Goal: Task Accomplishment & Management: Manage account settings

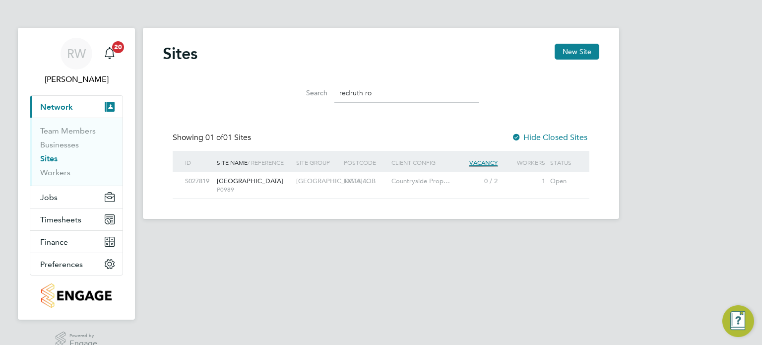
scroll to position [19, 64]
drag, startPoint x: 0, startPoint y: 0, endPoint x: 460, endPoint y: 256, distance: 526.6
click at [460, 235] on html "RW [PERSON_NAME] Notifications 20 Applications: Current page: Network Team Memb…" at bounding box center [381, 117] width 762 height 235
click at [46, 200] on span "Jobs" at bounding box center [48, 197] width 17 height 9
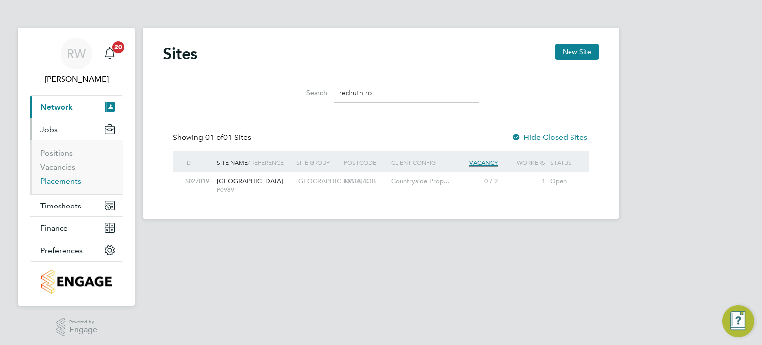
click at [64, 178] on link "Placements" at bounding box center [60, 180] width 41 height 9
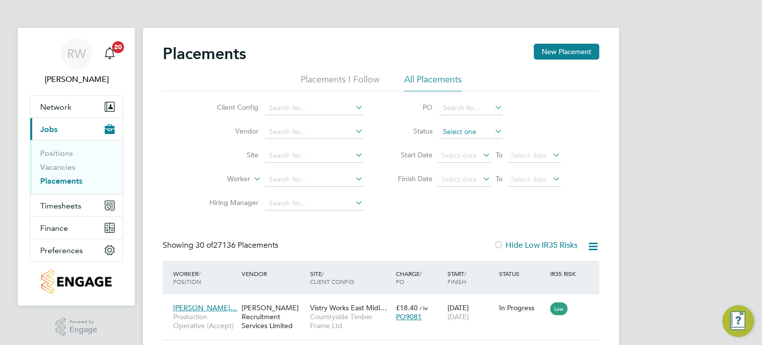
click at [469, 128] on input at bounding box center [471, 132] width 63 height 14
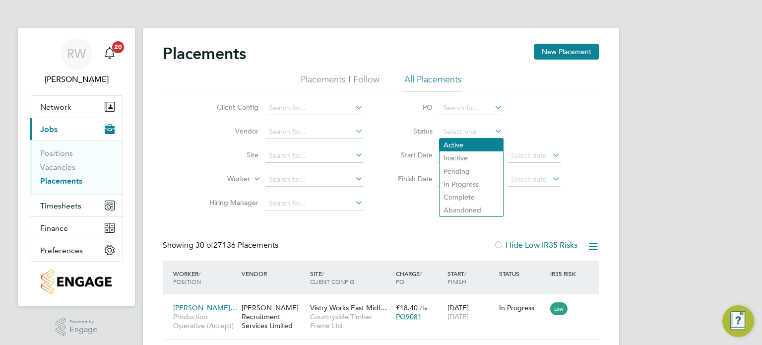
click at [463, 141] on li "Active" at bounding box center [472, 144] width 64 height 13
type input "Active"
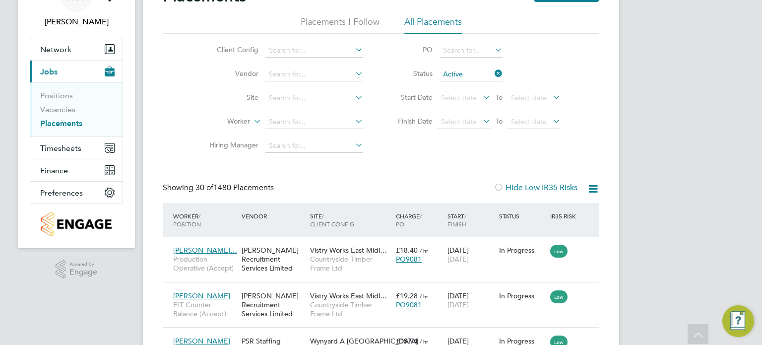
click at [592, 188] on icon at bounding box center [593, 189] width 12 height 12
click at [568, 211] on li "Download Placements Report" at bounding box center [545, 212] width 106 height 14
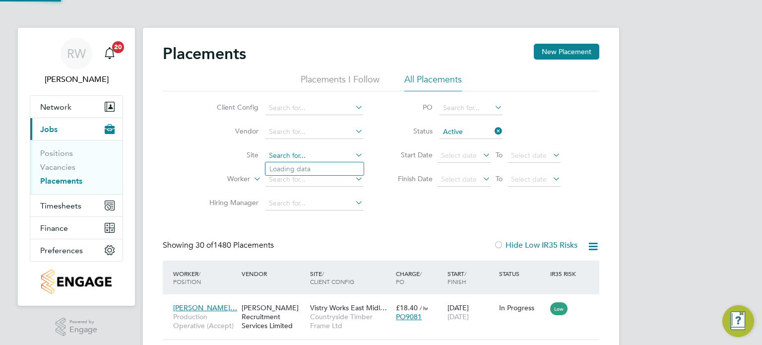
click at [290, 157] on input at bounding box center [314, 156] width 98 height 14
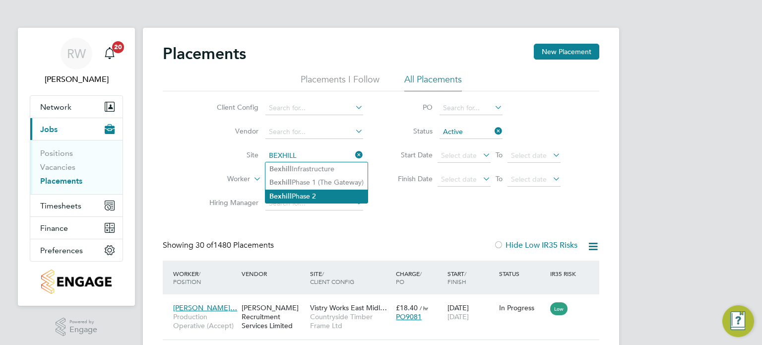
click at [299, 192] on li "Bexhill Phase 2" at bounding box center [316, 196] width 102 height 13
type input "Bexhill Phase 2"
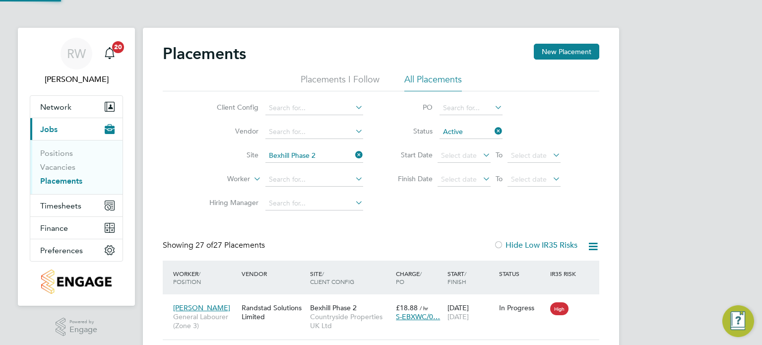
scroll to position [37, 69]
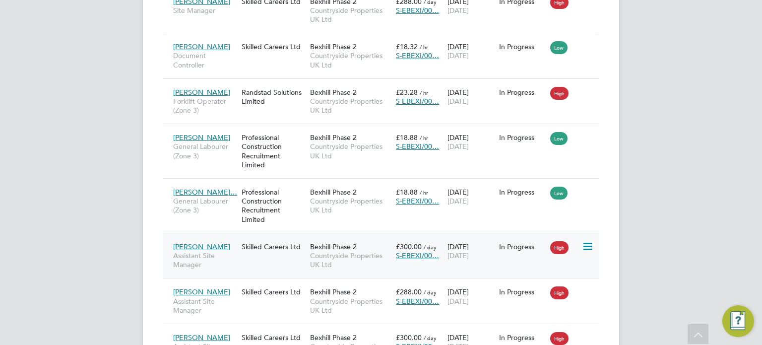
click at [354, 251] on span "Countryside Properties UK Ltd" at bounding box center [350, 260] width 81 height 18
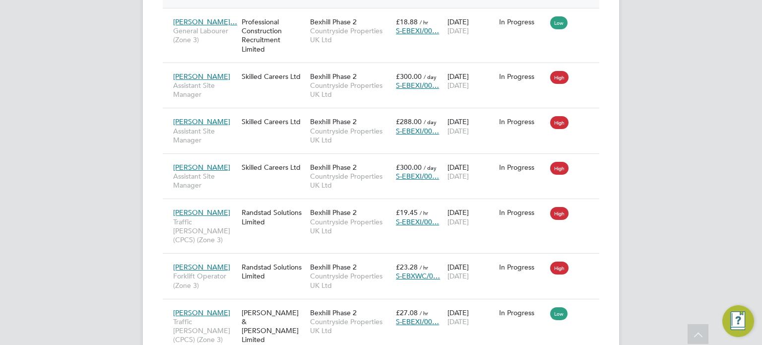
scroll to position [1194, 0]
click at [318, 126] on span "Countryside Properties UK Ltd" at bounding box center [350, 135] width 81 height 18
click at [315, 171] on span "Countryside Properties UK Ltd" at bounding box center [350, 180] width 81 height 18
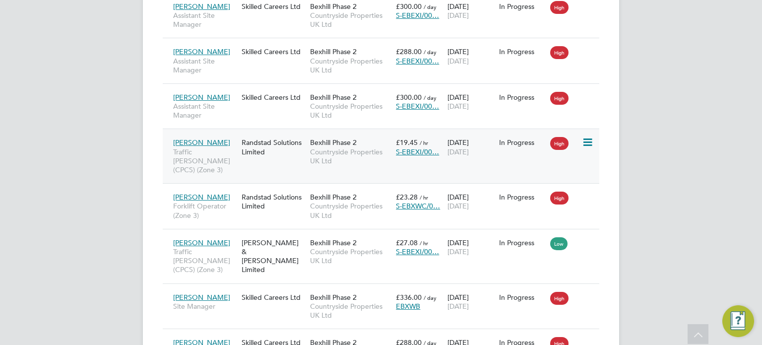
scroll to position [1264, 0]
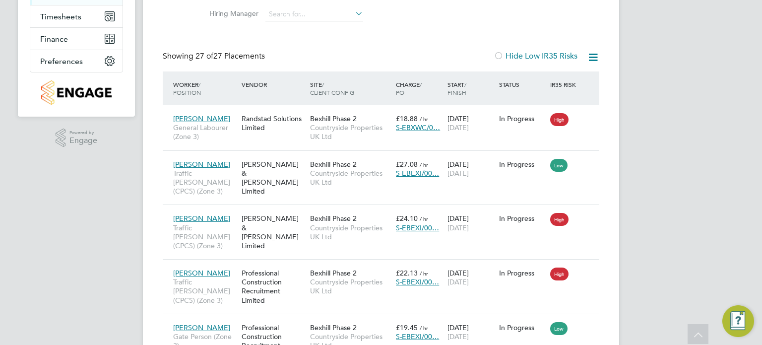
scroll to position [0, 0]
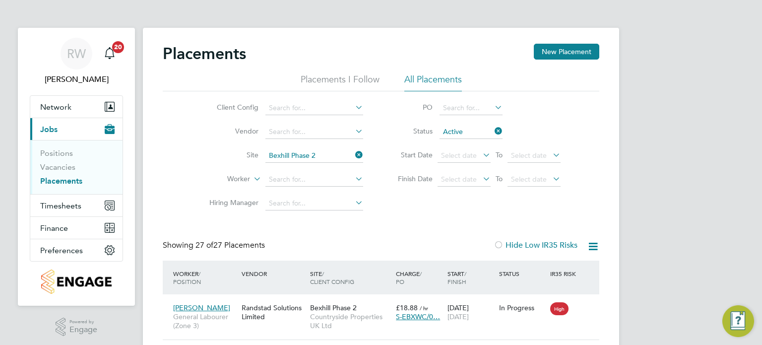
click at [353, 154] on icon at bounding box center [353, 155] width 0 height 14
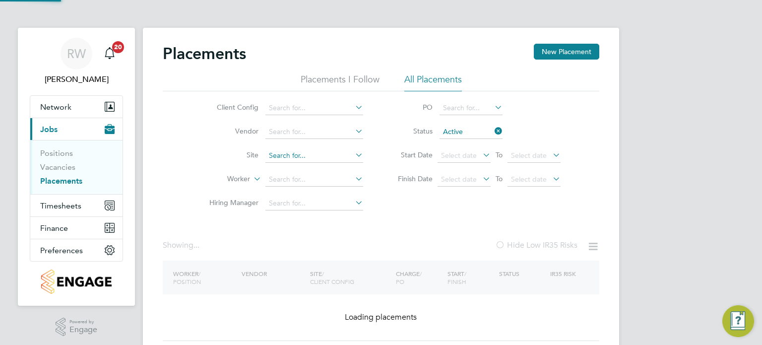
click at [311, 151] on input at bounding box center [314, 156] width 98 height 14
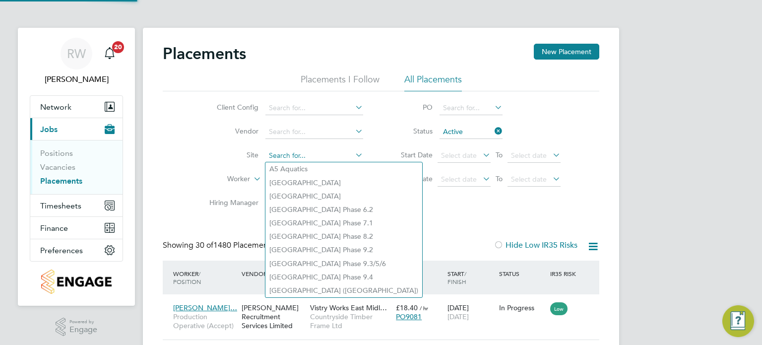
scroll to position [37, 86]
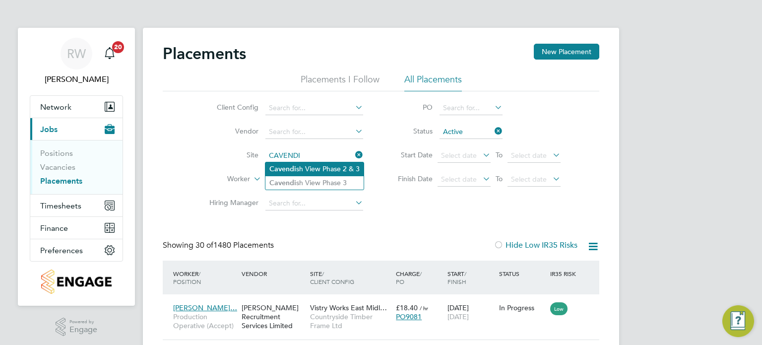
click at [314, 164] on li "Cavendi sh View Phase 2 & 3" at bounding box center [314, 168] width 98 height 13
type input "Cavendish View Phase 2 & 3"
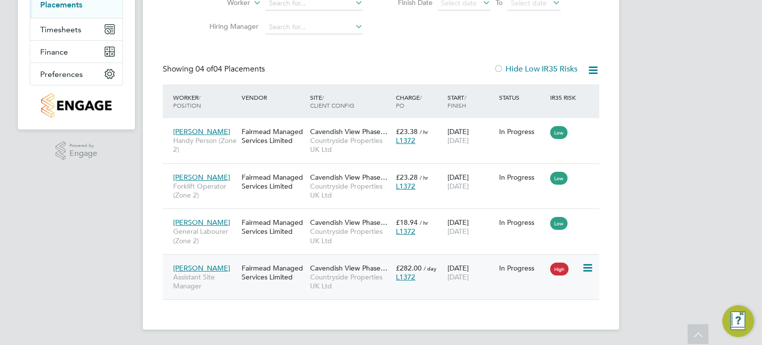
click at [347, 275] on span "Countryside Properties UK Ltd" at bounding box center [350, 281] width 81 height 18
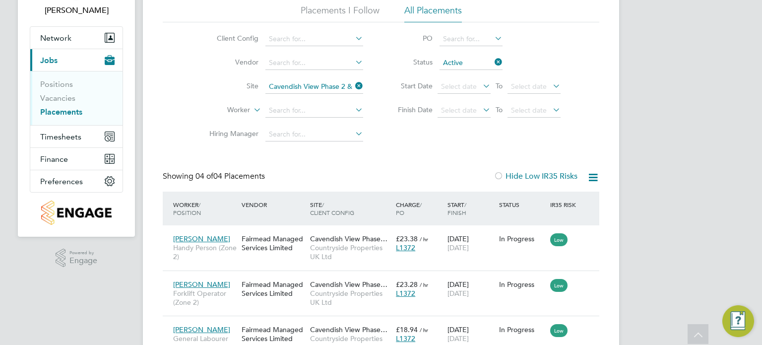
click at [353, 85] on icon at bounding box center [353, 86] width 0 height 14
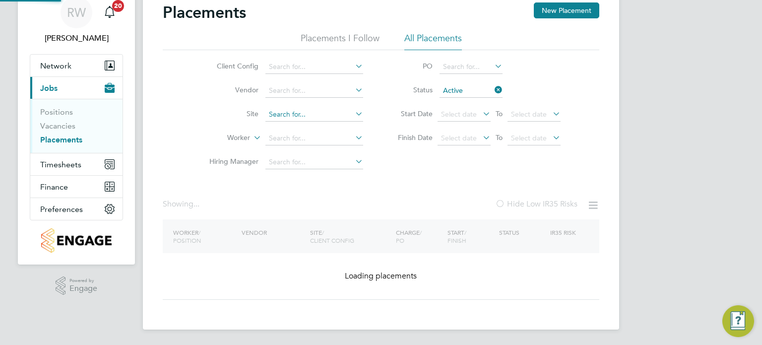
click at [299, 131] on input at bounding box center [314, 138] width 98 height 14
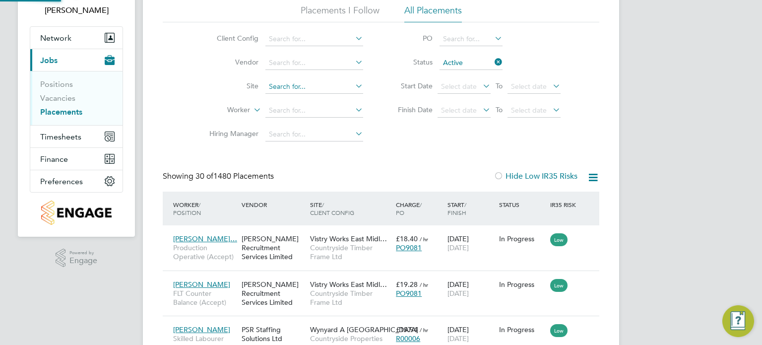
scroll to position [37, 86]
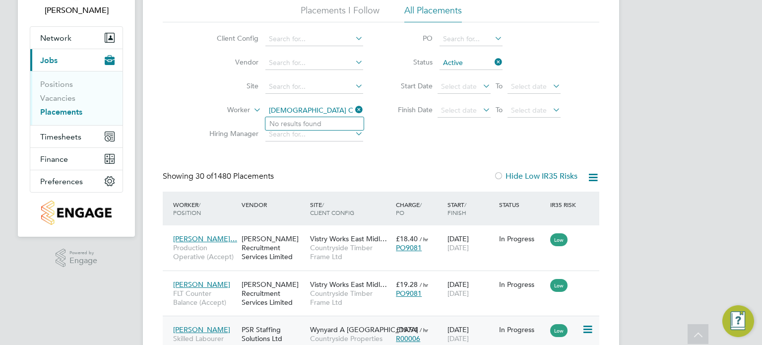
type input "CHURCH CR"
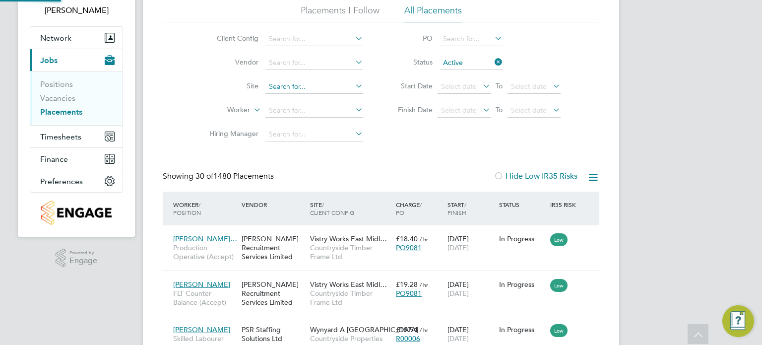
click at [295, 84] on input at bounding box center [314, 87] width 98 height 14
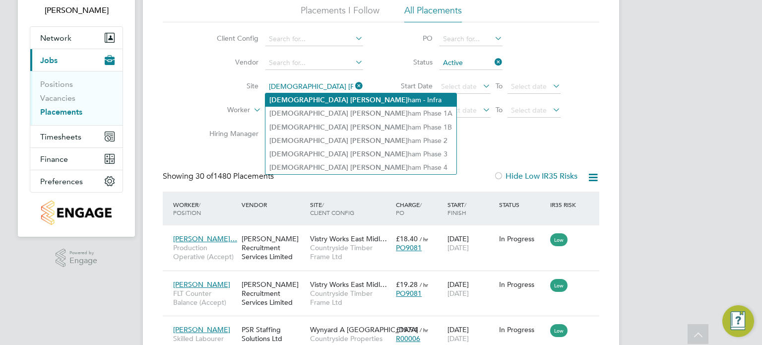
click at [350, 96] on b "Crook" at bounding box center [379, 100] width 58 height 8
type input "Church Crookham - Infra"
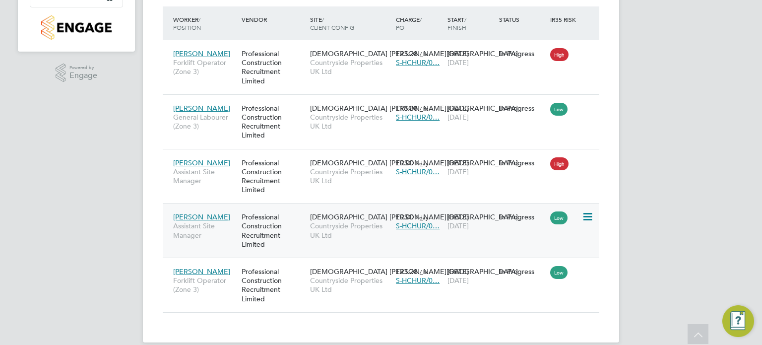
click at [343, 232] on span "Countryside Properties UK Ltd" at bounding box center [350, 230] width 81 height 18
click at [339, 224] on span "Countryside Properties UK Ltd" at bounding box center [350, 230] width 81 height 18
click at [306, 165] on div "Professional Construction Recruitment Limited" at bounding box center [273, 176] width 68 height 46
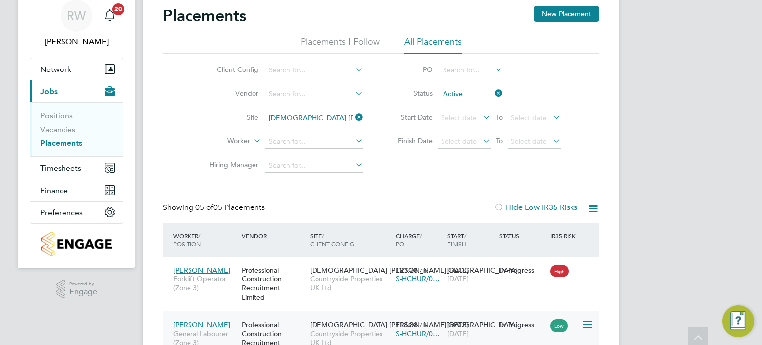
scroll to position [37, 0]
click at [353, 119] on icon at bounding box center [353, 118] width 0 height 14
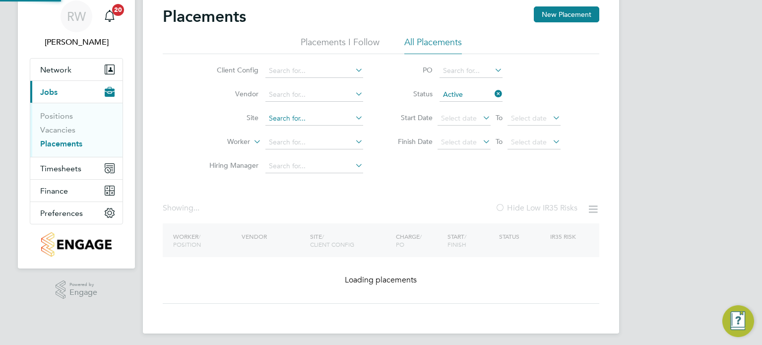
click at [318, 117] on input at bounding box center [314, 119] width 98 height 14
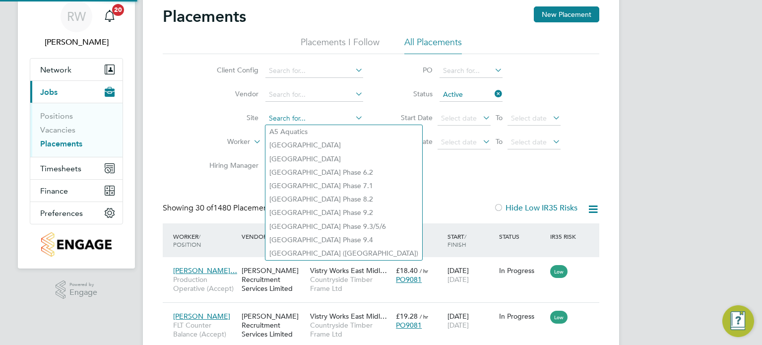
scroll to position [37, 86]
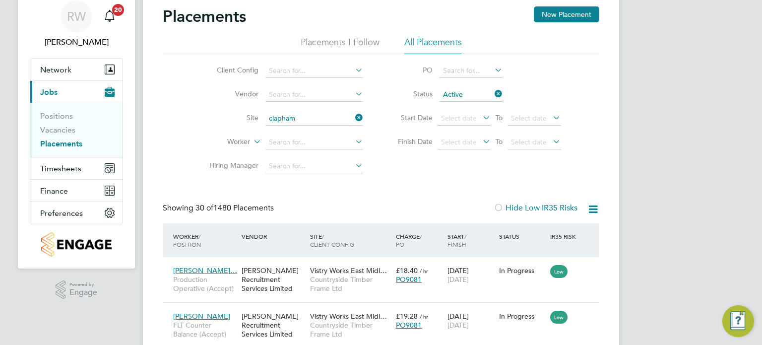
click at [321, 154] on li "Clapham Park C02" at bounding box center [314, 158] width 98 height 13
type input "Clapham Park C02"
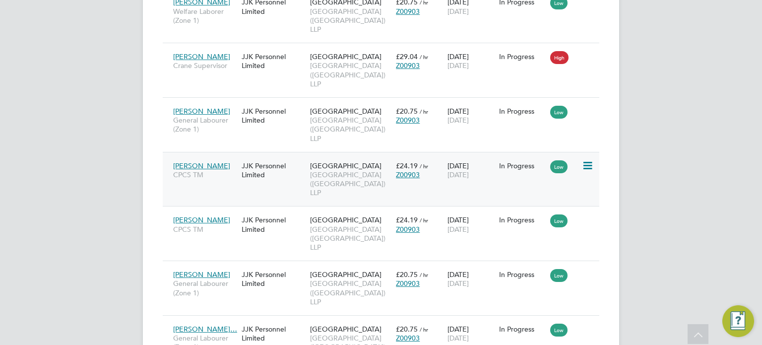
click at [338, 170] on span "Clapham Park (Metropolitan Countryside) LLP" at bounding box center [350, 183] width 81 height 27
click at [321, 225] on span "Clapham Park (Metropolitan Countryside) LLP" at bounding box center [350, 238] width 81 height 27
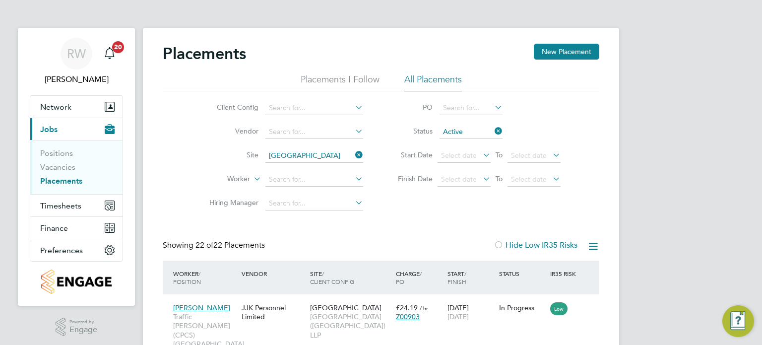
click at [353, 154] on icon at bounding box center [353, 155] width 0 height 14
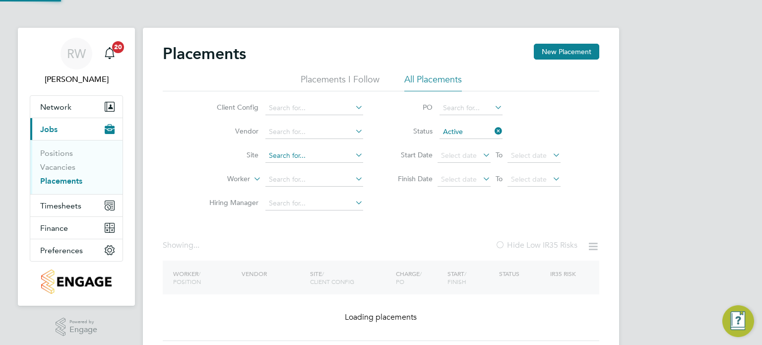
click at [314, 158] on input at bounding box center [314, 156] width 98 height 14
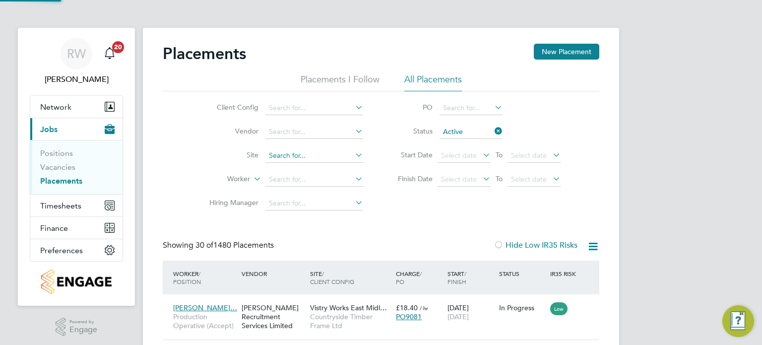
scroll to position [37, 86]
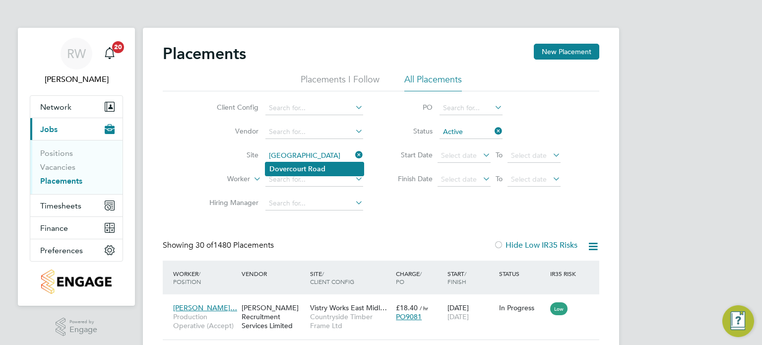
click at [312, 168] on b "Road" at bounding box center [316, 169] width 17 height 8
type input "Dovercourt Road"
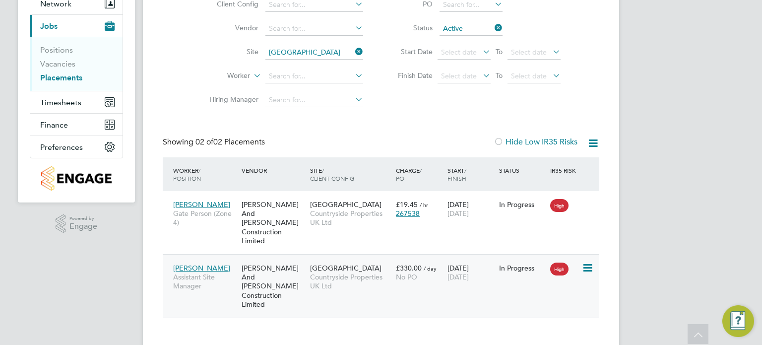
click at [307, 274] on div "O'Neill And Brennan Construction Limited" at bounding box center [273, 286] width 68 height 55
click at [353, 46] on icon at bounding box center [353, 52] width 0 height 14
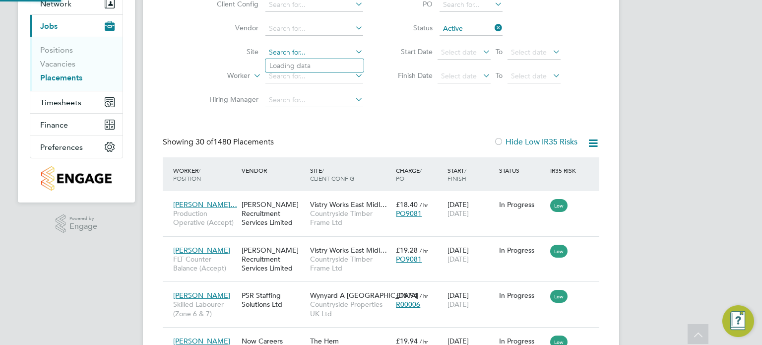
click at [297, 50] on input at bounding box center [314, 53] width 98 height 14
click at [297, 61] on li "Dracan Village" at bounding box center [314, 65] width 98 height 13
type input "Dracan Village"
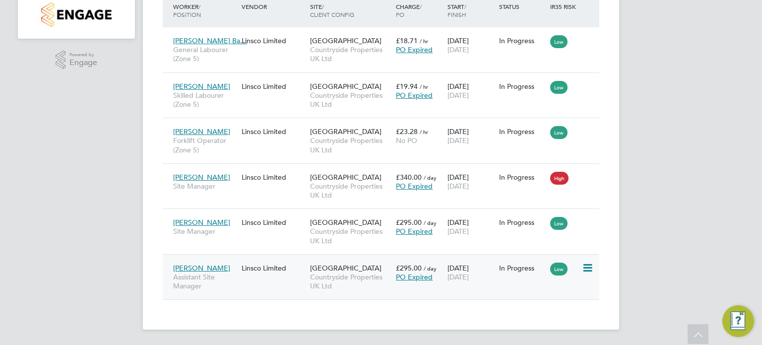
click at [332, 282] on span "Countryside Properties UK Ltd" at bounding box center [350, 281] width 81 height 18
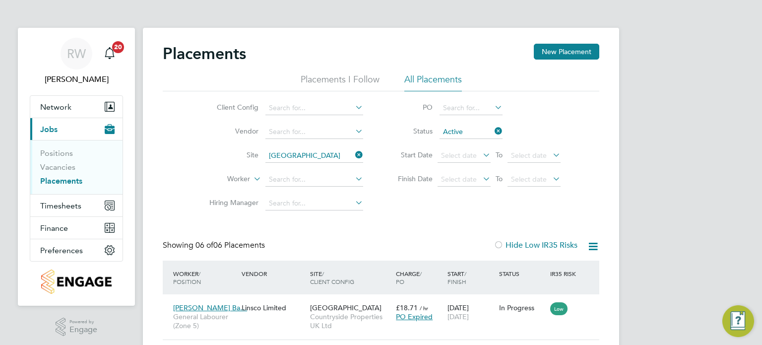
click at [353, 152] on icon at bounding box center [353, 155] width 0 height 14
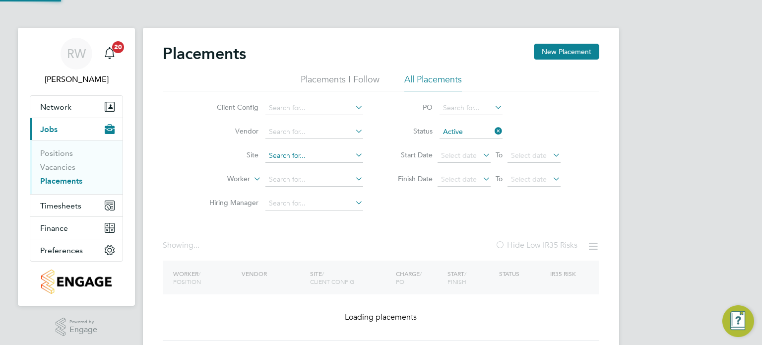
click at [322, 157] on input at bounding box center [314, 156] width 98 height 14
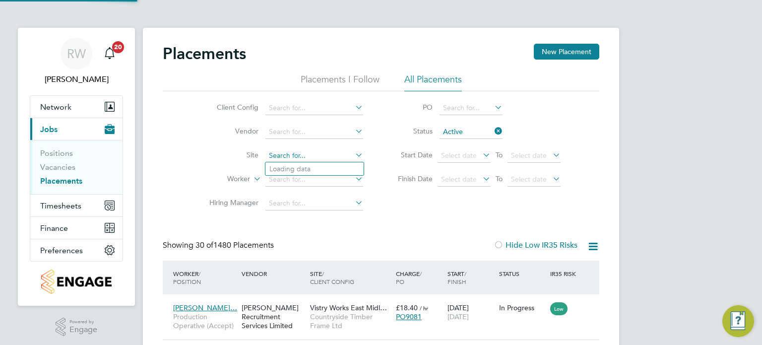
scroll to position [37, 86]
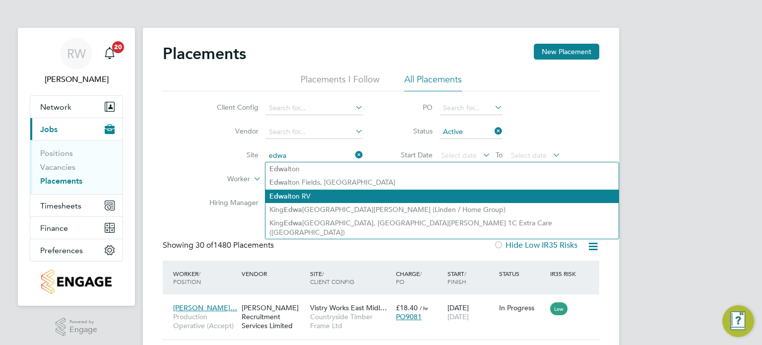
click at [309, 192] on li "Edwa lton RV" at bounding box center [441, 196] width 353 height 13
type input "Edwalton RV"
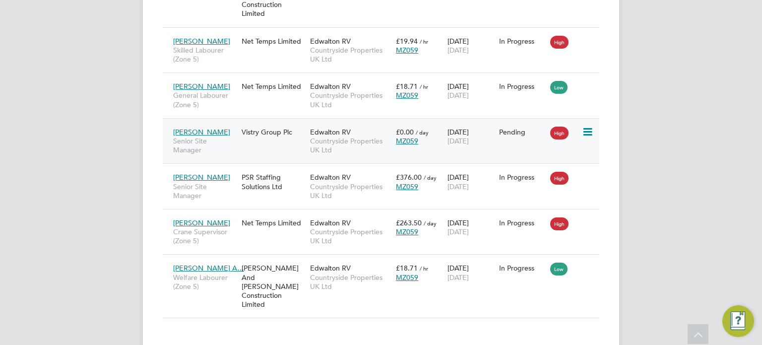
click at [591, 126] on icon at bounding box center [587, 132] width 10 height 12
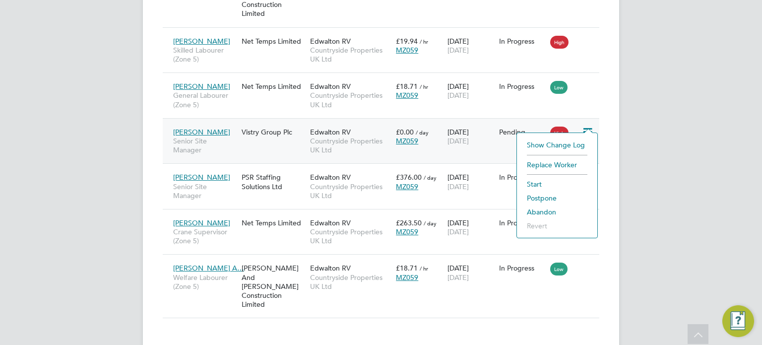
click at [549, 213] on li "Abandon" at bounding box center [557, 212] width 70 height 14
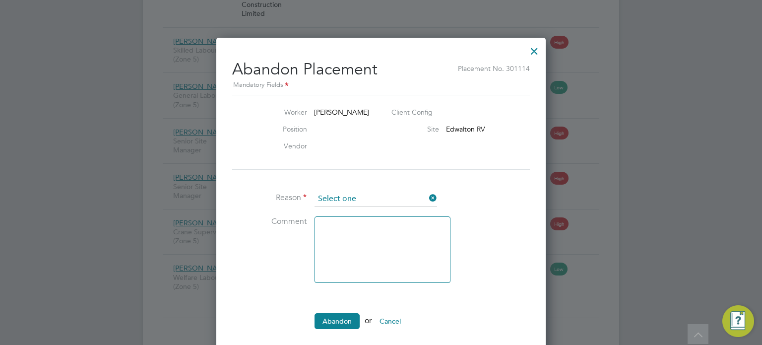
click at [407, 197] on input at bounding box center [376, 199] width 123 height 15
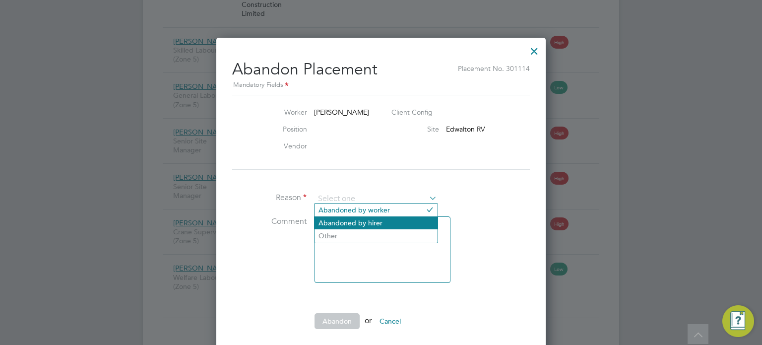
click at [383, 220] on li "Abandoned by hirer" at bounding box center [376, 222] width 123 height 13
type input "Abandoned by hirer"
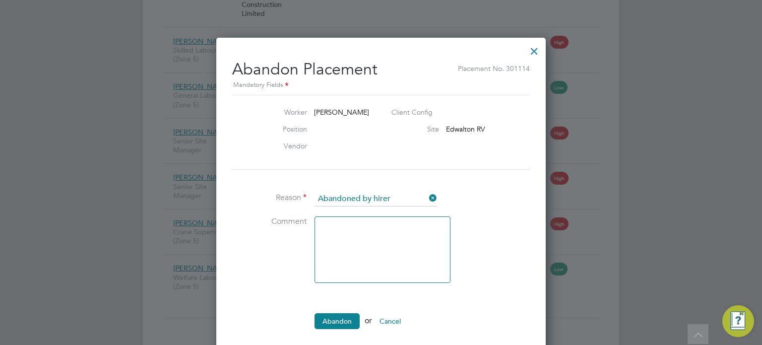
click at [360, 232] on textarea at bounding box center [383, 249] width 136 height 66
type textarea "Incorrect"
click at [342, 317] on button "Abandon" at bounding box center [337, 321] width 45 height 16
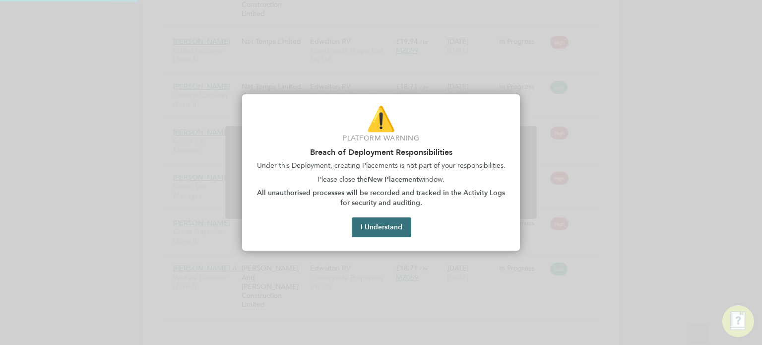
click at [376, 229] on button "I Understand" at bounding box center [382, 227] width 60 height 20
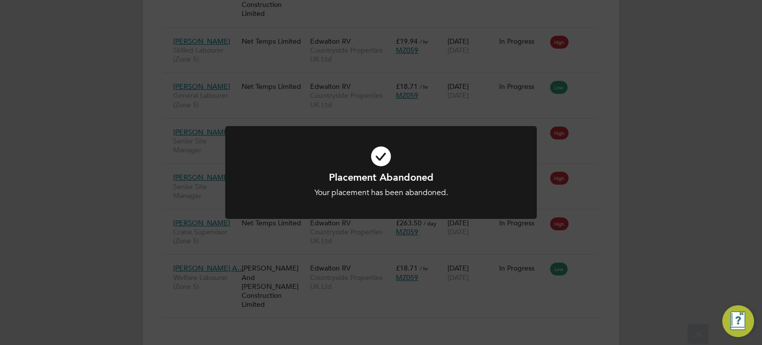
click at [376, 229] on div "Placement Abandoned Your placement has been abandoned. Cancel Okay" at bounding box center [381, 178] width 312 height 105
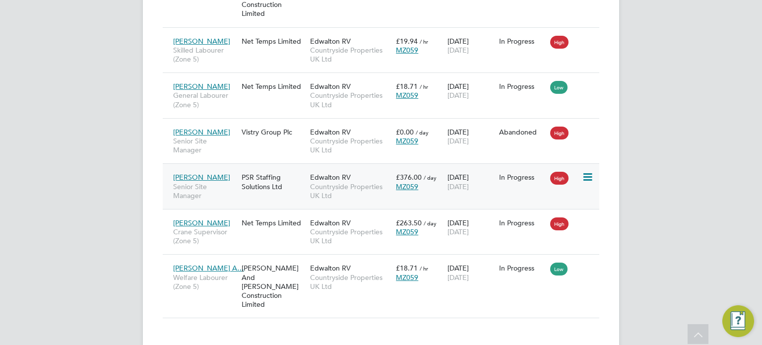
click at [353, 182] on span "Countryside Properties UK Ltd" at bounding box center [350, 191] width 81 height 18
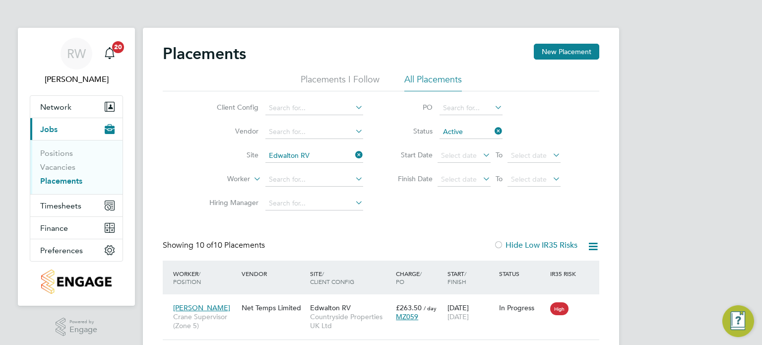
click at [353, 155] on icon at bounding box center [353, 155] width 0 height 14
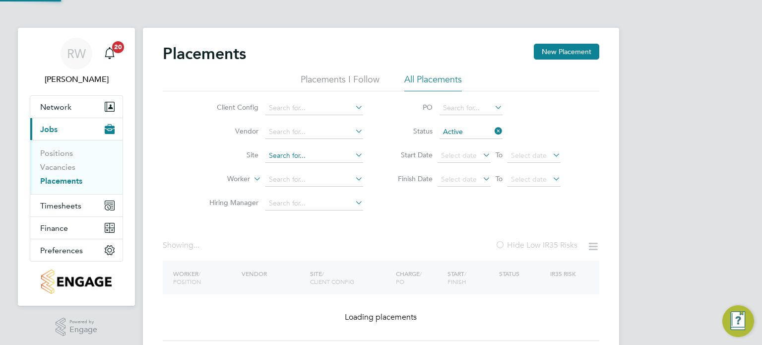
click at [314, 151] on input at bounding box center [314, 156] width 98 height 14
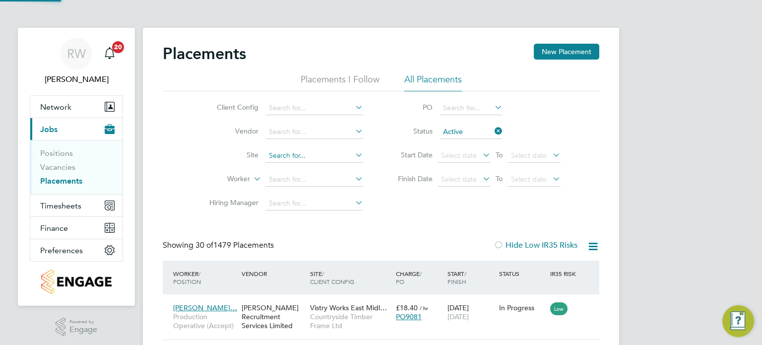
scroll to position [37, 86]
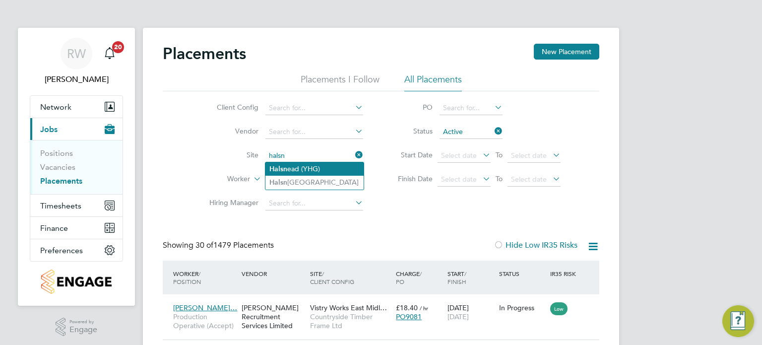
click at [310, 163] on li "Halsn ead (YHG)" at bounding box center [314, 168] width 98 height 13
type input "Halsnead (YHG)"
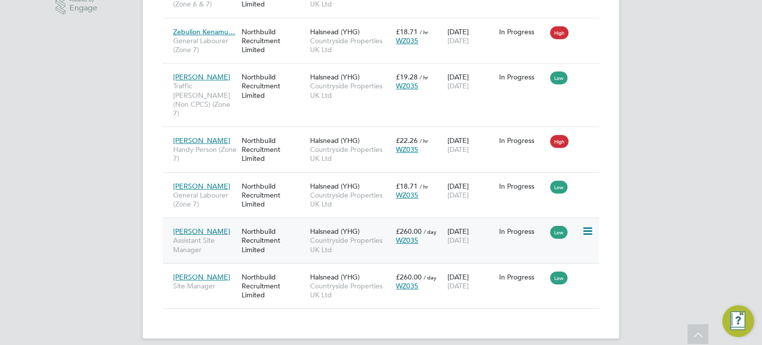
click at [332, 227] on span "Halsnead (YHG)" at bounding box center [335, 231] width 50 height 9
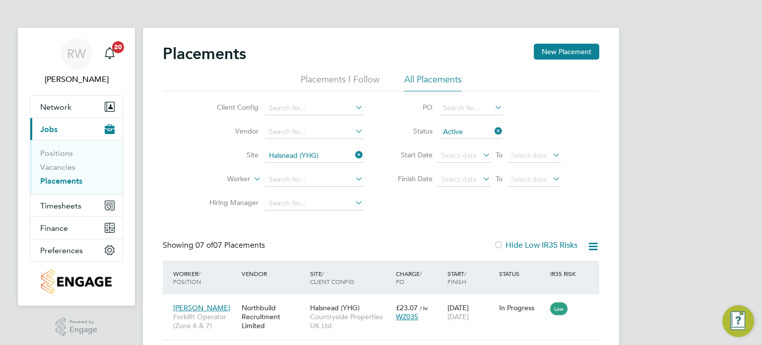
click at [353, 156] on icon at bounding box center [353, 155] width 0 height 14
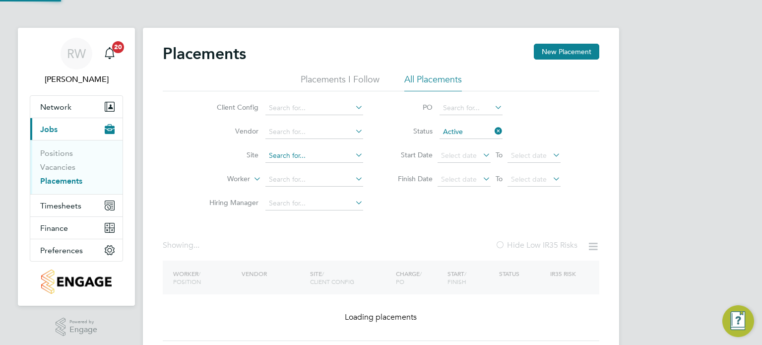
click at [324, 157] on input at bounding box center [314, 156] width 98 height 14
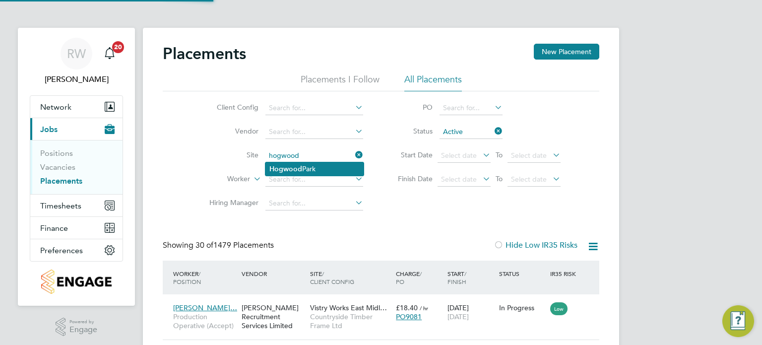
click at [316, 170] on li "Hogwood Park" at bounding box center [314, 168] width 98 height 13
type input "Hogwood Park"
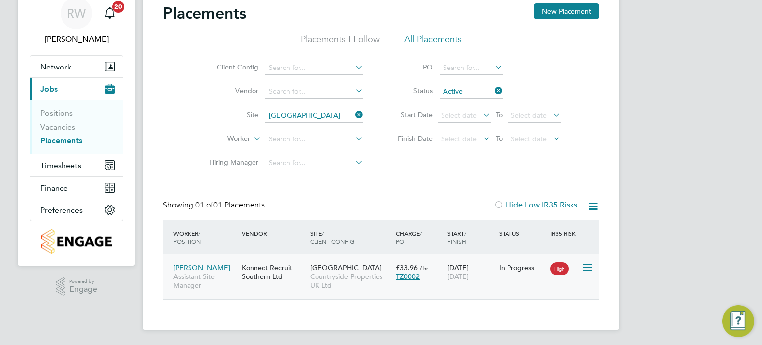
click at [336, 275] on span "Countryside Properties UK Ltd" at bounding box center [350, 281] width 81 height 18
click at [353, 113] on icon at bounding box center [353, 115] width 0 height 14
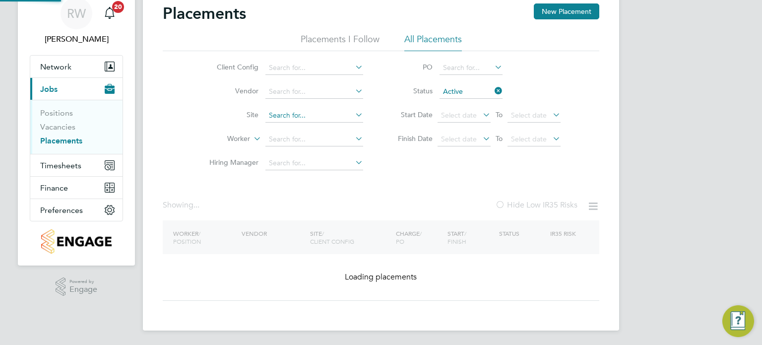
click at [321, 111] on input at bounding box center [314, 116] width 98 height 14
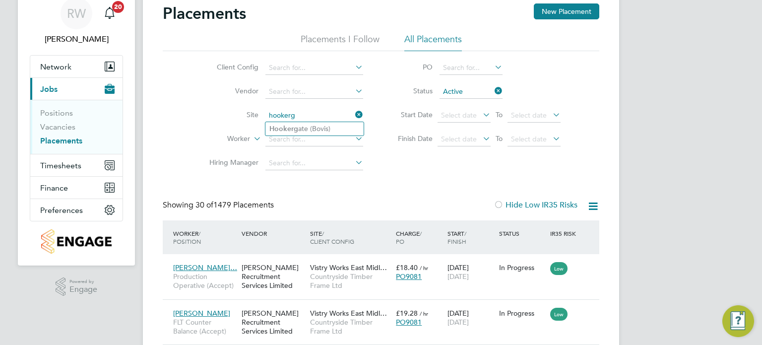
type input "hookerg"
click at [316, 122] on ul "Hookerg ate (Bovis)" at bounding box center [314, 129] width 99 height 14
click at [308, 117] on input at bounding box center [314, 116] width 98 height 14
click at [306, 124] on li "Hooker gate (Bovis)" at bounding box center [314, 128] width 98 height 13
type input "Hookergate (Bovis)"
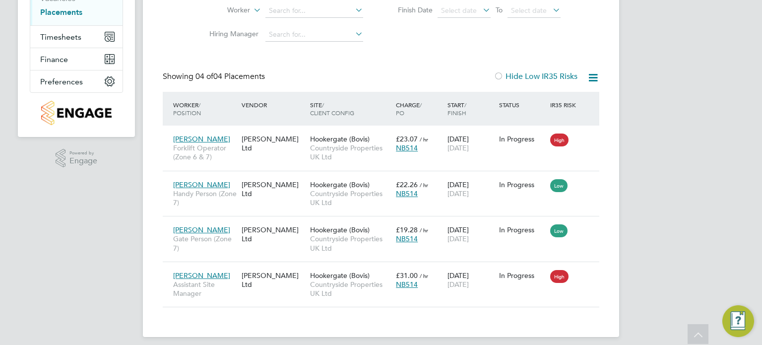
scroll to position [176, 0]
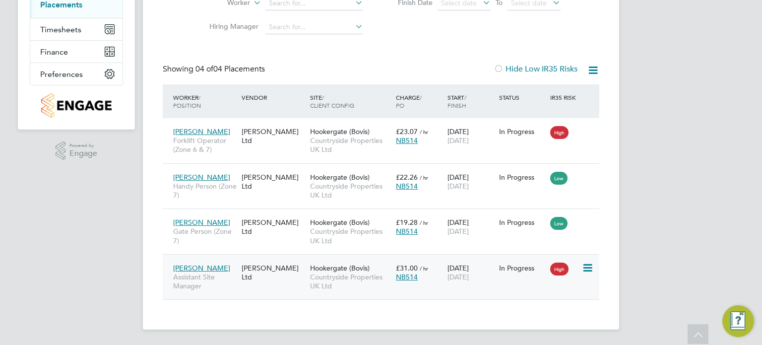
click at [327, 268] on span "Hookergate (Bovis)" at bounding box center [340, 267] width 60 height 9
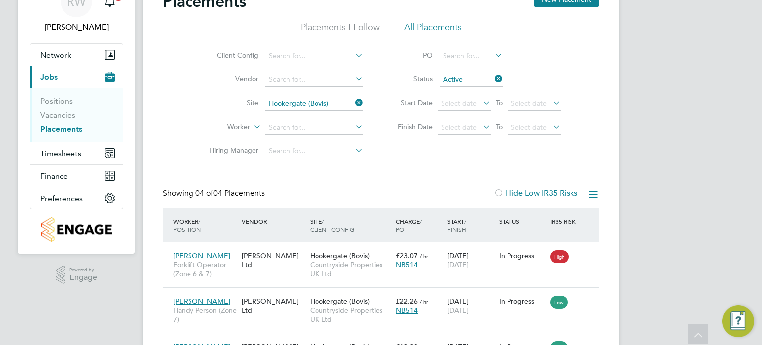
click at [353, 101] on icon at bounding box center [353, 103] width 0 height 14
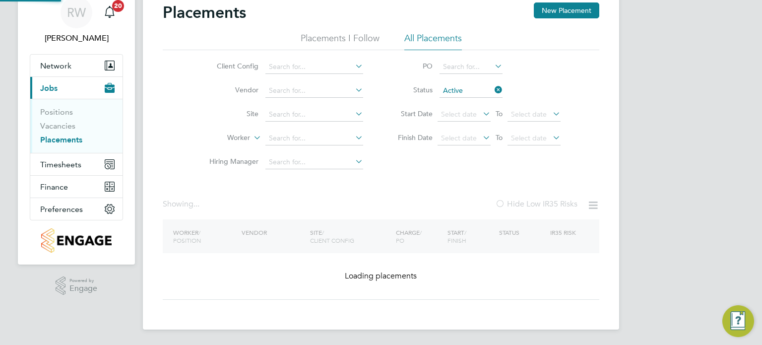
click at [317, 111] on li "Site" at bounding box center [282, 115] width 187 height 24
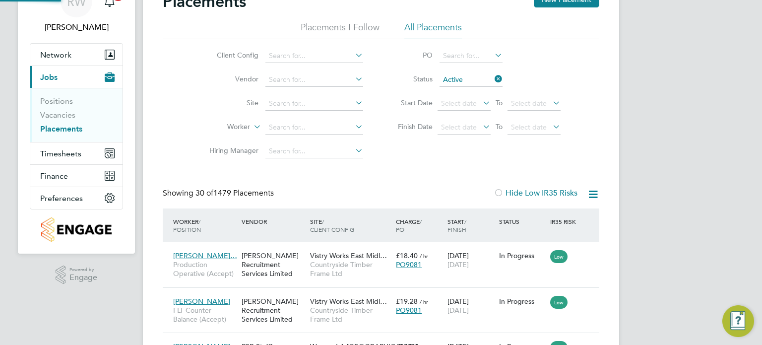
scroll to position [5, 5]
click at [309, 104] on input at bounding box center [314, 104] width 98 height 14
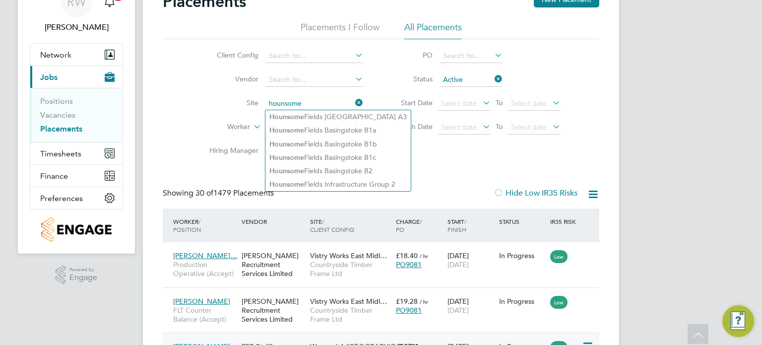
type input "hounsome"
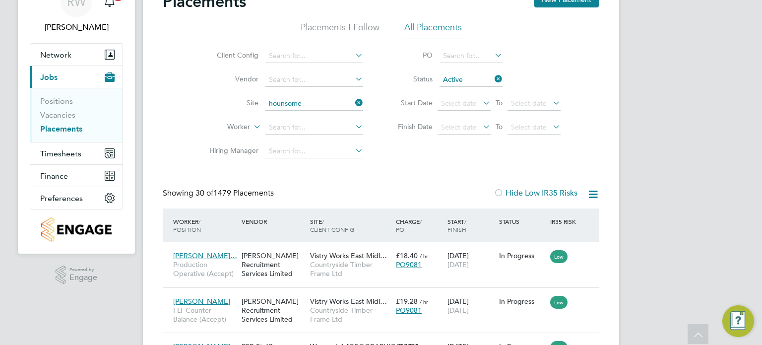
click at [343, 133] on li "Hounsome Fields Basingstoke B1a" at bounding box center [337, 130] width 145 height 13
type input "Hounsome Fields Basingstoke B1a"
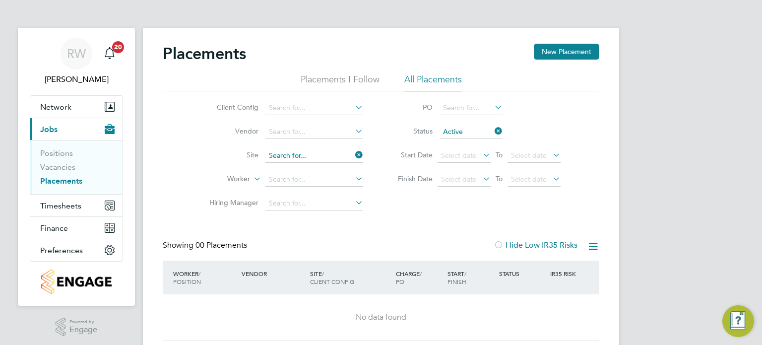
click at [343, 151] on input at bounding box center [314, 156] width 98 height 14
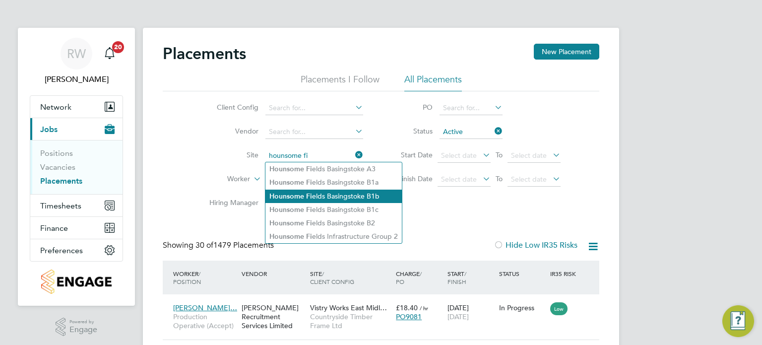
click at [331, 191] on li "Hounsome Fi elds Basingstoke B1b" at bounding box center [333, 196] width 136 height 13
type input "Hounsome Fields Basingstoke B1b"
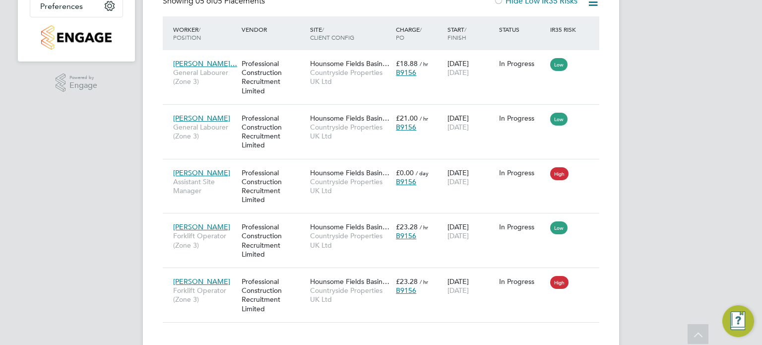
scroll to position [249, 0]
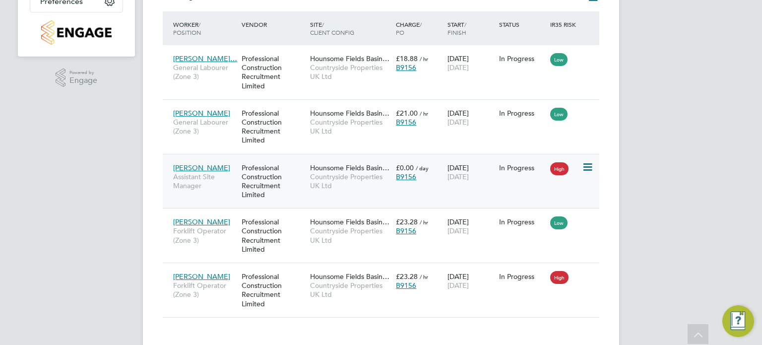
click at [328, 176] on span "Countryside Properties UK Ltd" at bounding box center [350, 181] width 81 height 18
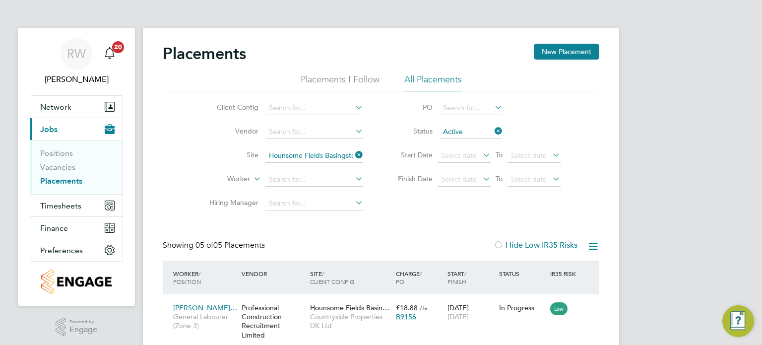
click at [353, 153] on icon at bounding box center [353, 155] width 0 height 14
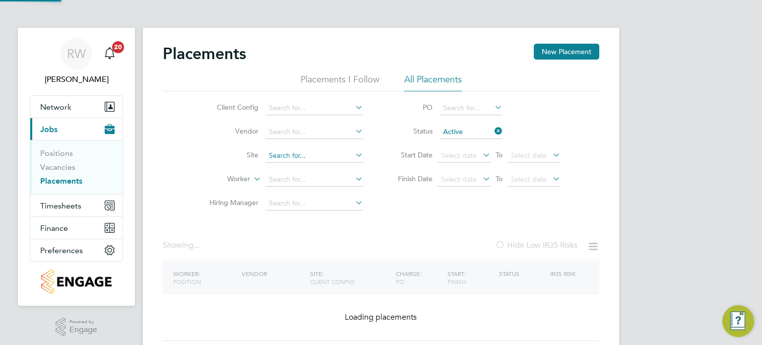
click at [319, 154] on input at bounding box center [314, 156] width 98 height 14
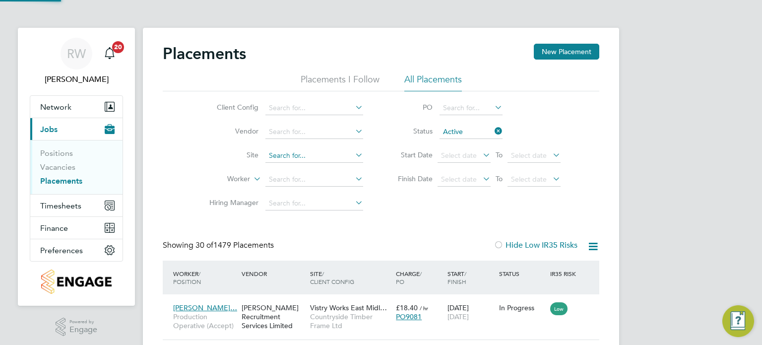
scroll to position [37, 86]
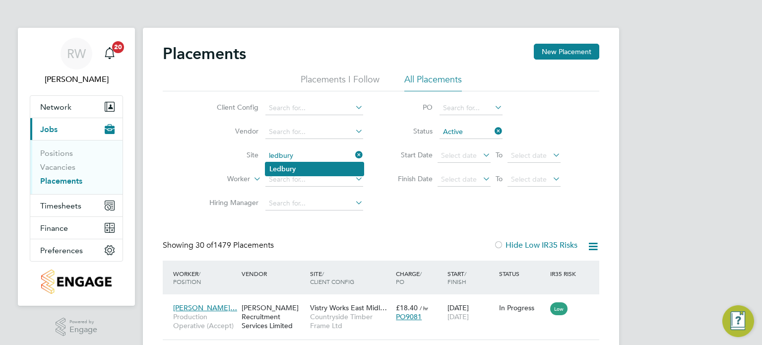
click at [308, 164] on li "Ledbury" at bounding box center [314, 168] width 98 height 13
type input "Ledbury"
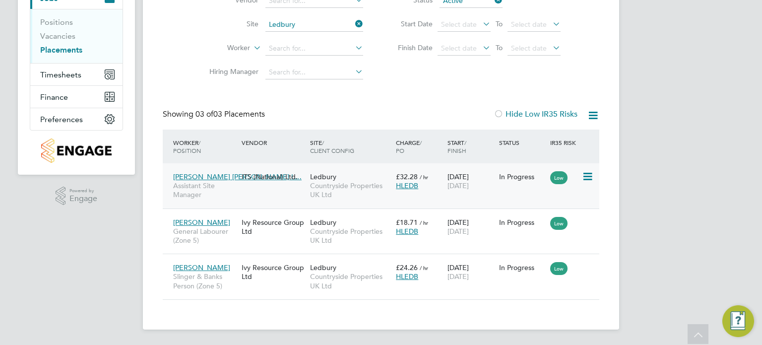
click at [318, 184] on span "Countryside Properties UK Ltd" at bounding box center [350, 190] width 81 height 18
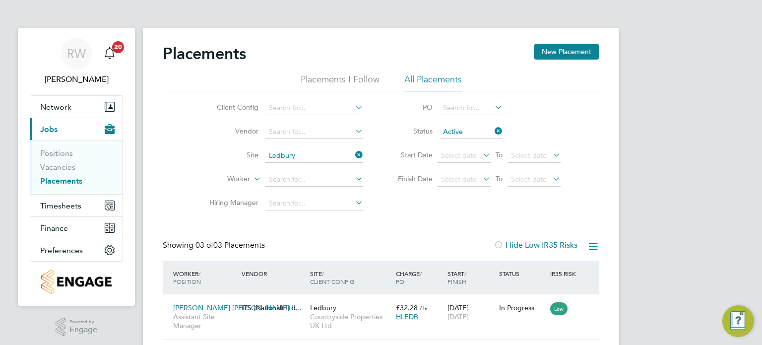
click at [364, 156] on li "Site Ledbury" at bounding box center [282, 156] width 187 height 24
click at [353, 153] on icon at bounding box center [353, 155] width 0 height 14
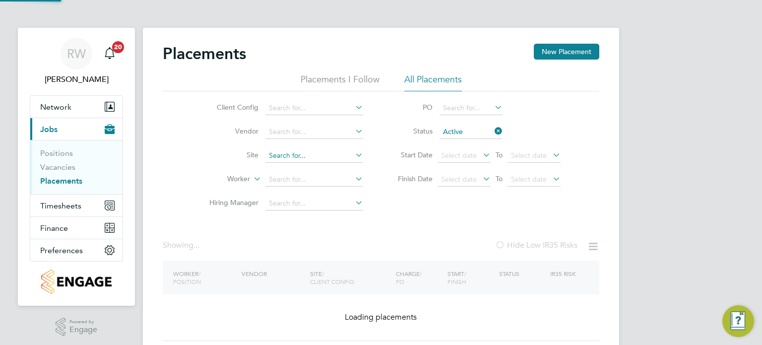
click at [333, 151] on input at bounding box center [314, 156] width 98 height 14
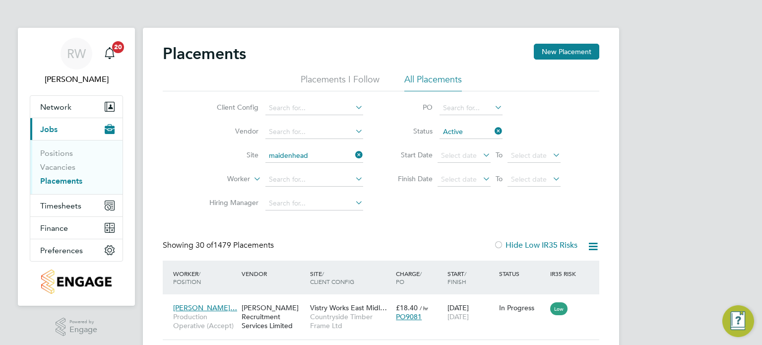
click at [330, 164] on li "Maidenhead St Cloud Way" at bounding box center [325, 168] width 121 height 13
type input "Maidenhead St Cloud Way"
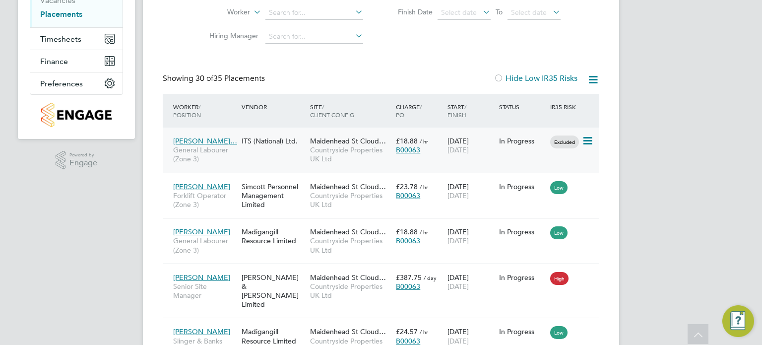
click at [338, 146] on span "Countryside Properties UK Ltd" at bounding box center [350, 154] width 81 height 18
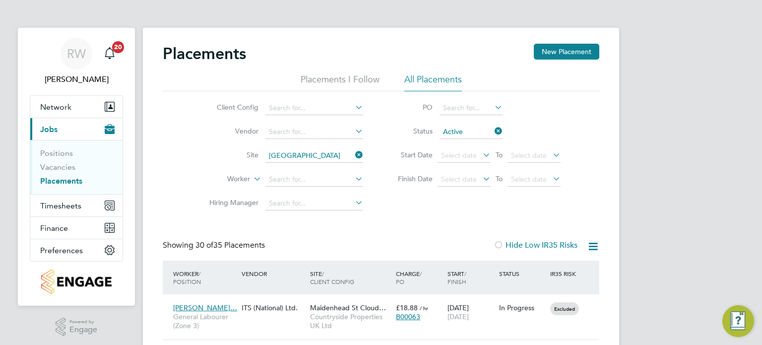
click at [353, 153] on icon at bounding box center [353, 155] width 0 height 14
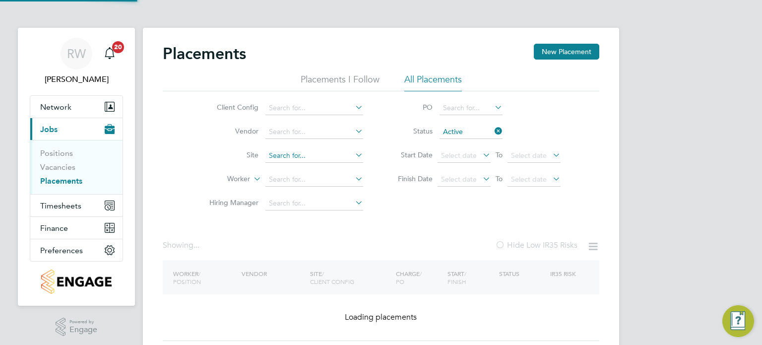
click at [317, 156] on input at bounding box center [314, 156] width 98 height 14
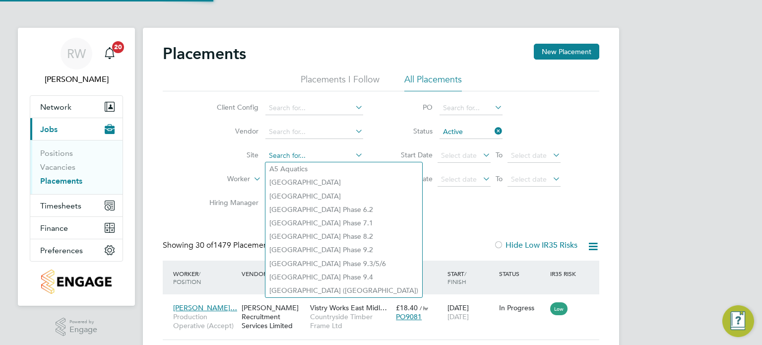
scroll to position [37, 86]
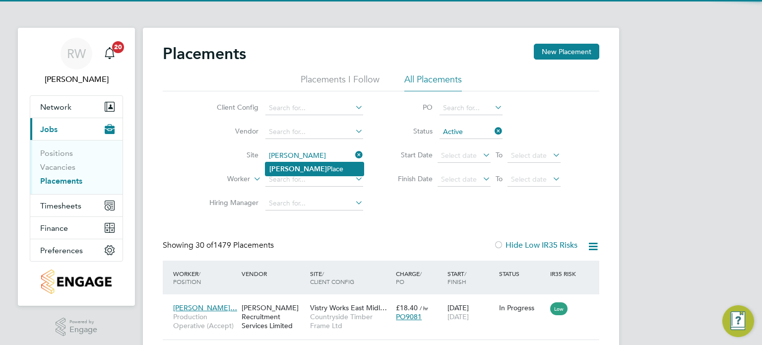
click at [306, 167] on li "Merrick Place" at bounding box center [314, 168] width 98 height 13
type input "Merrick Place"
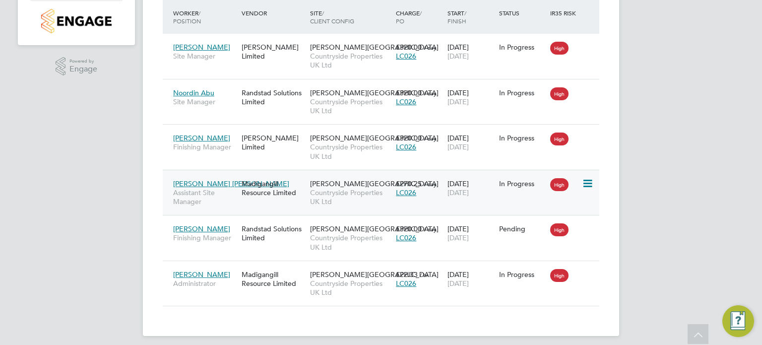
click at [298, 189] on div "Madigangill Resource Limited" at bounding box center [273, 188] width 68 height 28
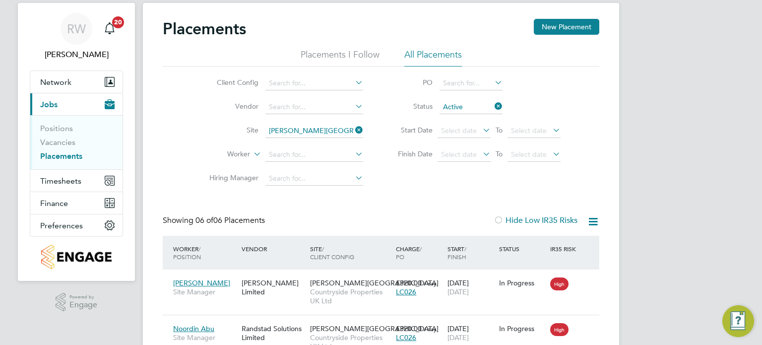
click at [353, 131] on icon at bounding box center [353, 130] width 0 height 14
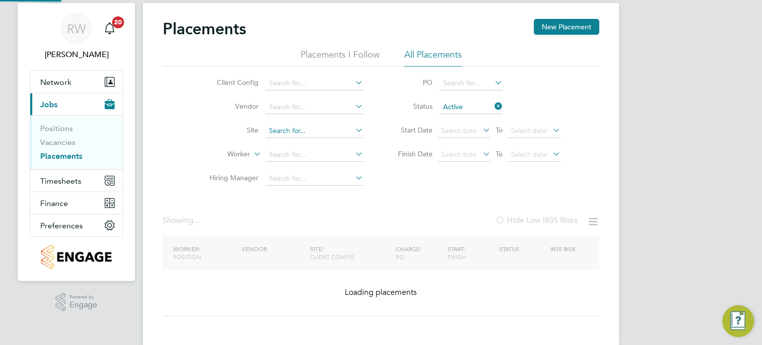
click at [313, 126] on input at bounding box center [314, 131] width 98 height 14
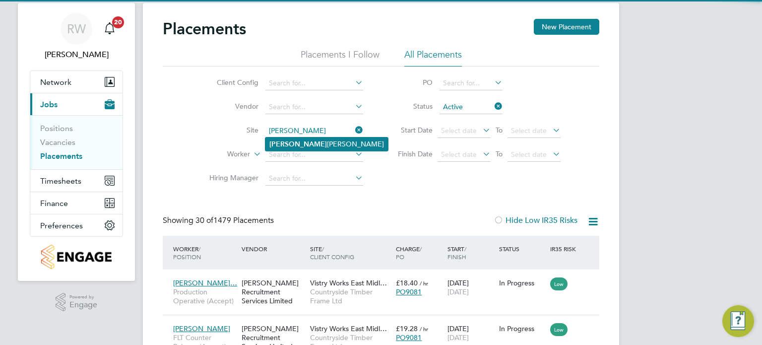
click at [304, 143] on li "Milby Meadows" at bounding box center [326, 143] width 123 height 13
type input "Milby Meadows"
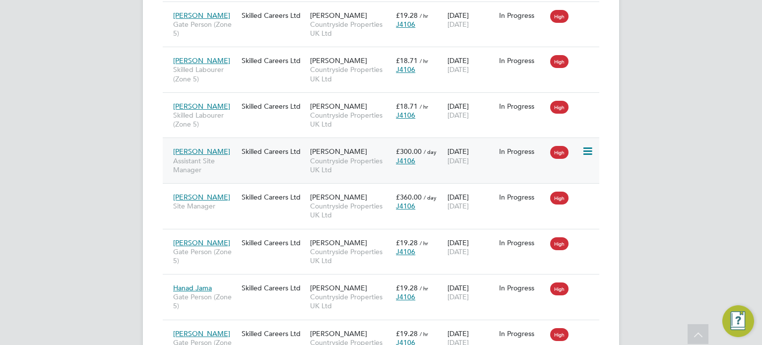
click at [303, 152] on div "Skilled Careers Ltd" at bounding box center [273, 151] width 68 height 19
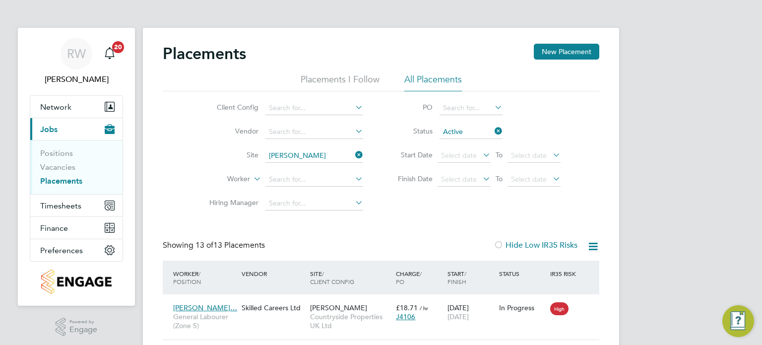
click at [353, 153] on icon at bounding box center [353, 155] width 0 height 14
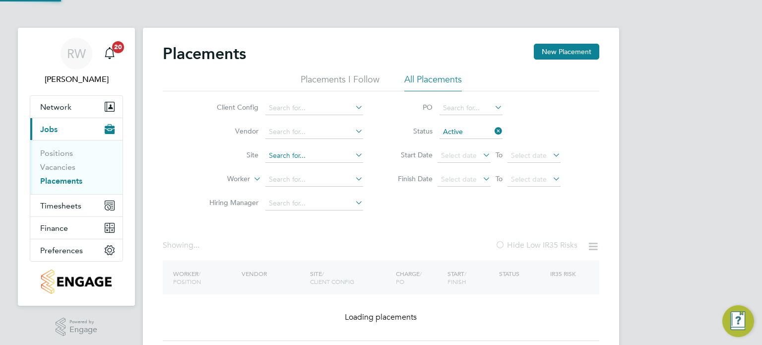
click at [315, 158] on input at bounding box center [314, 156] width 98 height 14
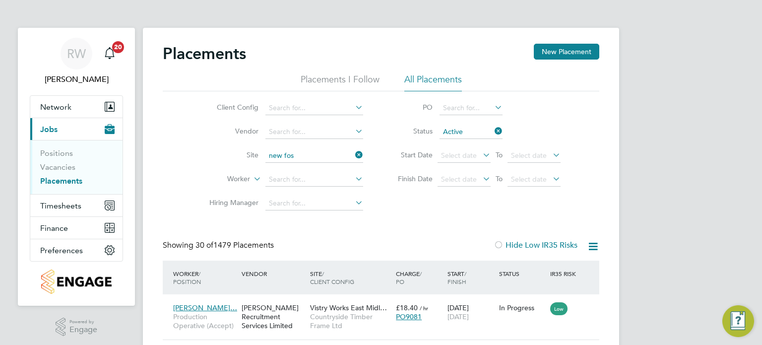
click at [314, 164] on li "New Fos seway Road" at bounding box center [319, 168] width 108 height 13
type input "New Fosseway Road"
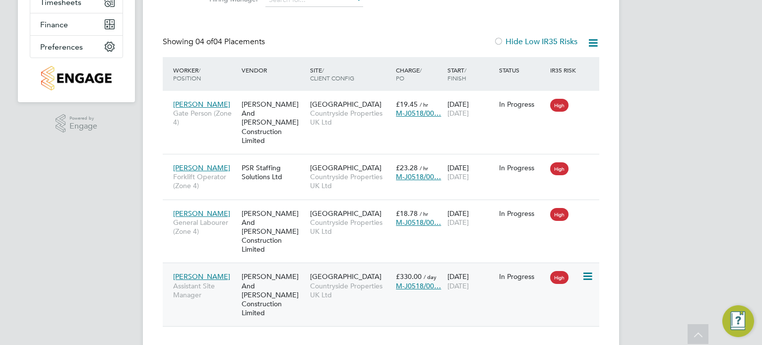
click at [339, 281] on span "Countryside Properties UK Ltd" at bounding box center [350, 290] width 81 height 18
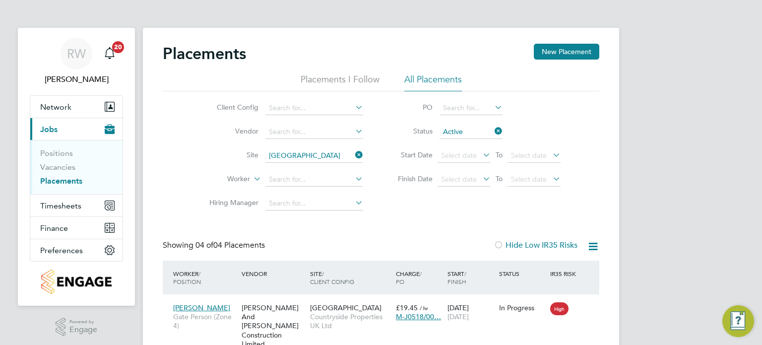
click at [353, 154] on icon at bounding box center [353, 155] width 0 height 14
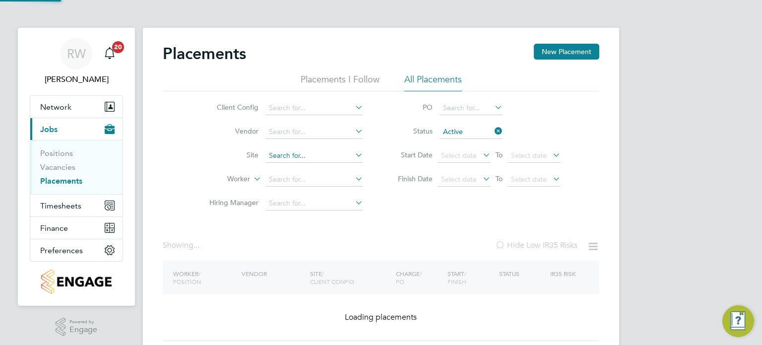
click at [319, 150] on input at bounding box center [314, 156] width 98 height 14
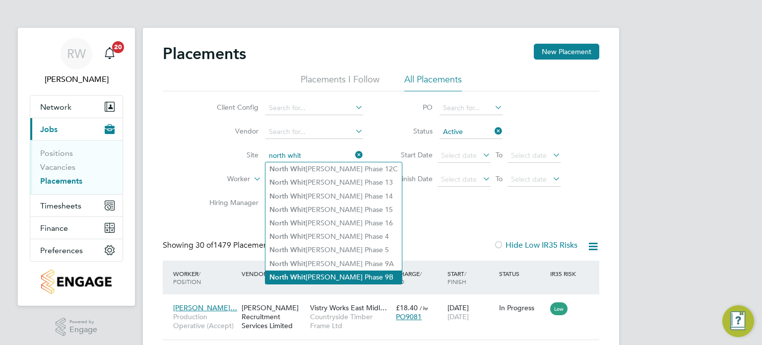
click at [320, 275] on li "North Whit eley Phase 9B" at bounding box center [333, 276] width 136 height 13
type input "North Whiteley Phase 9B"
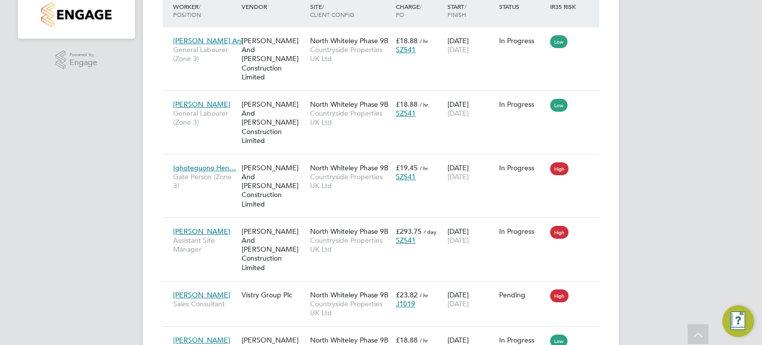
scroll to position [290, 0]
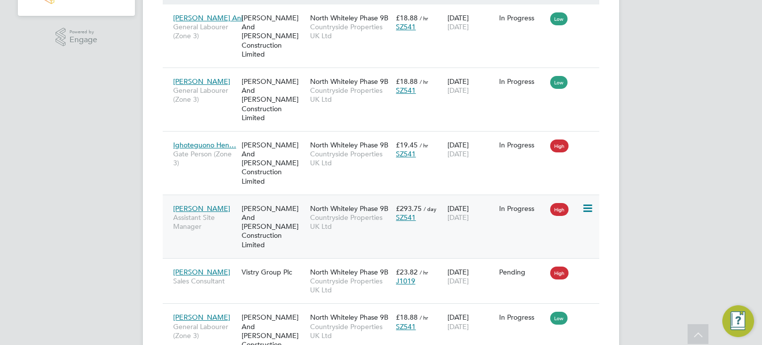
click at [306, 199] on div "O'Neill And Brennan Construction Limited" at bounding box center [273, 226] width 68 height 55
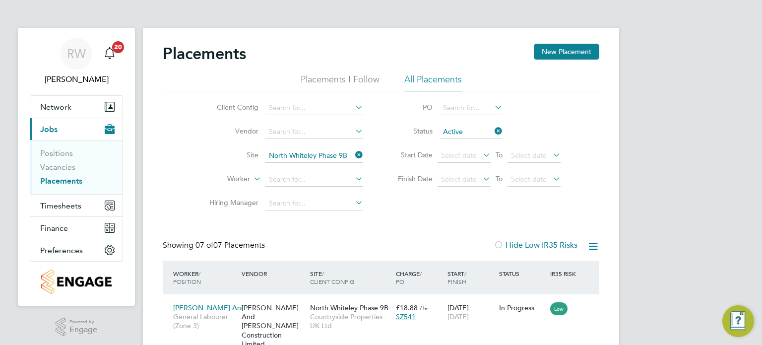
click at [353, 157] on icon at bounding box center [353, 155] width 0 height 14
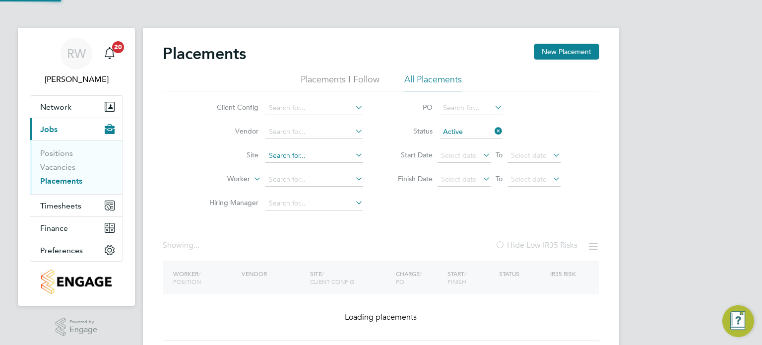
click at [328, 155] on input at bounding box center [314, 156] width 98 height 14
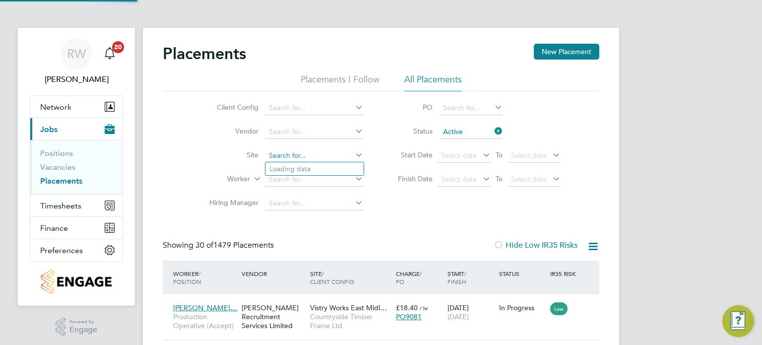
scroll to position [37, 86]
type input "orchard green"
click at [325, 162] on ul "Orchard Green , Aylesbury" at bounding box center [331, 169] width 133 height 14
click at [312, 154] on input at bounding box center [314, 156] width 98 height 14
click at [312, 167] on b "Green" at bounding box center [308, 169] width 20 height 8
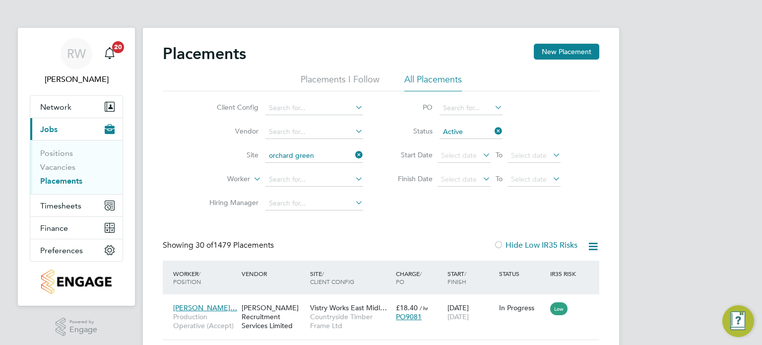
type input "Orchard Green, Aylesbury"
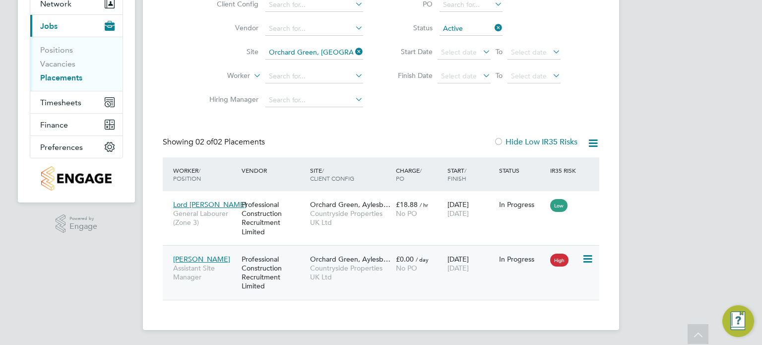
click at [342, 263] on span "Countryside Properties UK Ltd" at bounding box center [350, 272] width 81 height 18
click at [353, 47] on icon at bounding box center [353, 52] width 0 height 14
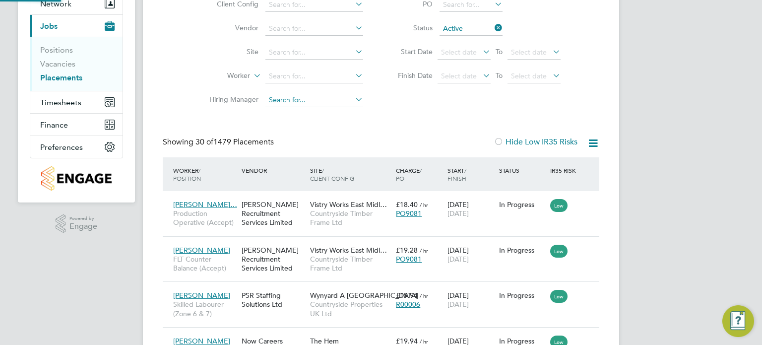
scroll to position [5, 5]
click at [301, 53] on input at bounding box center [314, 53] width 98 height 14
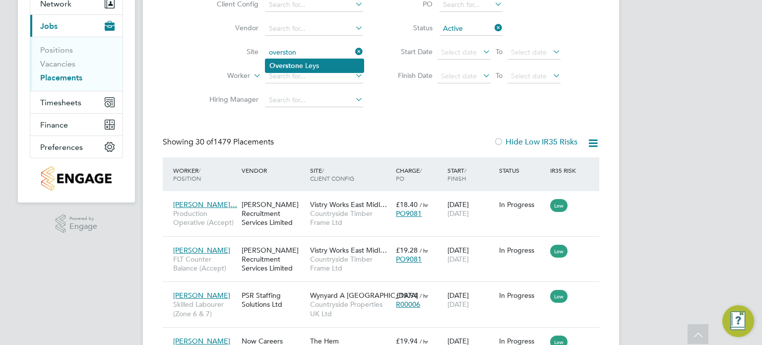
click at [301, 63] on li "Overston e Leys" at bounding box center [314, 65] width 98 height 13
type input "Overstone Leys"
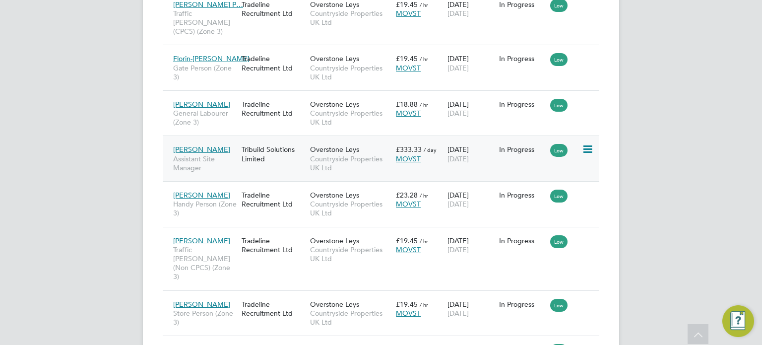
click at [319, 154] on span "Countryside Properties UK Ltd" at bounding box center [350, 163] width 81 height 18
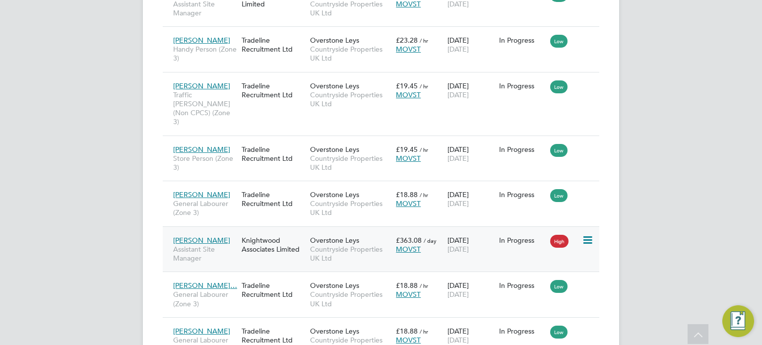
click at [301, 231] on div "Knightwood Associates Limited" at bounding box center [273, 245] width 68 height 28
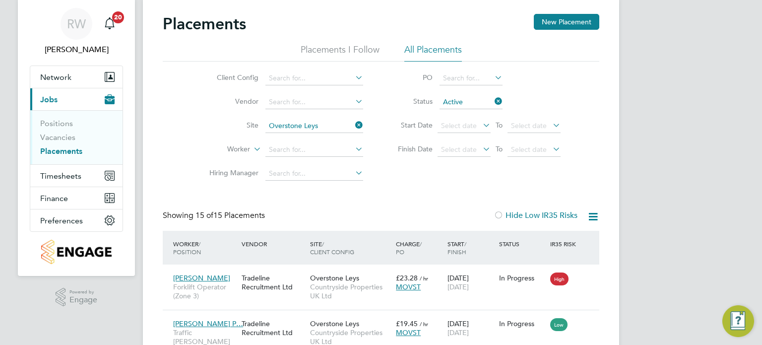
scroll to position [29, 0]
click at [353, 124] on icon at bounding box center [353, 126] width 0 height 14
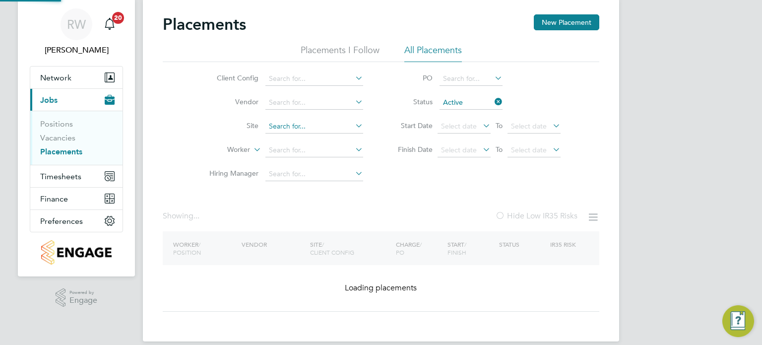
click at [309, 126] on input at bounding box center [314, 127] width 98 height 14
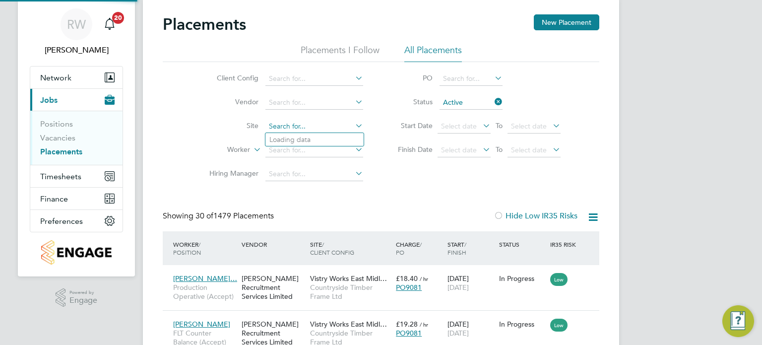
scroll to position [37, 86]
click at [304, 146] on li "Padsto w, Bestwood" at bounding box center [321, 152] width 112 height 13
type input "Padstow, [GEOGRAPHIC_DATA]"
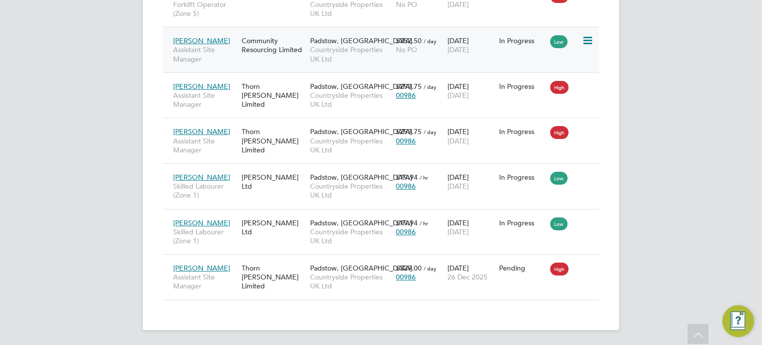
click at [316, 48] on span "Countryside Properties UK Ltd" at bounding box center [350, 54] width 81 height 18
click at [298, 100] on div "Thorn Baker Limited" at bounding box center [273, 95] width 68 height 37
click at [326, 136] on span "Countryside Properties UK Ltd" at bounding box center [350, 145] width 81 height 18
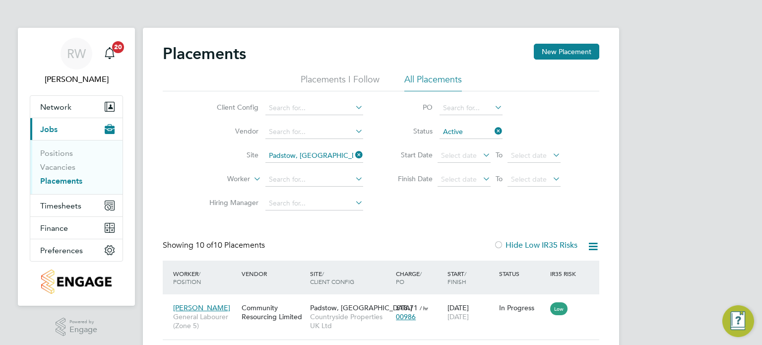
click at [353, 154] on icon at bounding box center [353, 155] width 0 height 14
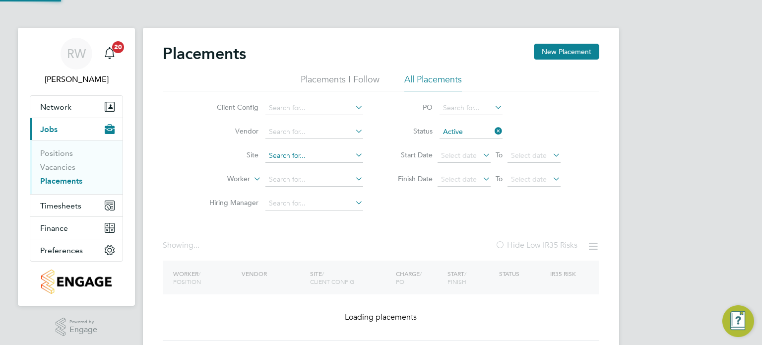
click at [326, 154] on input at bounding box center [314, 156] width 98 height 14
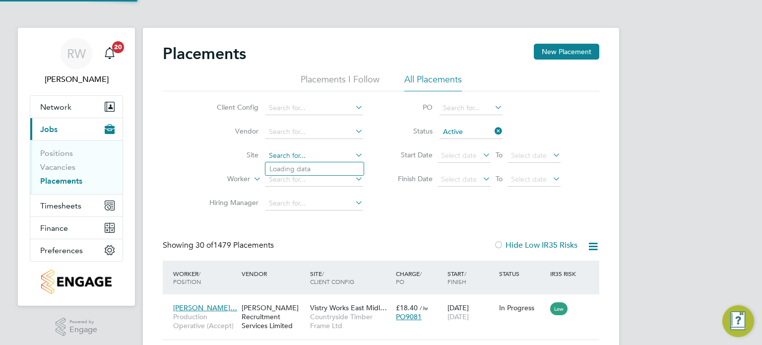
scroll to position [37, 86]
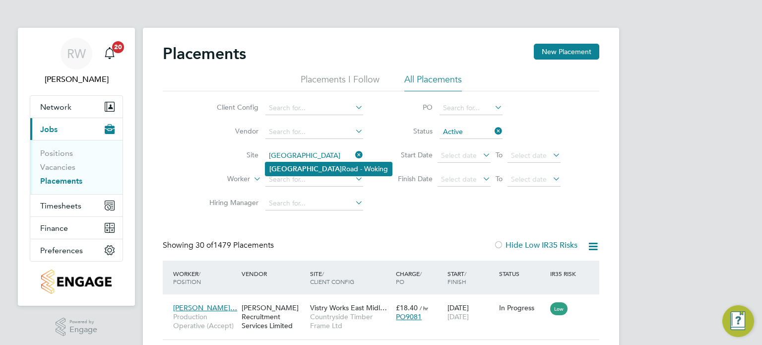
click at [324, 164] on li "Portugal Road - Woking" at bounding box center [328, 168] width 127 height 13
type input "Portugal Road - Woking"
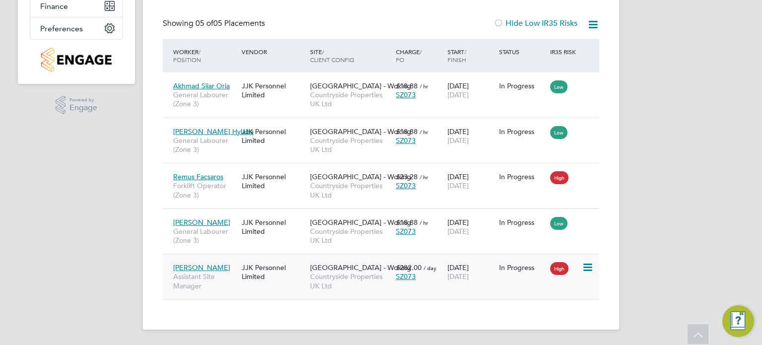
click at [329, 270] on span "Portugal Road - Woking" at bounding box center [360, 267] width 101 height 9
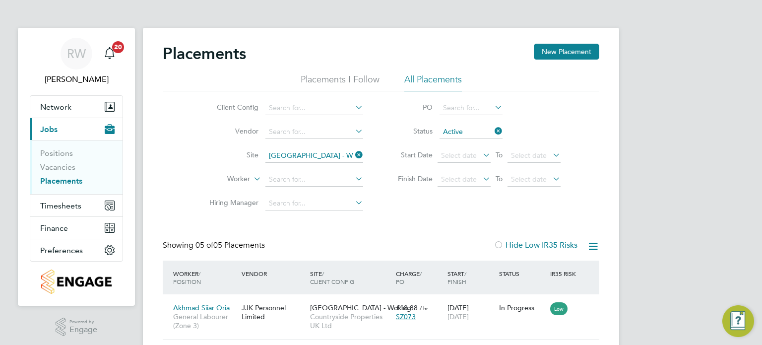
click at [353, 154] on icon at bounding box center [353, 155] width 0 height 14
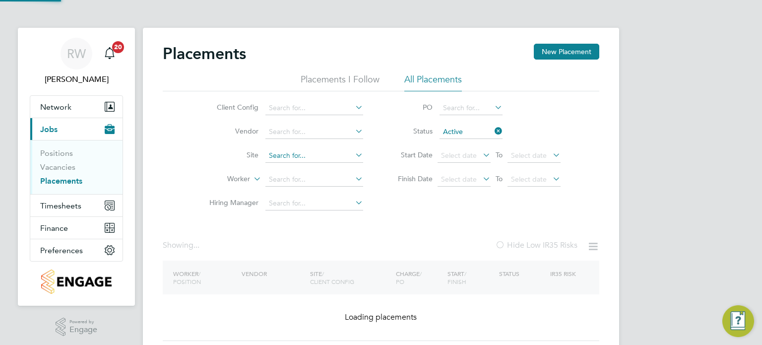
click at [327, 156] on input at bounding box center [314, 156] width 98 height 14
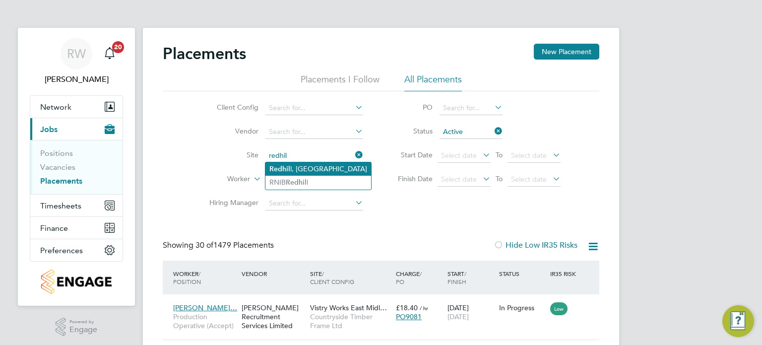
click at [320, 164] on li "Redhil l, Telford" at bounding box center [318, 168] width 106 height 13
type input "Redhill, Telford"
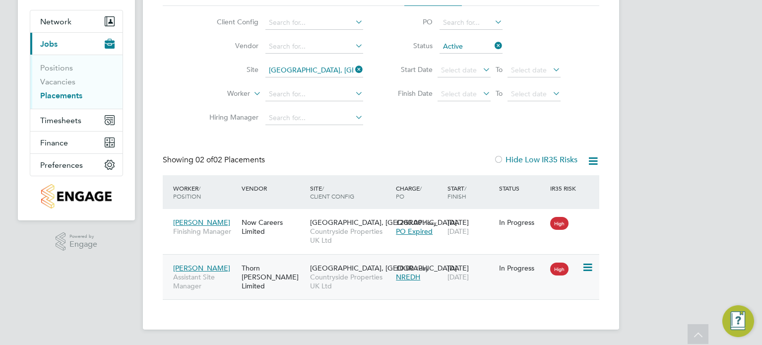
click at [330, 272] on span "Countryside Properties UK Ltd" at bounding box center [350, 281] width 81 height 18
click at [353, 70] on icon at bounding box center [353, 70] width 0 height 14
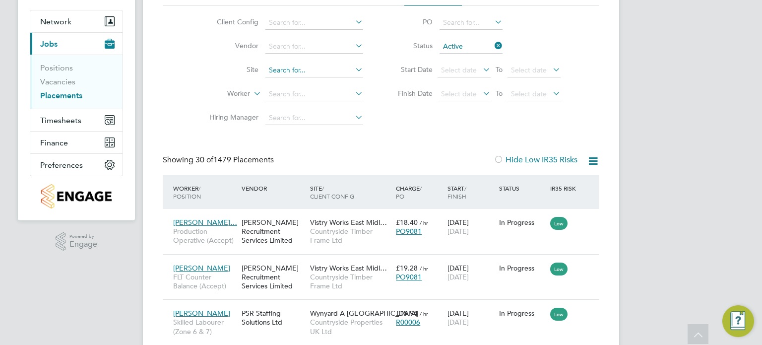
click at [298, 73] on input at bounding box center [314, 71] width 98 height 14
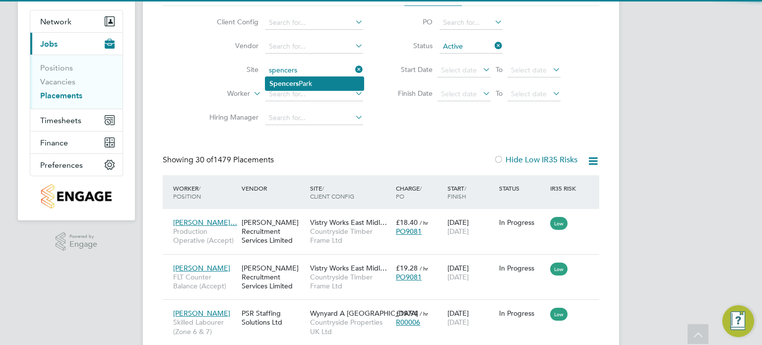
click at [301, 82] on li "Spencers Park" at bounding box center [314, 83] width 98 height 13
type input "Spencers Park"
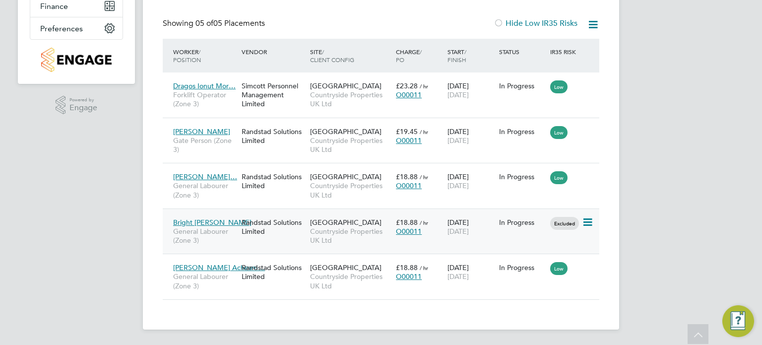
click at [313, 228] on span "Countryside Properties UK Ltd" at bounding box center [350, 236] width 81 height 18
click at [289, 231] on div "Randstad Solutions Limited" at bounding box center [273, 227] width 68 height 28
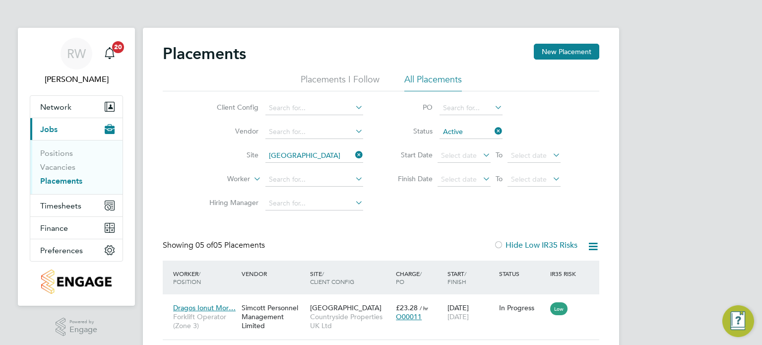
click at [353, 154] on icon at bounding box center [353, 155] width 0 height 14
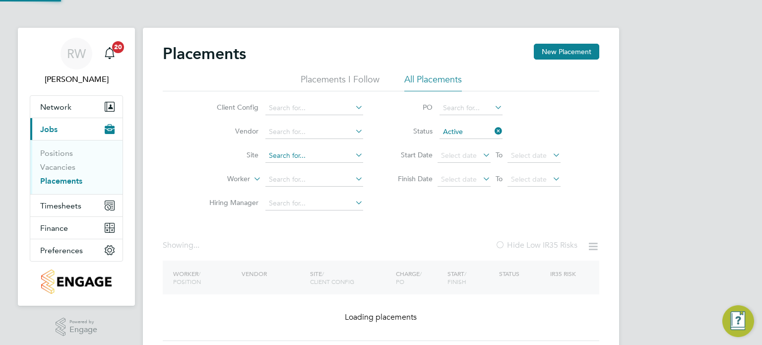
click at [310, 157] on input at bounding box center [314, 156] width 98 height 14
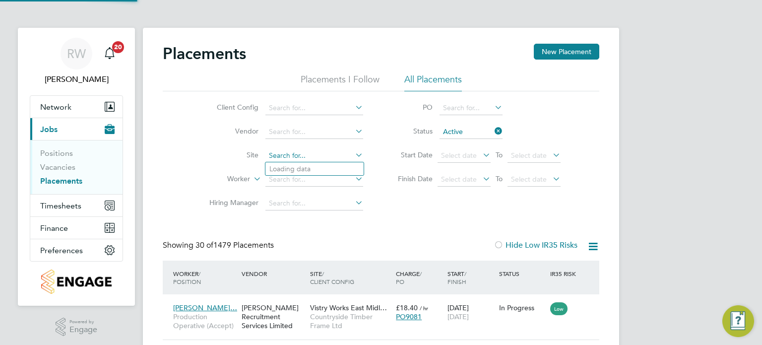
scroll to position [37, 86]
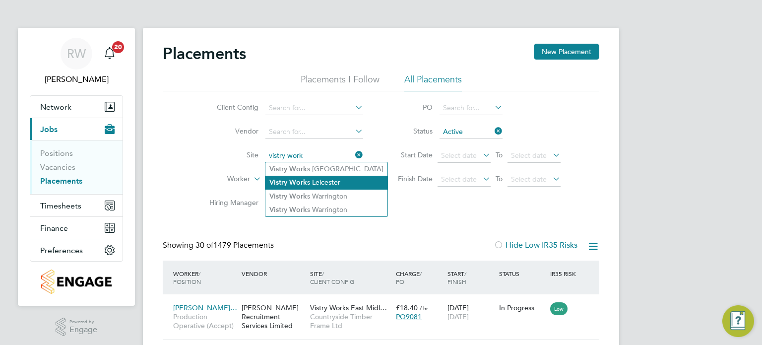
click at [309, 181] on li "Vistry Work s Leicester" at bounding box center [326, 182] width 122 height 13
type input "Vistry Works Leicester"
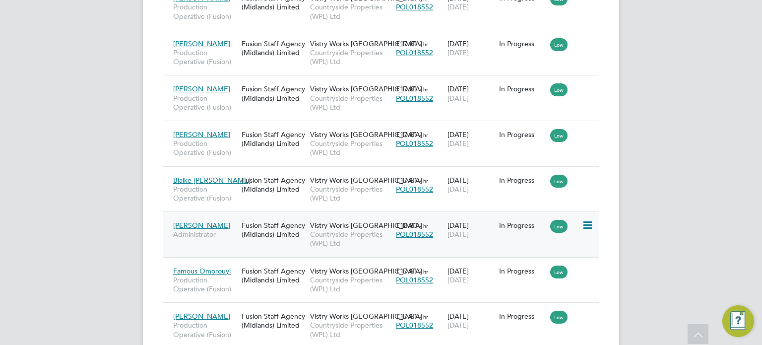
click at [322, 230] on span "Countryside Properties (WPL) Ltd" at bounding box center [350, 239] width 81 height 18
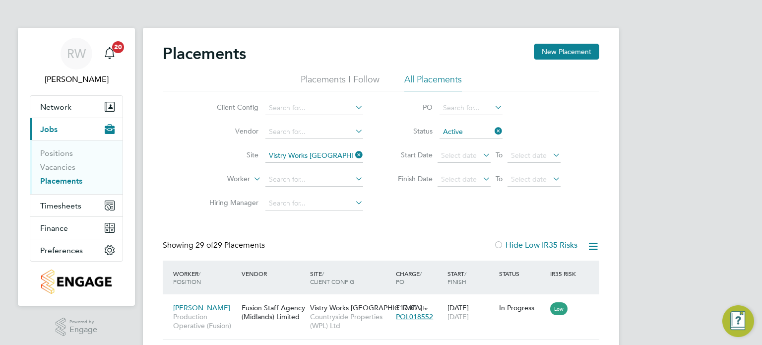
click at [353, 154] on icon at bounding box center [353, 155] width 0 height 14
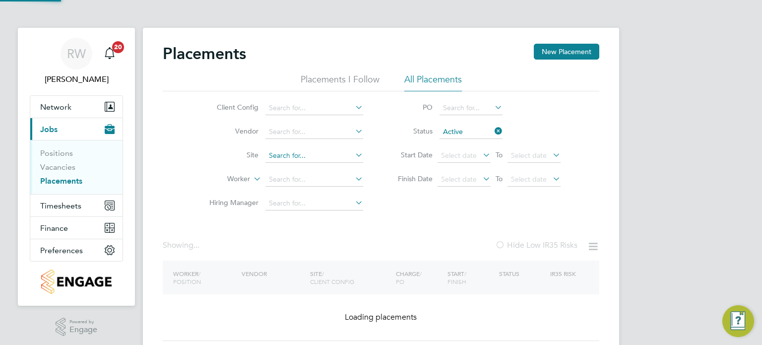
click at [317, 154] on input at bounding box center [314, 156] width 98 height 14
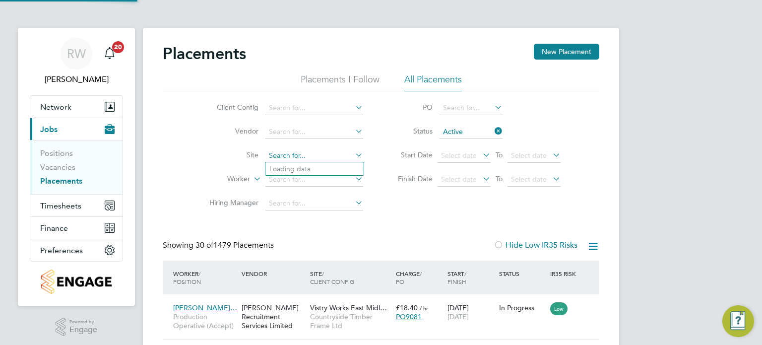
scroll to position [37, 86]
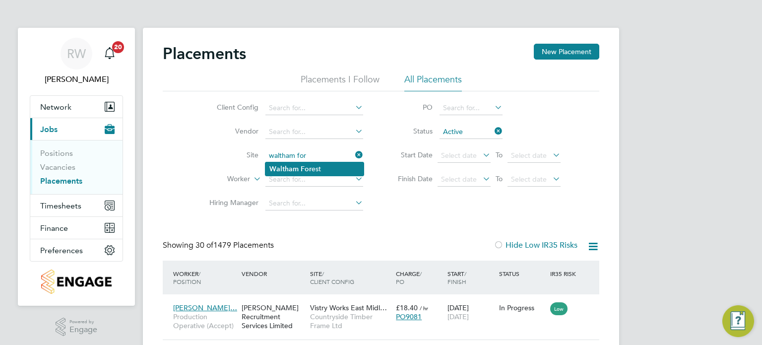
click at [315, 165] on li "Waltham For est" at bounding box center [314, 168] width 98 height 13
type input "Waltham Forest"
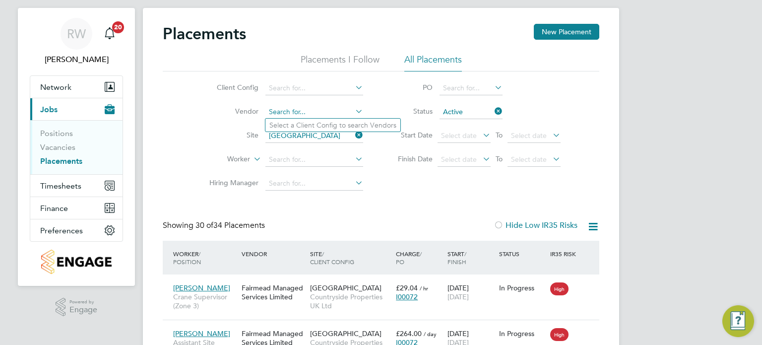
click at [324, 112] on input at bounding box center [314, 112] width 98 height 14
type input "a"
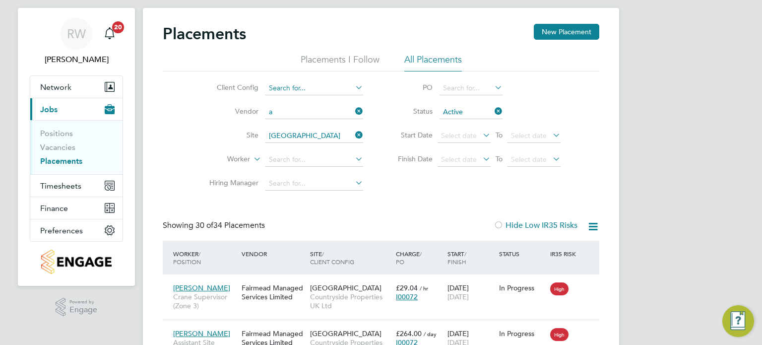
click at [306, 88] on input at bounding box center [314, 88] width 98 height 14
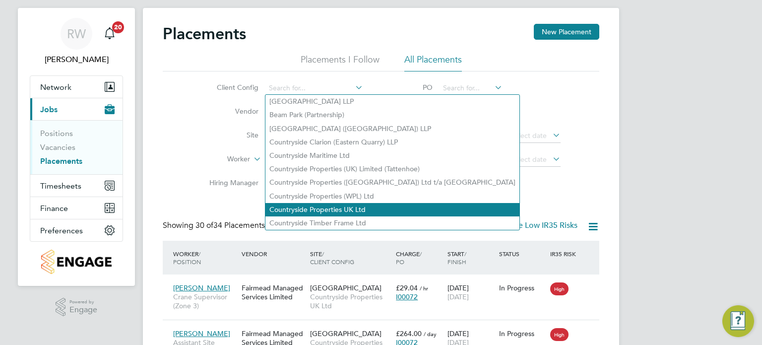
click at [320, 209] on li "Countryside Properties UK Ltd" at bounding box center [392, 209] width 254 height 13
type input "Countryside Properties UK Ltd"
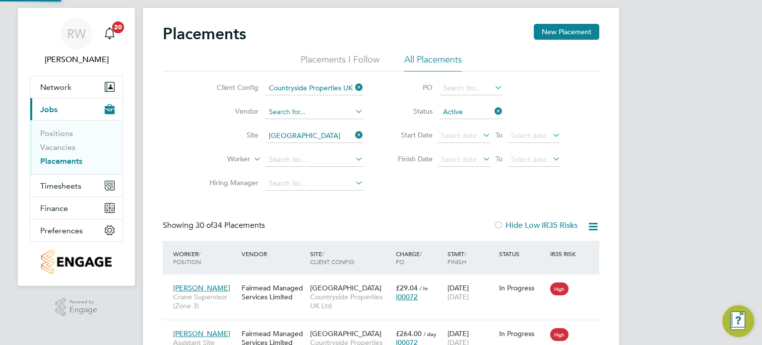
click at [295, 110] on input at bounding box center [314, 112] width 98 height 14
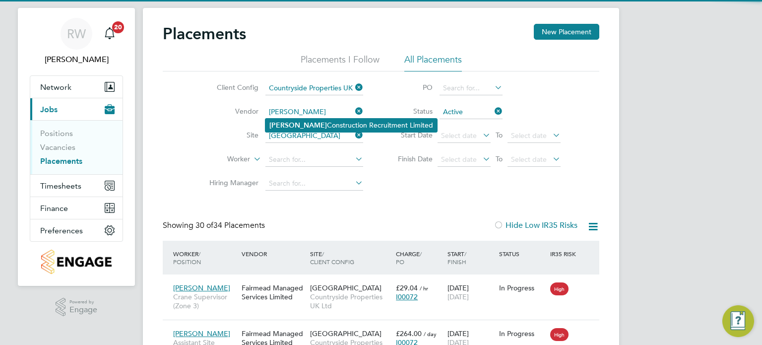
click at [298, 123] on li "Andrew Construction Recruitment Limited" at bounding box center [351, 125] width 172 height 13
type input "Andrew Construction Recruitment Limited"
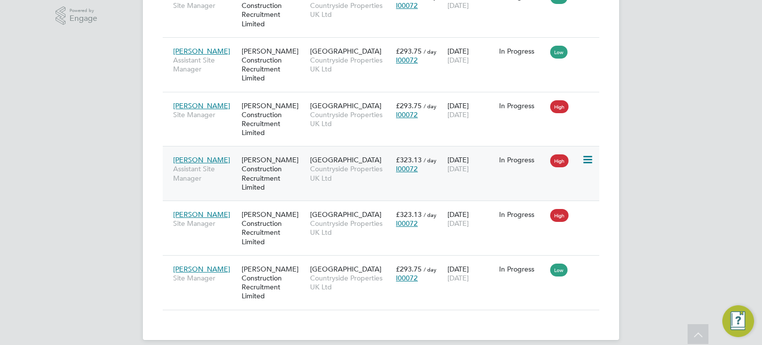
click at [316, 165] on span "Countryside Properties UK Ltd" at bounding box center [350, 173] width 81 height 18
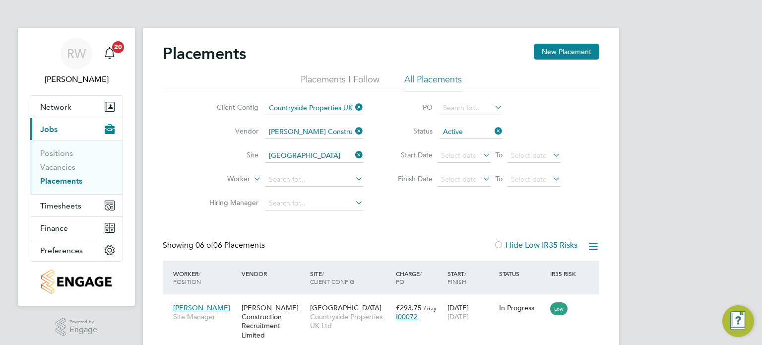
click at [353, 131] on icon at bounding box center [353, 131] width 0 height 14
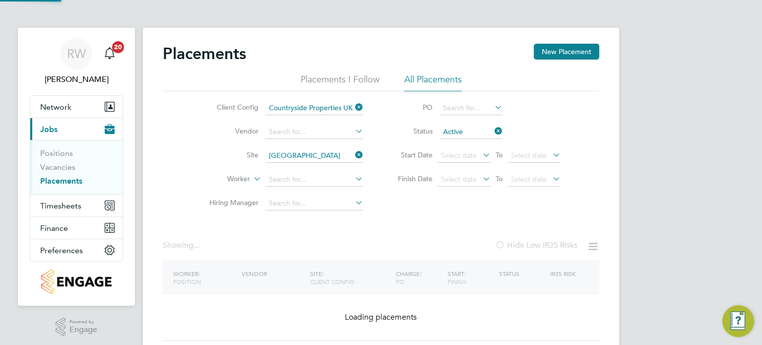
click at [353, 155] on icon at bounding box center [353, 155] width 0 height 14
click at [329, 160] on input at bounding box center [314, 156] width 98 height 14
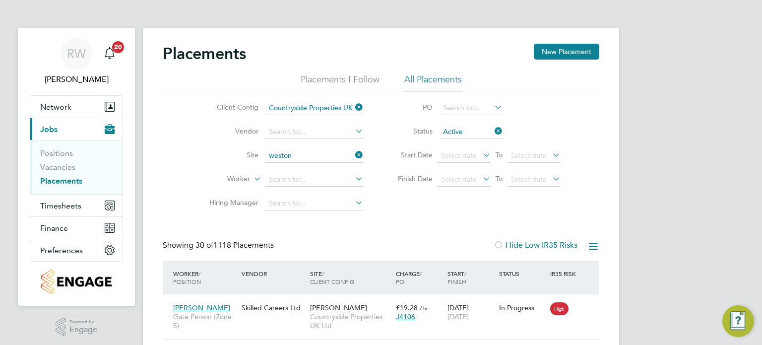
click at [310, 177] on li "Weston ing" at bounding box center [314, 181] width 98 height 13
type input "Westoning"
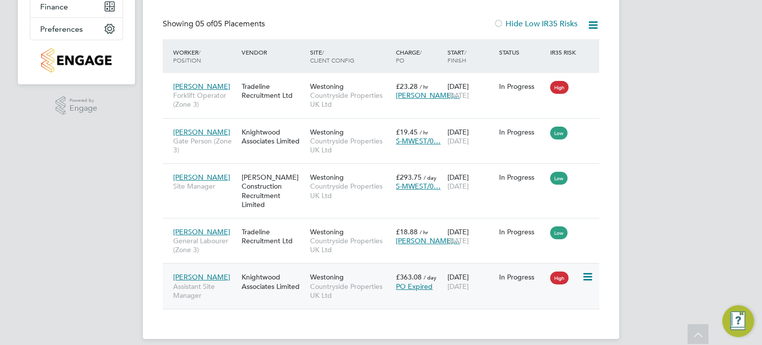
click at [298, 282] on div "Knightwood Associates Limited" at bounding box center [273, 281] width 68 height 28
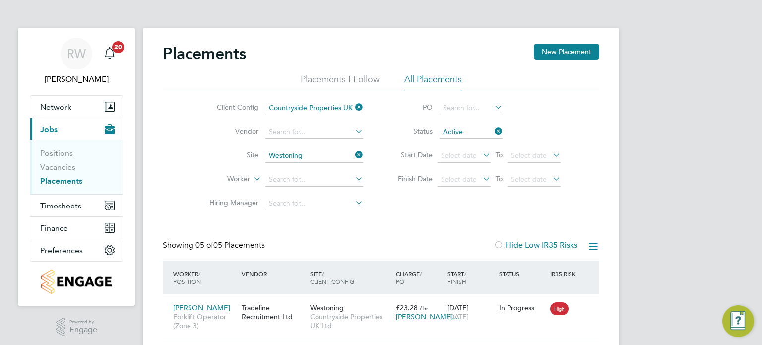
click at [353, 106] on icon at bounding box center [353, 107] width 0 height 14
click at [353, 155] on icon at bounding box center [353, 155] width 0 height 14
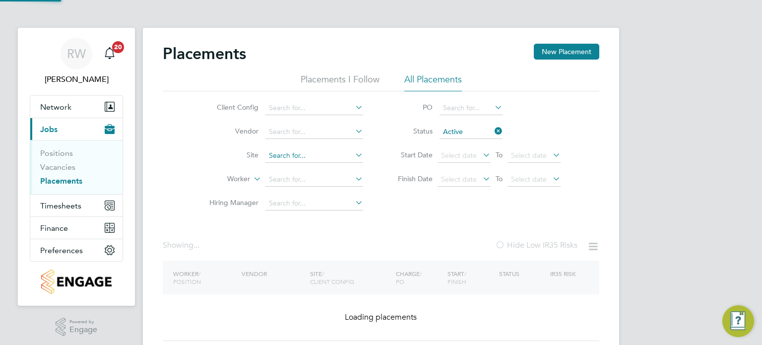
click at [331, 154] on input at bounding box center [314, 156] width 98 height 14
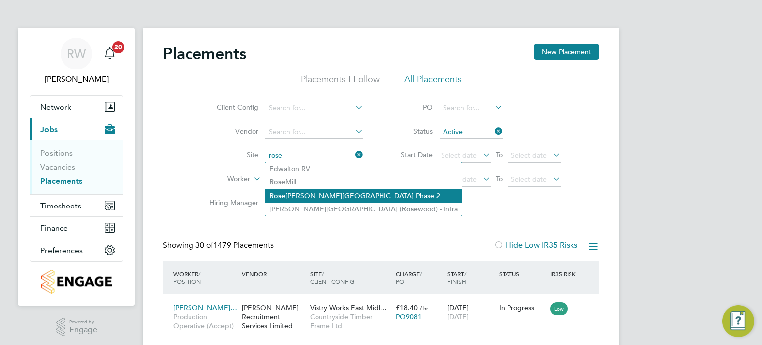
click at [315, 192] on li "Rose wood - Sutton Road Phase 2" at bounding box center [363, 195] width 196 height 13
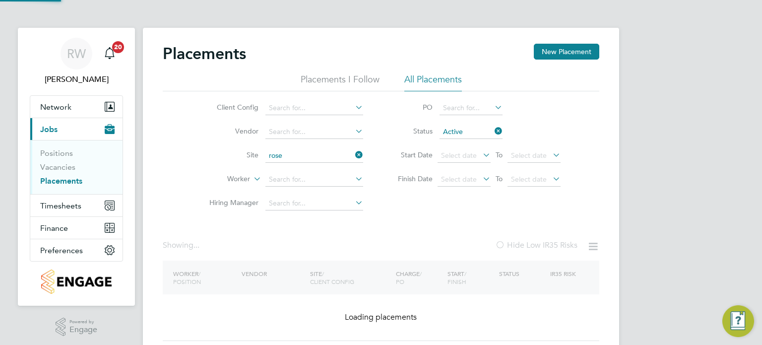
type input "Rosewood - Sutton Road Phase 2"
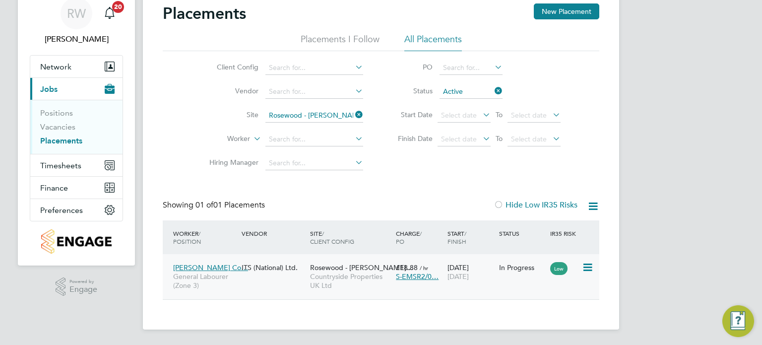
click at [325, 275] on span "Countryside Properties UK Ltd" at bounding box center [350, 281] width 81 height 18
click at [63, 128] on link "Vacancies" at bounding box center [57, 126] width 35 height 9
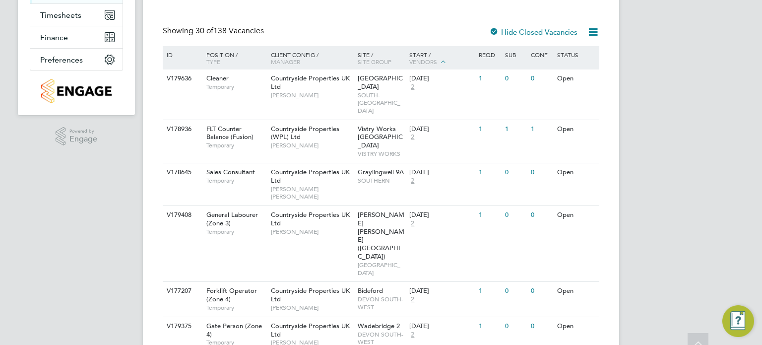
scroll to position [192, 0]
click at [371, 131] on span "Vistry Works Leicester" at bounding box center [380, 136] width 45 height 25
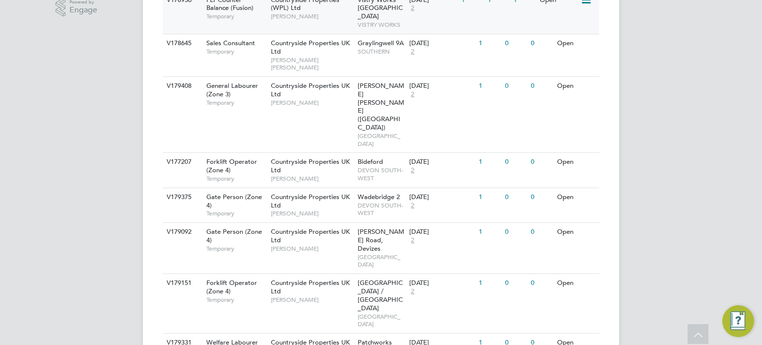
scroll to position [321, 0]
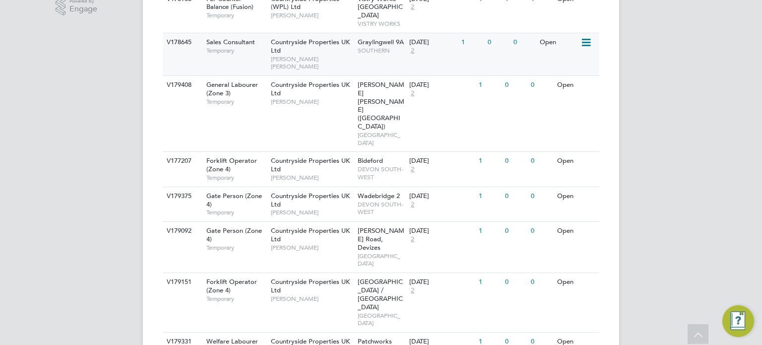
click at [351, 33] on div "Countryside Properties UK Ltd Connor Durnford" at bounding box center [311, 54] width 87 height 42
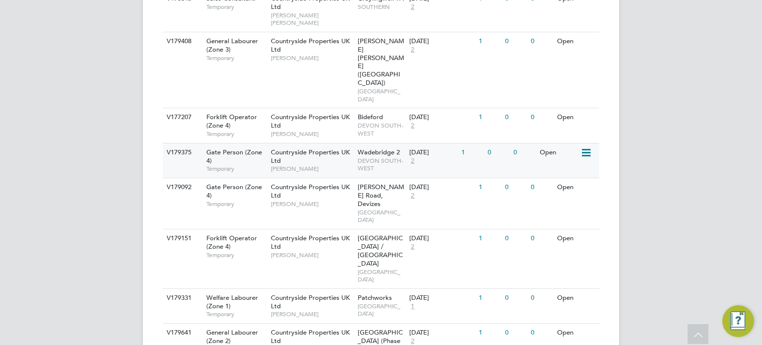
scroll to position [365, 0]
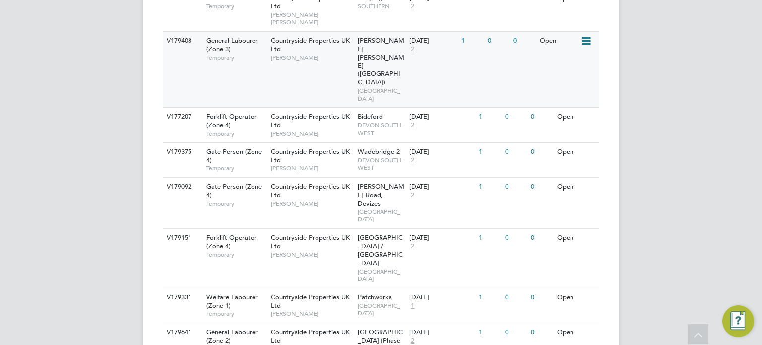
click at [348, 36] on span "Countryside Properties UK Ltd" at bounding box center [310, 44] width 79 height 17
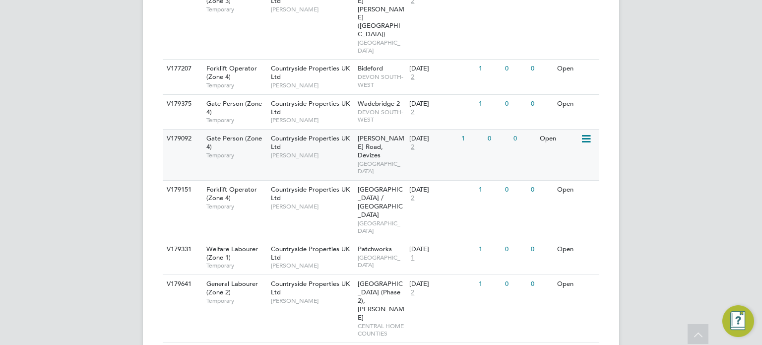
scroll to position [413, 0]
click at [373, 64] on span "Bideford" at bounding box center [370, 68] width 25 height 8
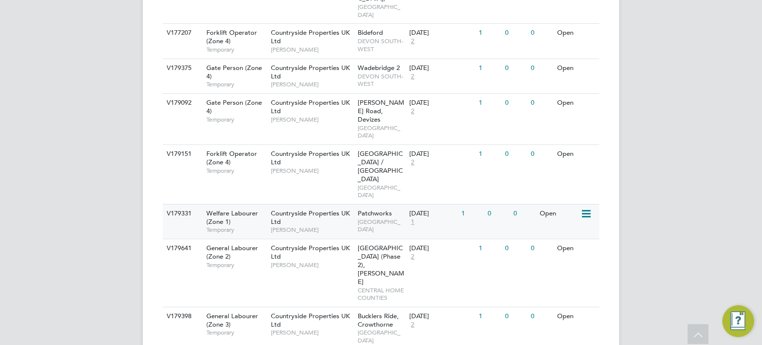
scroll to position [449, 0]
click at [355, 59] on div "Wadebridge 2 DEVON SOUTH-WEST" at bounding box center [381, 76] width 52 height 34
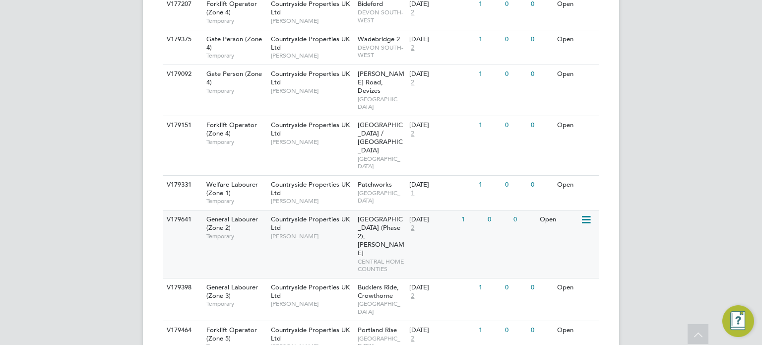
scroll to position [478, 0]
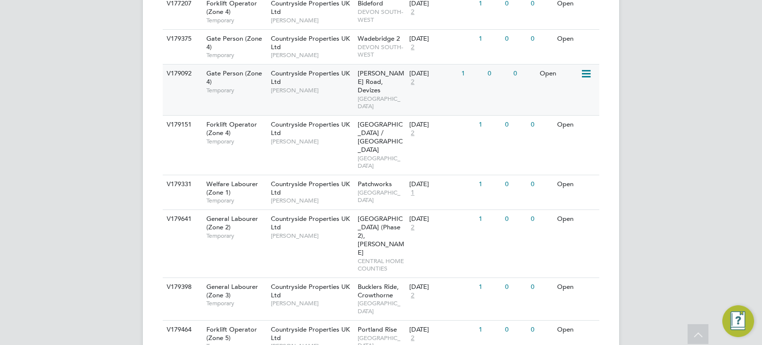
click at [355, 65] on div "Marshall Road, Devizes BRISTOL" at bounding box center [381, 90] width 52 height 51
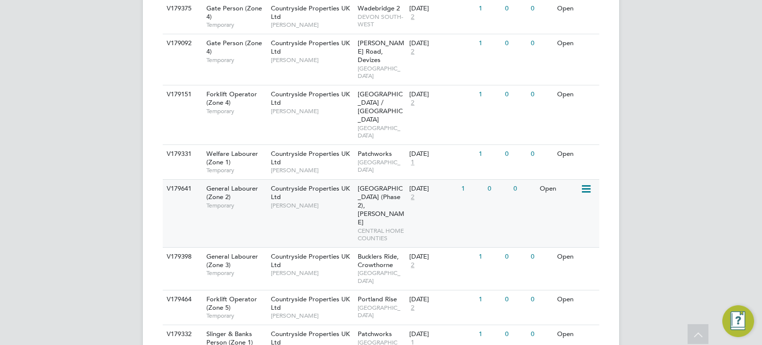
scroll to position [508, 0]
click at [385, 90] on span "Netherhampton / Chapel Gate" at bounding box center [380, 107] width 45 height 34
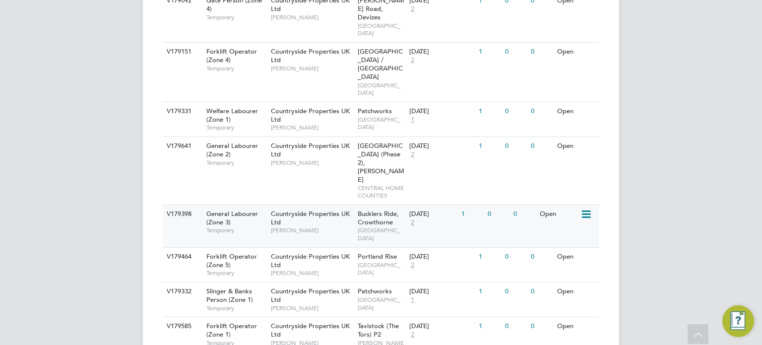
scroll to position [551, 0]
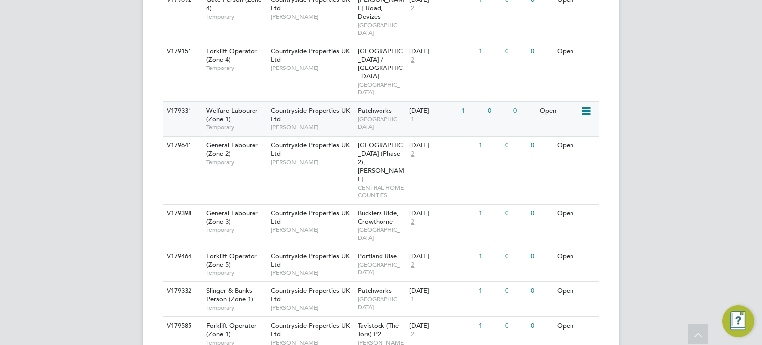
click at [362, 115] on span "EAST LONDON" at bounding box center [381, 122] width 47 height 15
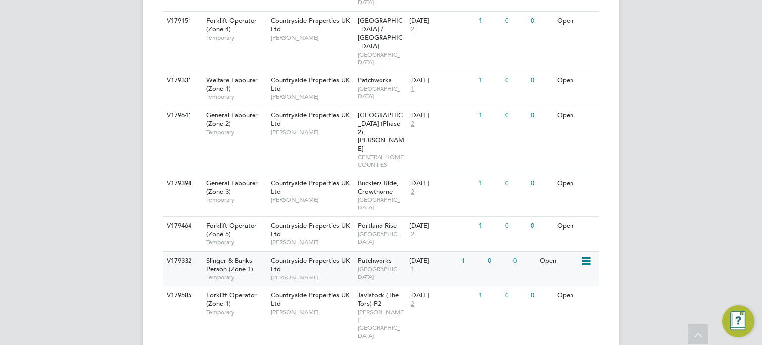
scroll to position [583, 0]
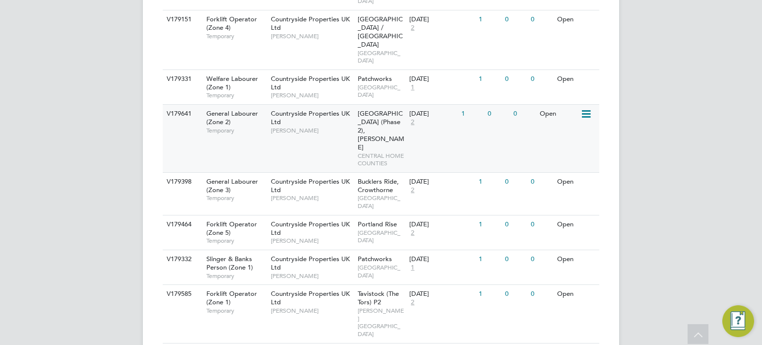
click at [368, 109] on span "Finches Park (Phase 2), Kirby Cross" at bounding box center [381, 130] width 47 height 42
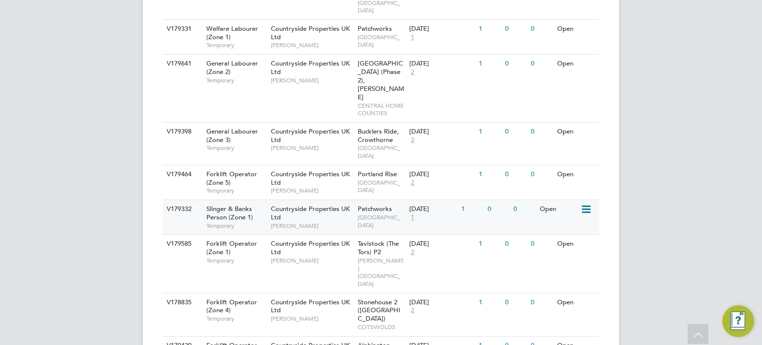
scroll to position [633, 0]
click at [372, 127] on span "Bucklers Ride, Crowthorne" at bounding box center [378, 135] width 41 height 17
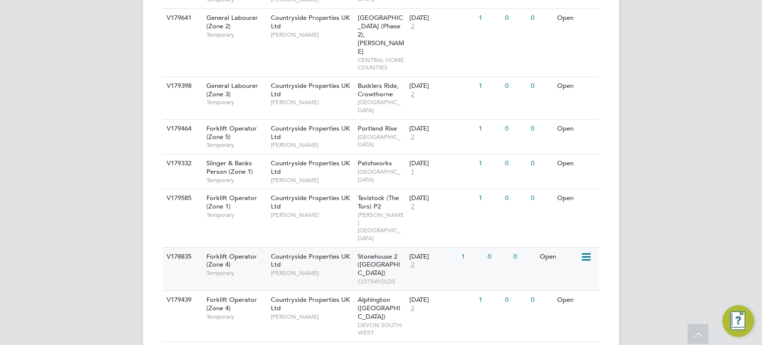
scroll to position [680, 0]
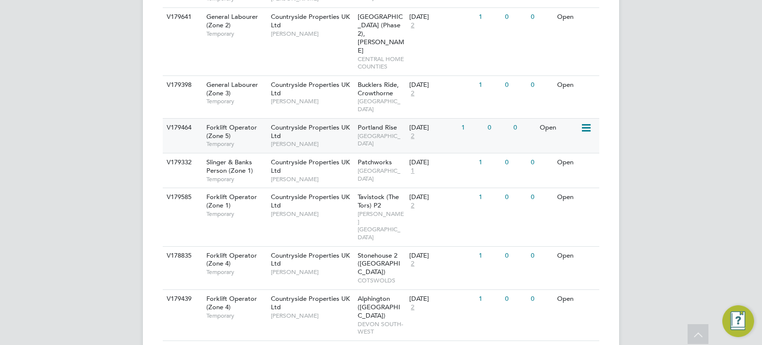
click at [379, 123] on span "Portland Rise" at bounding box center [377, 127] width 39 height 8
click at [367, 158] on span "Patchworks" at bounding box center [375, 162] width 34 height 8
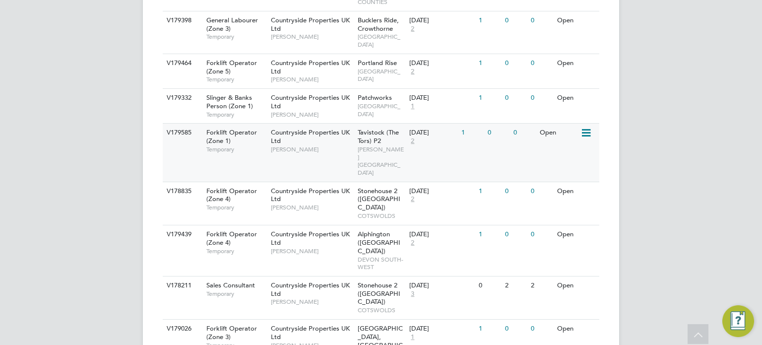
scroll to position [748, 0]
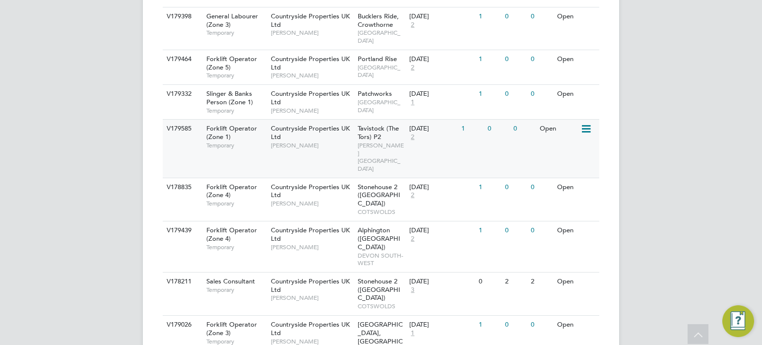
click at [367, 124] on span "Tavistock (The Tors) P2" at bounding box center [378, 132] width 41 height 17
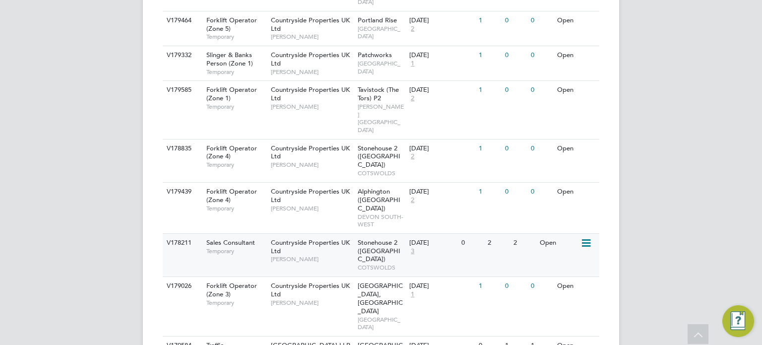
scroll to position [792, 0]
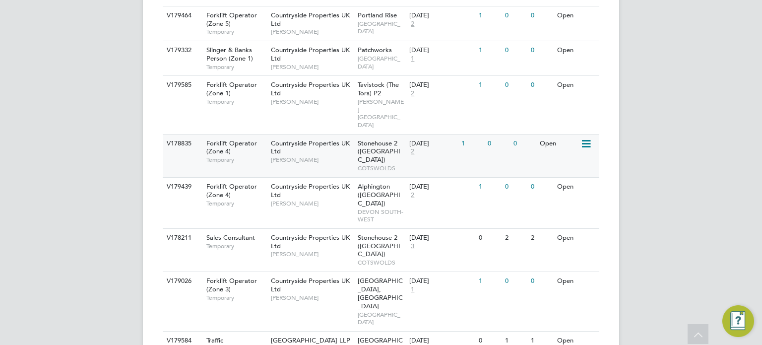
click at [355, 134] on div "Stonehouse 2 (Great Oldbury) COTSWOLDS" at bounding box center [381, 155] width 52 height 43
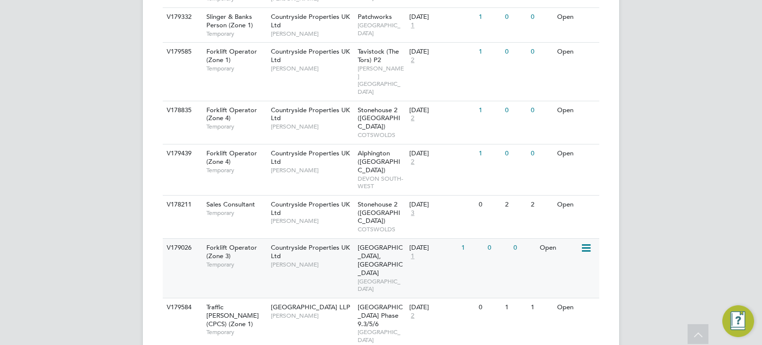
scroll to position [827, 0]
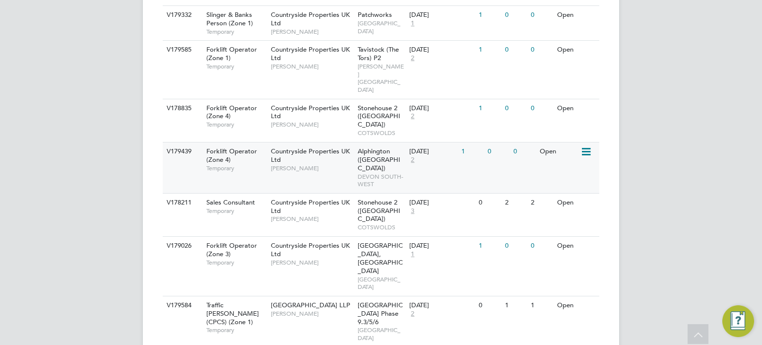
click at [365, 147] on span "Alphington (Parcel 16A)" at bounding box center [379, 159] width 43 height 25
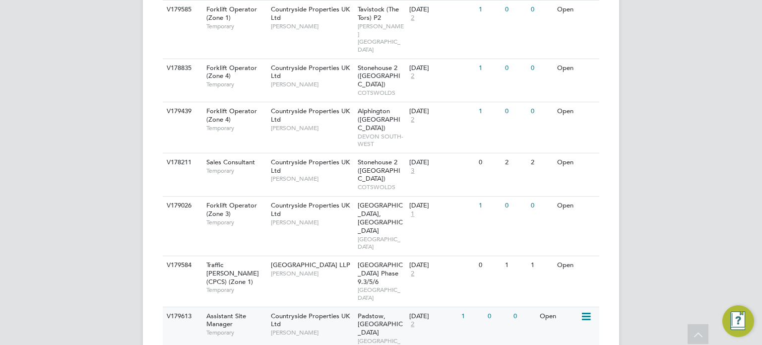
scroll to position [868, 0]
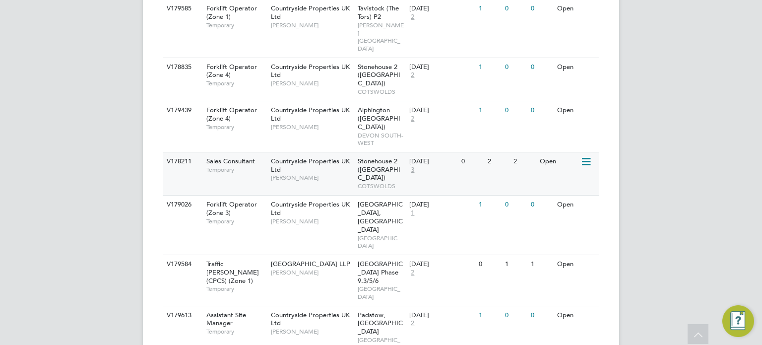
click at [366, 157] on span "Stonehouse 2 (Great Oldbury)" at bounding box center [379, 169] width 43 height 25
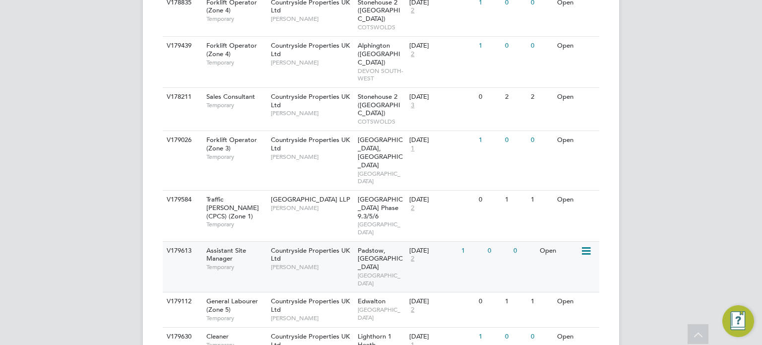
scroll to position [935, 0]
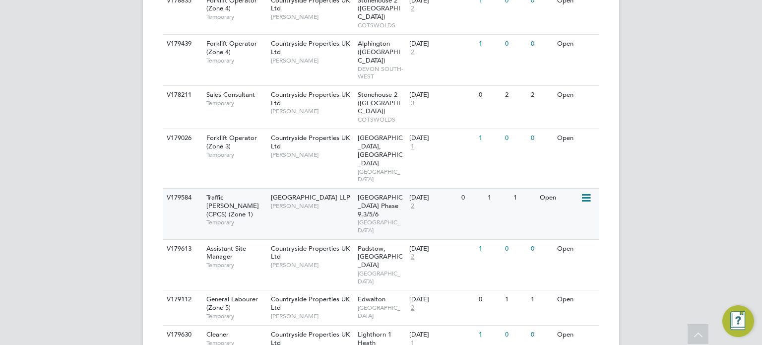
click at [349, 189] on div "Acton Gardens LLP Kristoffer Lee" at bounding box center [311, 202] width 87 height 26
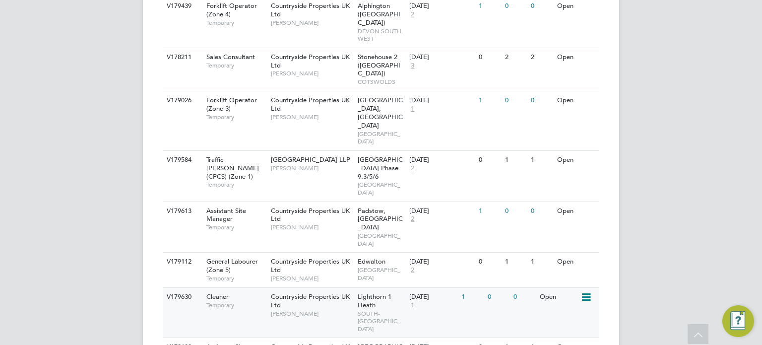
scroll to position [973, 0]
click at [369, 206] on span "Padstow, Bestwood" at bounding box center [380, 218] width 45 height 25
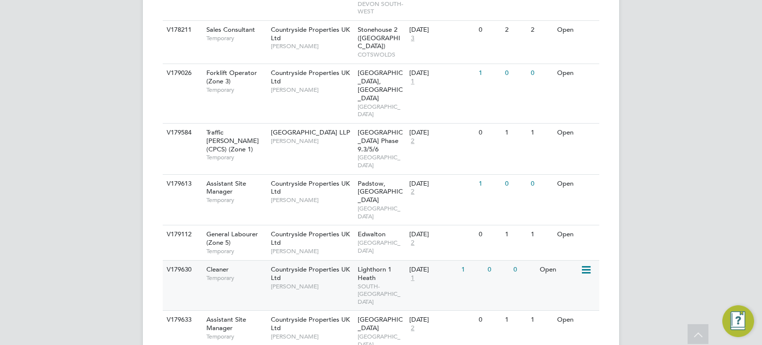
scroll to position [1014, 0]
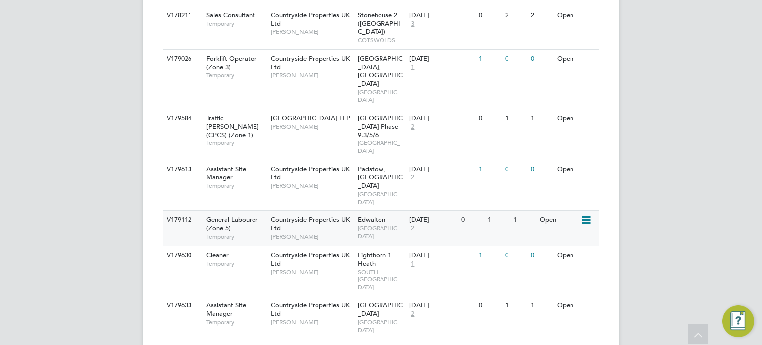
click at [351, 211] on div "Countryside Properties UK Ltd Calum Madden" at bounding box center [311, 228] width 87 height 34
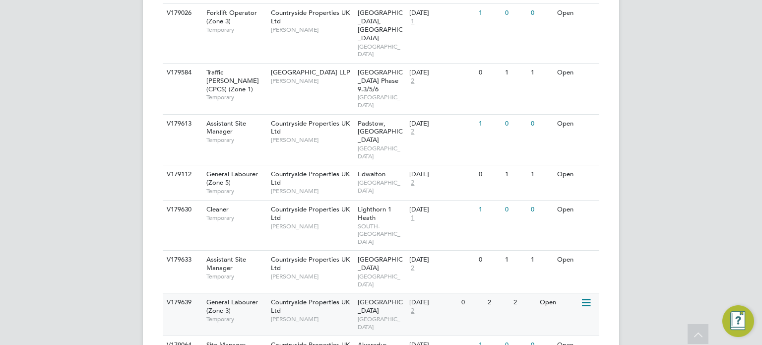
scroll to position [1061, 0]
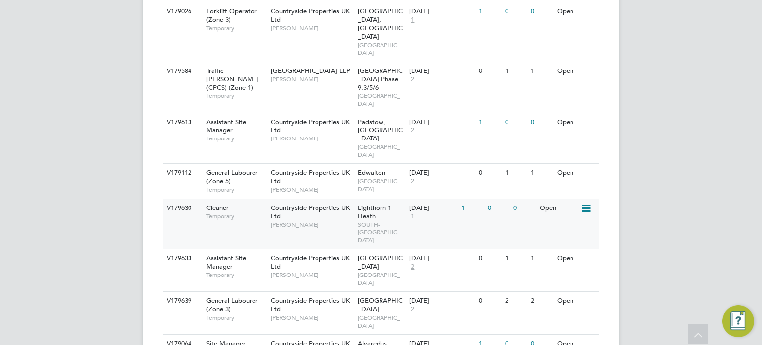
click at [361, 203] on span "Lighthorn 1 Heath" at bounding box center [375, 211] width 34 height 17
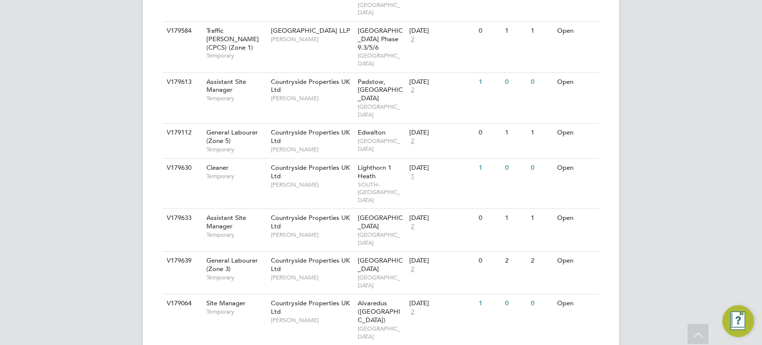
scroll to position [1103, 0]
click at [391, 212] on span "Dracan Village" at bounding box center [380, 220] width 45 height 17
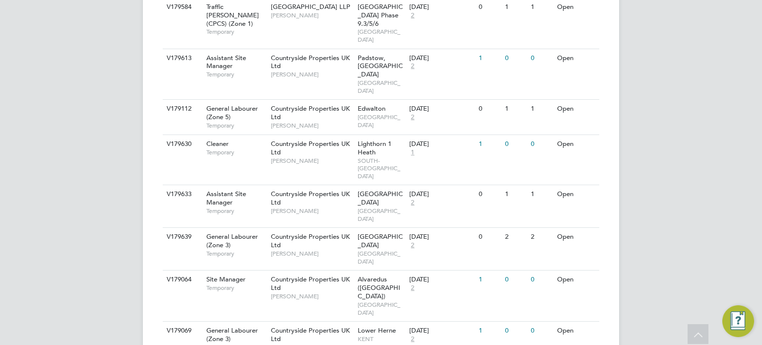
scroll to position [1135, 0]
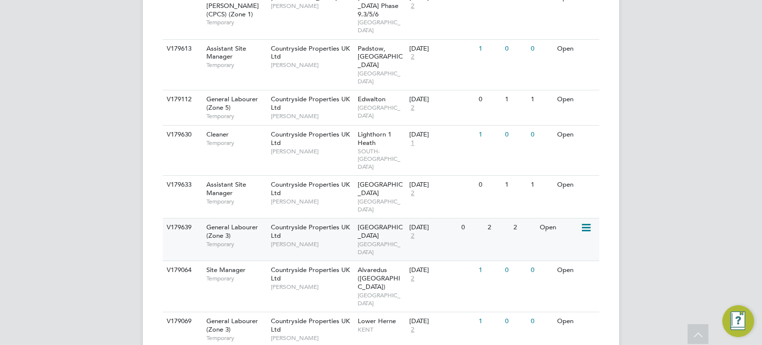
click at [350, 240] on span "Stephen Nottage" at bounding box center [312, 244] width 82 height 8
click at [366, 265] on span "Alvaredus (Fairham)" at bounding box center [379, 277] width 43 height 25
click at [360, 326] on span "KENT" at bounding box center [381, 330] width 47 height 8
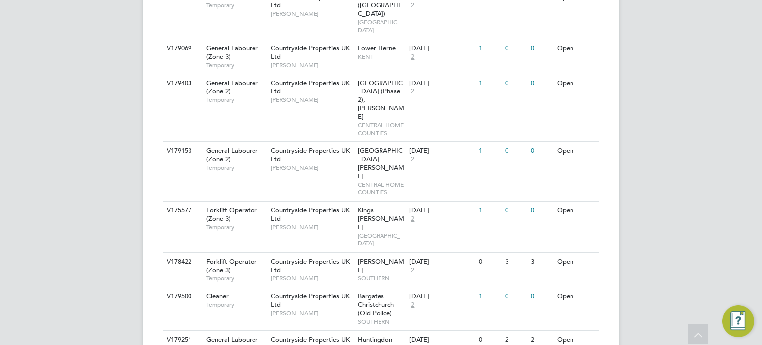
scroll to position [1408, 0]
click at [381, 291] on span "Bargates Christchurch (Old Police)" at bounding box center [376, 303] width 36 height 25
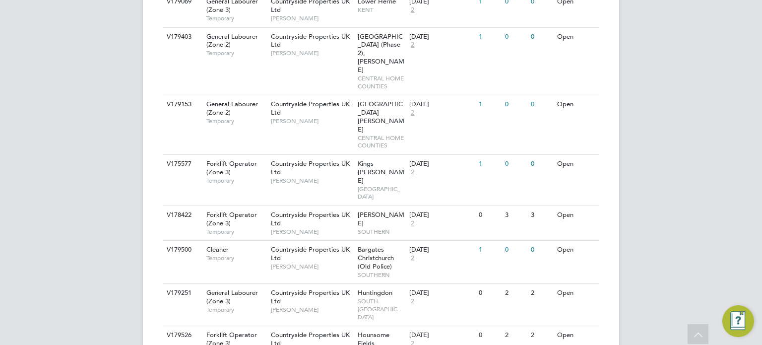
scroll to position [1455, 0]
click at [363, 288] on span "Huntingdon" at bounding box center [375, 292] width 35 height 8
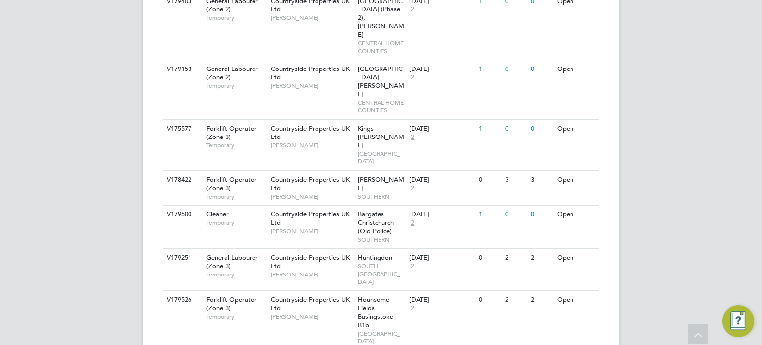
scroll to position [1491, 0]
click at [369, 294] on span "Hounsome Fields Basingstoke B1b" at bounding box center [376, 311] width 36 height 34
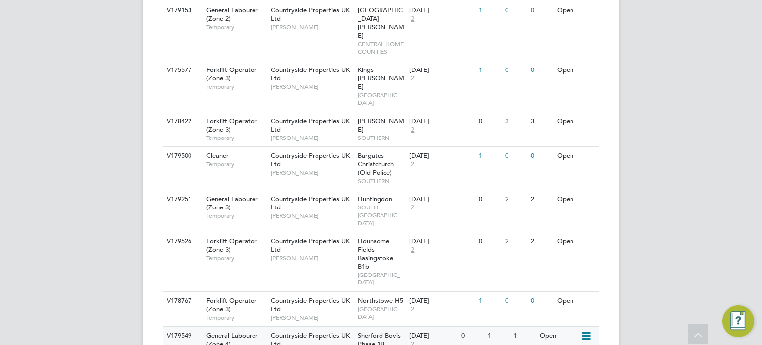
scroll to position [1549, 0]
click at [369, 296] on span "Northstowe H5" at bounding box center [381, 300] width 46 height 8
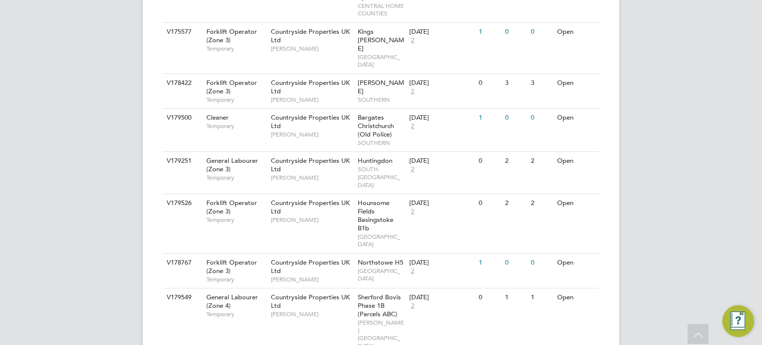
scroll to position [1587, 0]
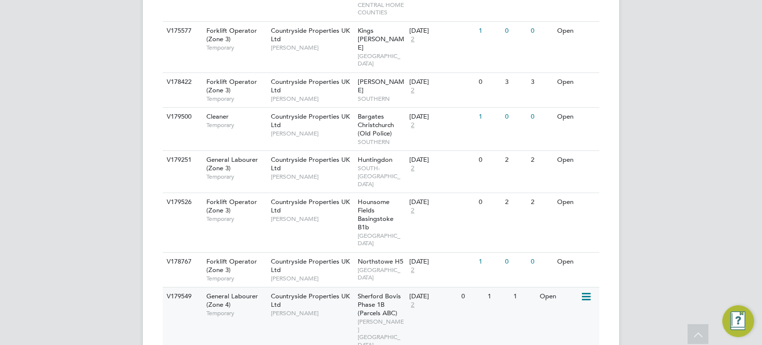
click at [371, 292] on span "Sherford Bovis Phase 1B (Parcels ABC)" at bounding box center [379, 304] width 43 height 25
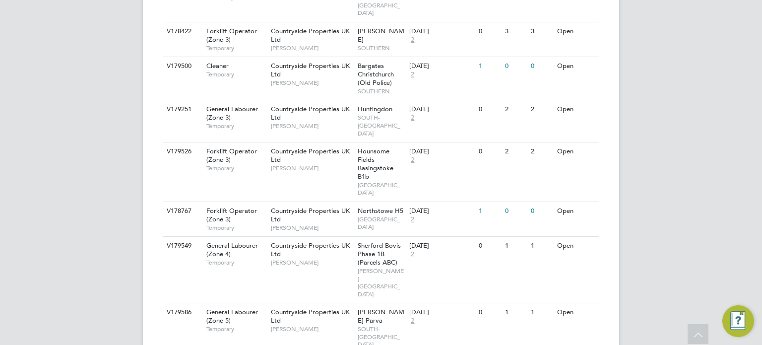
scroll to position [1638, 0]
click at [348, 307] on span "Countryside Properties UK Ltd" at bounding box center [310, 315] width 79 height 17
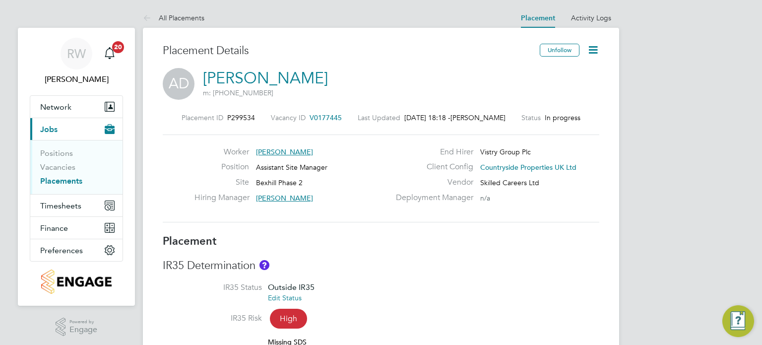
click at [595, 47] on icon at bounding box center [593, 50] width 12 height 12
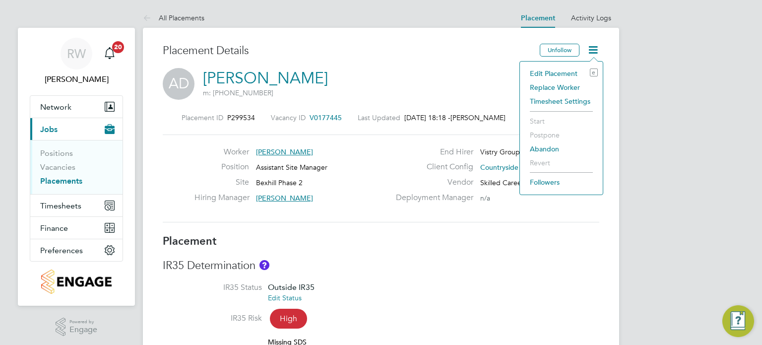
click at [562, 71] on li "Edit Placement e" at bounding box center [561, 73] width 73 height 14
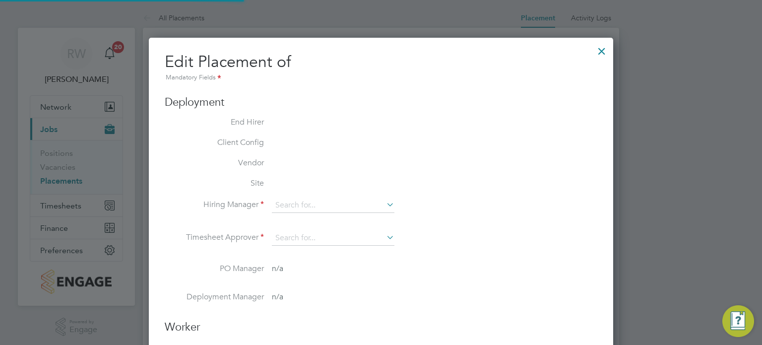
type input "Kevin Shannon"
type input "[DATE]"
type input "07:30"
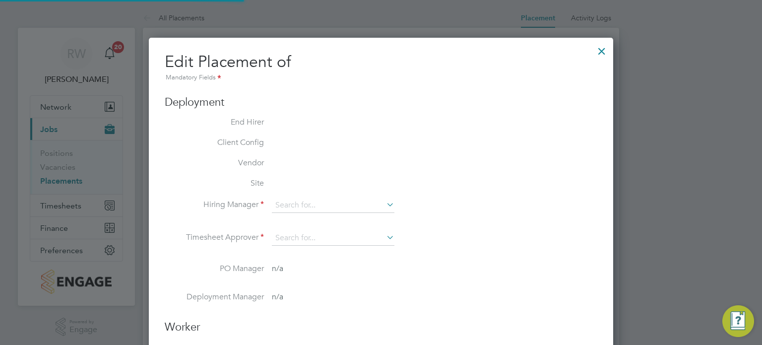
type input "16:30"
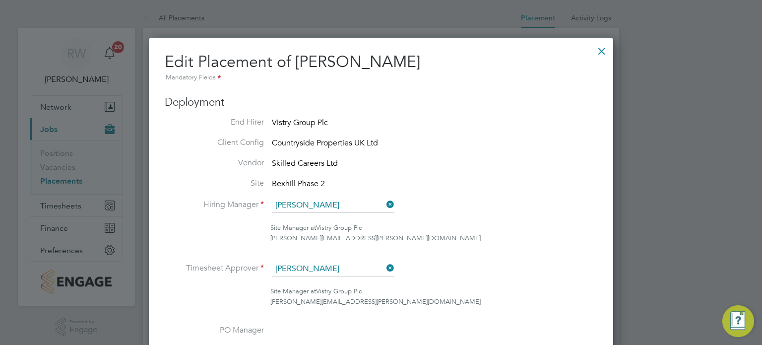
click at [600, 51] on div at bounding box center [602, 49] width 18 height 18
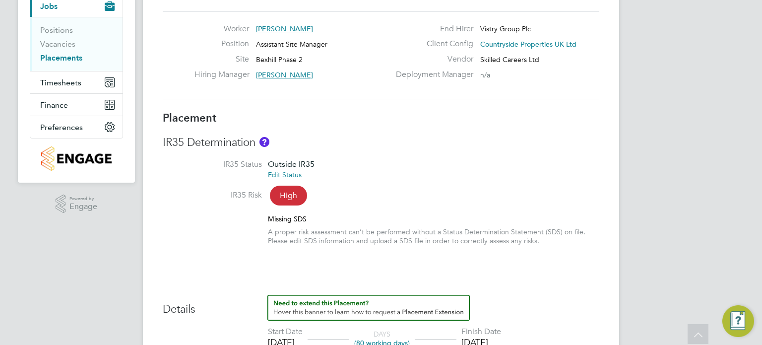
click at [290, 173] on link "Edit Status" at bounding box center [285, 174] width 34 height 9
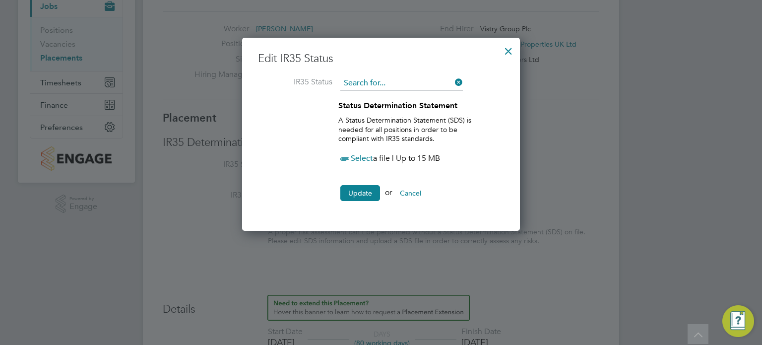
click at [422, 79] on input at bounding box center [401, 83] width 123 height 15
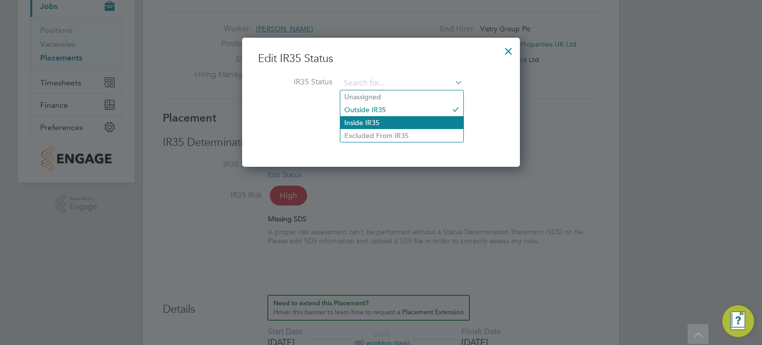
click at [377, 122] on li "Inside IR35" at bounding box center [401, 122] width 123 height 13
type input "Inside IR35"
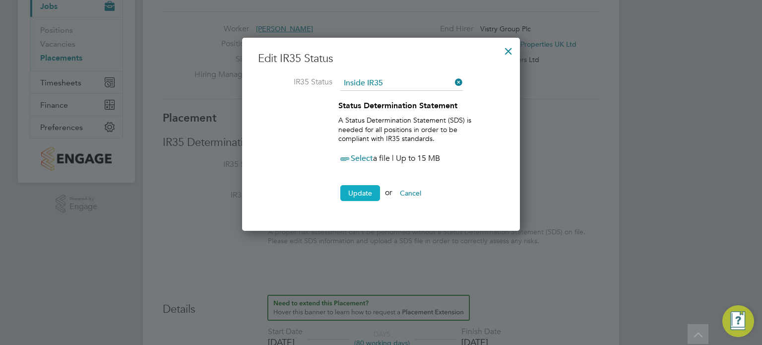
click at [363, 195] on button "Update" at bounding box center [360, 193] width 40 height 16
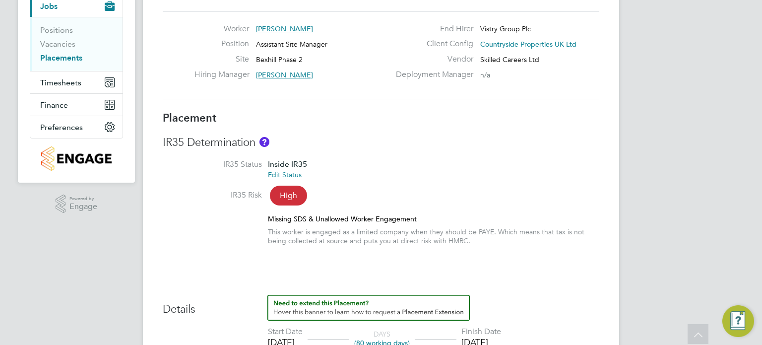
click at [292, 173] on link "Edit Status" at bounding box center [285, 174] width 34 height 9
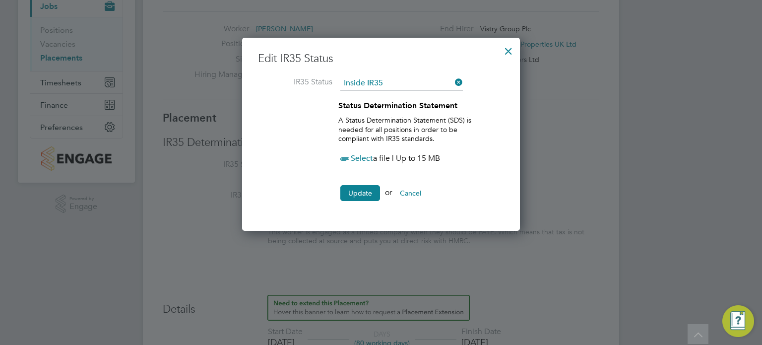
click at [365, 162] on span "Select" at bounding box center [355, 158] width 35 height 10
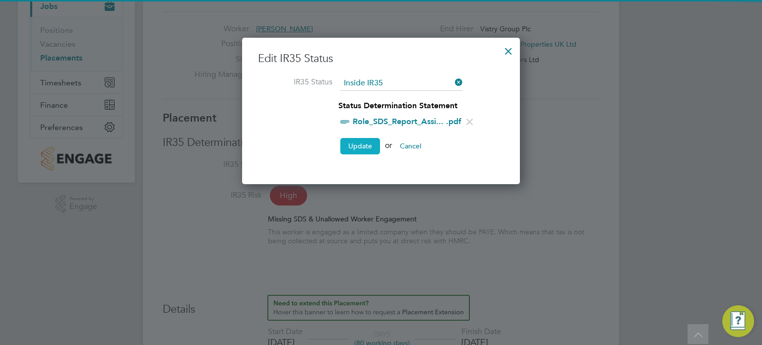
click at [353, 148] on button "Update" at bounding box center [360, 146] width 40 height 16
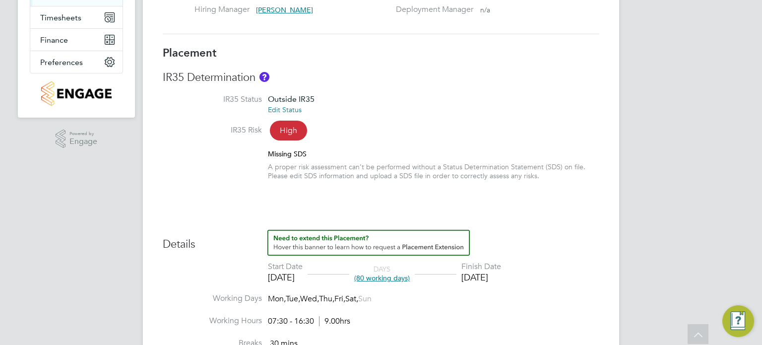
click at [295, 111] on link "Edit Status" at bounding box center [285, 109] width 34 height 9
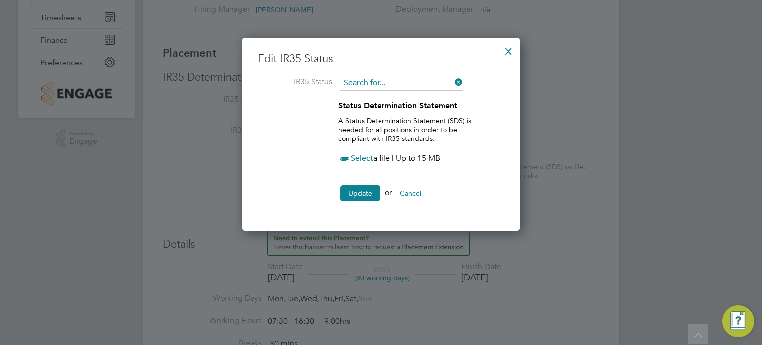
click at [411, 81] on input at bounding box center [401, 83] width 123 height 15
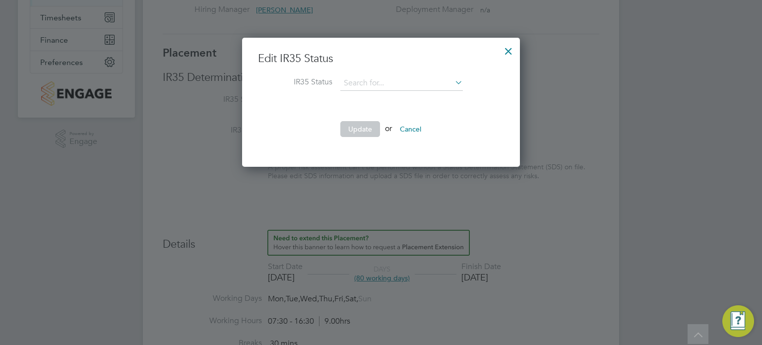
click at [375, 120] on li "Inside IR35" at bounding box center [401, 122] width 123 height 13
type input "Inside IR35"
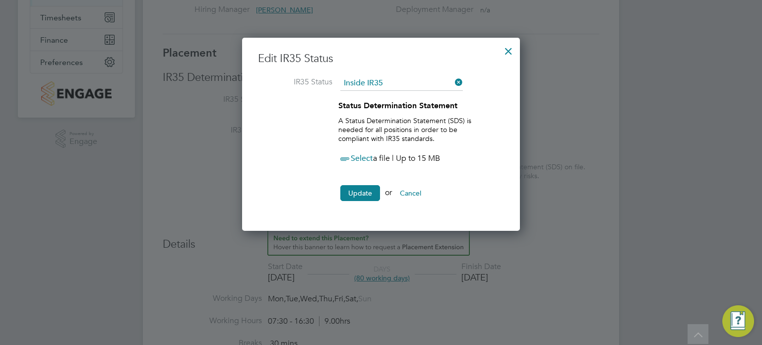
click at [359, 156] on span "Select" at bounding box center [355, 158] width 35 height 10
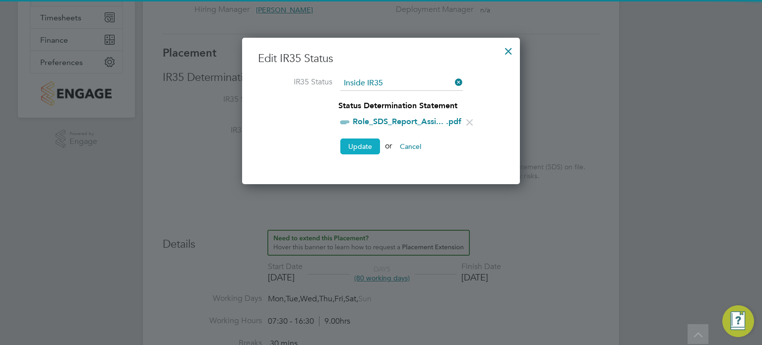
click at [355, 142] on button "Update" at bounding box center [360, 146] width 40 height 16
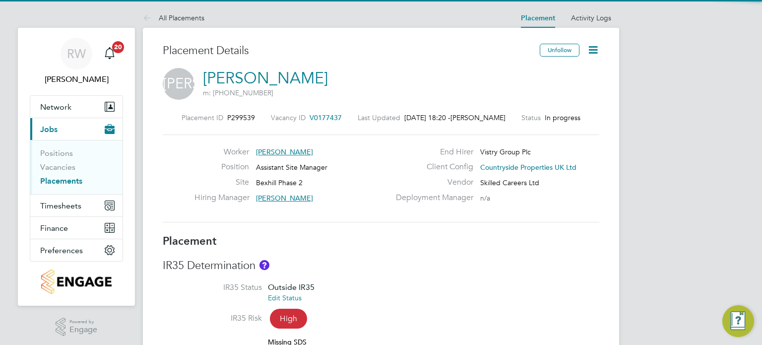
click at [594, 47] on icon at bounding box center [593, 50] width 12 height 12
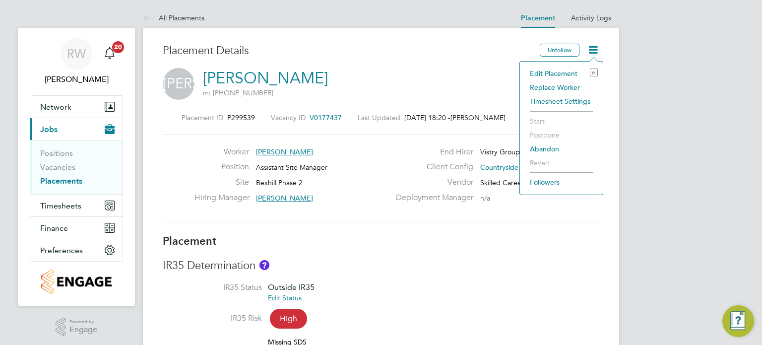
click at [562, 69] on li "Edit Placement e" at bounding box center [561, 73] width 73 height 14
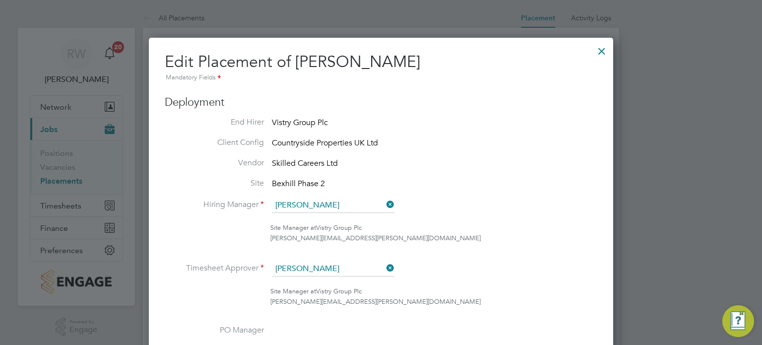
click at [603, 49] on div at bounding box center [602, 49] width 18 height 18
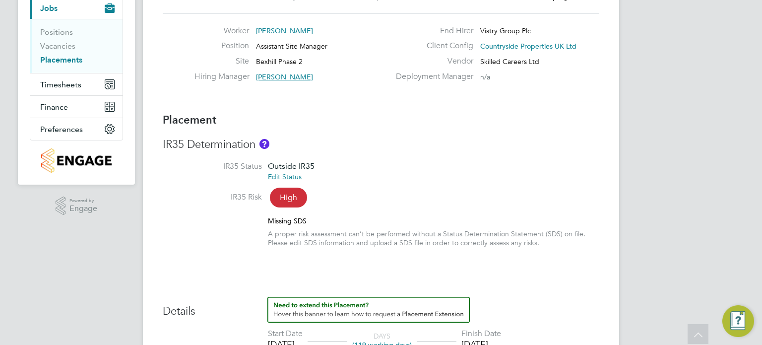
click at [283, 178] on link "Edit Status" at bounding box center [285, 176] width 34 height 9
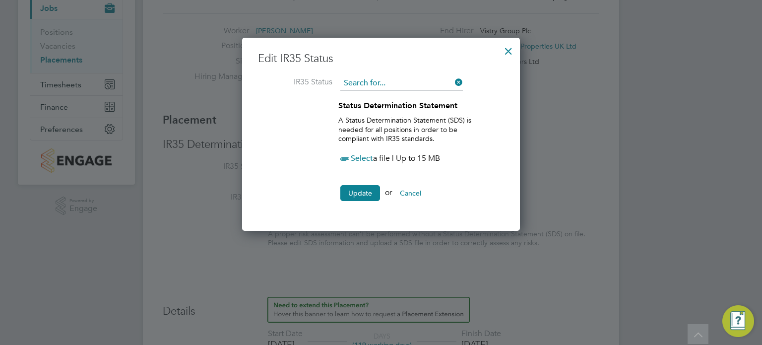
click at [403, 83] on input at bounding box center [401, 83] width 123 height 15
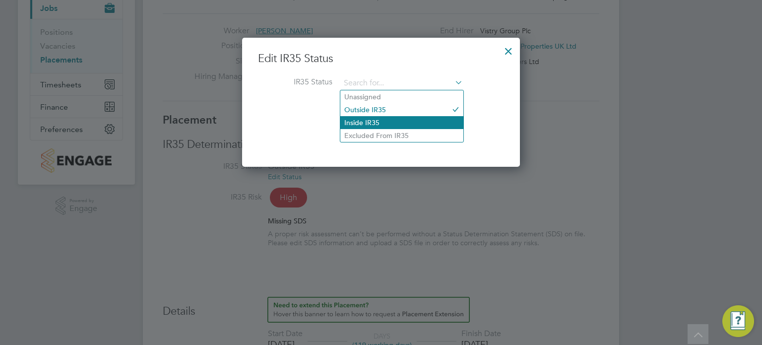
click at [379, 119] on li "Inside IR35" at bounding box center [401, 122] width 123 height 13
type input "Inside IR35"
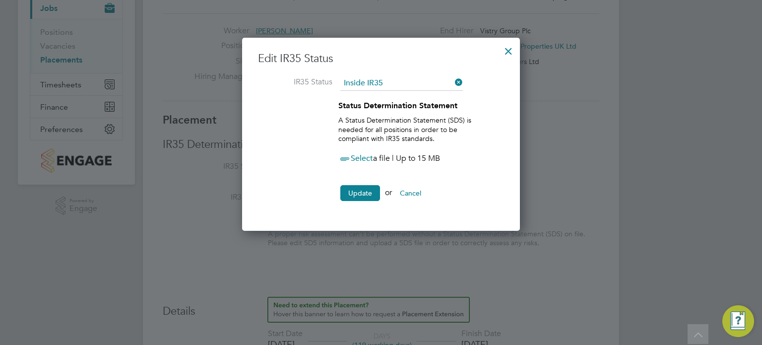
click at [355, 154] on span "Select" at bounding box center [355, 158] width 35 height 10
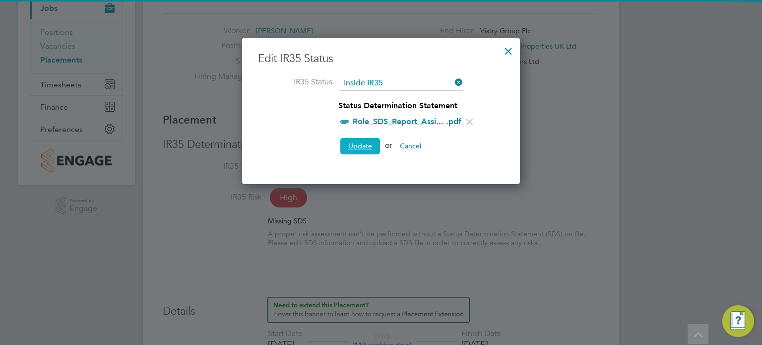
click at [355, 144] on button "Update" at bounding box center [360, 146] width 40 height 16
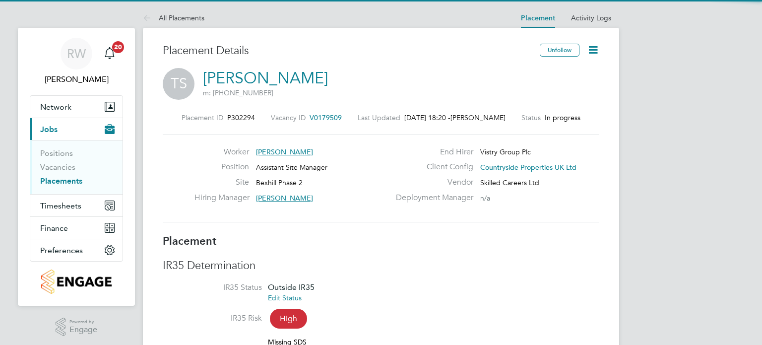
click at [597, 47] on icon at bounding box center [593, 50] width 12 height 12
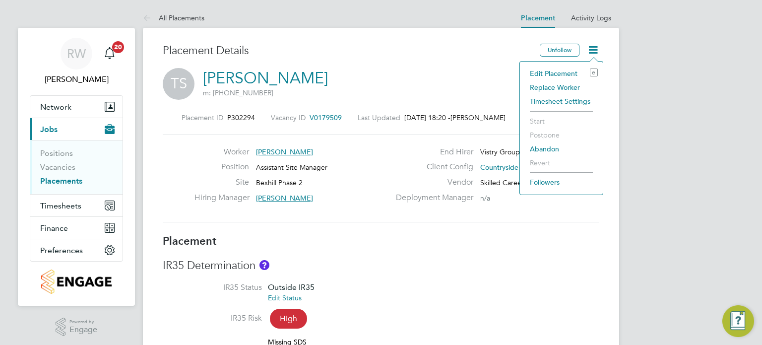
click at [566, 70] on li "Edit Placement e" at bounding box center [561, 73] width 73 height 14
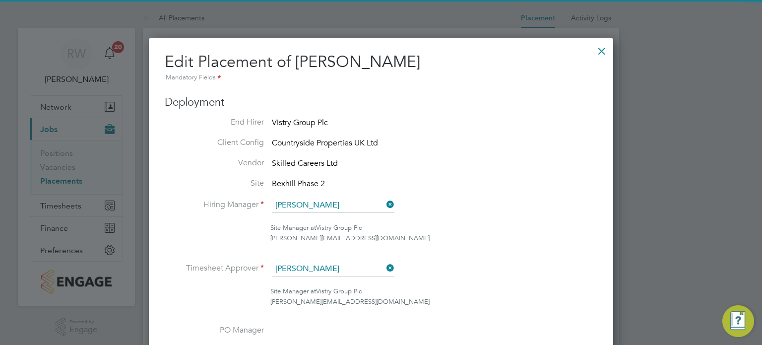
click at [598, 49] on div at bounding box center [602, 49] width 18 height 18
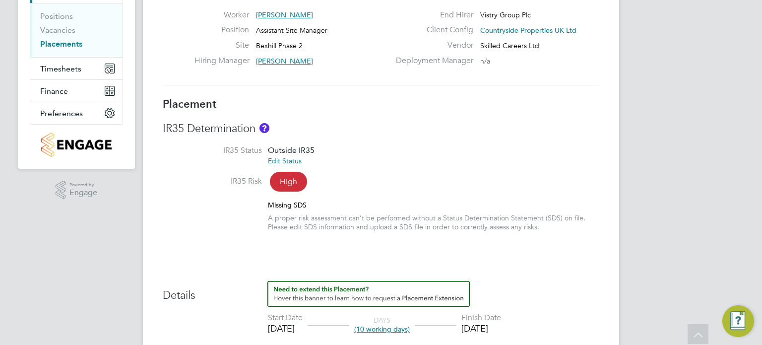
click at [290, 163] on link "Edit Status" at bounding box center [285, 160] width 34 height 9
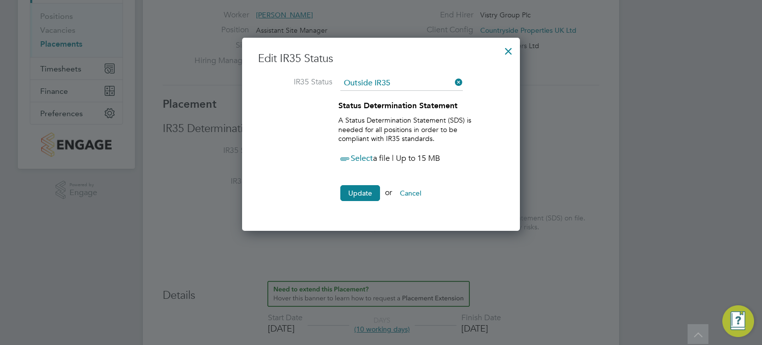
click at [363, 155] on span "Select" at bounding box center [355, 158] width 35 height 10
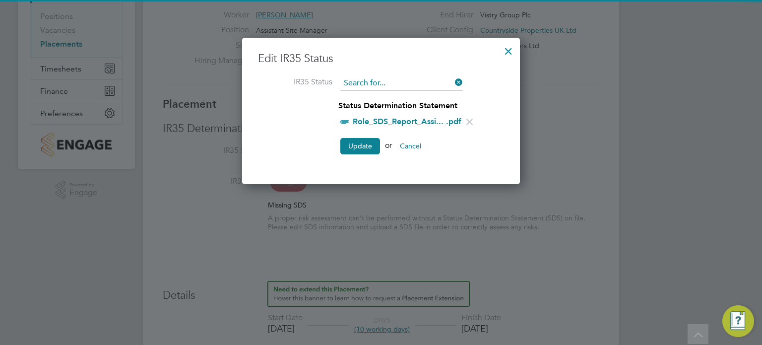
click at [401, 80] on input at bounding box center [401, 83] width 123 height 15
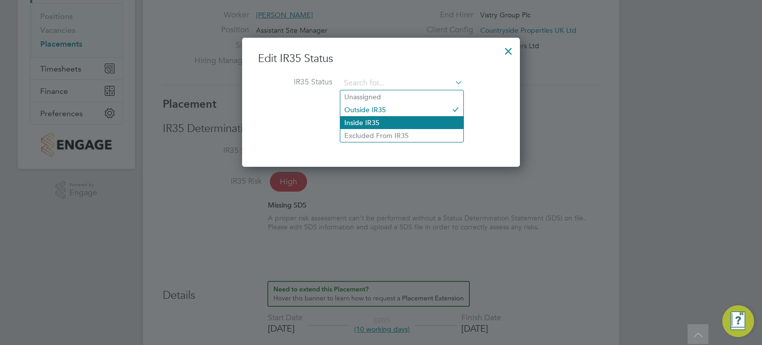
click at [379, 117] on li "Inside IR35" at bounding box center [401, 122] width 123 height 13
type input "Inside IR35"
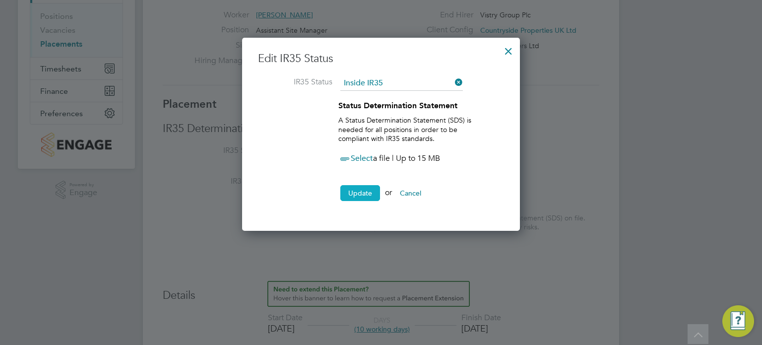
click at [354, 190] on button "Update" at bounding box center [360, 193] width 40 height 16
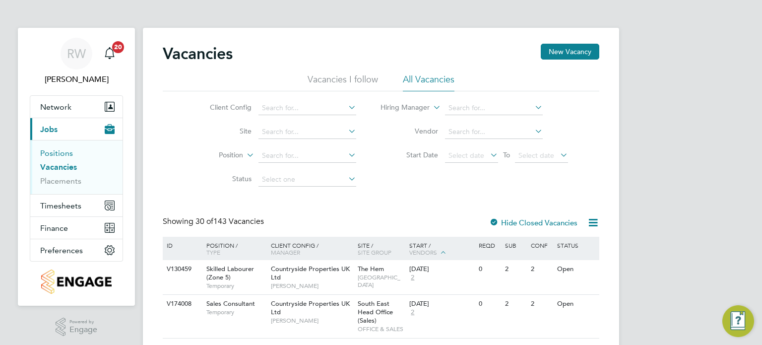
click at [55, 151] on link "Positions" at bounding box center [56, 152] width 33 height 9
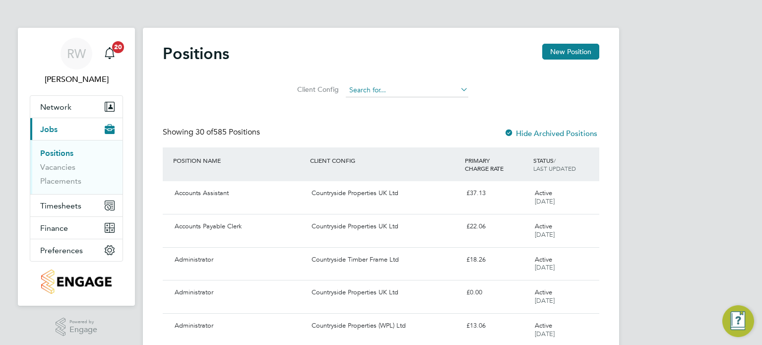
click at [364, 85] on input at bounding box center [407, 90] width 123 height 14
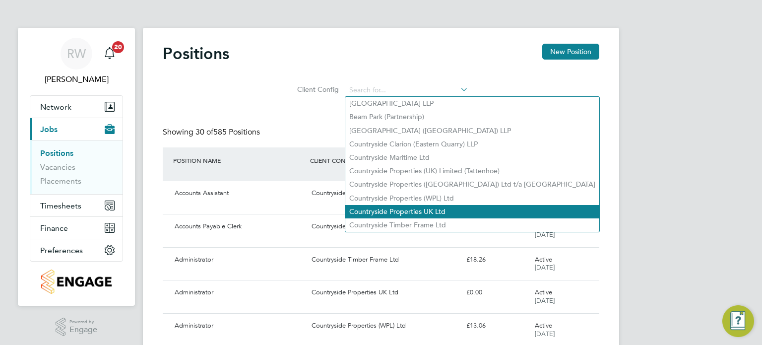
click at [404, 208] on li "Countryside Properties UK Ltd" at bounding box center [472, 211] width 254 height 13
type input "Countryside Properties UK Ltd"
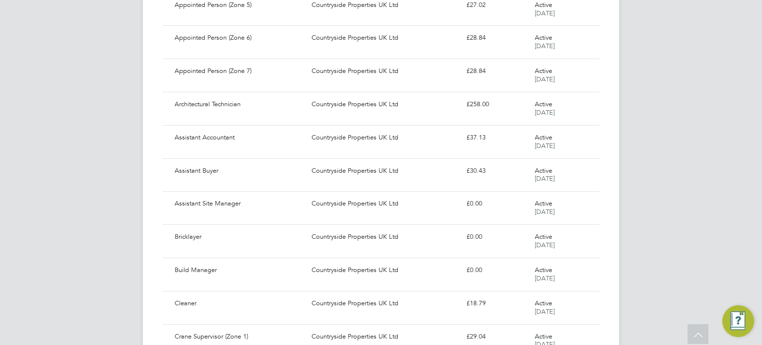
scroll to position [406, 0]
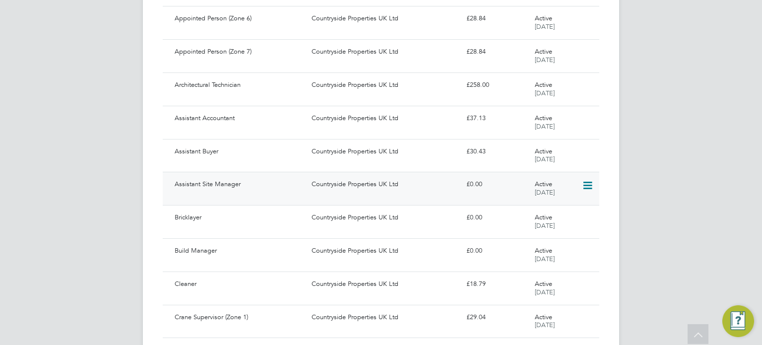
click at [345, 188] on div "Countryside Properties UK Ltd" at bounding box center [385, 184] width 154 height 16
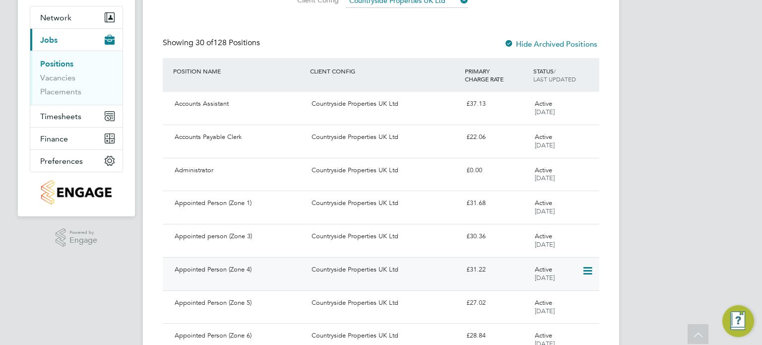
scroll to position [0, 0]
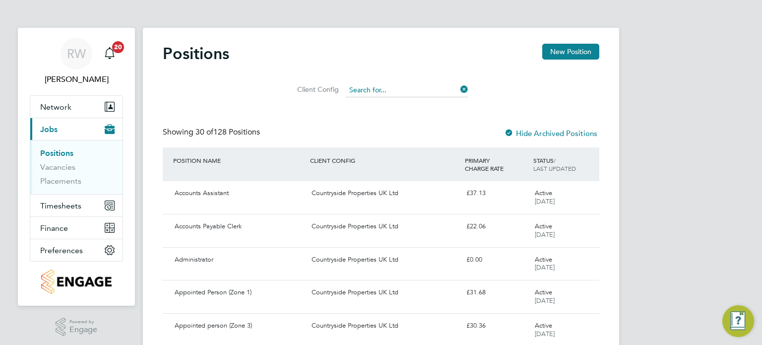
click at [440, 91] on input at bounding box center [407, 90] width 123 height 14
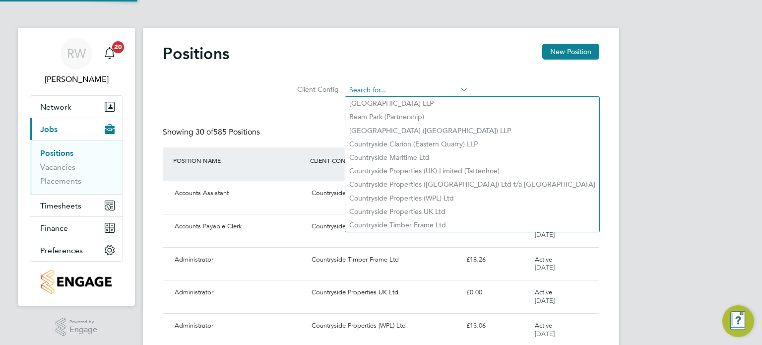
click at [413, 91] on input at bounding box center [407, 90] width 123 height 14
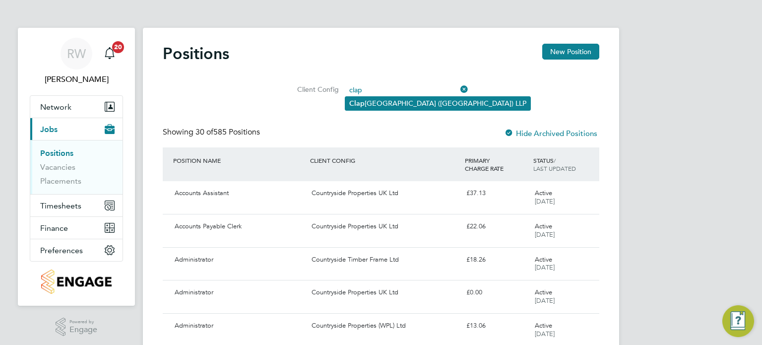
click at [413, 100] on li "Clap ham Park (Metropolitan Countryside) LLP" at bounding box center [437, 103] width 185 height 13
type input "Clapham Park (Metropolitan Countryside) LLP"
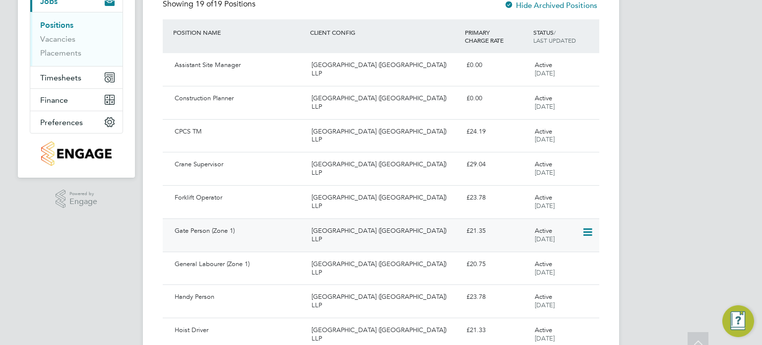
scroll to position [132, 0]
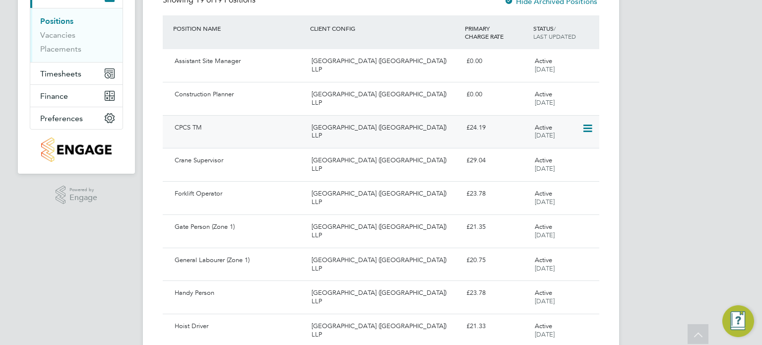
click at [592, 124] on icon at bounding box center [587, 129] width 10 height 12
click at [563, 152] on li "Archive Position" at bounding box center [560, 151] width 63 height 14
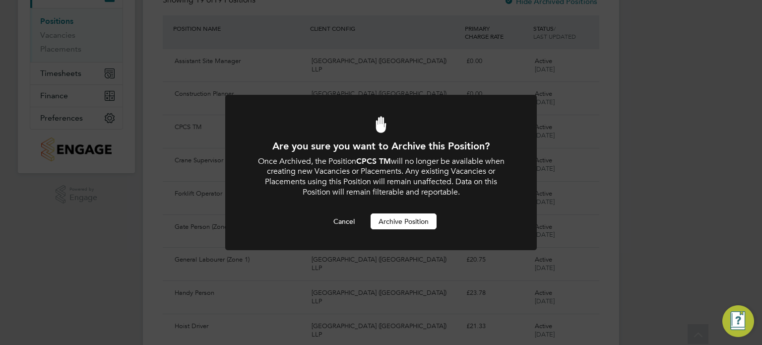
scroll to position [0, 0]
click at [395, 221] on button "Archive Position" at bounding box center [404, 221] width 66 height 16
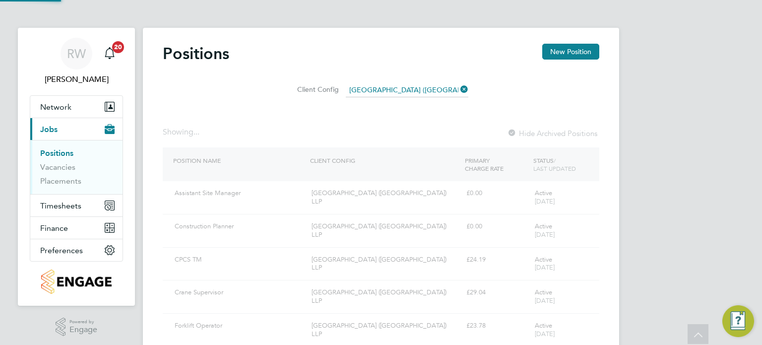
scroll to position [132, 0]
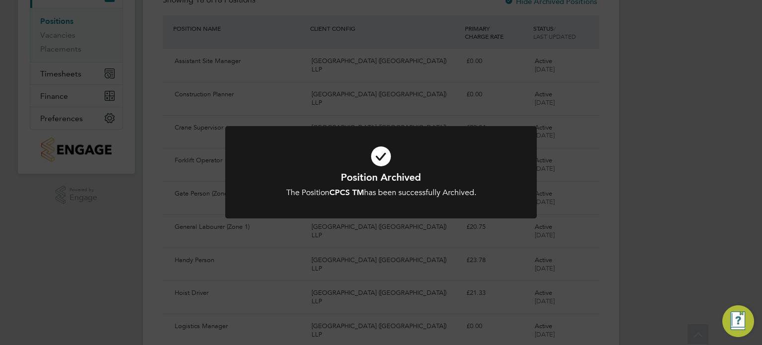
click at [395, 221] on div "Position Archived The Position CPCS TM has been successfully Archived. Cancel O…" at bounding box center [381, 178] width 312 height 105
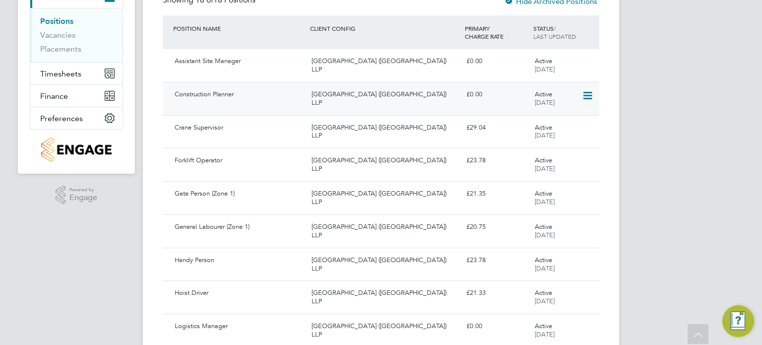
scroll to position [0, 0]
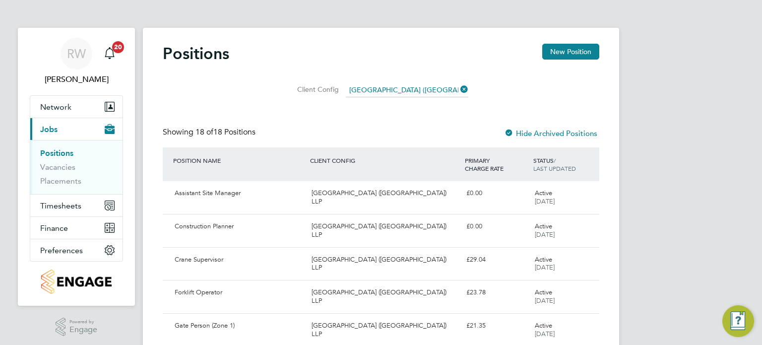
click at [458, 87] on icon at bounding box center [458, 89] width 0 height 14
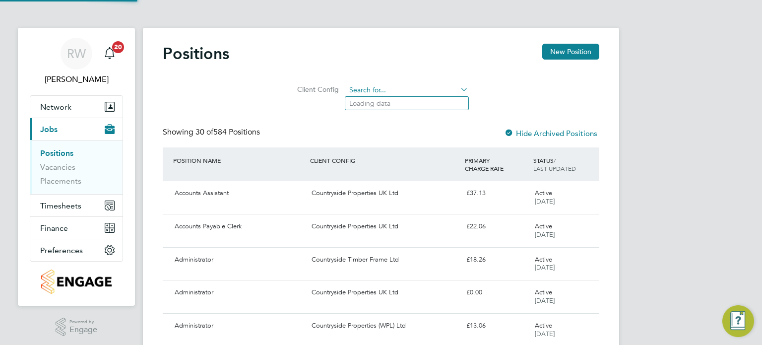
click at [419, 84] on input at bounding box center [407, 90] width 123 height 14
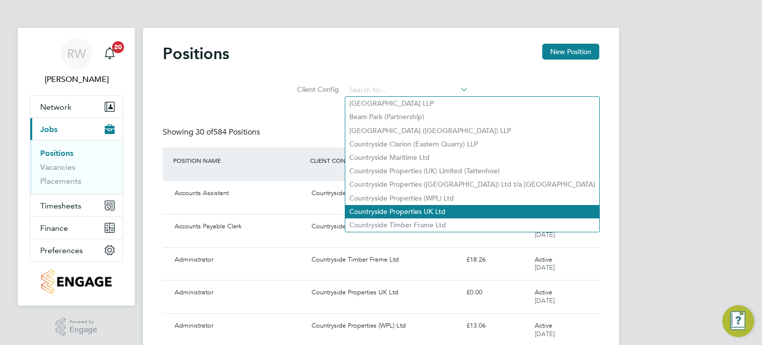
click at [419, 208] on li "Countryside Properties UK Ltd" at bounding box center [472, 211] width 254 height 13
type input "Countryside Properties UK Ltd"
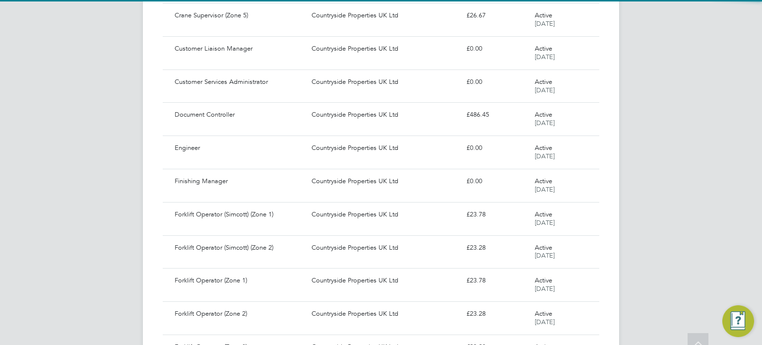
scroll to position [893, 0]
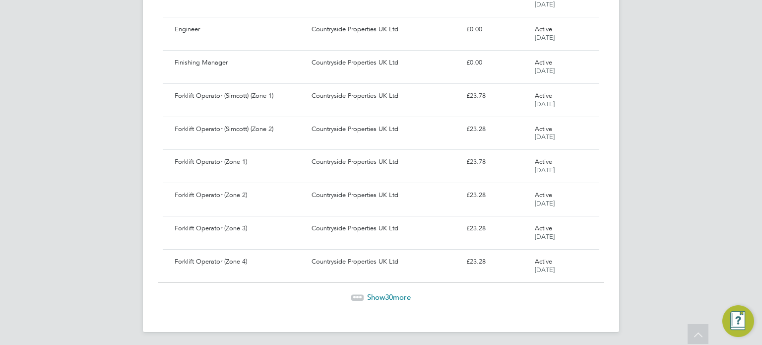
click at [405, 296] on span "Show 30 more" at bounding box center [389, 296] width 44 height 9
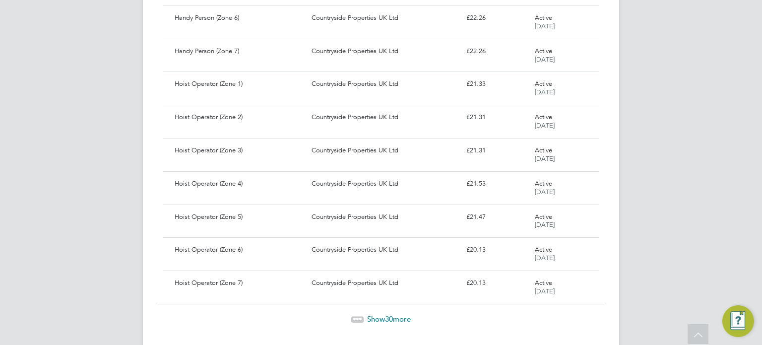
scroll to position [1884, 0]
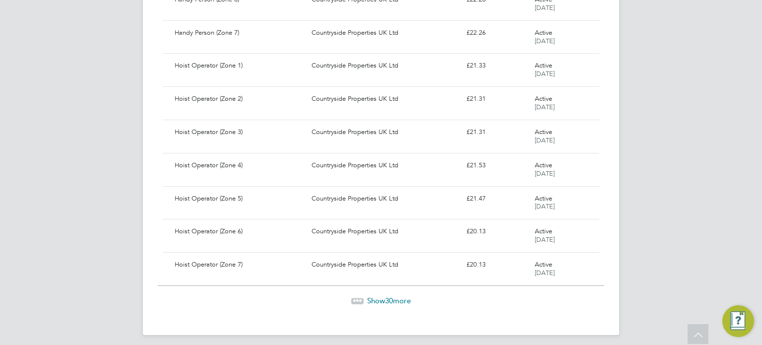
click at [397, 296] on span "Show 30 more" at bounding box center [389, 300] width 44 height 9
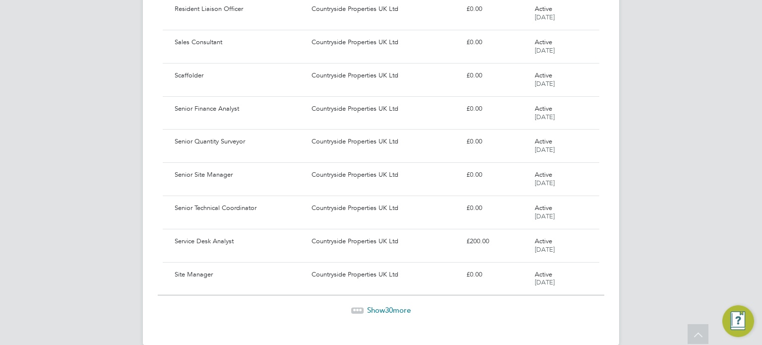
scroll to position [2876, 0]
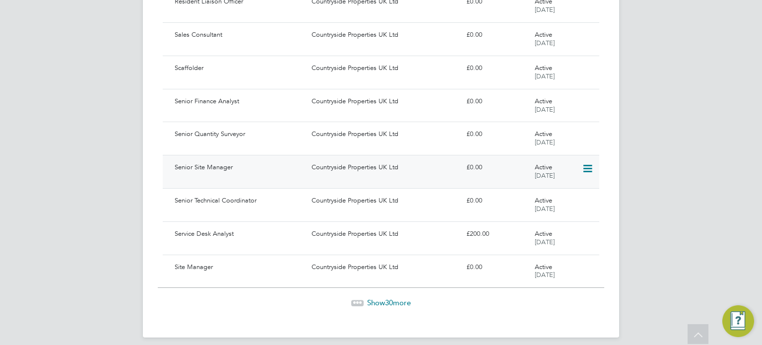
click at [346, 159] on div "Countryside Properties UK Ltd" at bounding box center [385, 167] width 154 height 16
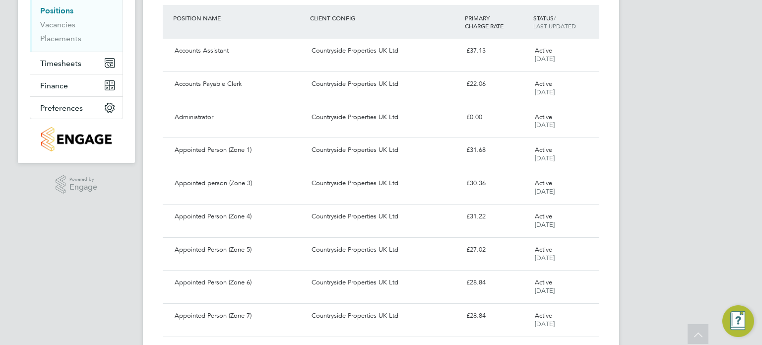
scroll to position [0, 0]
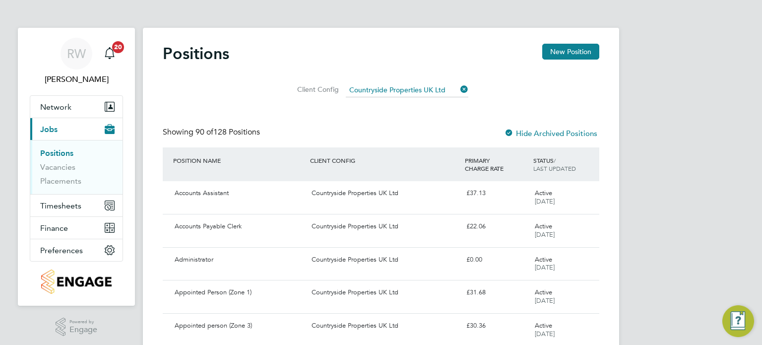
click at [394, 85] on input "Countryside Properties UK Ltd" at bounding box center [407, 90] width 123 height 14
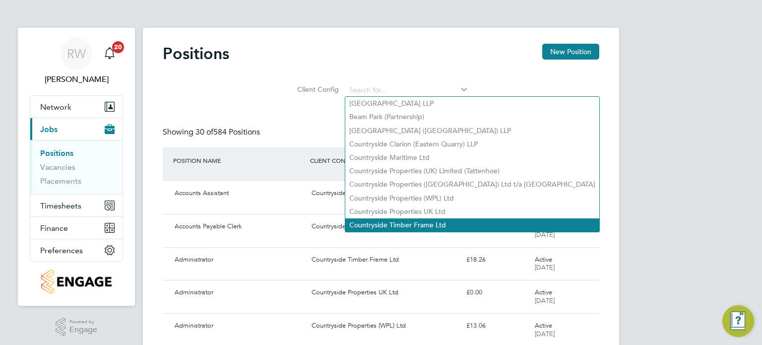
click at [397, 218] on li "Countryside Timber Frame Ltd" at bounding box center [472, 224] width 254 height 13
type input "Countryside Timber Frame Ltd"
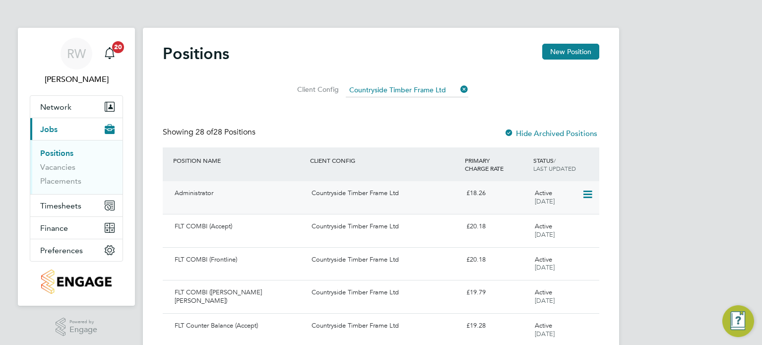
click at [351, 195] on div "Countryside Timber Frame Ltd" at bounding box center [385, 193] width 154 height 16
click at [457, 86] on input at bounding box center [407, 90] width 123 height 14
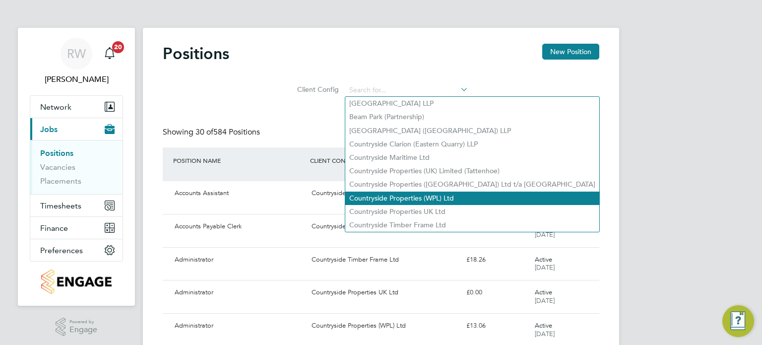
click at [404, 193] on li "Countryside Properties (WPL) Ltd" at bounding box center [472, 198] width 254 height 13
type input "Countryside Properties (WPL) Ltd"
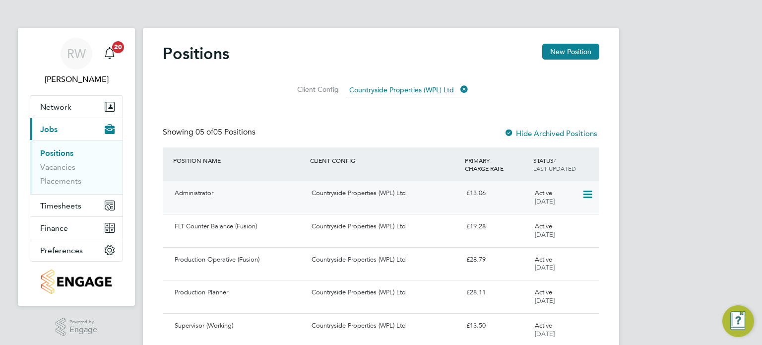
click at [361, 196] on div "Countryside Properties (WPL) Ltd" at bounding box center [385, 193] width 154 height 16
click at [60, 170] on link "Vacancies" at bounding box center [57, 166] width 35 height 9
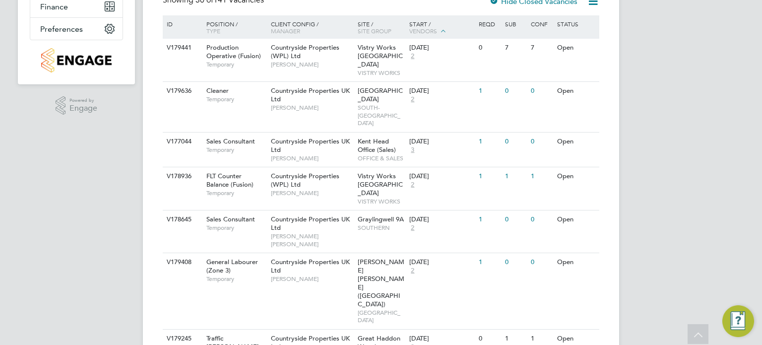
scroll to position [238, 0]
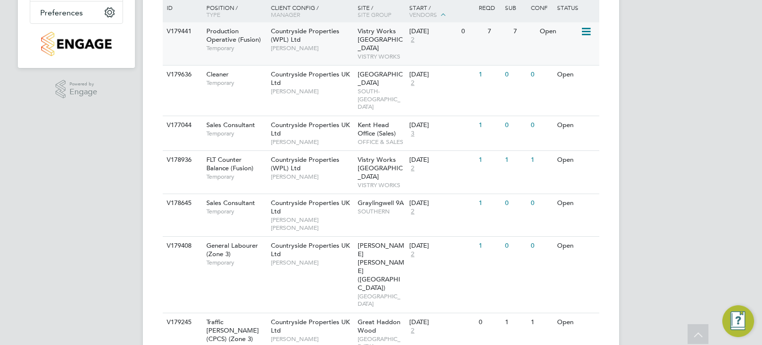
click at [587, 28] on icon at bounding box center [586, 32] width 10 height 12
click at [556, 84] on li "Update Status" at bounding box center [562, 82] width 58 height 14
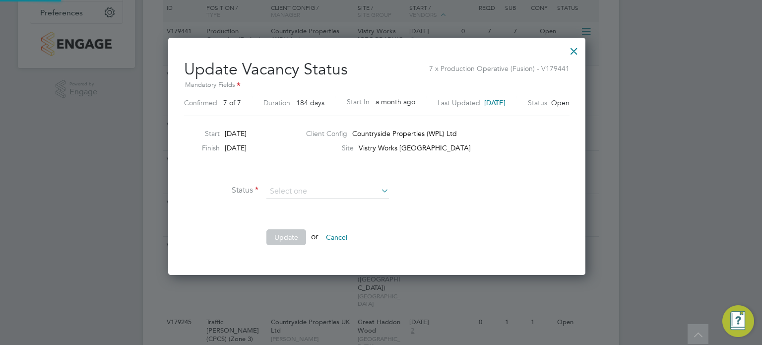
scroll to position [236, 426]
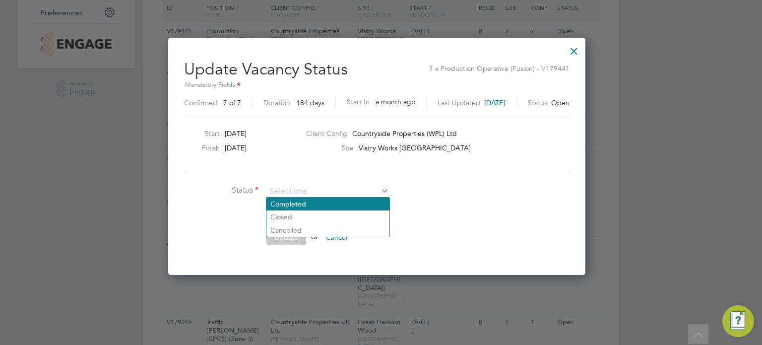
click at [287, 202] on li "Completed" at bounding box center [327, 203] width 123 height 13
type input "Completed"
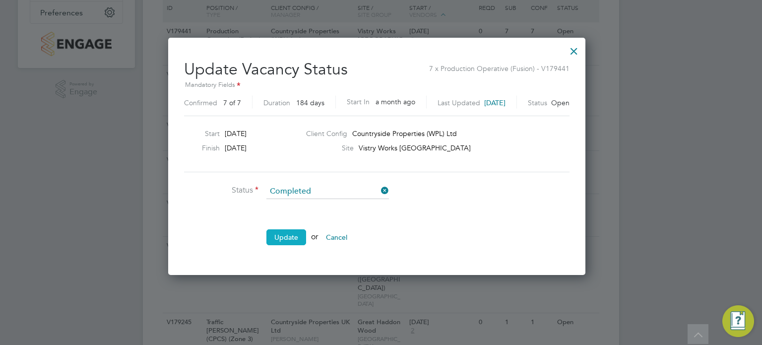
click at [280, 241] on button "Update" at bounding box center [286, 237] width 40 height 16
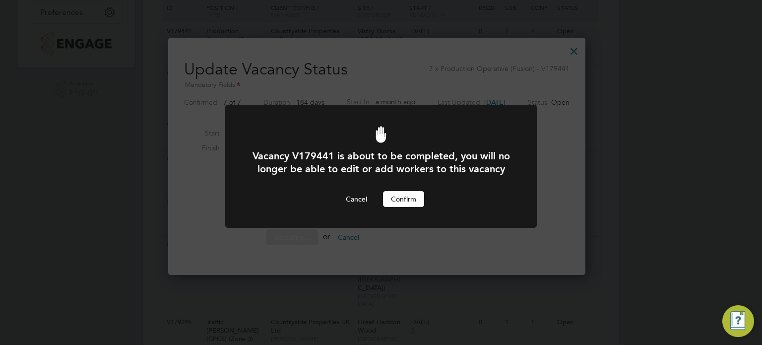
click at [395, 207] on button "Confirm" at bounding box center [403, 199] width 41 height 16
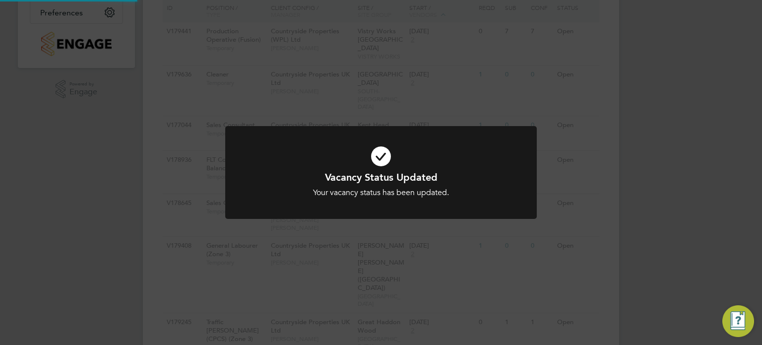
click at [400, 48] on div "Vacancy Status Updated Your vacancy status has been updated. Cancel Okay" at bounding box center [381, 172] width 762 height 345
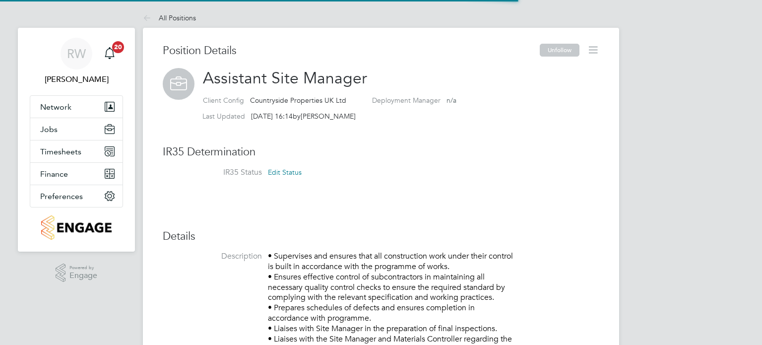
scroll to position [29, 66]
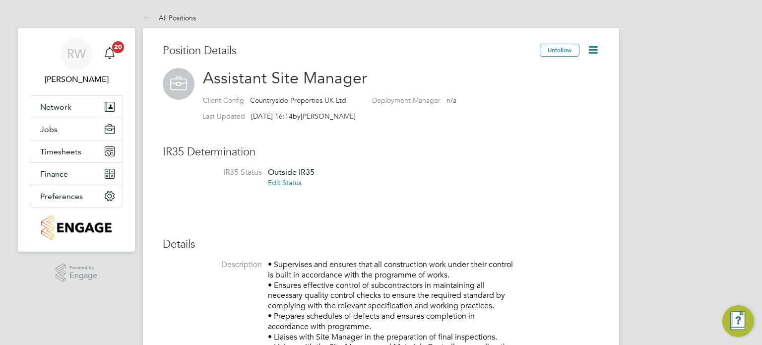
click at [289, 184] on link "Edit Status" at bounding box center [285, 182] width 34 height 9
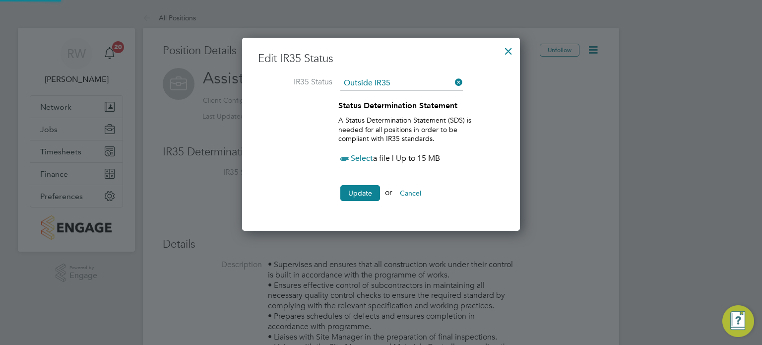
scroll to position [5, 5]
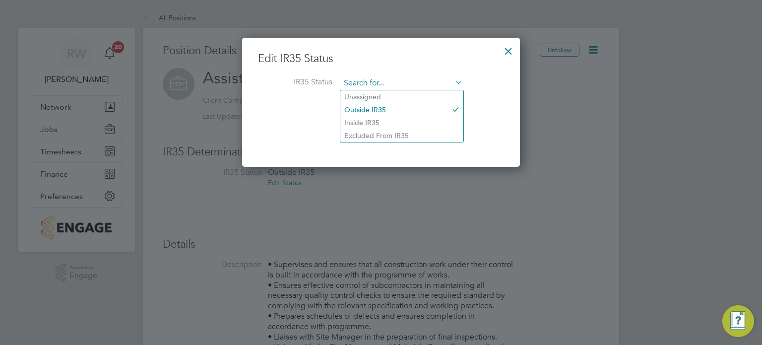
click at [399, 87] on input at bounding box center [401, 83] width 123 height 15
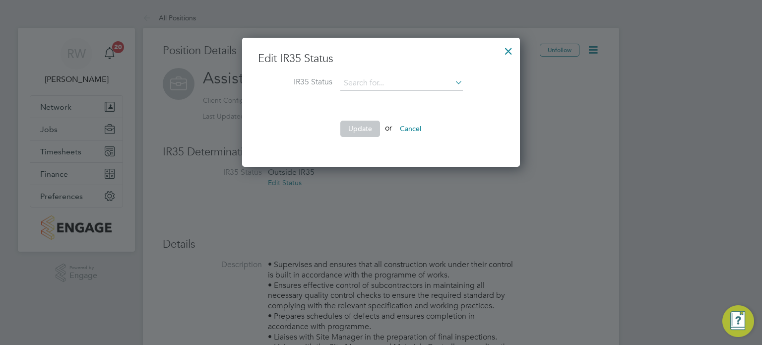
click at [375, 123] on li "Inside IR35" at bounding box center [401, 122] width 123 height 13
type input "Inside IR35"
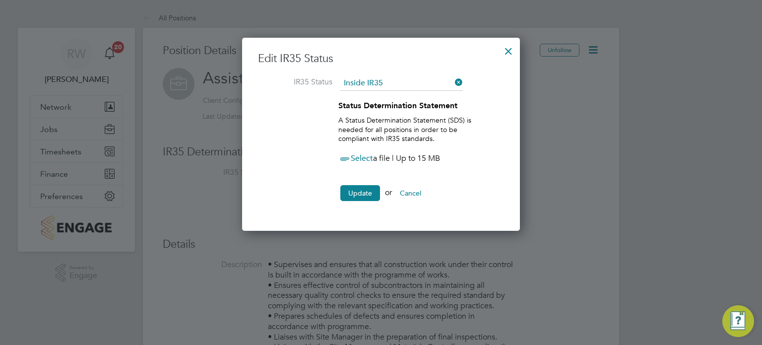
click at [362, 154] on span "Select" at bounding box center [355, 158] width 35 height 10
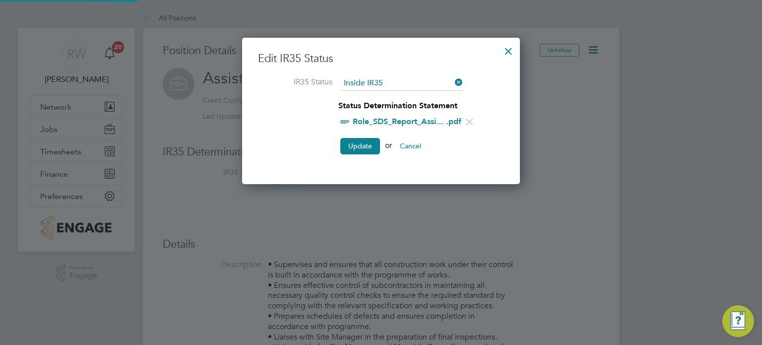
scroll to position [4, 5]
click at [359, 145] on button "Update" at bounding box center [360, 146] width 40 height 16
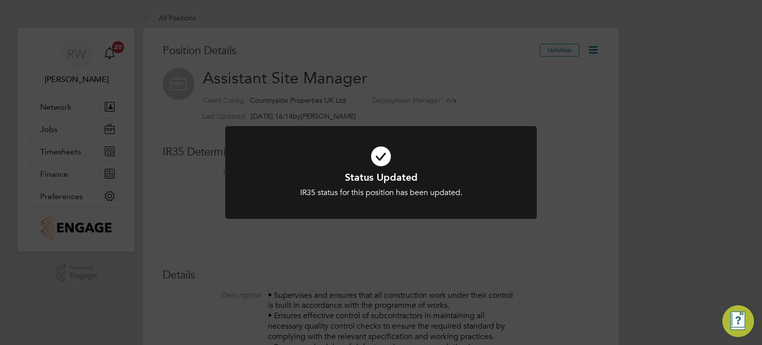
click at [550, 107] on div "Status Updated IR35 status for this position has been updated. Cancel Okay" at bounding box center [381, 172] width 762 height 345
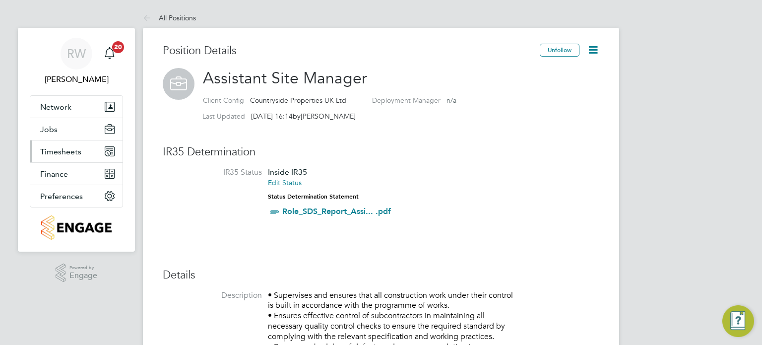
click at [66, 148] on span "Timesheets" at bounding box center [60, 151] width 41 height 9
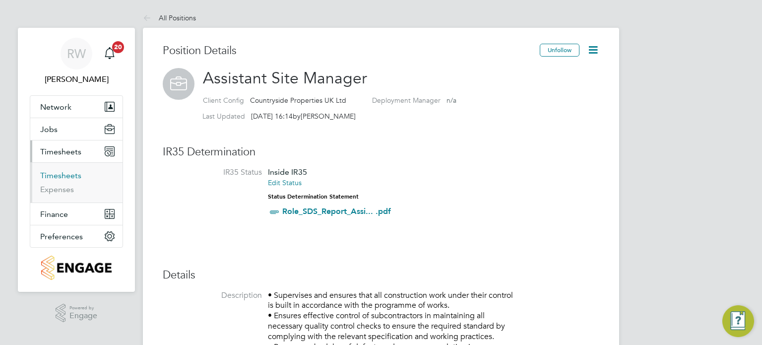
click at [63, 172] on link "Timesheets" at bounding box center [60, 175] width 41 height 9
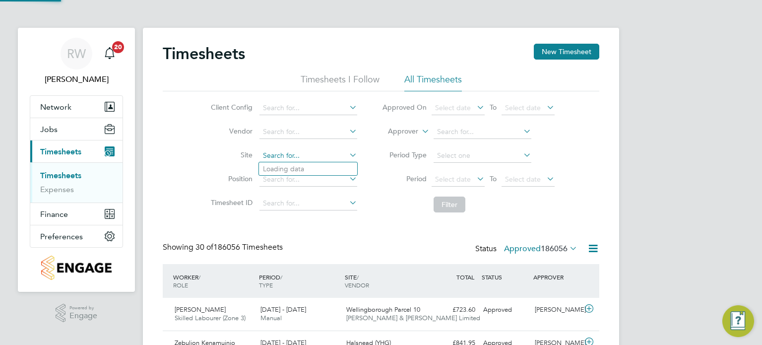
click at [283, 150] on input at bounding box center [309, 156] width 98 height 14
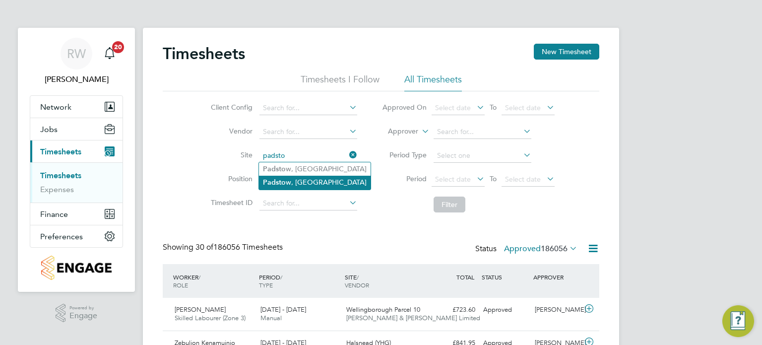
click at [290, 184] on li "Padsto w, Bestwood" at bounding box center [315, 182] width 112 height 13
type input "Padstow, Bestwood"
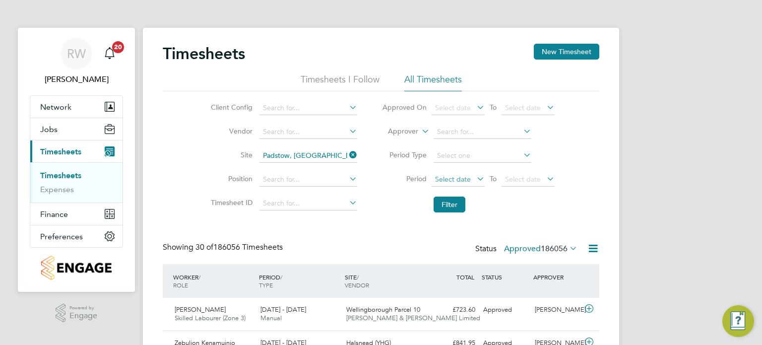
click at [463, 177] on span "Select date" at bounding box center [453, 179] width 36 height 9
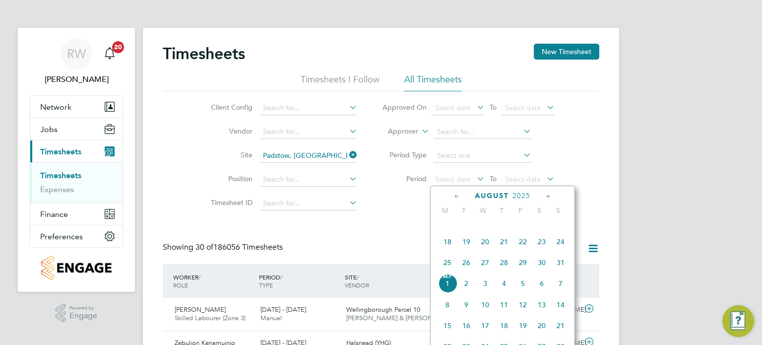
click at [447, 228] on span "11" at bounding box center [447, 220] width 19 height 19
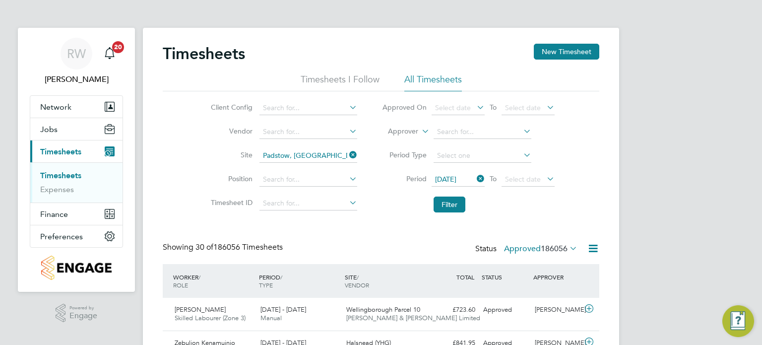
click at [453, 195] on li "Filter" at bounding box center [468, 205] width 197 height 26
click at [452, 202] on button "Filter" at bounding box center [450, 204] width 32 height 16
click at [52, 109] on span "Network" at bounding box center [55, 106] width 31 height 9
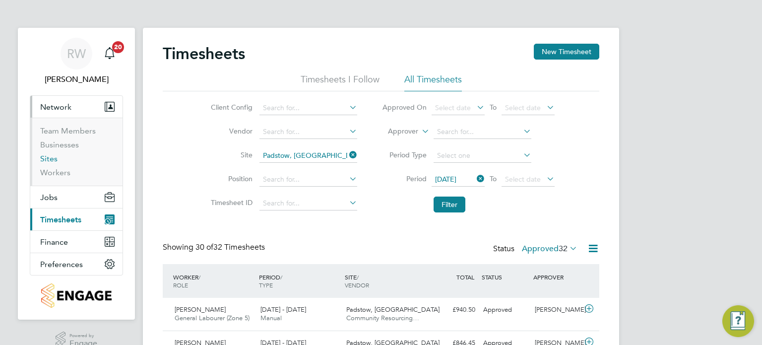
click at [47, 161] on link "Sites" at bounding box center [48, 158] width 17 height 9
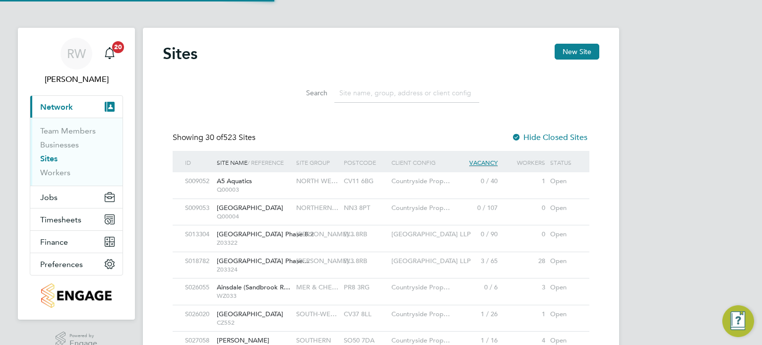
scroll to position [19, 48]
click at [394, 93] on input at bounding box center [406, 92] width 145 height 19
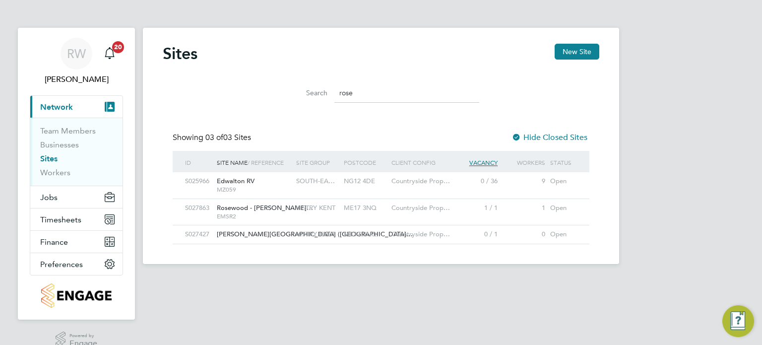
type input "rose"
click at [322, 206] on span "VISTRY KENT" at bounding box center [315, 207] width 39 height 8
click at [48, 196] on span "Jobs" at bounding box center [48, 197] width 17 height 9
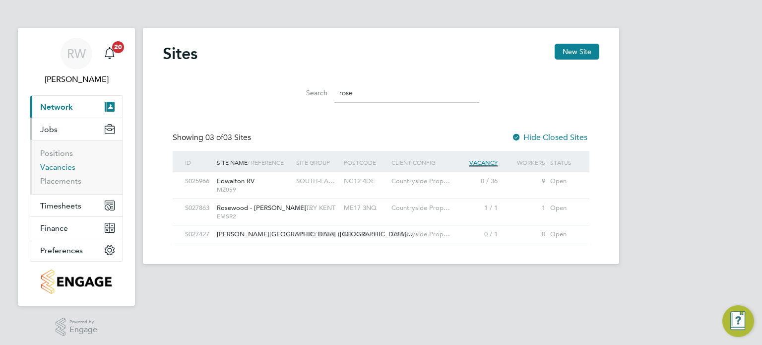
click at [61, 171] on link "Vacancies" at bounding box center [57, 166] width 35 height 9
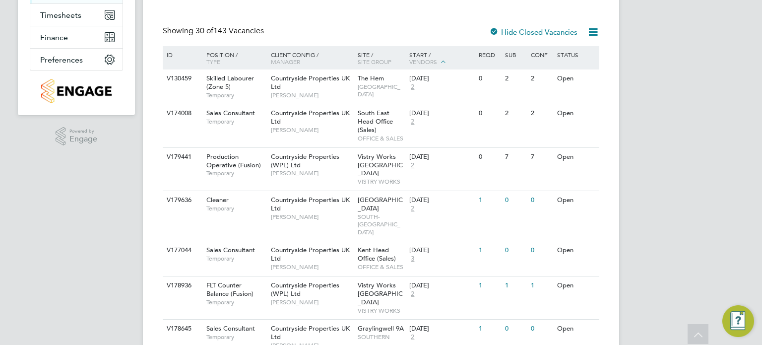
scroll to position [192, 0]
click at [346, 81] on span "Countryside Properties UK Ltd" at bounding box center [310, 81] width 79 height 17
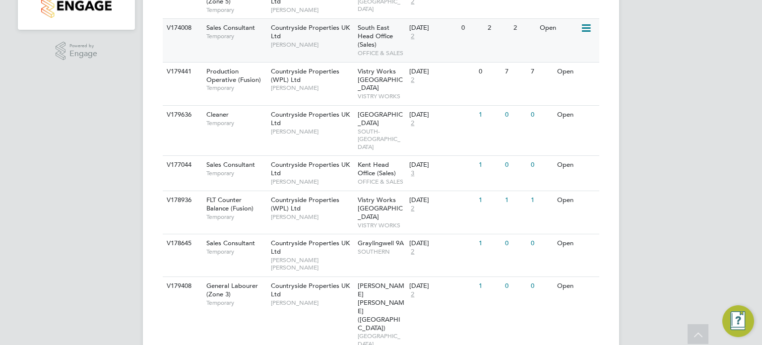
scroll to position [279, 0]
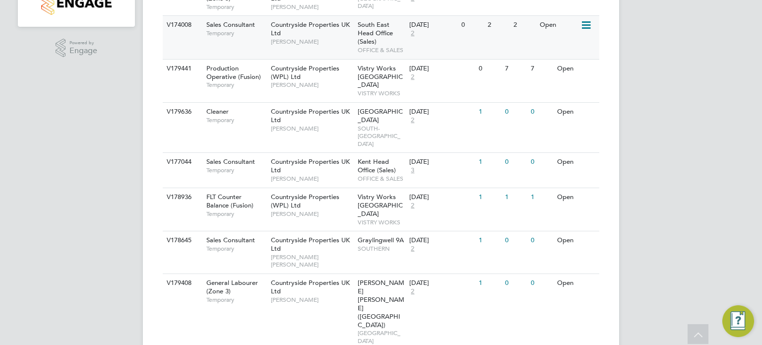
click at [584, 23] on icon at bounding box center [586, 25] width 10 height 12
click at [555, 76] on li "Update Status" at bounding box center [562, 76] width 58 height 14
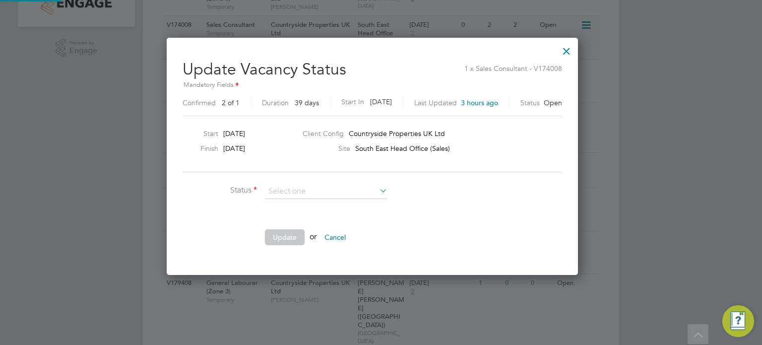
scroll to position [236, 428]
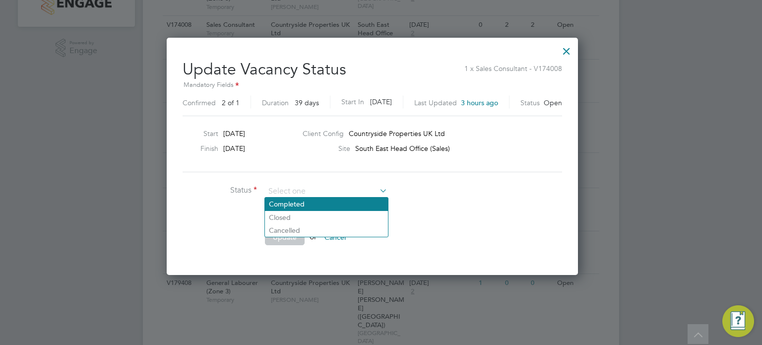
click at [290, 202] on li "Completed" at bounding box center [326, 203] width 123 height 13
type input "Completed"
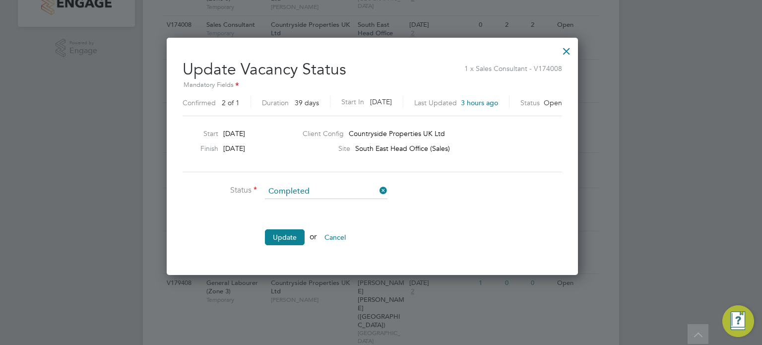
click at [280, 246] on li "Update or Cancel" at bounding box center [332, 242] width 298 height 26
click at [284, 234] on button "Update" at bounding box center [285, 237] width 40 height 16
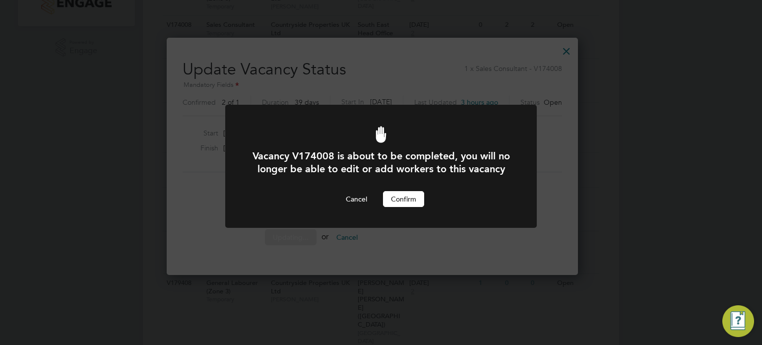
click at [405, 207] on button "Confirm" at bounding box center [403, 199] width 41 height 16
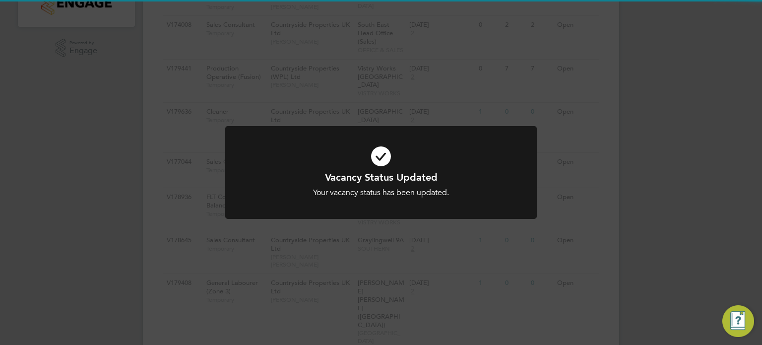
click at [422, 93] on div "Vacancy Status Updated Your vacancy status has been updated. Cancel Okay" at bounding box center [381, 172] width 762 height 345
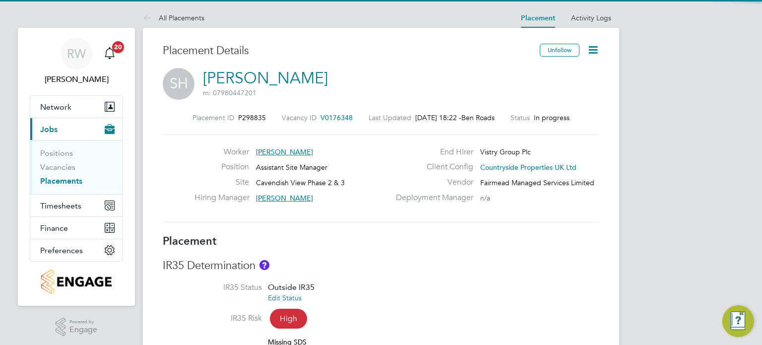
click at [590, 51] on icon at bounding box center [593, 50] width 12 height 12
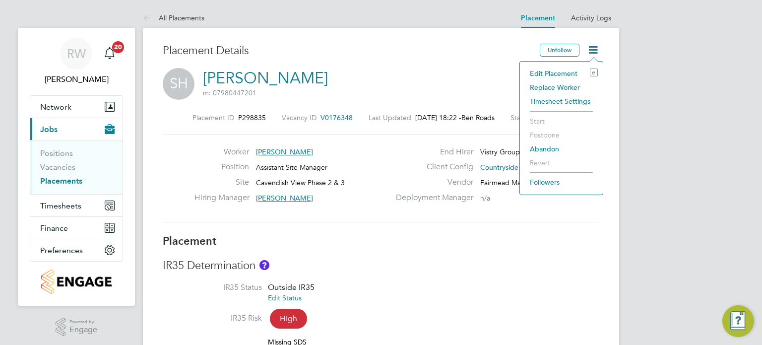
click at [397, 123] on div "Placement ID P298835 Vacancy ID V0176348 Last Updated [DATE] 18:22 - Ben Roads …" at bounding box center [381, 167] width 437 height 133
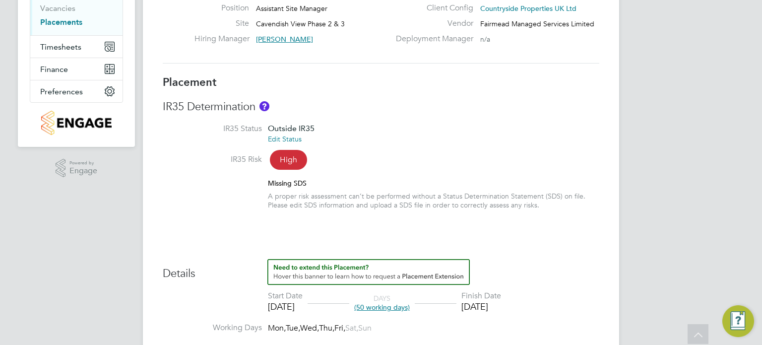
click at [285, 140] on link "Edit Status" at bounding box center [285, 138] width 34 height 9
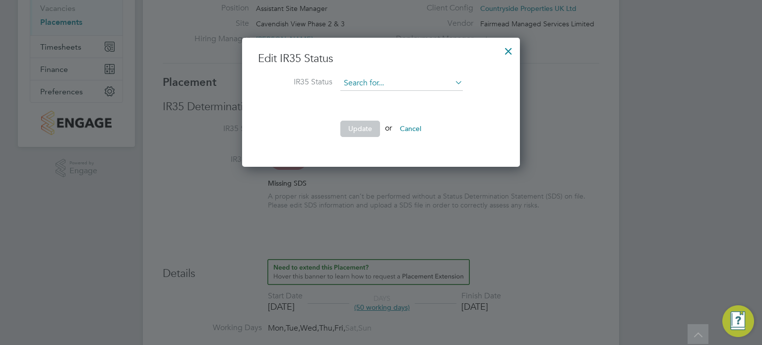
click at [409, 84] on input at bounding box center [401, 83] width 123 height 15
click at [381, 119] on li "Inside IR35" at bounding box center [401, 122] width 123 height 13
type input "Inside IR35"
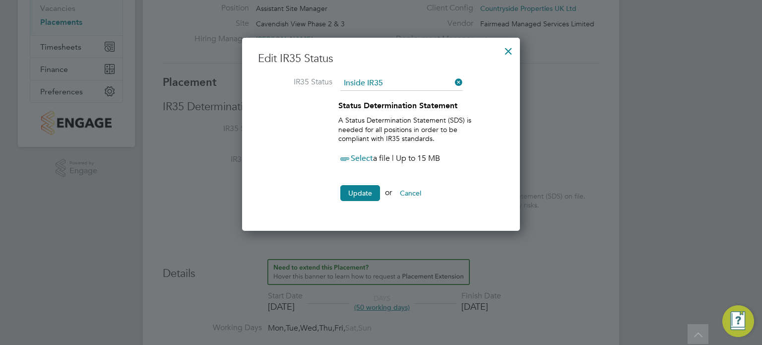
click at [367, 155] on span "Select" at bounding box center [355, 158] width 35 height 10
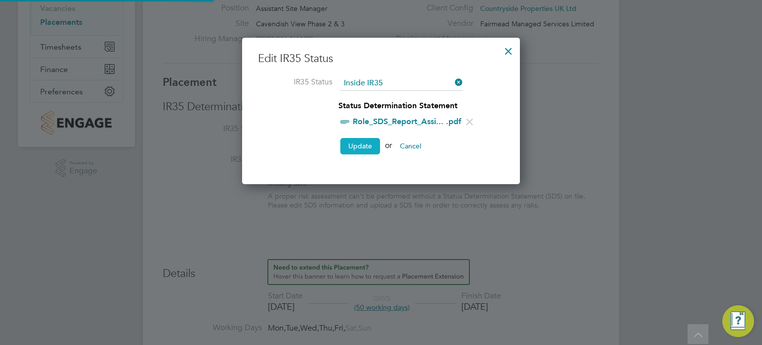
click at [359, 141] on button "Update" at bounding box center [360, 146] width 40 height 16
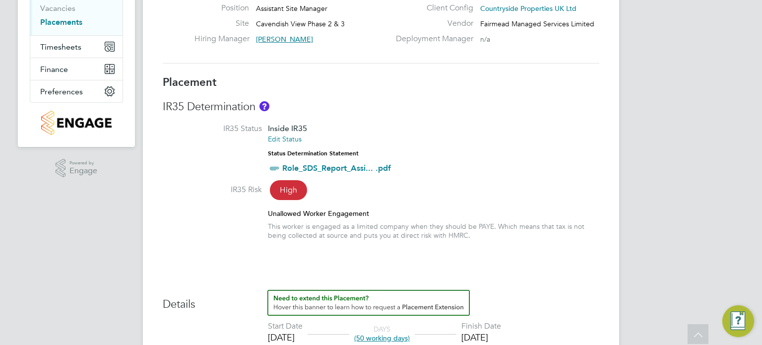
click at [386, 107] on h3 "IR35 Determination" at bounding box center [381, 107] width 437 height 14
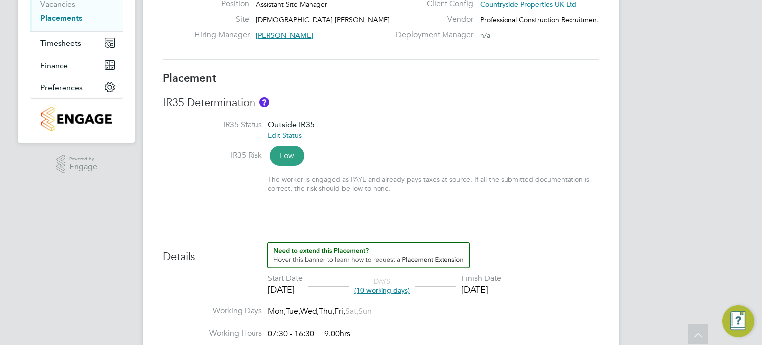
click at [296, 134] on link "Edit Status" at bounding box center [285, 135] width 34 height 9
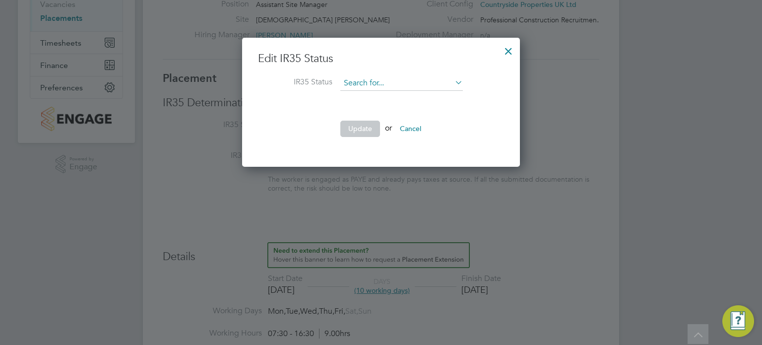
click at [410, 84] on input at bounding box center [401, 83] width 123 height 15
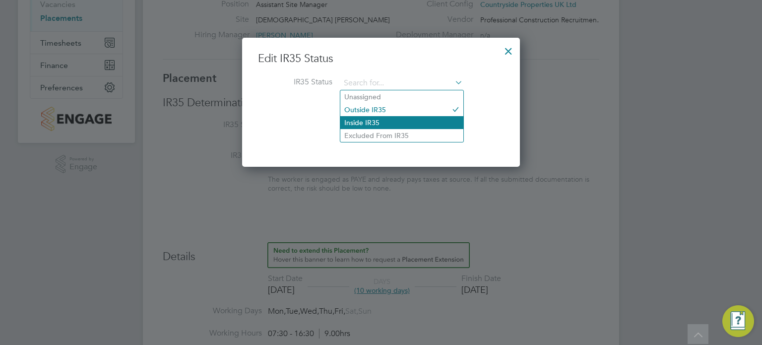
click at [370, 121] on li "Inside IR35" at bounding box center [401, 122] width 123 height 13
type input "Inside IR35"
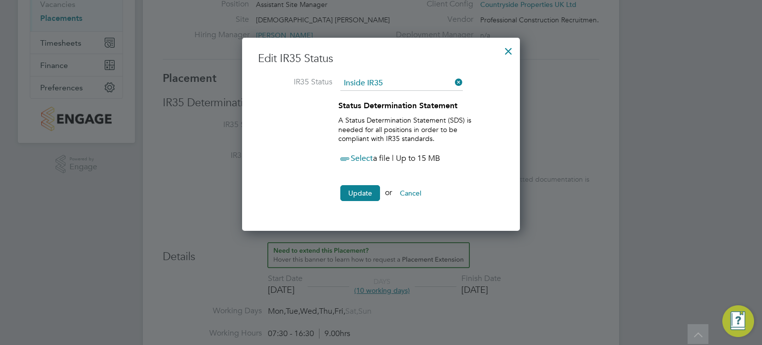
click at [358, 157] on span "Select" at bounding box center [355, 158] width 35 height 10
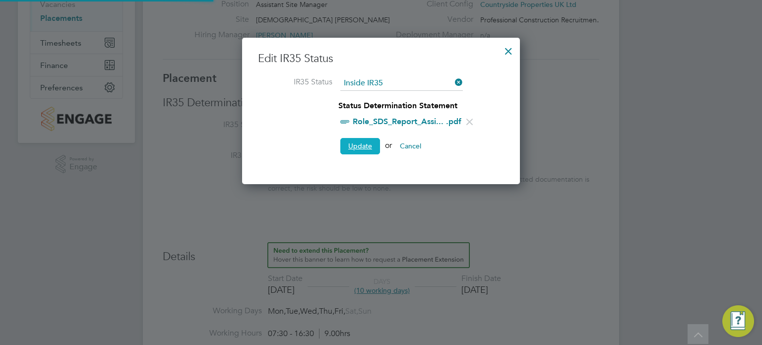
click at [359, 145] on button "Update" at bounding box center [360, 146] width 40 height 16
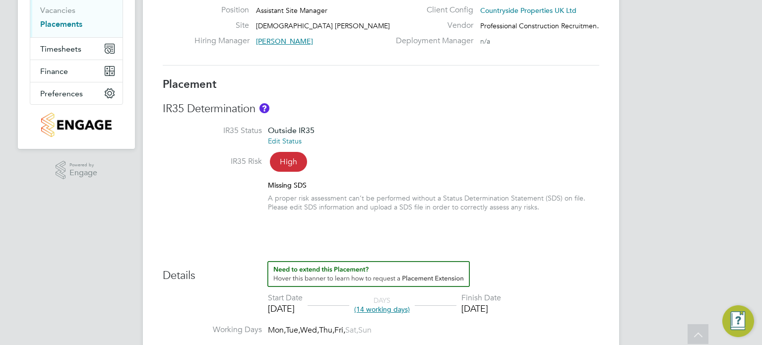
click at [294, 143] on link "Edit Status" at bounding box center [285, 140] width 34 height 9
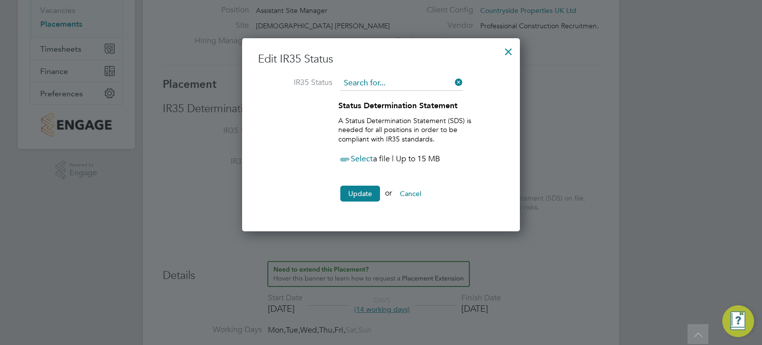
click at [400, 84] on input at bounding box center [401, 83] width 123 height 15
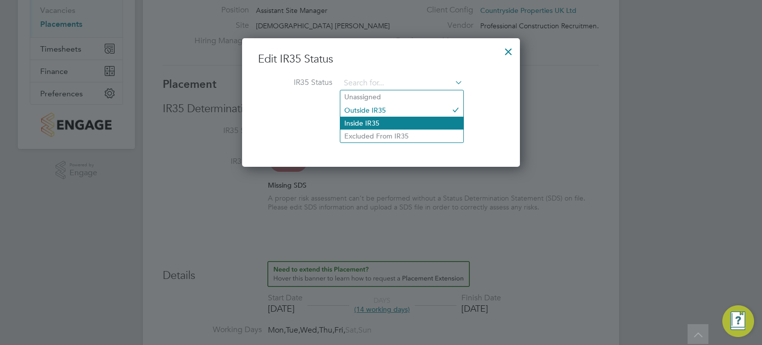
click at [379, 121] on li "Inside IR35" at bounding box center [401, 123] width 123 height 13
type input "Inside IR35"
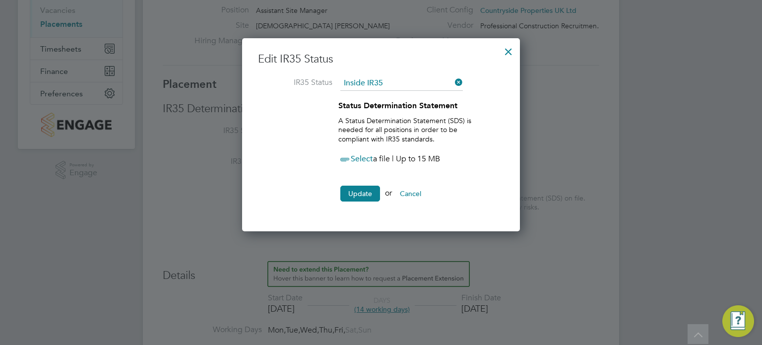
click at [359, 156] on span "Select" at bounding box center [355, 159] width 35 height 10
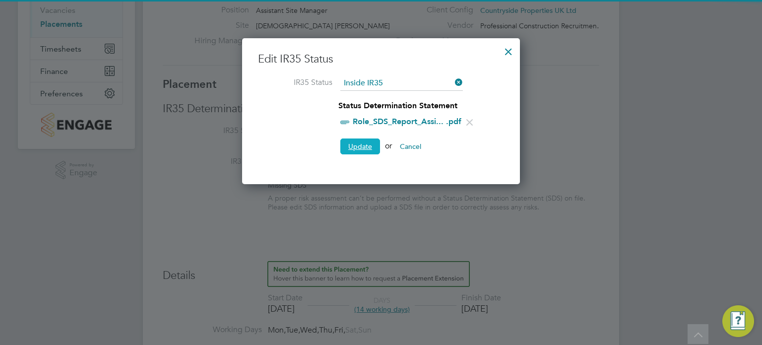
click at [355, 145] on button "Update" at bounding box center [360, 146] width 40 height 16
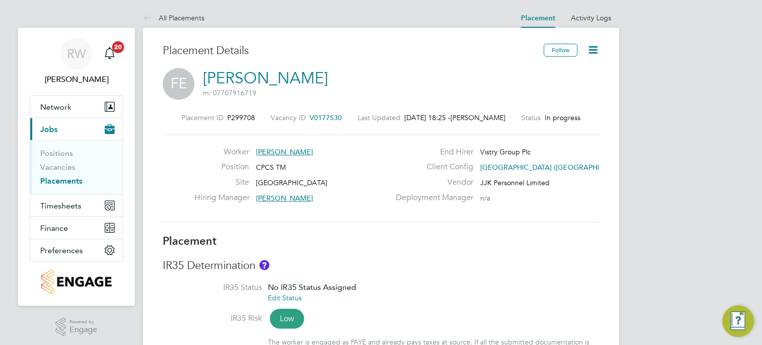
click at [593, 45] on icon at bounding box center [593, 50] width 12 height 12
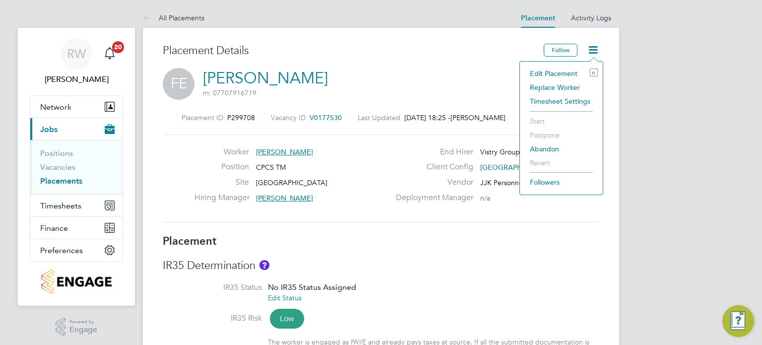
click at [460, 54] on h3 "Placement Details" at bounding box center [350, 51] width 374 height 14
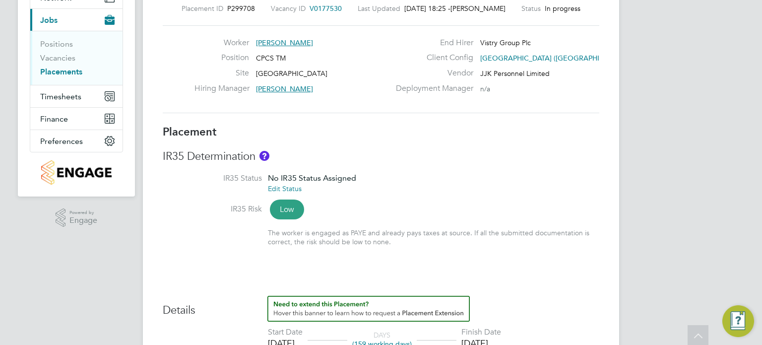
scroll to position [110, 0]
click at [292, 185] on link "Edit Status" at bounding box center [285, 187] width 34 height 9
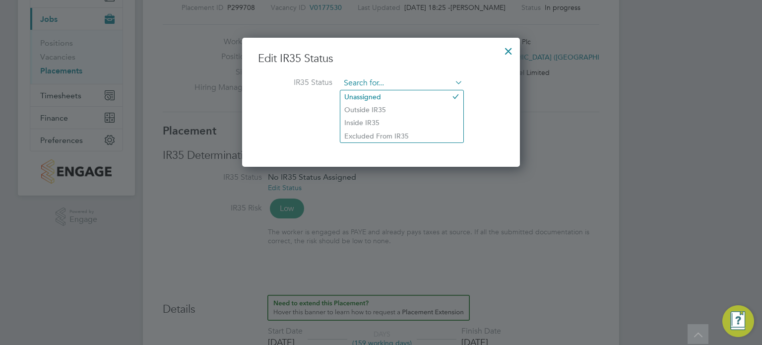
click at [399, 81] on input at bounding box center [401, 83] width 123 height 15
click at [378, 118] on li "Inside IR35" at bounding box center [401, 122] width 123 height 13
type input "Inside IR35"
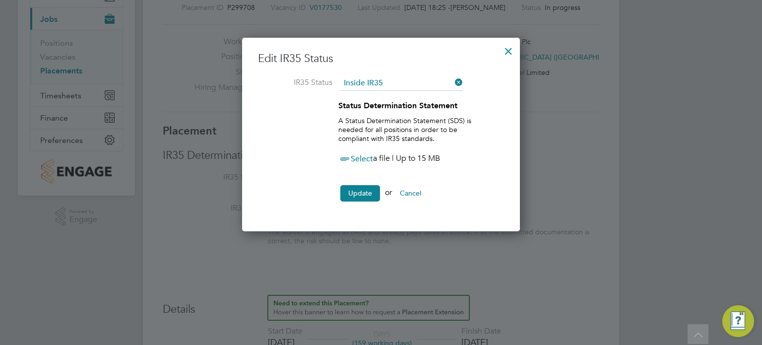
click at [359, 162] on span "Select" at bounding box center [355, 159] width 35 height 10
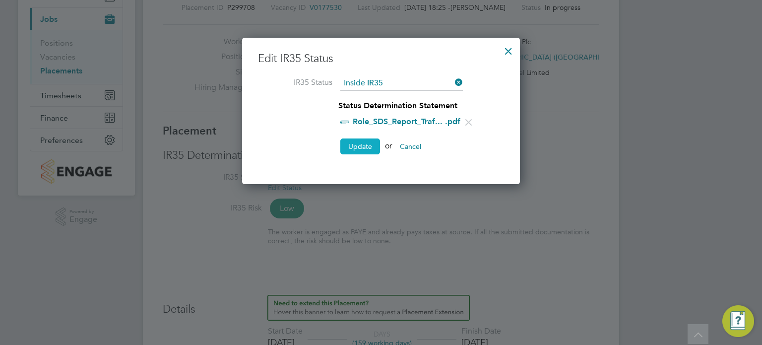
click at [360, 140] on button "Update" at bounding box center [360, 146] width 40 height 16
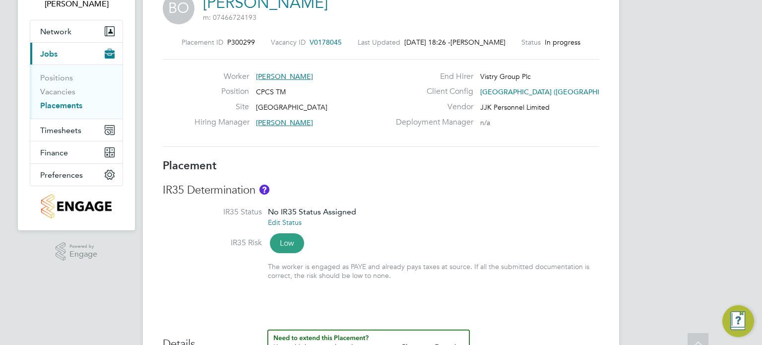
scroll to position [105, 0]
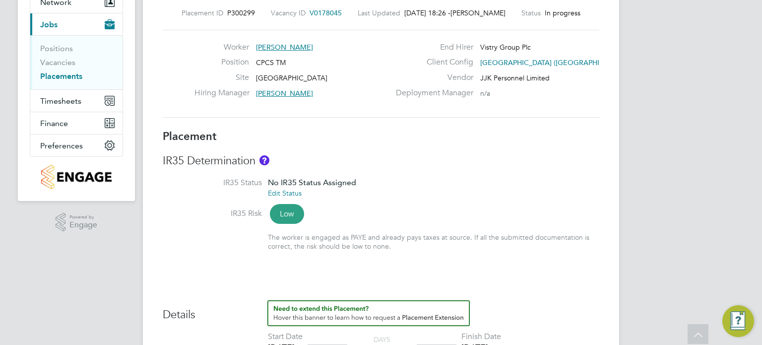
click at [292, 193] on link "Edit Status" at bounding box center [285, 193] width 34 height 9
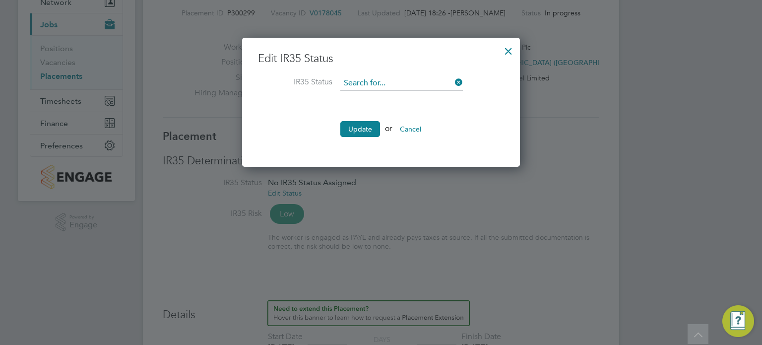
click at [392, 82] on input at bounding box center [401, 83] width 123 height 15
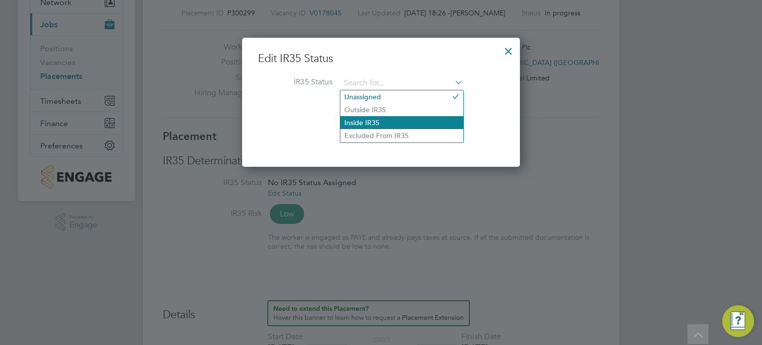
click at [379, 121] on li "Inside IR35" at bounding box center [401, 122] width 123 height 13
type input "Inside IR35"
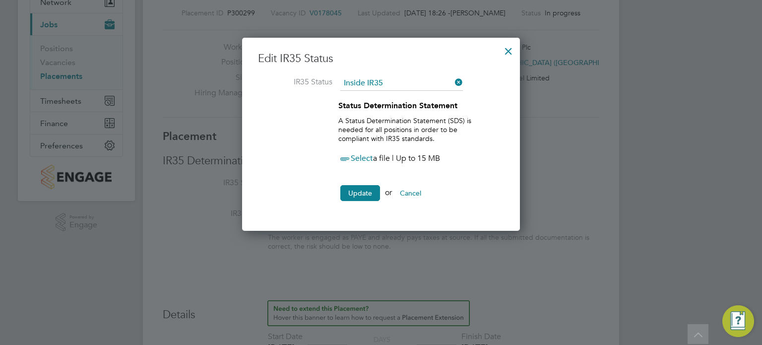
click at [359, 157] on span "Select" at bounding box center [355, 158] width 35 height 10
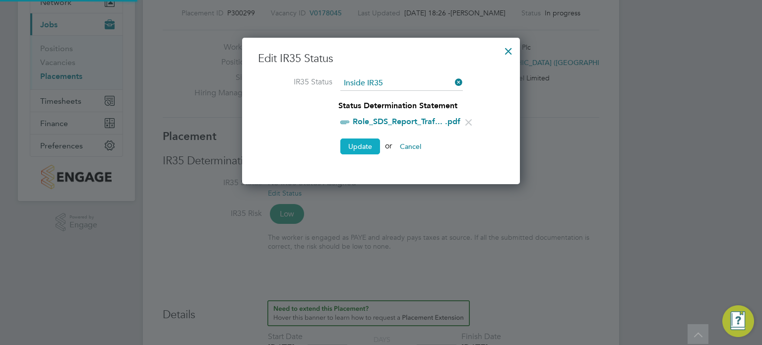
click at [361, 142] on button "Update" at bounding box center [360, 146] width 40 height 16
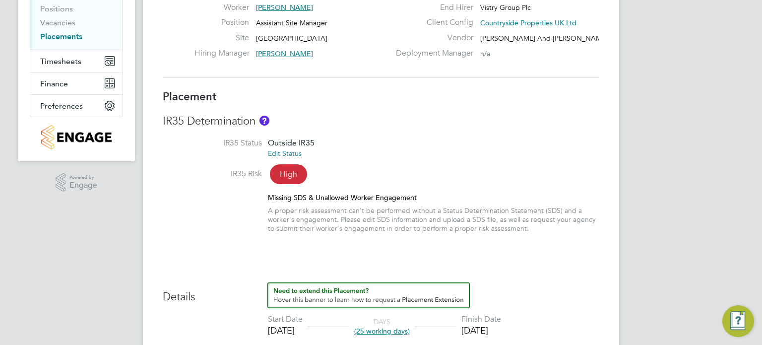
scroll to position [146, 0]
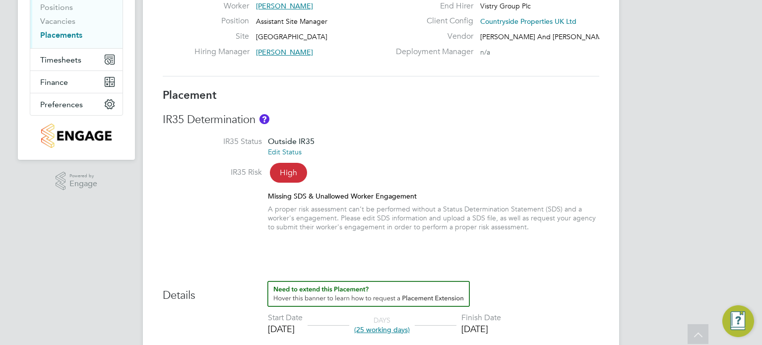
click at [291, 152] on link "Edit Status" at bounding box center [285, 151] width 34 height 9
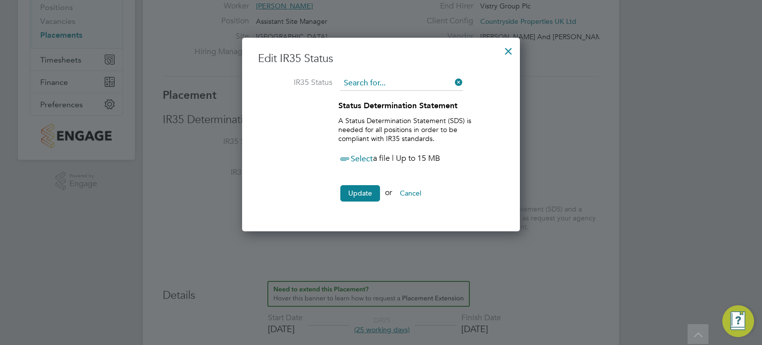
click at [395, 83] on input at bounding box center [401, 83] width 123 height 15
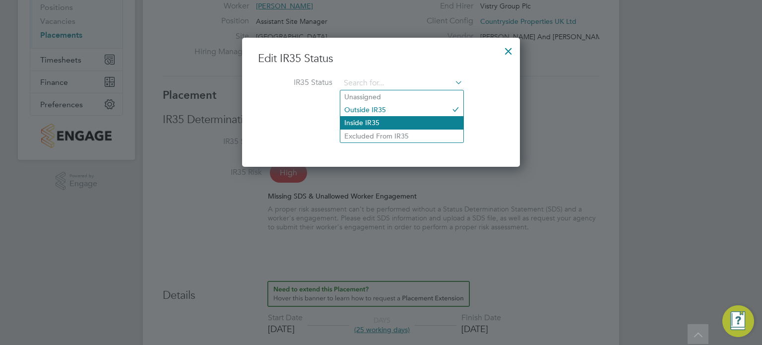
click at [381, 119] on li "Inside IR35" at bounding box center [401, 122] width 123 height 13
type input "Inside IR35"
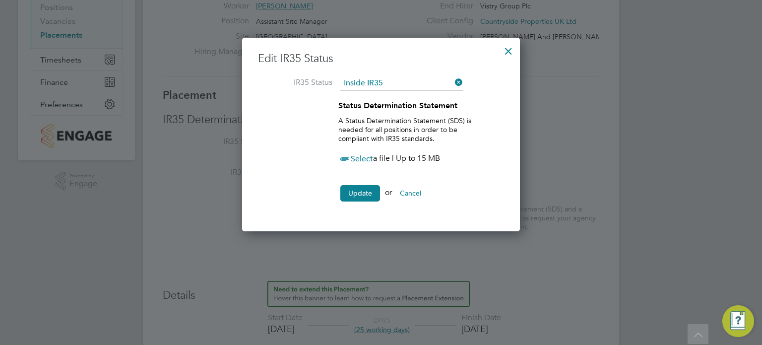
click at [363, 156] on span "Select" at bounding box center [355, 159] width 35 height 10
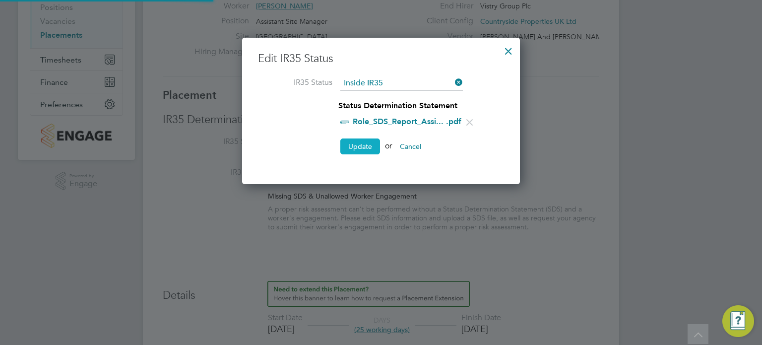
click at [360, 146] on button "Update" at bounding box center [360, 146] width 40 height 16
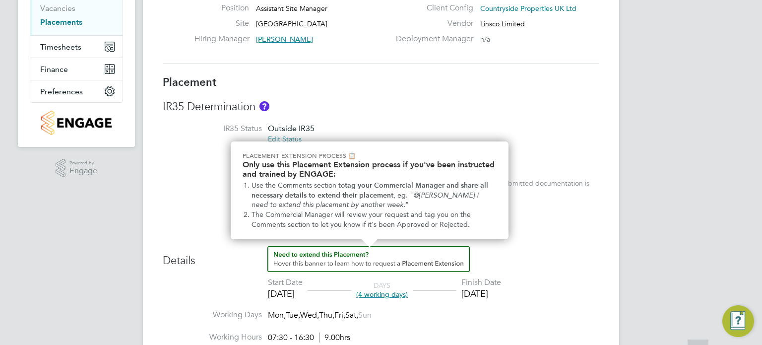
scroll to position [170, 0]
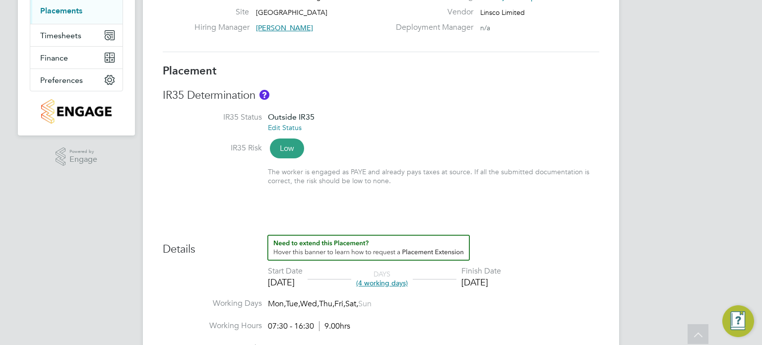
click at [289, 129] on link "Edit Status" at bounding box center [285, 127] width 34 height 9
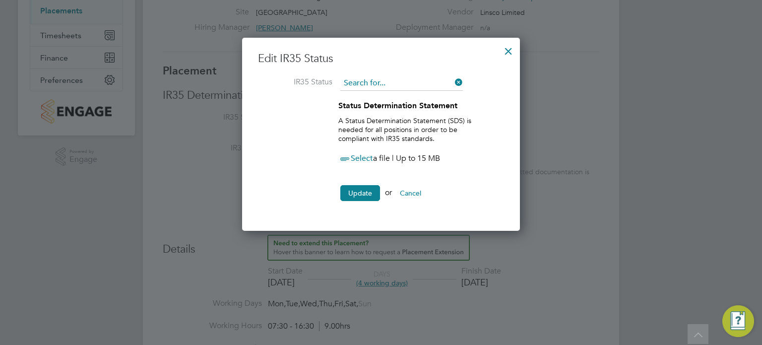
click at [394, 85] on input at bounding box center [401, 83] width 123 height 15
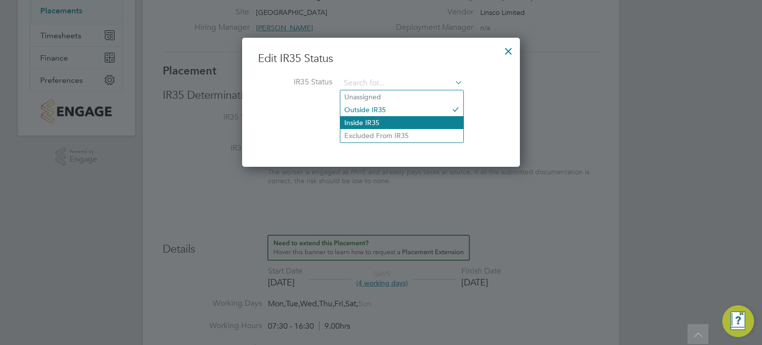
click at [376, 121] on li "Inside IR35" at bounding box center [401, 122] width 123 height 13
type input "Inside IR35"
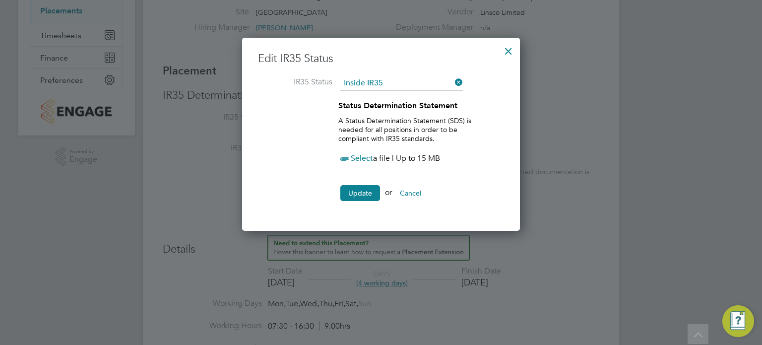
click at [361, 154] on span "Select" at bounding box center [355, 158] width 35 height 10
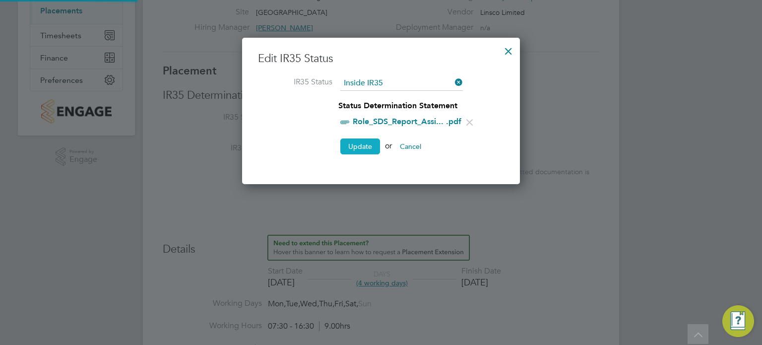
click at [357, 142] on button "Update" at bounding box center [360, 146] width 40 height 16
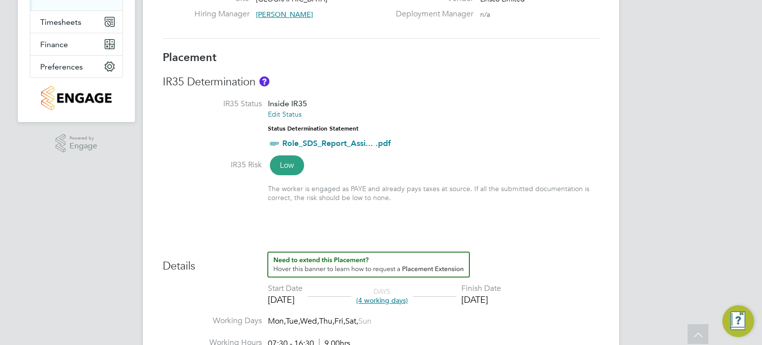
scroll to position [184, 0]
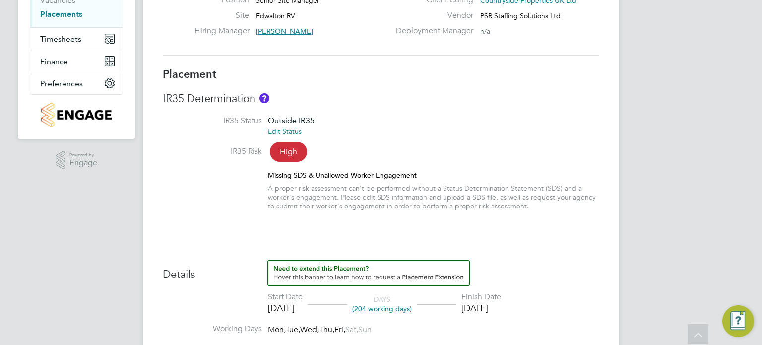
click at [296, 131] on link "Edit Status" at bounding box center [285, 131] width 34 height 9
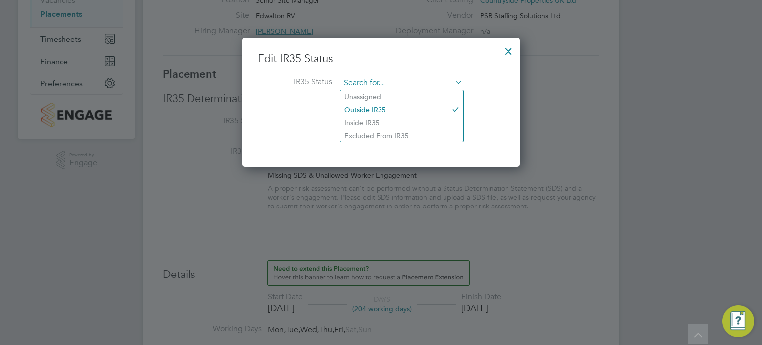
click at [408, 80] on input at bounding box center [401, 83] width 123 height 15
click at [376, 123] on li "Inside IR35" at bounding box center [401, 122] width 123 height 13
type input "Inside IR35"
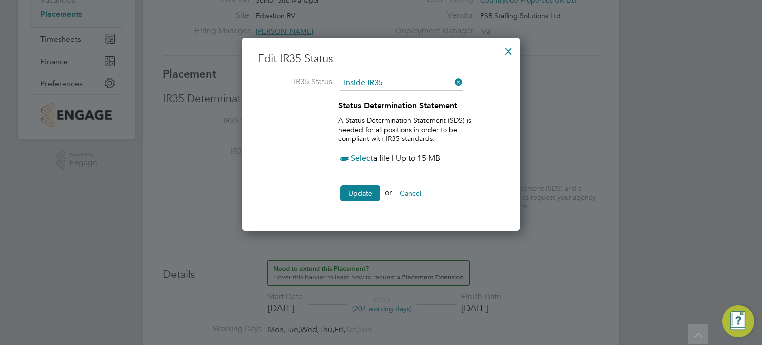
click at [354, 156] on span "Select" at bounding box center [355, 158] width 35 height 10
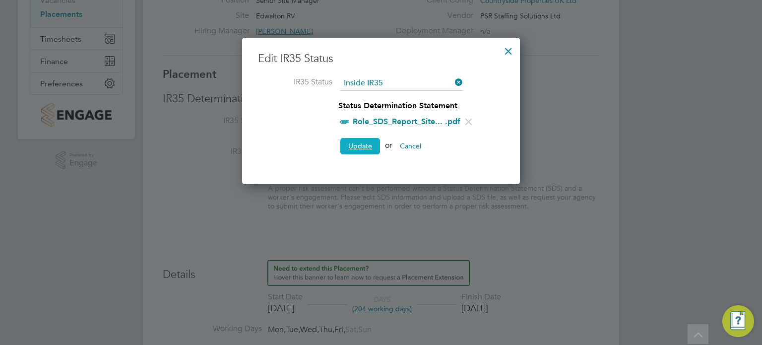
click at [364, 152] on button "Update" at bounding box center [360, 146] width 40 height 16
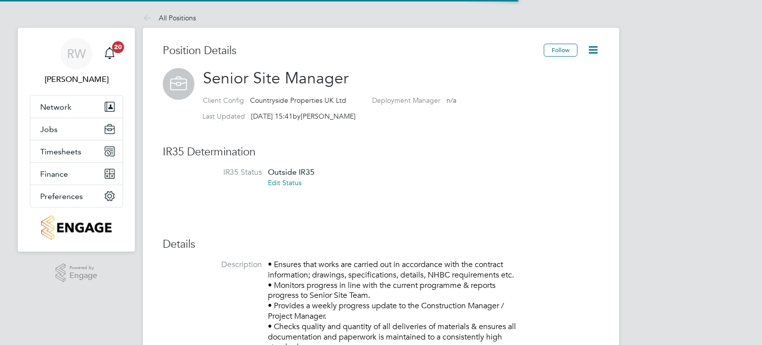
scroll to position [29, 66]
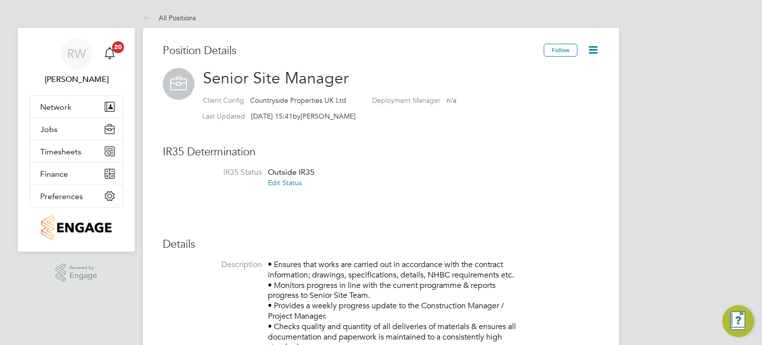
click at [294, 184] on link "Edit Status" at bounding box center [285, 182] width 34 height 9
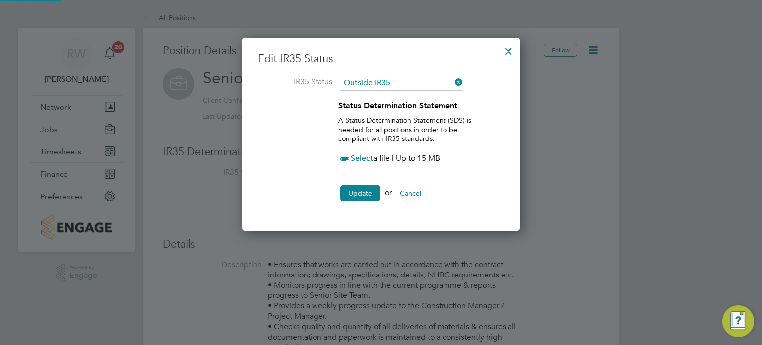
scroll to position [5, 5]
click at [395, 78] on input at bounding box center [401, 83] width 123 height 15
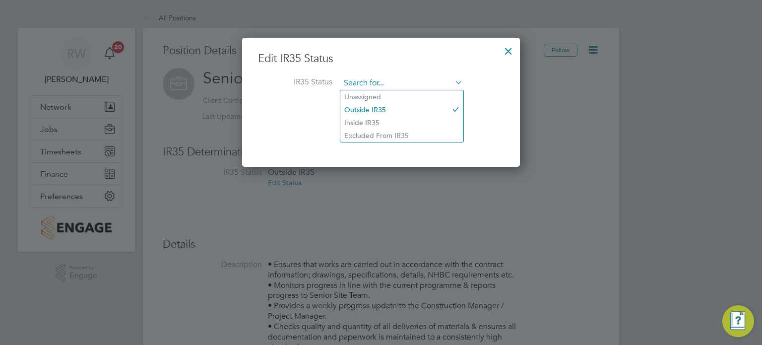
scroll to position [4, 5]
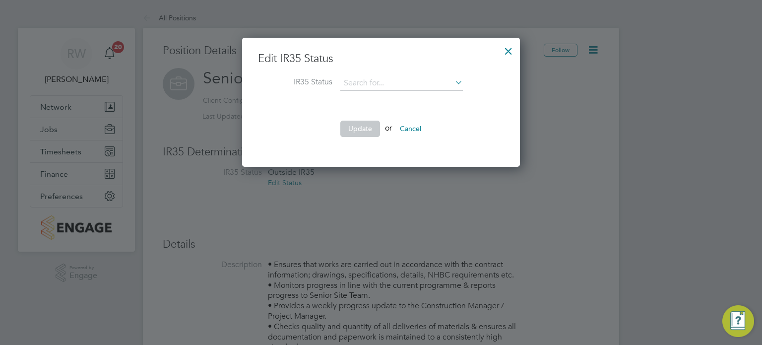
click at [378, 121] on li "Inside IR35" at bounding box center [401, 122] width 123 height 13
type input "Inside IR35"
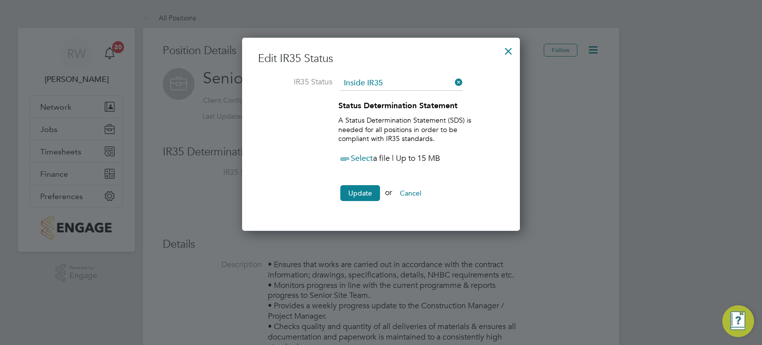
click at [363, 156] on span "Select" at bounding box center [355, 158] width 35 height 10
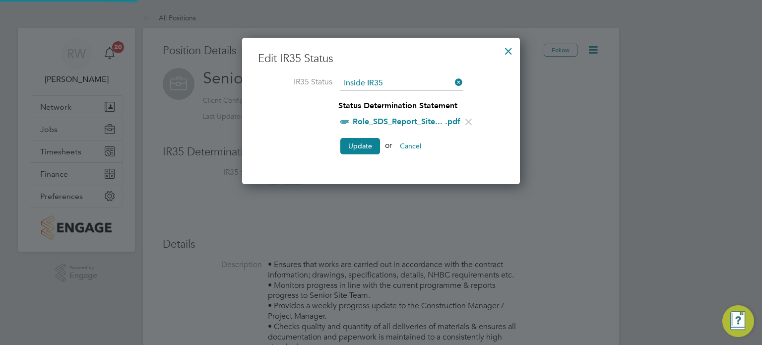
scroll to position [4, 5]
click at [358, 143] on button "Update" at bounding box center [360, 146] width 40 height 16
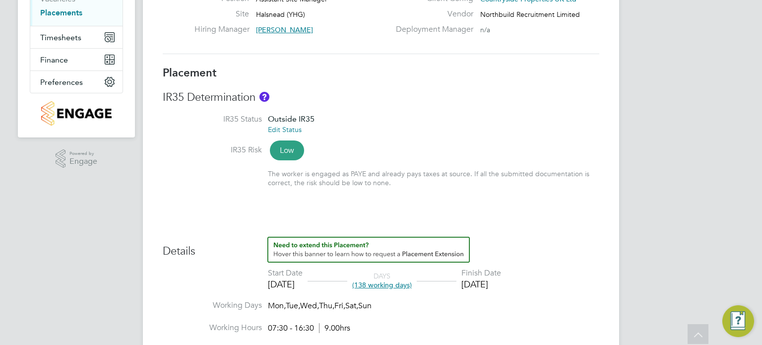
click at [293, 127] on link "Edit Status" at bounding box center [285, 129] width 34 height 9
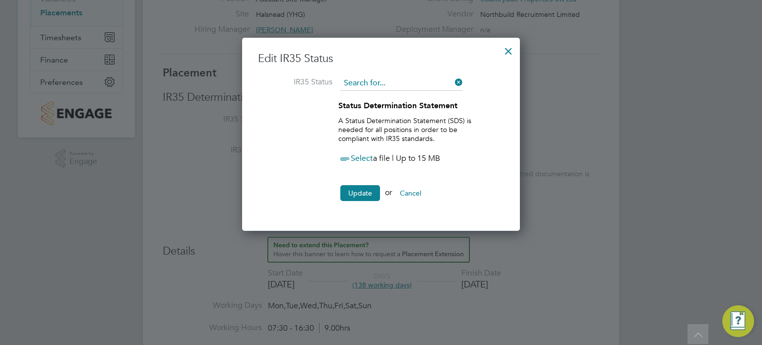
click at [408, 79] on input at bounding box center [401, 83] width 123 height 15
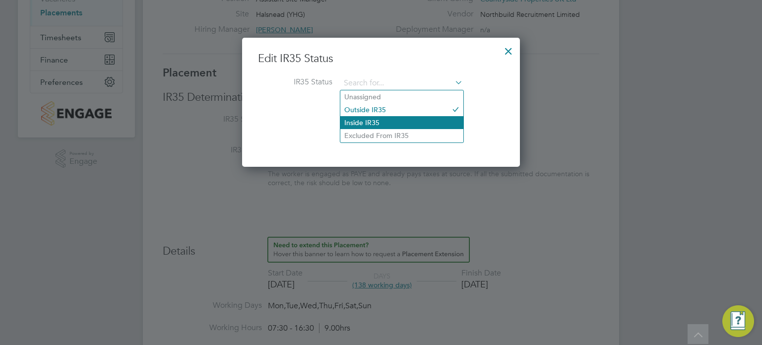
click at [379, 119] on li "Inside IR35" at bounding box center [401, 122] width 123 height 13
type input "Inside IR35"
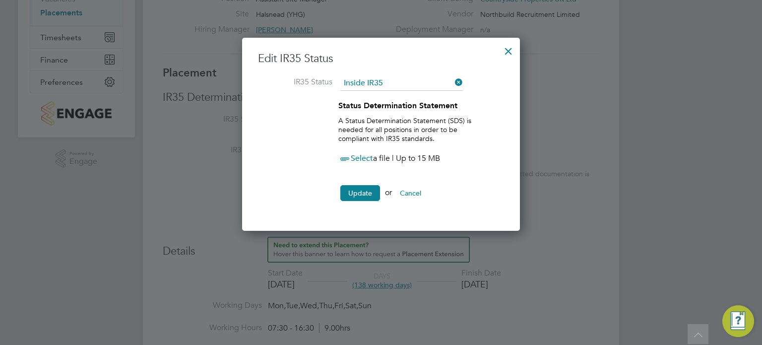
click at [366, 155] on span "Select" at bounding box center [355, 158] width 35 height 10
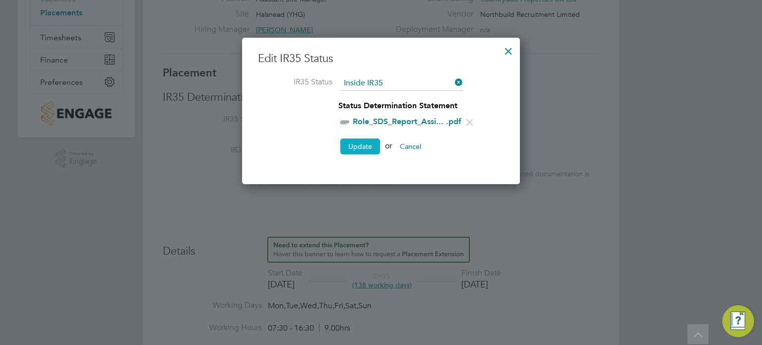
click at [350, 143] on button "Update" at bounding box center [360, 146] width 40 height 16
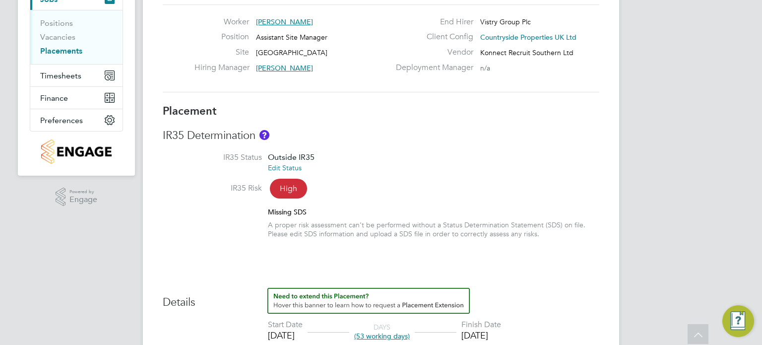
click at [293, 164] on link "Edit Status" at bounding box center [285, 167] width 34 height 9
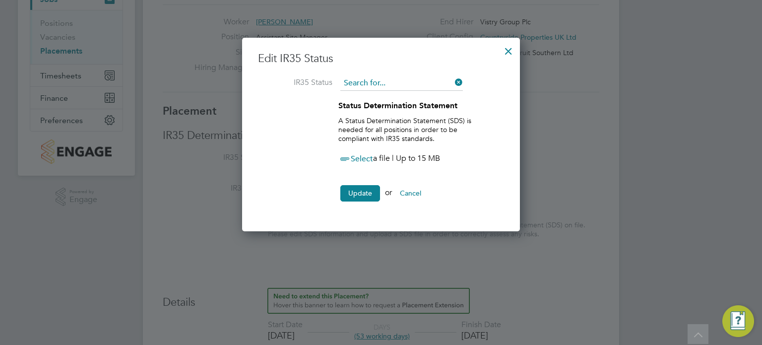
click at [404, 84] on input at bounding box center [401, 83] width 123 height 15
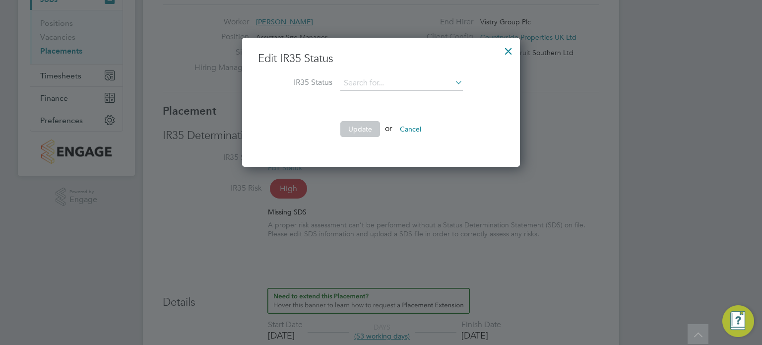
click at [373, 119] on li "Inside IR35" at bounding box center [401, 122] width 123 height 13
type input "Inside IR35"
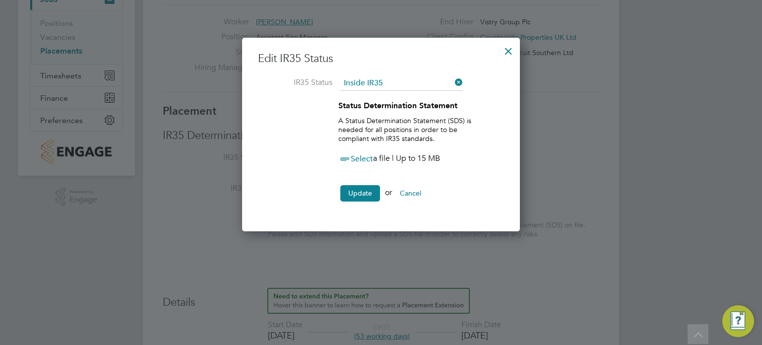
click at [355, 155] on span "Select" at bounding box center [355, 159] width 35 height 10
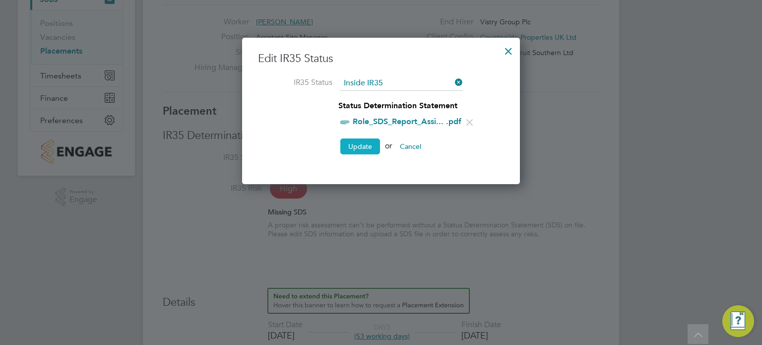
click at [353, 144] on button "Update" at bounding box center [360, 146] width 40 height 16
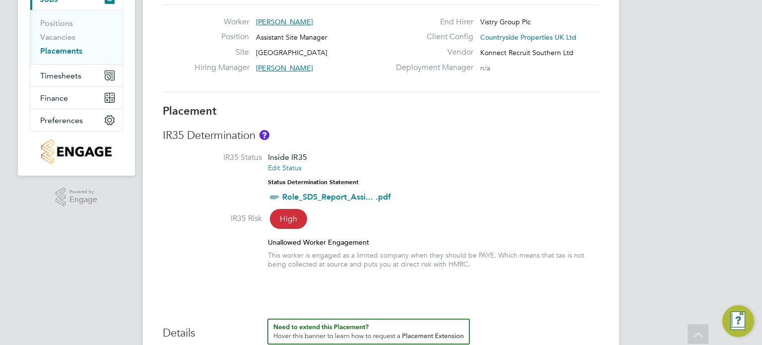
click at [389, 136] on h3 "IR35 Determination" at bounding box center [381, 136] width 437 height 14
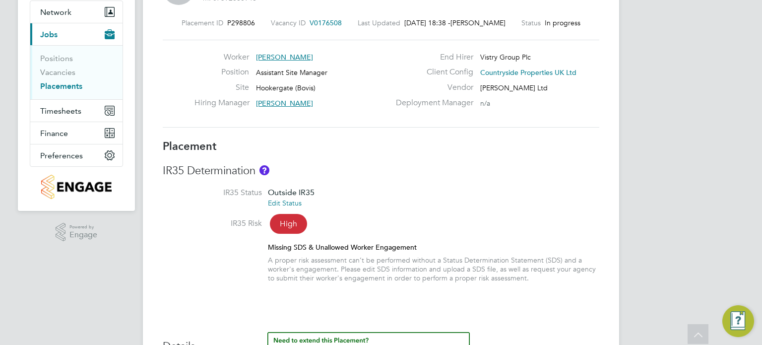
click at [292, 203] on link "Edit Status" at bounding box center [285, 202] width 34 height 9
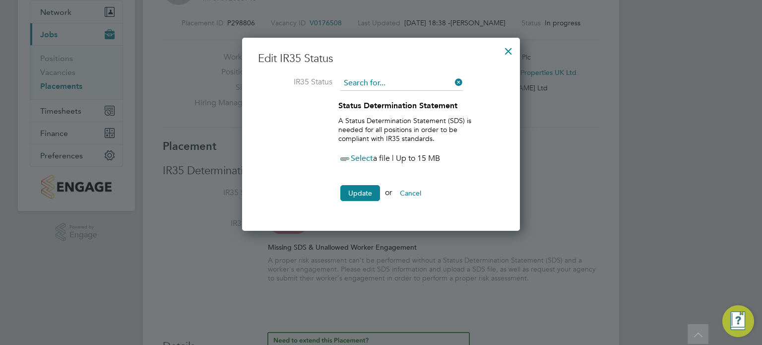
click at [406, 80] on input at bounding box center [401, 83] width 123 height 15
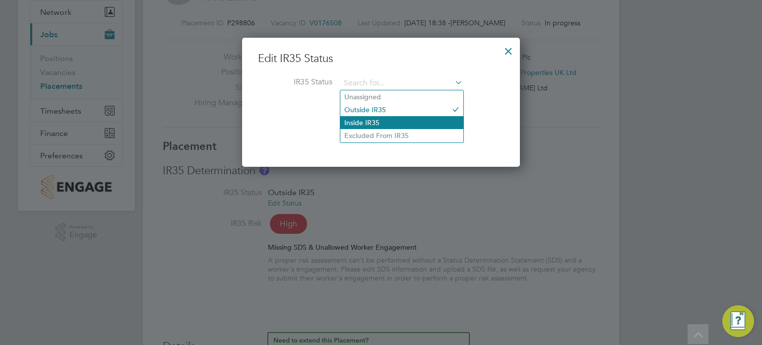
click at [381, 121] on li "Inside IR35" at bounding box center [401, 122] width 123 height 13
type input "Inside IR35"
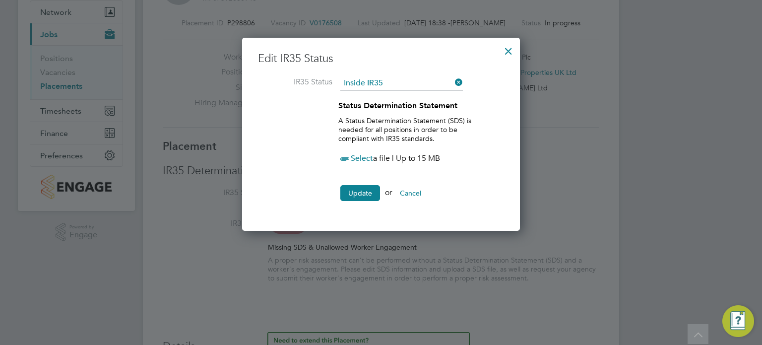
click at [362, 158] on span "Select" at bounding box center [355, 158] width 35 height 10
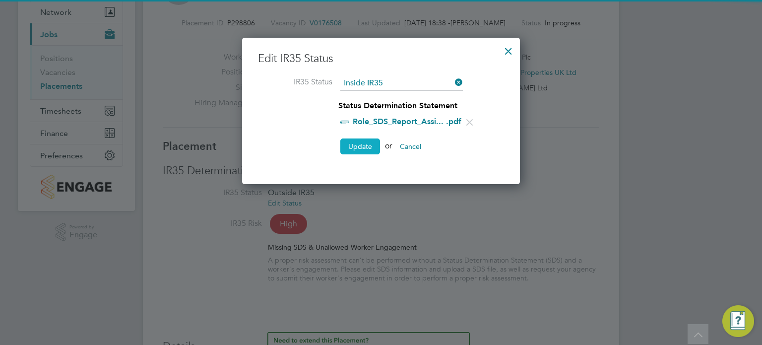
click at [356, 141] on button "Update" at bounding box center [360, 146] width 40 height 16
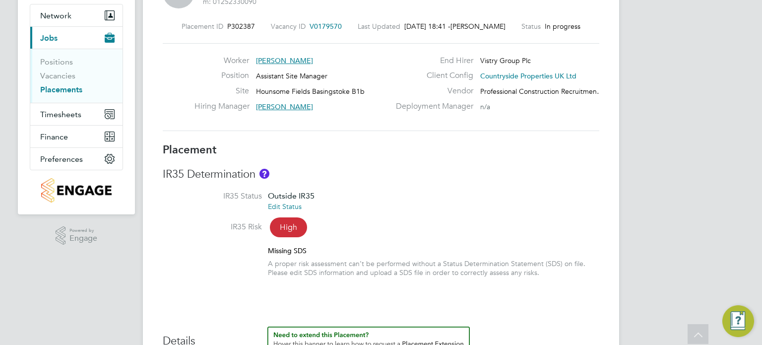
click at [290, 206] on link "Edit Status" at bounding box center [285, 206] width 34 height 9
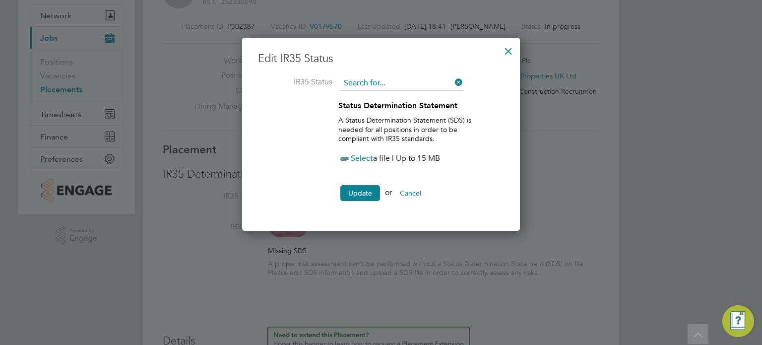
click at [406, 86] on input at bounding box center [401, 83] width 123 height 15
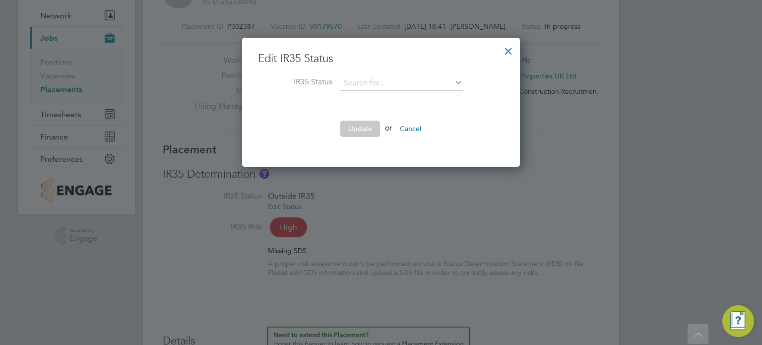
click at [387, 119] on li "Inside IR35" at bounding box center [401, 122] width 123 height 13
type input "Inside IR35"
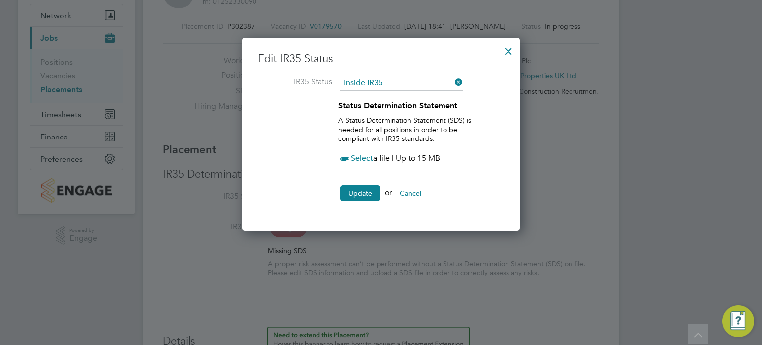
click at [358, 161] on span "Select" at bounding box center [355, 158] width 35 height 10
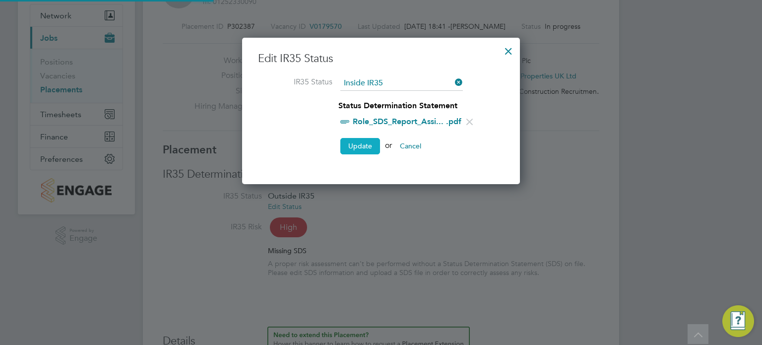
click at [360, 144] on button "Update" at bounding box center [360, 146] width 40 height 16
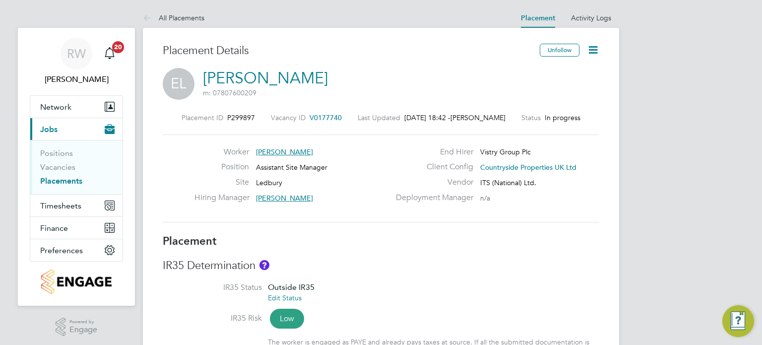
scroll to position [107, 0]
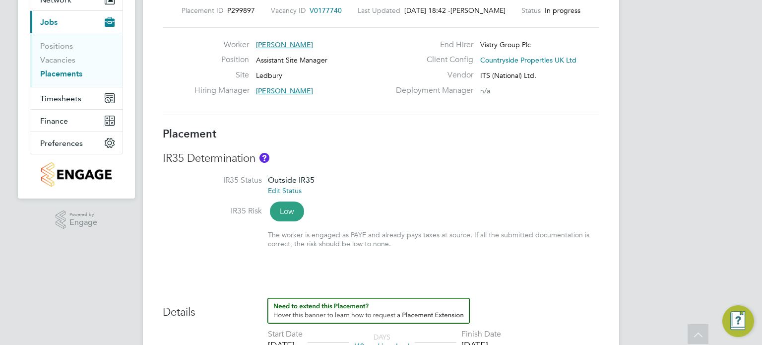
click at [296, 192] on link "Edit Status" at bounding box center [285, 190] width 34 height 9
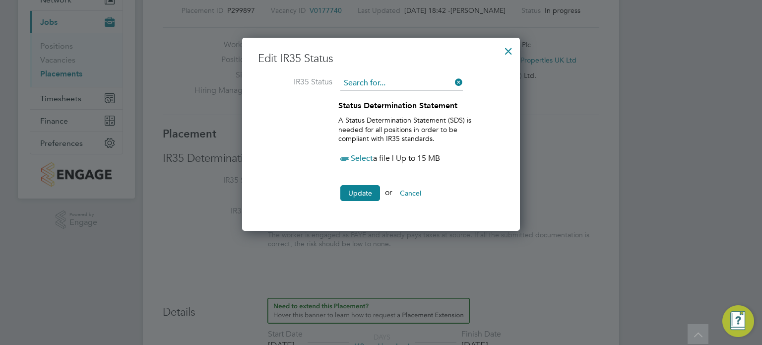
click at [401, 79] on input at bounding box center [401, 83] width 123 height 15
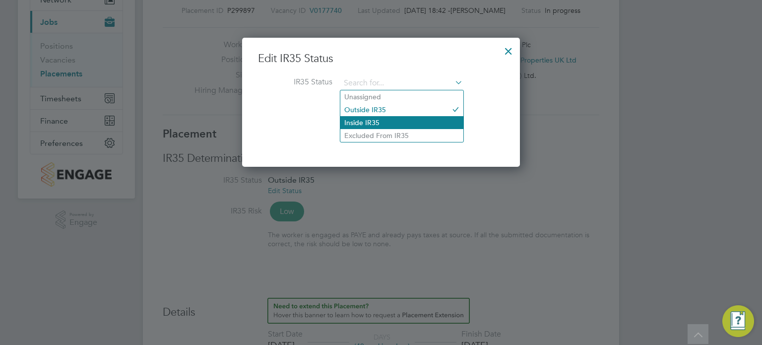
click at [386, 119] on li "Inside IR35" at bounding box center [401, 122] width 123 height 13
type input "Inside IR35"
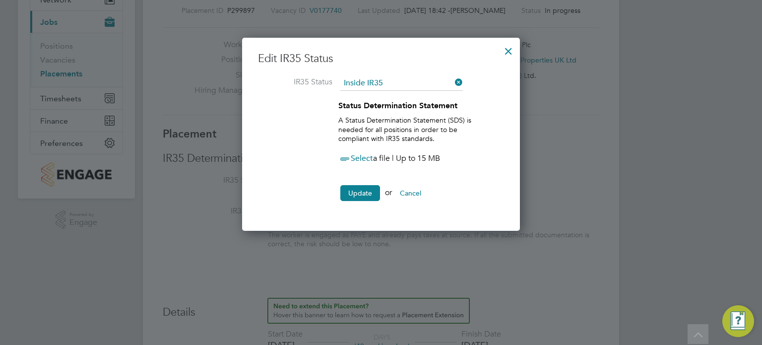
click at [359, 158] on span "Select" at bounding box center [355, 158] width 35 height 10
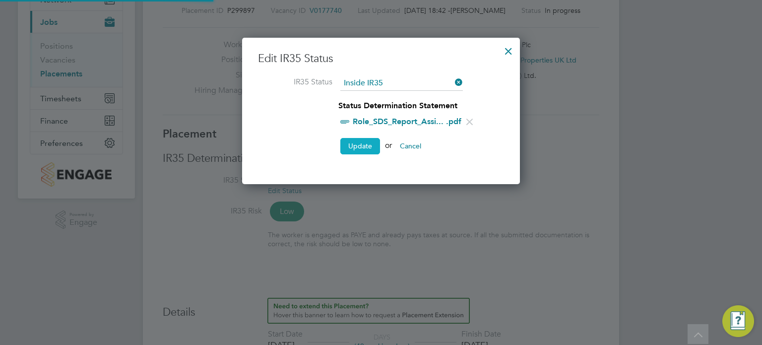
click at [359, 140] on button "Update" at bounding box center [360, 146] width 40 height 16
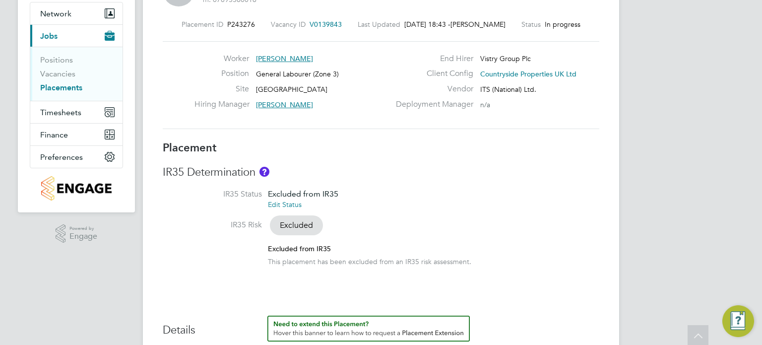
scroll to position [100, 0]
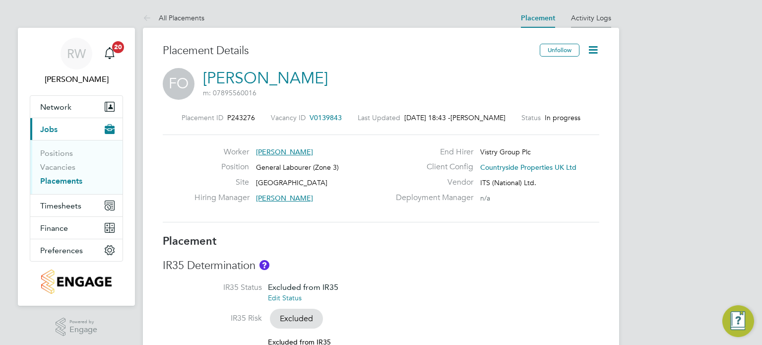
click at [595, 8] on li "Activity Logs" at bounding box center [591, 18] width 40 height 20
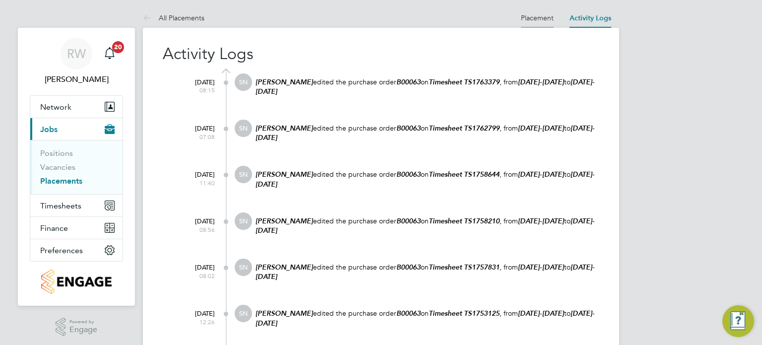
click at [532, 15] on link "Placement" at bounding box center [537, 17] width 33 height 9
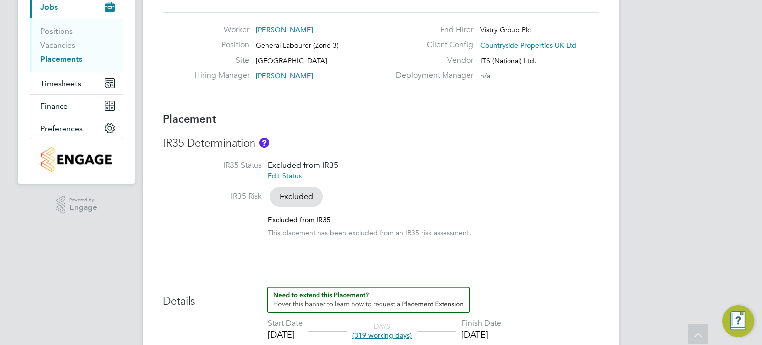
click at [294, 175] on link "Edit Status" at bounding box center [285, 175] width 34 height 9
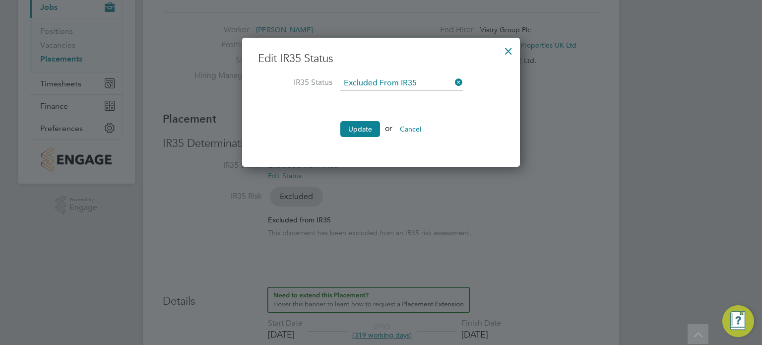
click at [400, 72] on ng-form "Edit IR35 Status IR35 Status Excluded From IR35 Update or Cancel" at bounding box center [381, 99] width 246 height 95
click at [396, 82] on input at bounding box center [401, 83] width 123 height 15
click at [374, 119] on li "Inside IR35" at bounding box center [401, 122] width 123 height 13
type input "Inside IR35"
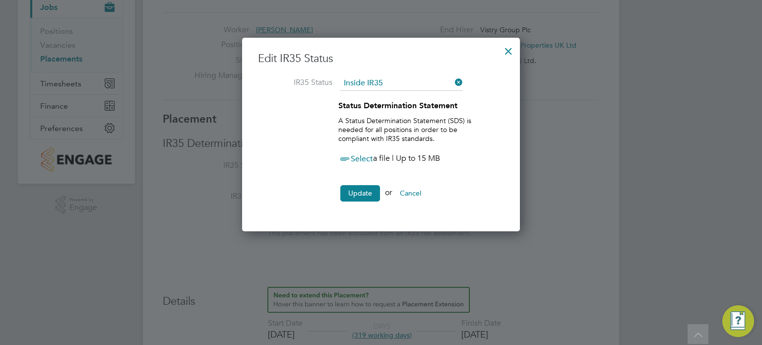
click at [361, 154] on span "Select" at bounding box center [355, 159] width 35 height 10
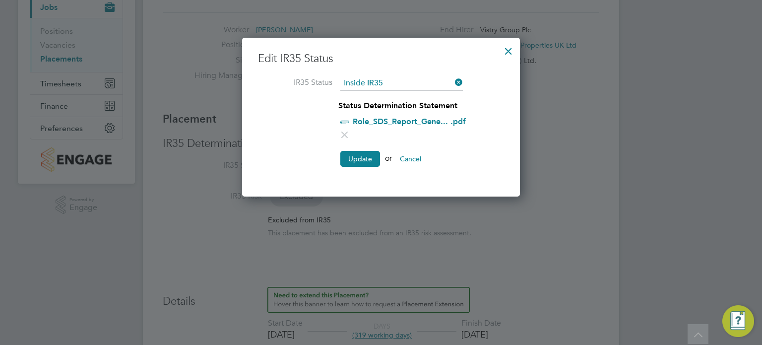
scroll to position [159, 278]
click at [367, 157] on button "Update" at bounding box center [360, 159] width 40 height 16
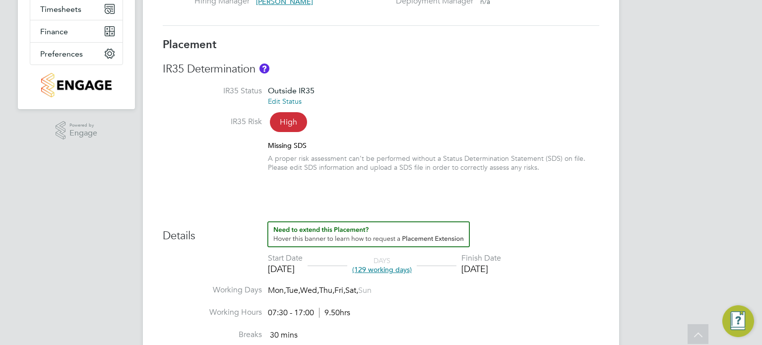
click at [297, 98] on link "Edit Status" at bounding box center [285, 101] width 34 height 9
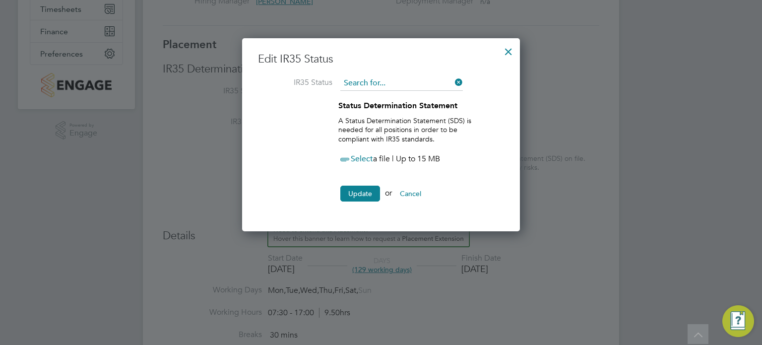
click at [393, 85] on input at bounding box center [401, 83] width 123 height 15
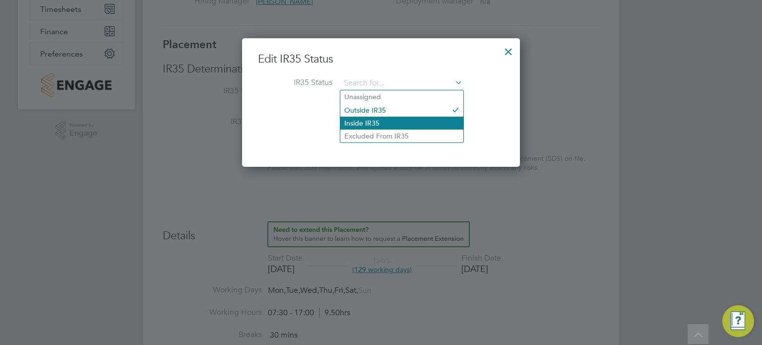
click at [376, 119] on li "Inside IR35" at bounding box center [401, 123] width 123 height 13
type input "Inside IR35"
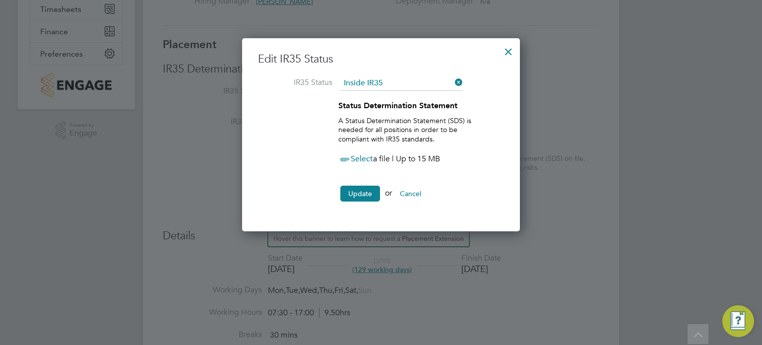
click at [361, 156] on span "Select" at bounding box center [355, 159] width 35 height 10
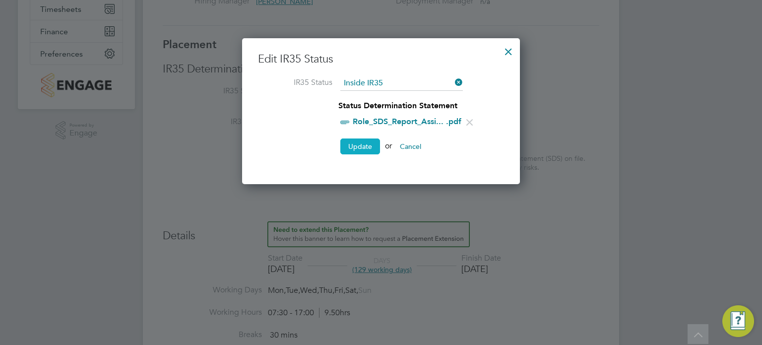
click at [355, 146] on button "Update" at bounding box center [360, 146] width 40 height 16
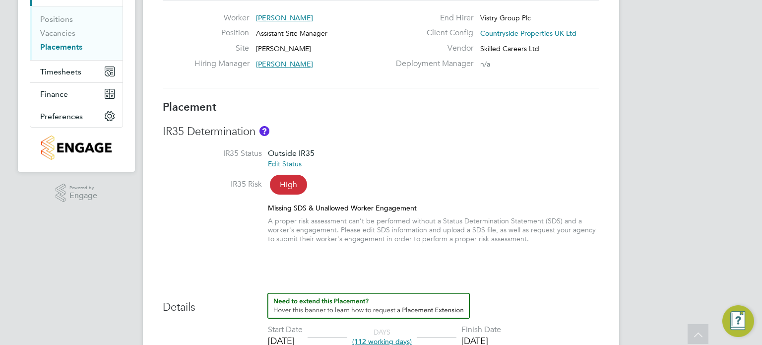
click at [292, 162] on link "Edit Status" at bounding box center [285, 163] width 34 height 9
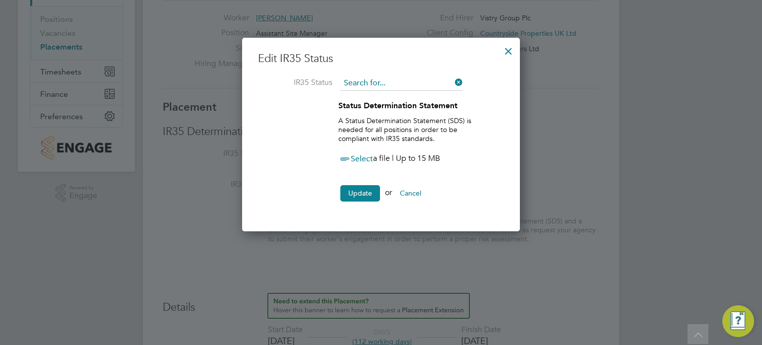
click at [405, 83] on input at bounding box center [401, 83] width 123 height 15
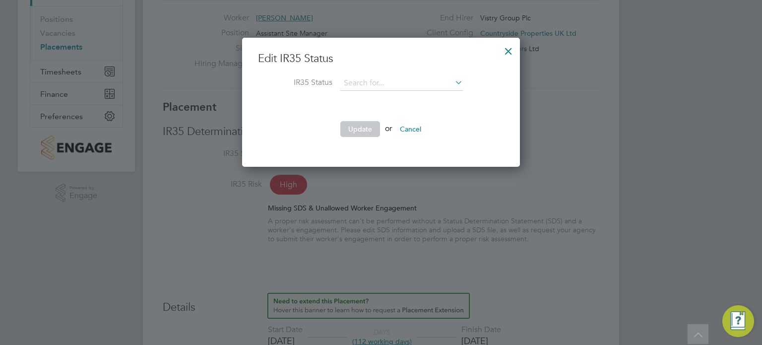
click at [382, 117] on li "Inside IR35" at bounding box center [401, 122] width 123 height 13
type input "Inside IR35"
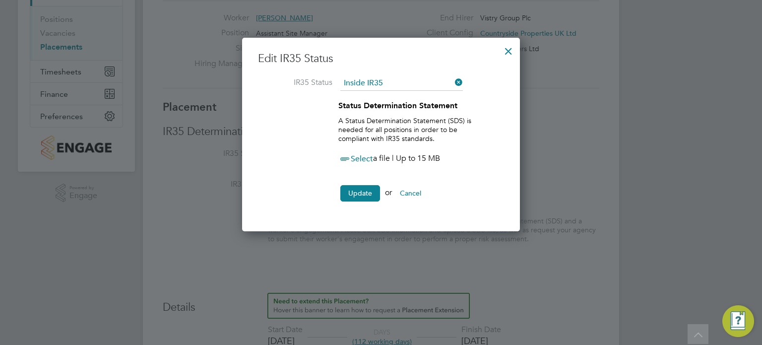
click at [360, 158] on span "Select" at bounding box center [355, 159] width 35 height 10
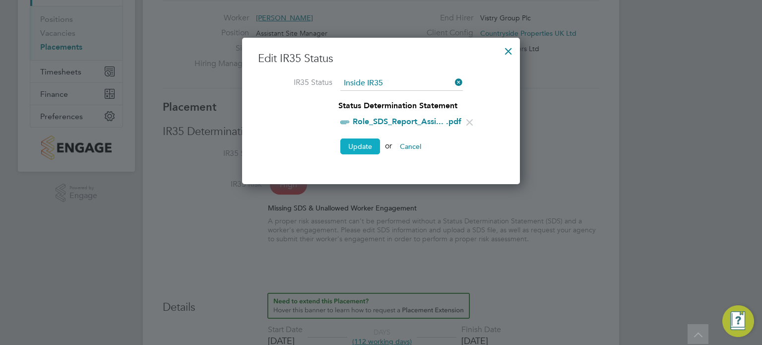
click at [353, 145] on button "Update" at bounding box center [360, 146] width 40 height 16
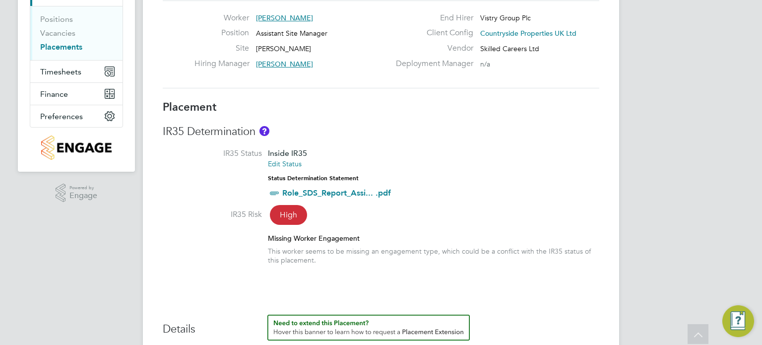
click at [321, 79] on div "Worker Claudiu Manole Position Assistant Site Manager Site Milby Meadows Hiring…" at bounding box center [381, 44] width 437 height 88
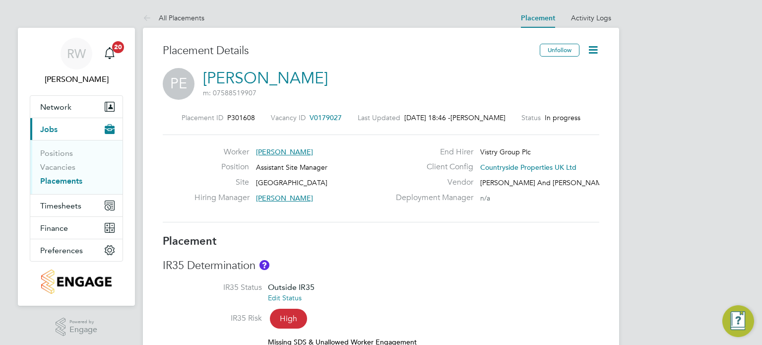
click at [293, 295] on link "Edit Status" at bounding box center [285, 297] width 34 height 9
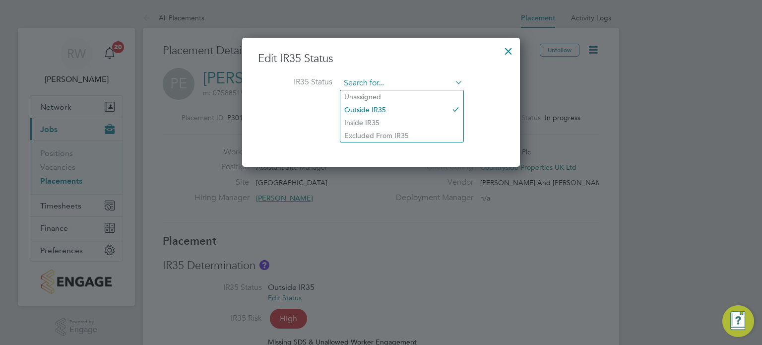
click at [394, 76] on input at bounding box center [401, 83] width 123 height 15
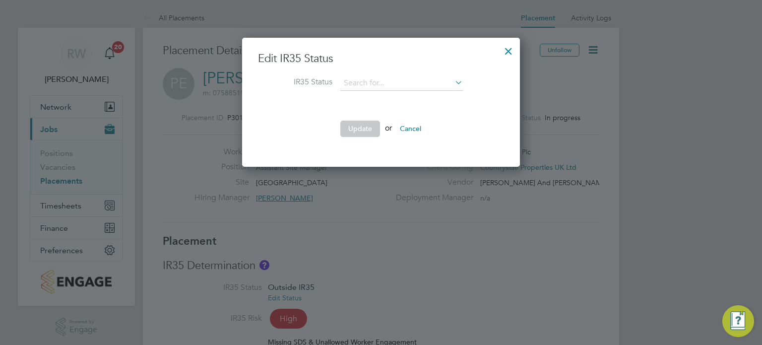
click at [375, 120] on li "Inside IR35" at bounding box center [401, 122] width 123 height 13
type input "Inside IR35"
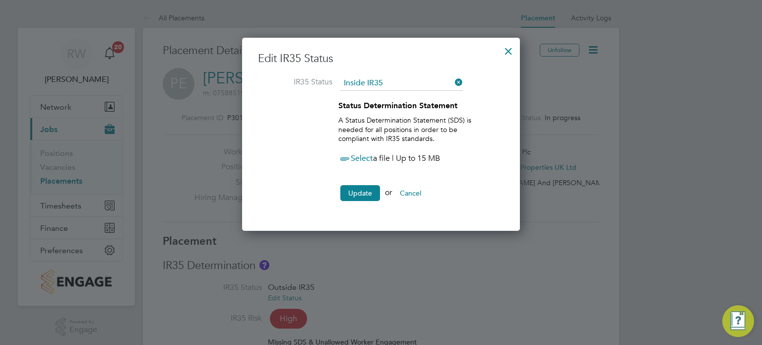
click at [359, 156] on span "Select" at bounding box center [355, 158] width 35 height 10
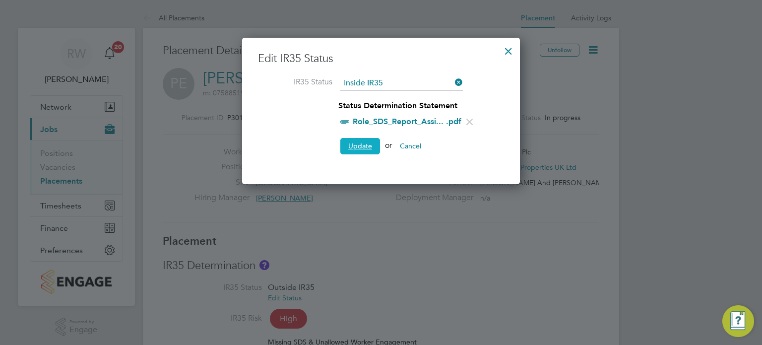
click at [362, 140] on button "Update" at bounding box center [360, 146] width 40 height 16
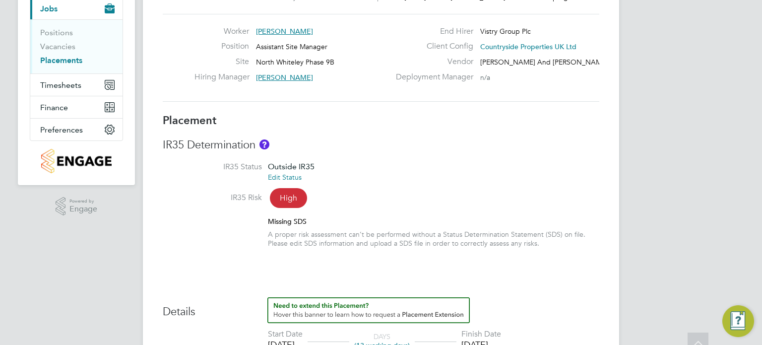
scroll to position [121, 0]
click at [296, 177] on link "Edit Status" at bounding box center [285, 176] width 34 height 9
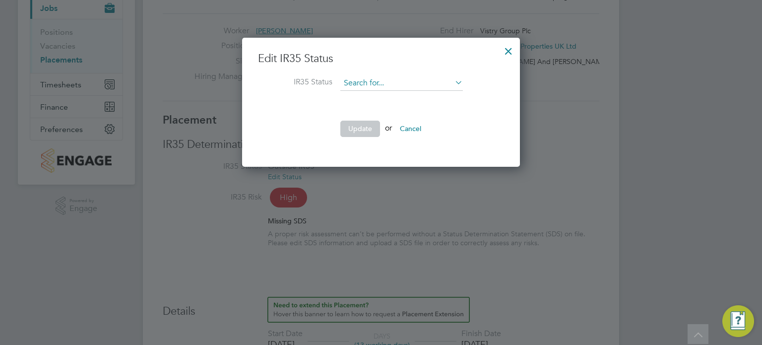
click at [392, 82] on input at bounding box center [401, 83] width 123 height 15
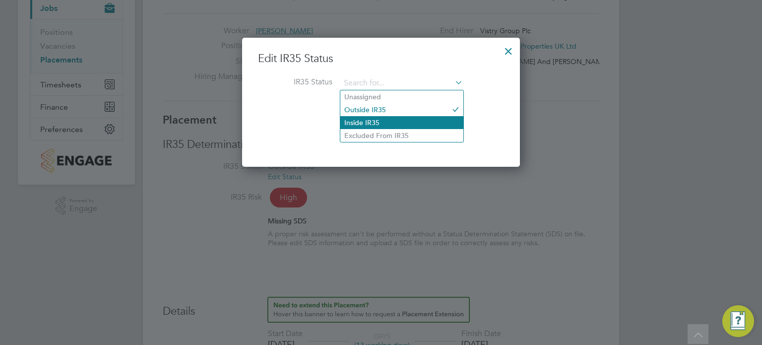
click at [380, 118] on li "Inside IR35" at bounding box center [401, 122] width 123 height 13
type input "Inside IR35"
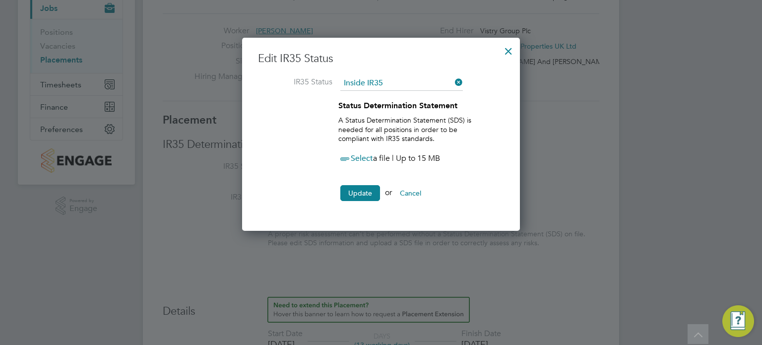
click at [363, 156] on span "Select" at bounding box center [355, 158] width 35 height 10
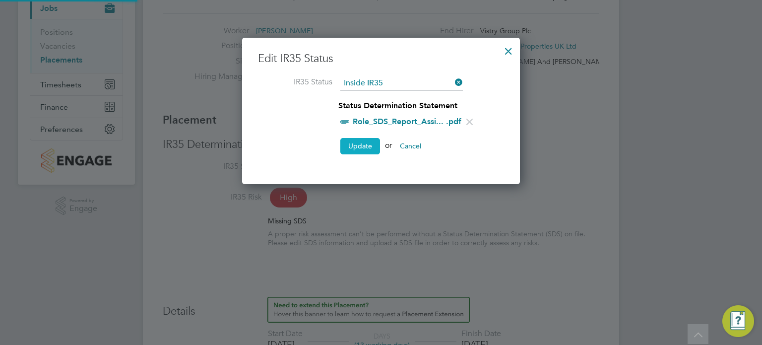
click at [356, 145] on button "Update" at bounding box center [360, 146] width 40 height 16
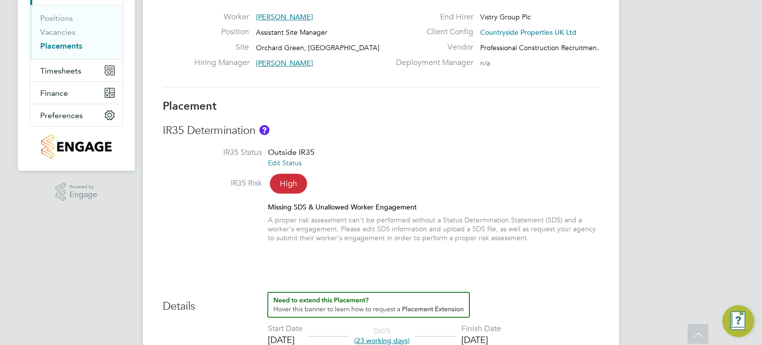
click at [298, 162] on link "Edit Status" at bounding box center [285, 162] width 34 height 9
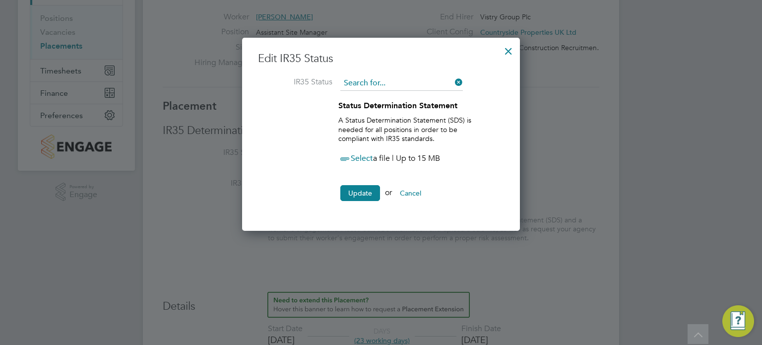
click at [402, 79] on input at bounding box center [401, 83] width 123 height 15
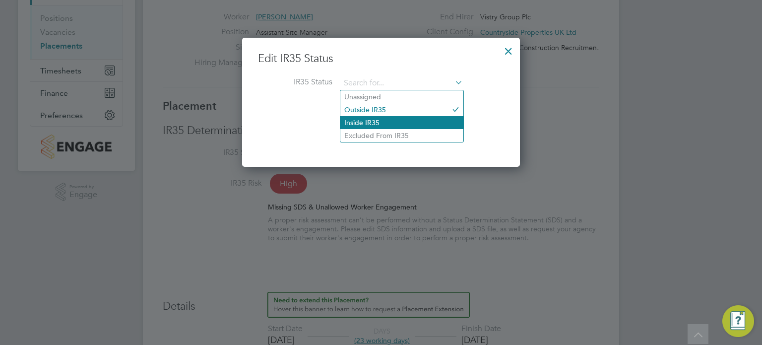
click at [382, 119] on li "Inside IR35" at bounding box center [401, 122] width 123 height 13
type input "Inside IR35"
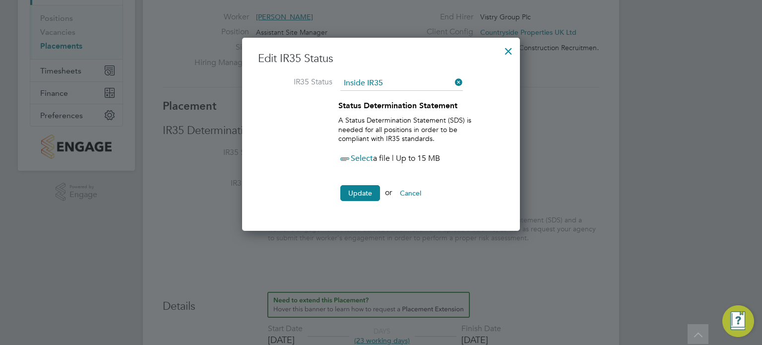
click at [361, 159] on span "Select" at bounding box center [355, 158] width 35 height 10
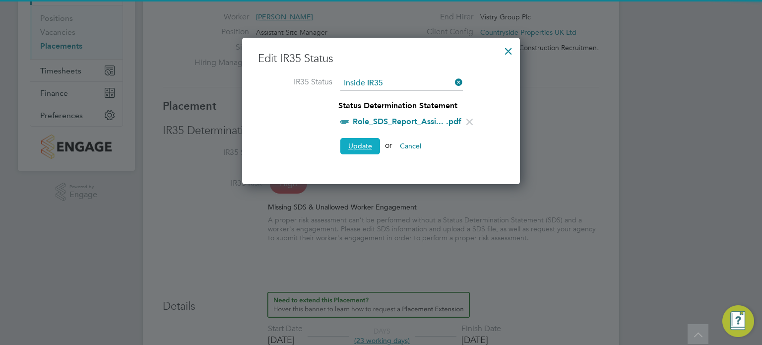
click at [359, 140] on button "Update" at bounding box center [360, 146] width 40 height 16
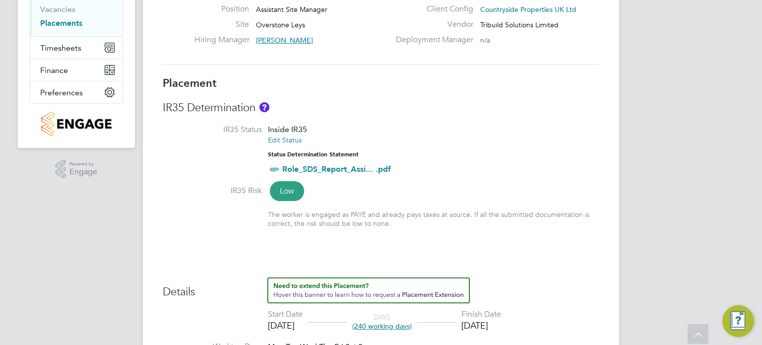
click at [292, 143] on link "Edit Status" at bounding box center [285, 139] width 34 height 9
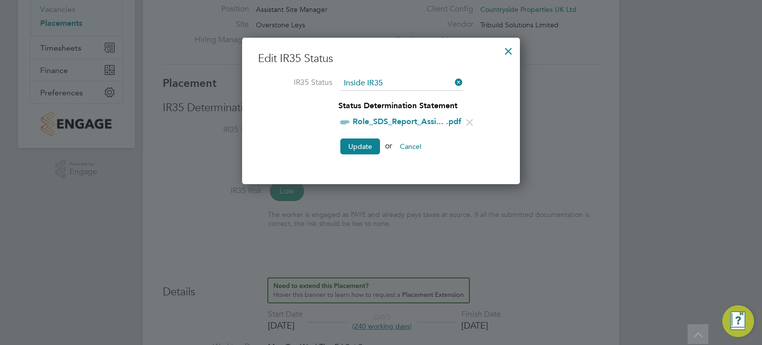
click at [506, 49] on div at bounding box center [509, 49] width 18 height 18
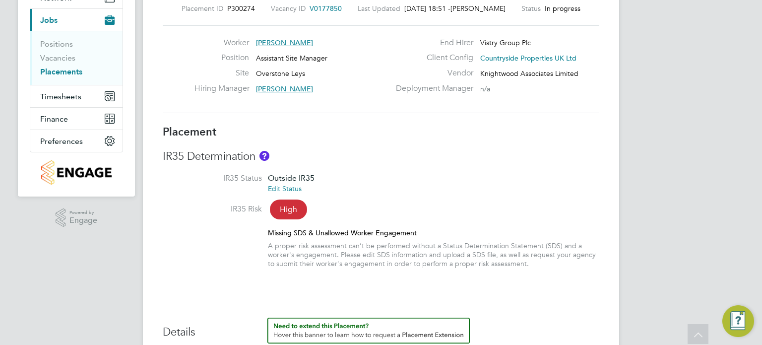
click at [286, 190] on link "Edit Status" at bounding box center [285, 188] width 34 height 9
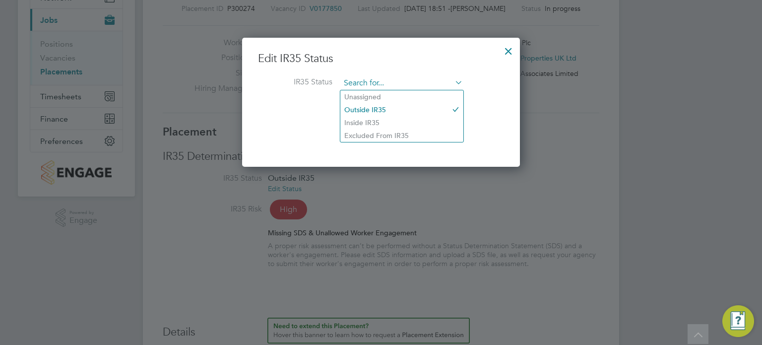
click at [393, 85] on input at bounding box center [401, 83] width 123 height 15
click at [376, 119] on li "Inside IR35" at bounding box center [401, 122] width 123 height 13
type input "Inside IR35"
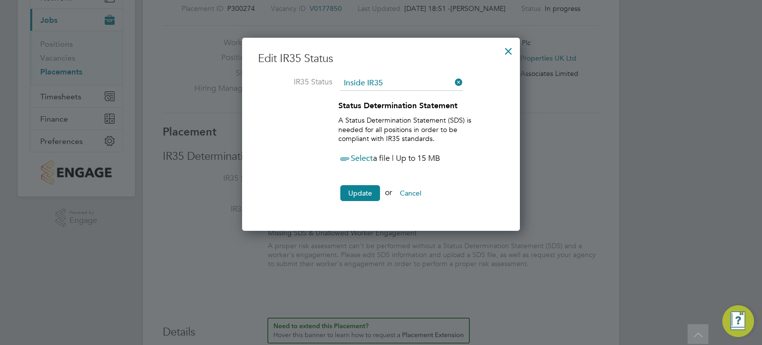
click at [364, 158] on span "Select" at bounding box center [355, 158] width 35 height 10
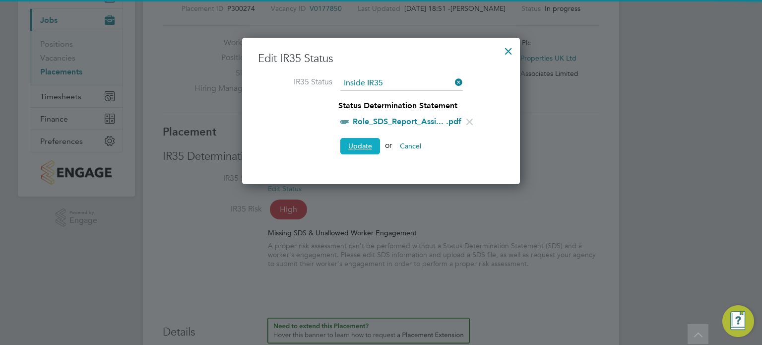
click at [356, 142] on button "Update" at bounding box center [360, 146] width 40 height 16
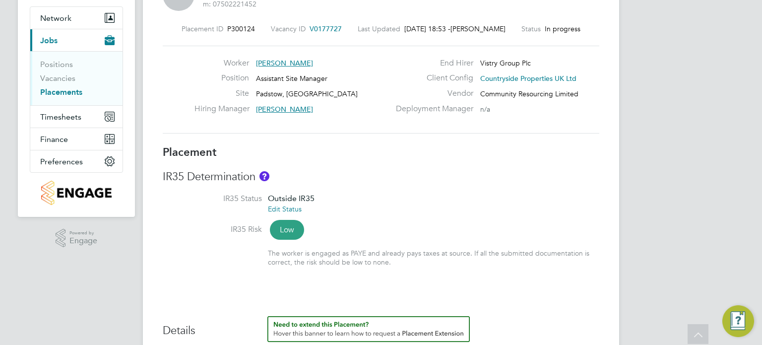
click at [292, 206] on link "Edit Status" at bounding box center [285, 208] width 34 height 9
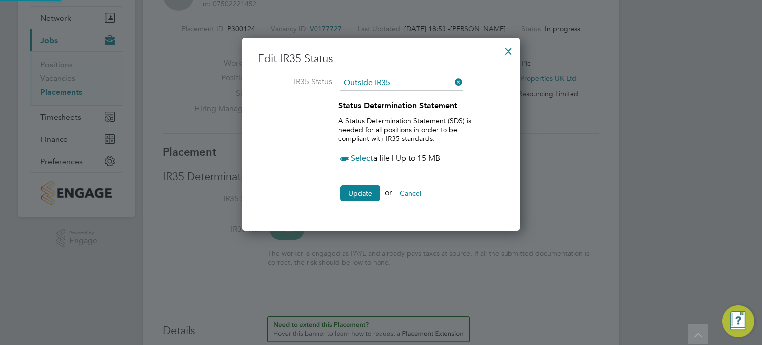
scroll to position [5, 5]
click at [398, 85] on input at bounding box center [401, 83] width 123 height 15
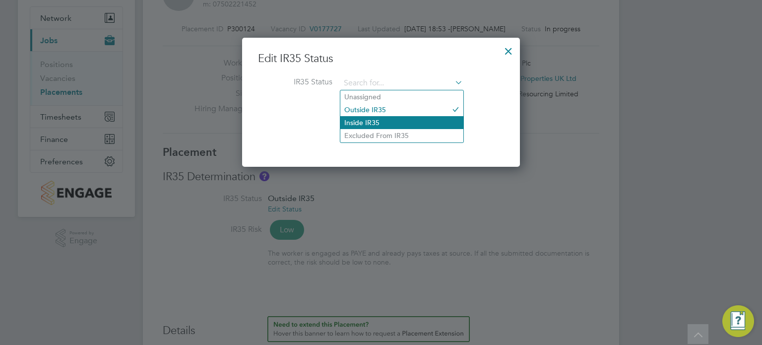
click at [370, 120] on li "Inside IR35" at bounding box center [401, 122] width 123 height 13
type input "Inside IR35"
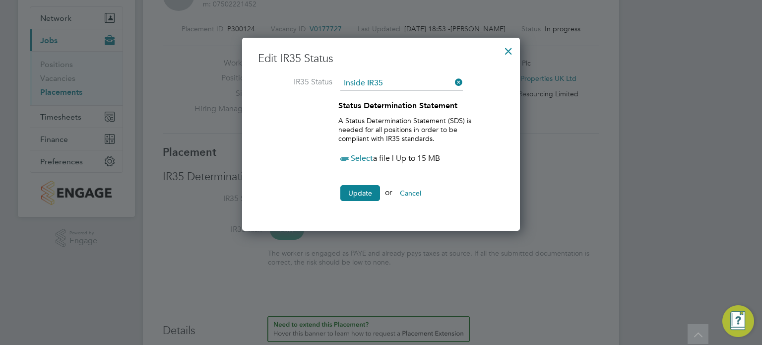
click at [351, 165] on icon at bounding box center [344, 159] width 12 height 12
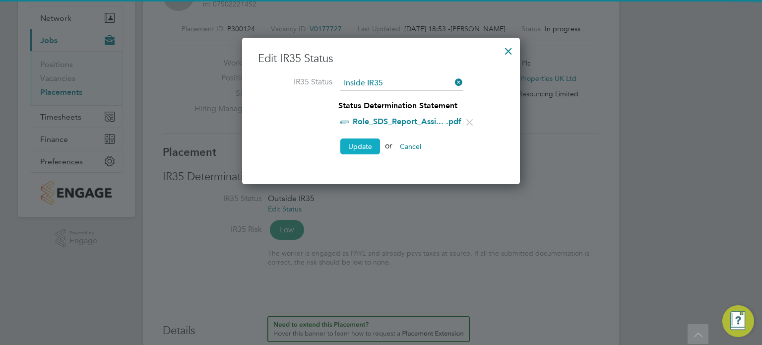
click at [359, 142] on button "Update" at bounding box center [360, 146] width 40 height 16
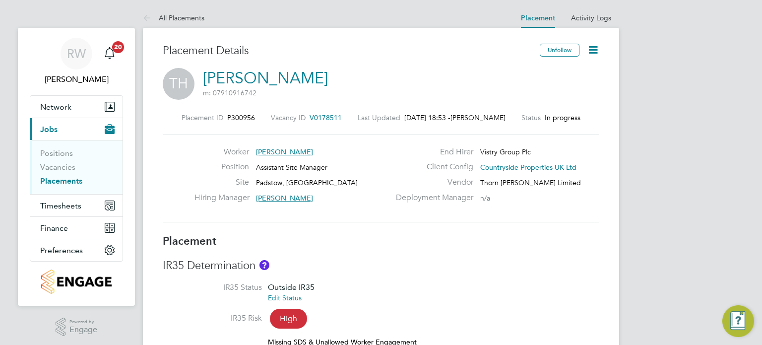
click at [292, 298] on link "Edit Status" at bounding box center [285, 297] width 34 height 9
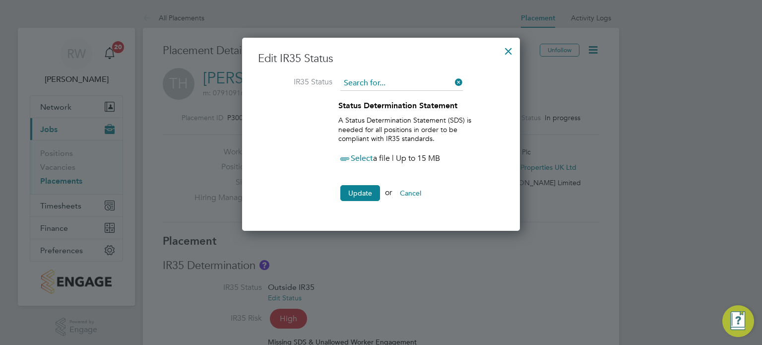
click at [388, 79] on input at bounding box center [401, 83] width 123 height 15
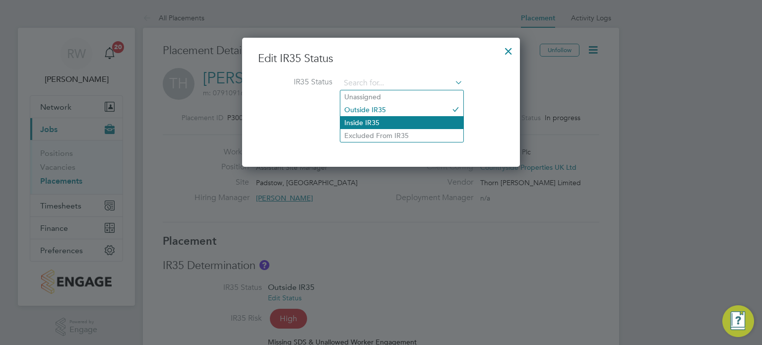
click at [367, 124] on li "Inside IR35" at bounding box center [401, 122] width 123 height 13
type input "Inside IR35"
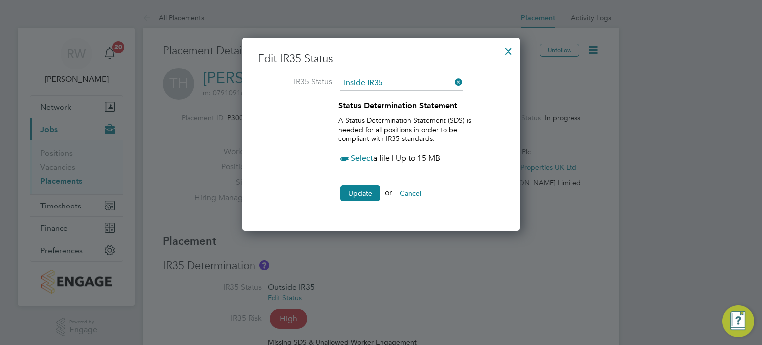
click at [357, 159] on span "Select" at bounding box center [355, 158] width 35 height 10
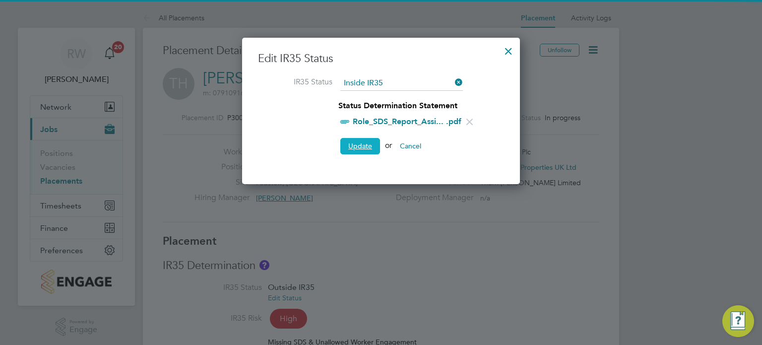
click at [362, 142] on button "Update" at bounding box center [360, 146] width 40 height 16
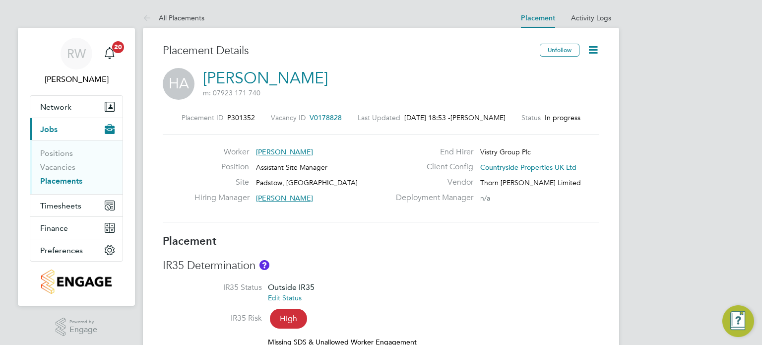
click at [287, 301] on link "Edit Status" at bounding box center [285, 297] width 34 height 9
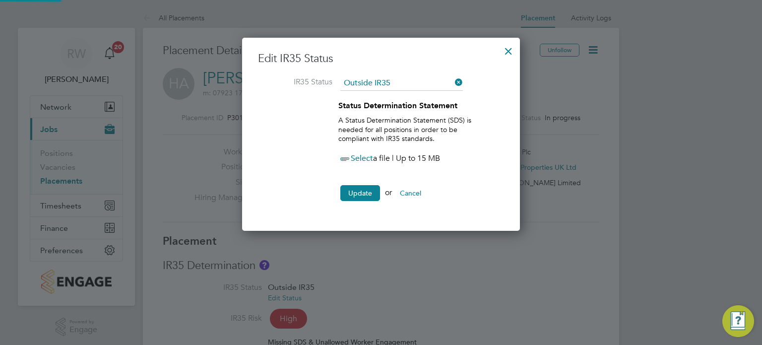
scroll to position [5, 5]
click at [387, 85] on input at bounding box center [401, 83] width 123 height 15
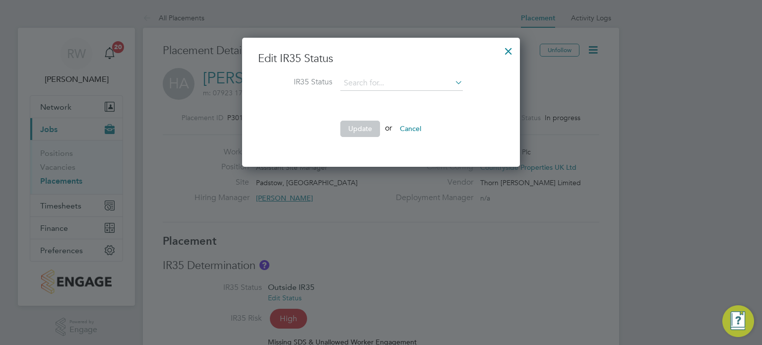
click at [370, 121] on li "Inside IR35" at bounding box center [401, 122] width 123 height 13
type input "Inside IR35"
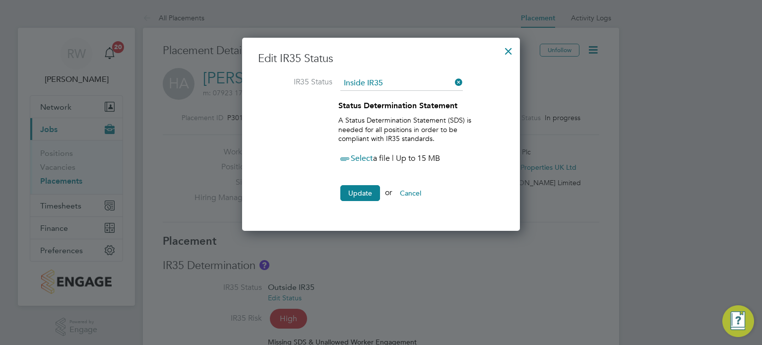
click at [362, 154] on span "Select" at bounding box center [355, 158] width 35 height 10
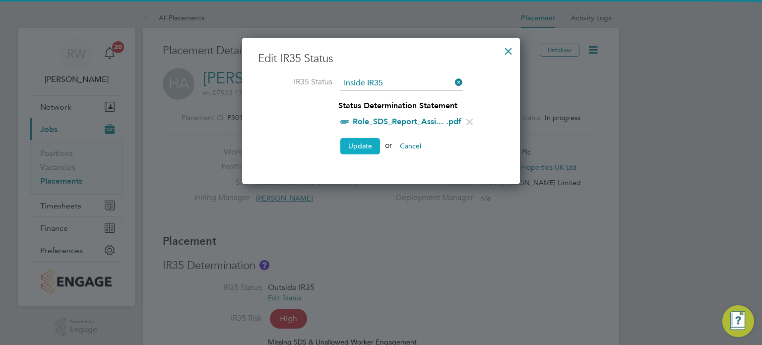
click at [360, 141] on button "Update" at bounding box center [360, 146] width 40 height 16
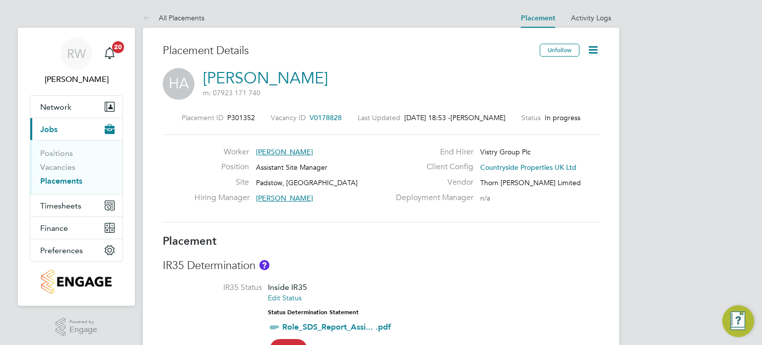
click at [354, 65] on div "Placement Details" at bounding box center [348, 56] width 370 height 24
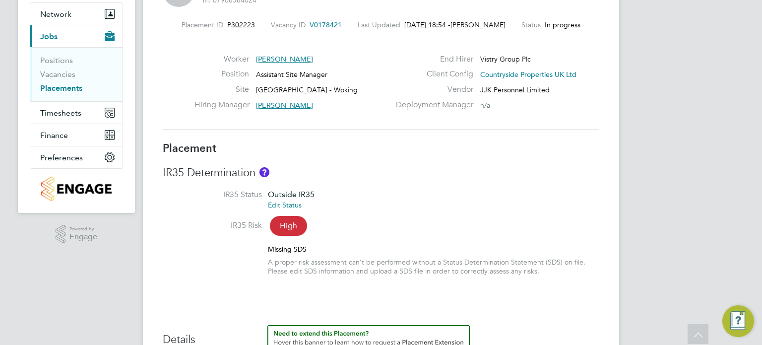
scroll to position [93, 0]
click at [293, 205] on link "Edit Status" at bounding box center [285, 204] width 34 height 9
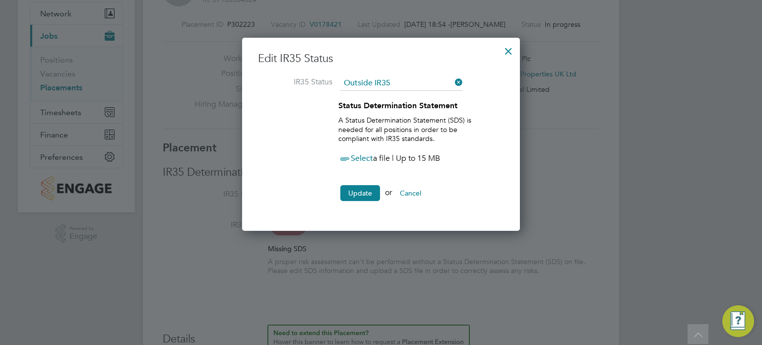
click at [394, 75] on ng-form "Edit IR35 Status IR35 Status Outside IR35 Status Determination Statement A Stat…" at bounding box center [381, 131] width 246 height 159
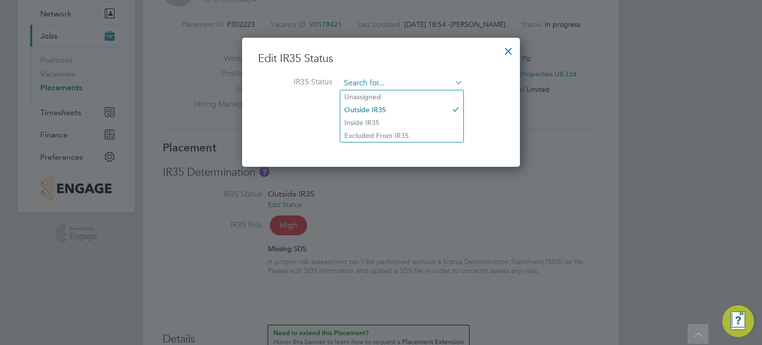
click at [394, 76] on input at bounding box center [401, 83] width 123 height 15
click at [372, 121] on li "Inside IR35" at bounding box center [401, 122] width 123 height 13
type input "Inside IR35"
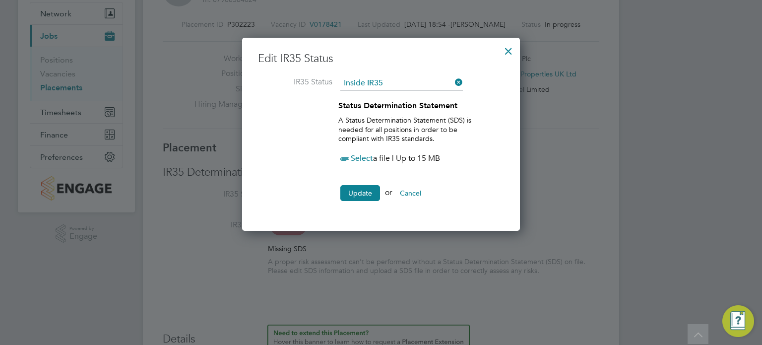
click at [359, 156] on span "Select" at bounding box center [355, 158] width 35 height 10
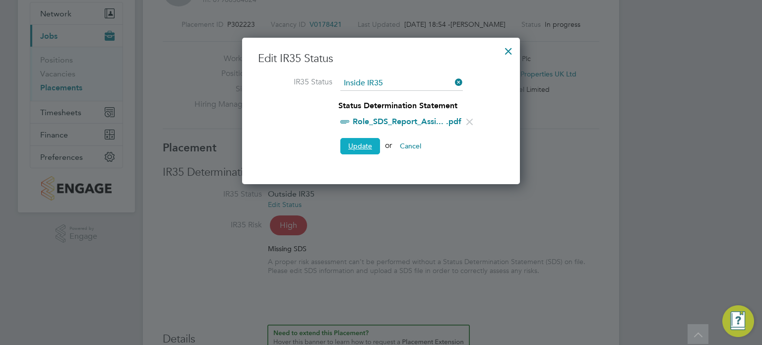
click at [365, 144] on button "Update" at bounding box center [360, 146] width 40 height 16
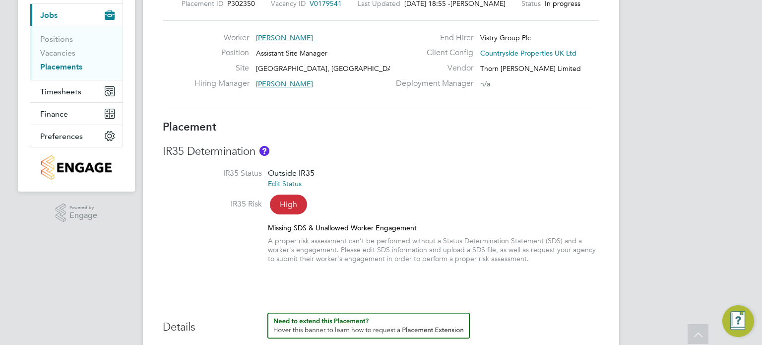
click at [294, 184] on link "Edit Status" at bounding box center [285, 183] width 34 height 9
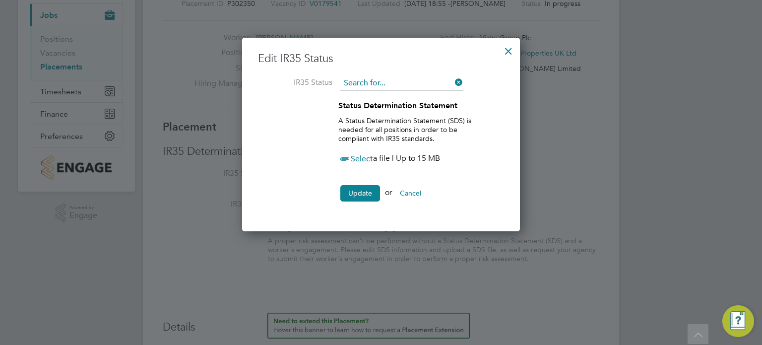
click at [393, 85] on input at bounding box center [401, 83] width 123 height 15
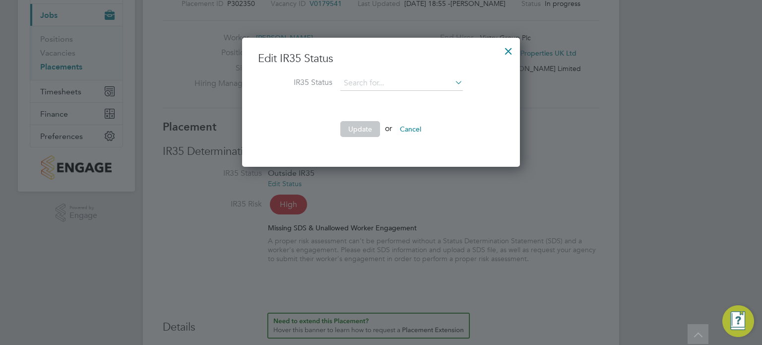
click at [374, 120] on li "Inside IR35" at bounding box center [401, 122] width 123 height 13
type input "Inside IR35"
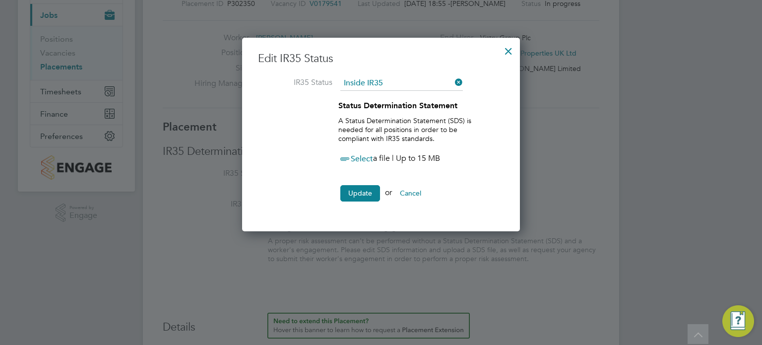
click at [361, 155] on span "Select" at bounding box center [355, 159] width 35 height 10
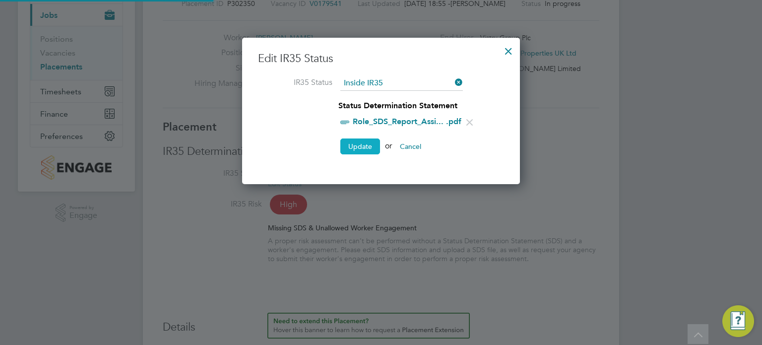
click at [358, 144] on button "Update" at bounding box center [360, 146] width 40 height 16
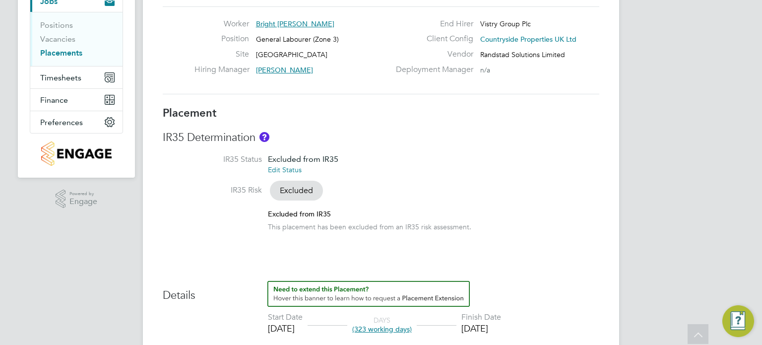
click at [286, 170] on link "Edit Status" at bounding box center [285, 169] width 34 height 9
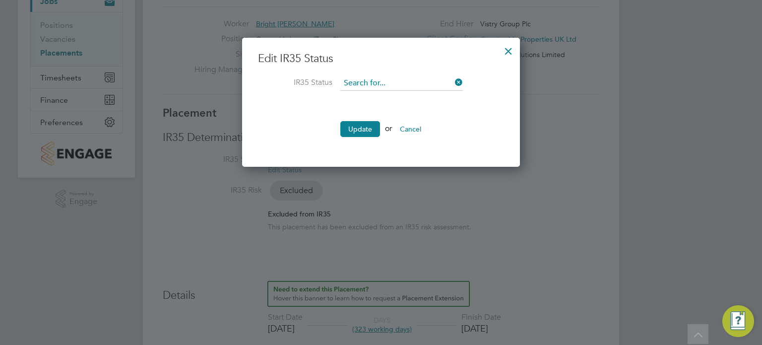
click at [396, 78] on input at bounding box center [401, 83] width 123 height 15
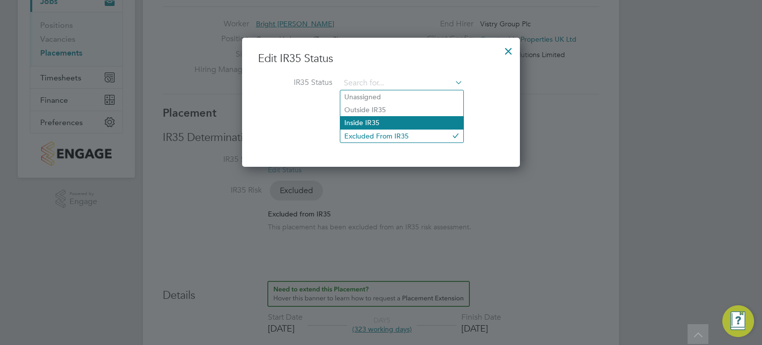
click at [377, 119] on li "Inside IR35" at bounding box center [401, 122] width 123 height 13
type input "Inside IR35"
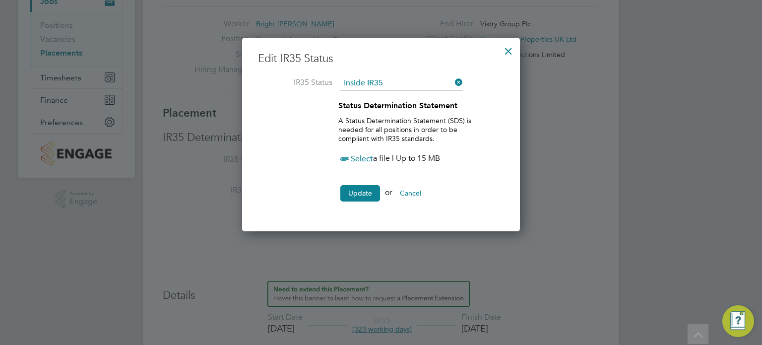
click at [359, 158] on span "Select" at bounding box center [355, 159] width 35 height 10
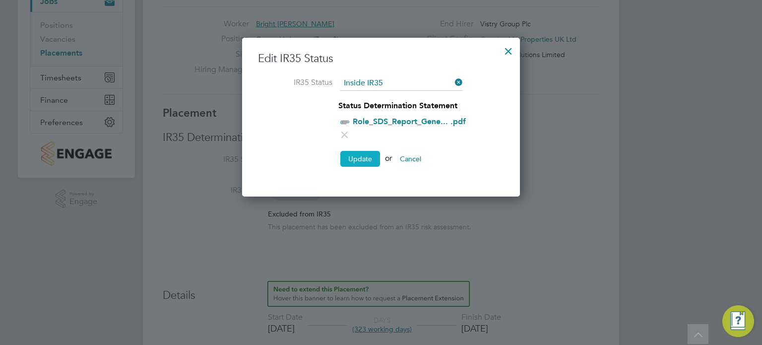
click at [364, 155] on button "Update" at bounding box center [360, 159] width 40 height 16
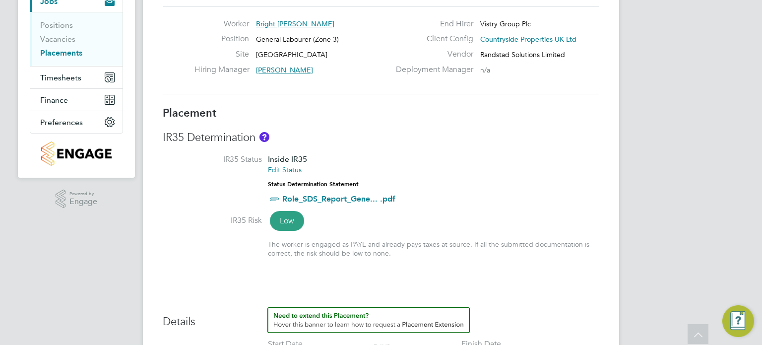
click at [328, 100] on div "Placement ID P248418 Vacancy ID V0143541 Last Updated 01 Sep 2025, 18:56 - Hela…" at bounding box center [381, 39] width 437 height 133
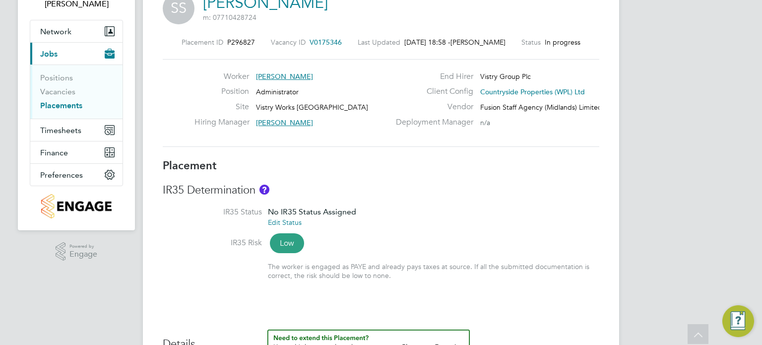
click at [290, 223] on link "Edit Status" at bounding box center [285, 222] width 34 height 9
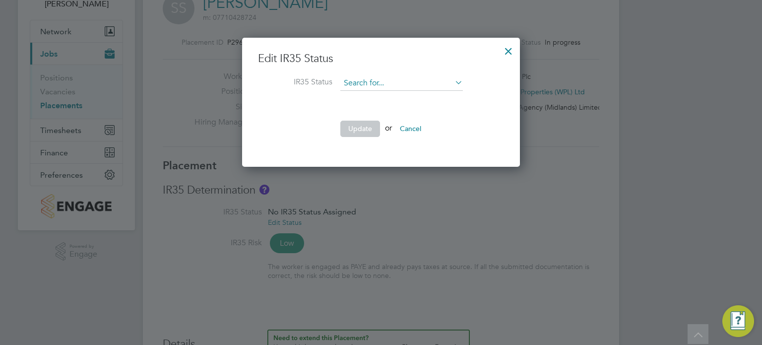
click at [389, 83] on input at bounding box center [401, 83] width 123 height 15
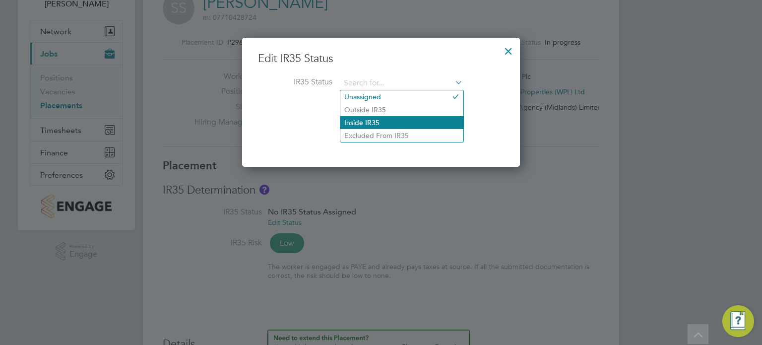
click at [375, 126] on li "Inside IR35" at bounding box center [401, 122] width 123 height 13
type input "Inside IR35"
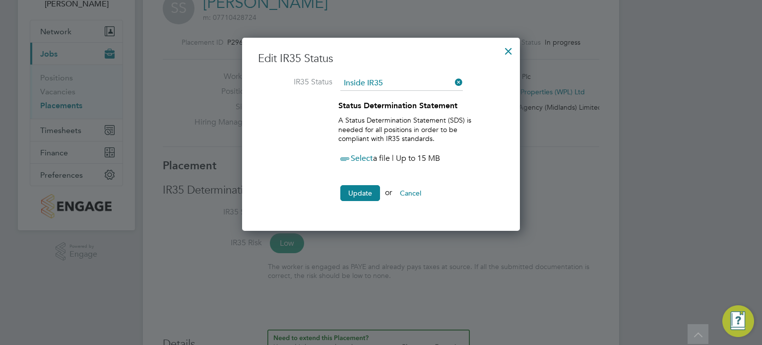
click at [359, 163] on div "Select a file | Up to 15 MB" at bounding box center [407, 159] width 139 height 12
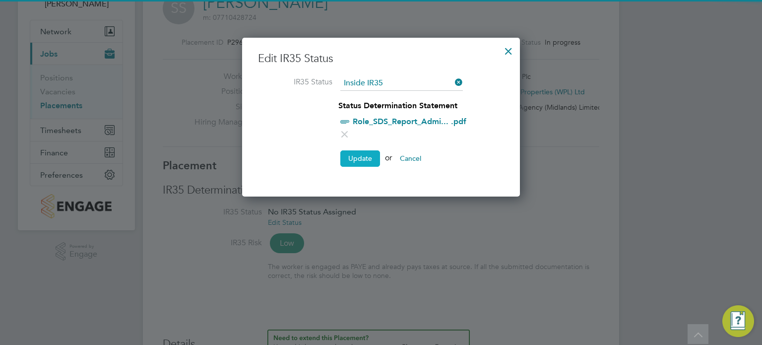
click at [366, 155] on button "Update" at bounding box center [360, 158] width 40 height 16
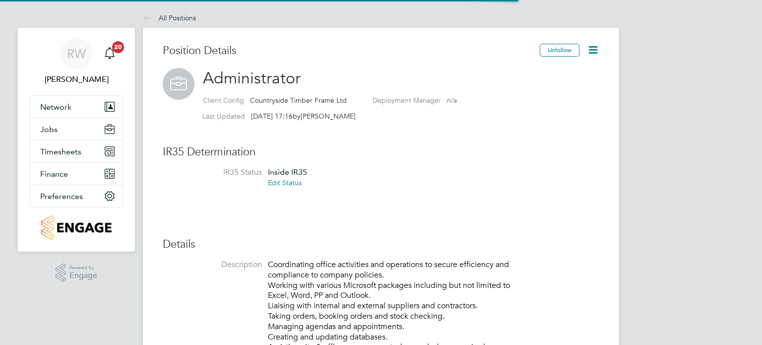
scroll to position [29, 66]
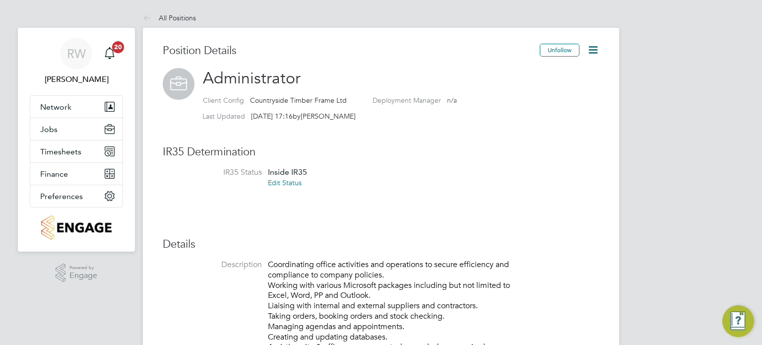
click at [292, 182] on link "Edit Status" at bounding box center [285, 182] width 34 height 9
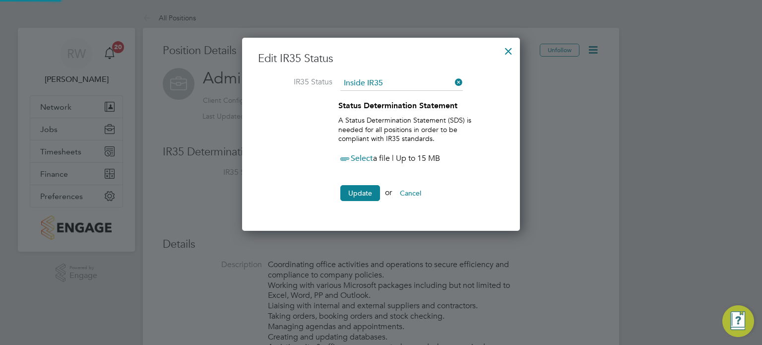
scroll to position [193, 278]
click at [513, 47] on div at bounding box center [509, 49] width 18 height 18
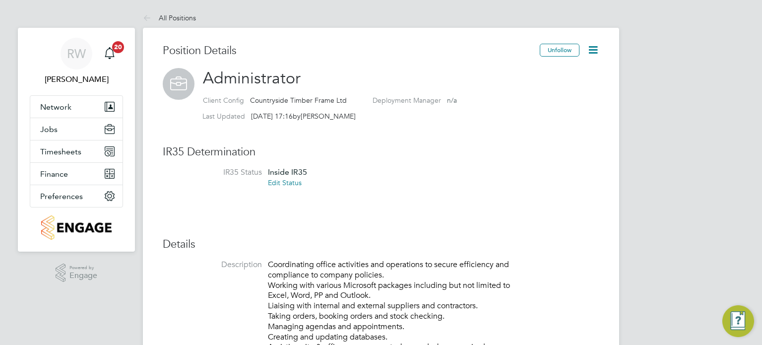
click at [278, 180] on link "Edit Status" at bounding box center [285, 182] width 34 height 9
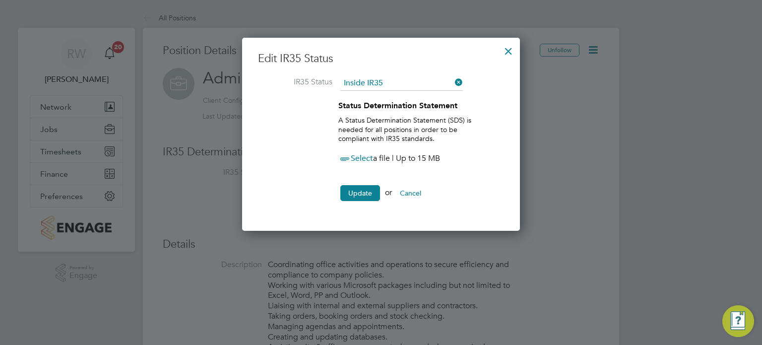
click at [363, 158] on span "Select" at bounding box center [355, 158] width 35 height 10
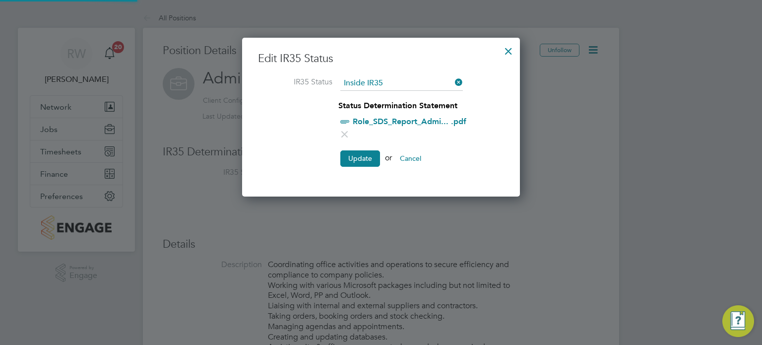
scroll to position [159, 278]
click at [357, 158] on button "Update" at bounding box center [360, 158] width 40 height 16
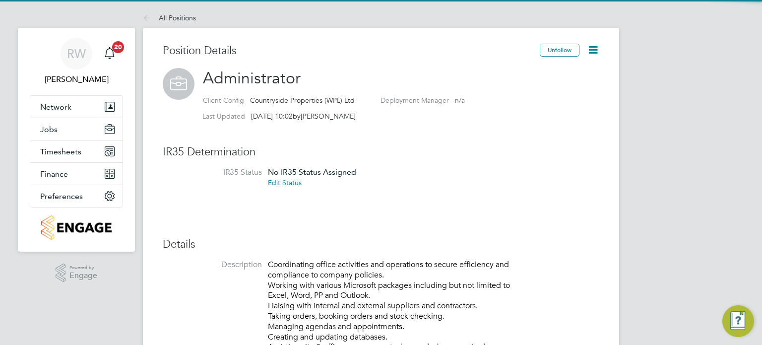
scroll to position [32, 0]
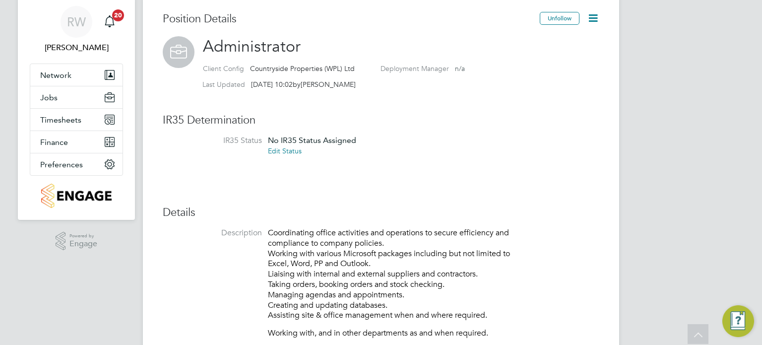
click at [294, 151] on link "Edit Status" at bounding box center [285, 150] width 34 height 9
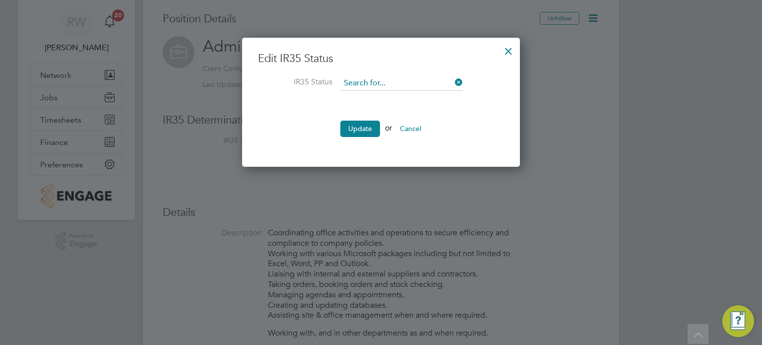
click at [392, 84] on input at bounding box center [401, 83] width 123 height 15
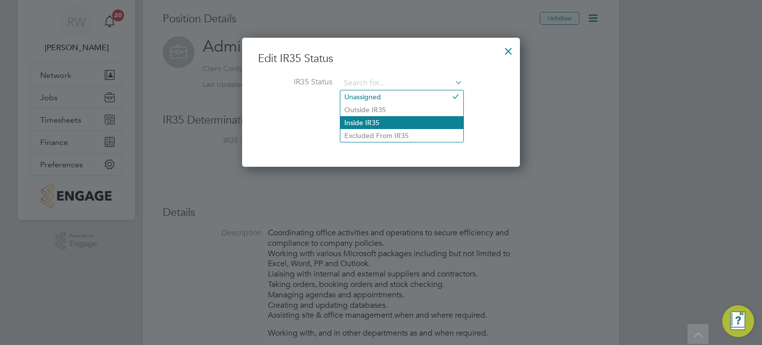
click at [373, 119] on li "Inside IR35" at bounding box center [401, 122] width 123 height 13
type input "Inside IR35"
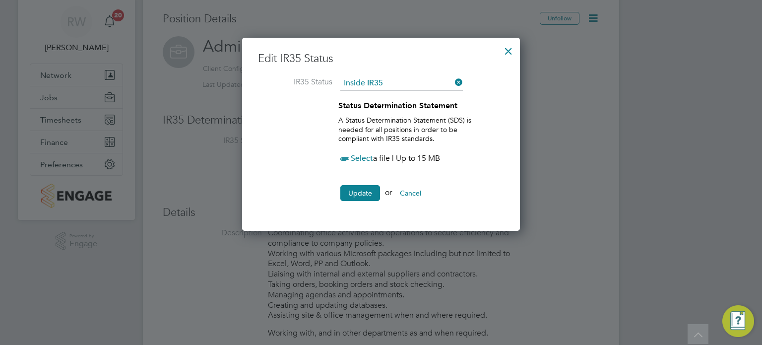
scroll to position [193, 278]
click at [362, 158] on span "Select" at bounding box center [355, 158] width 35 height 10
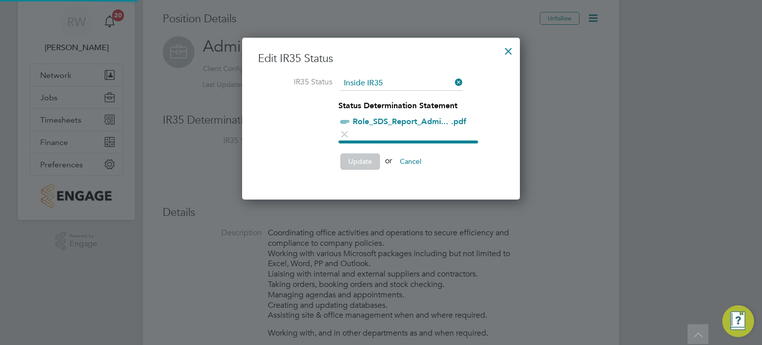
scroll to position [159, 278]
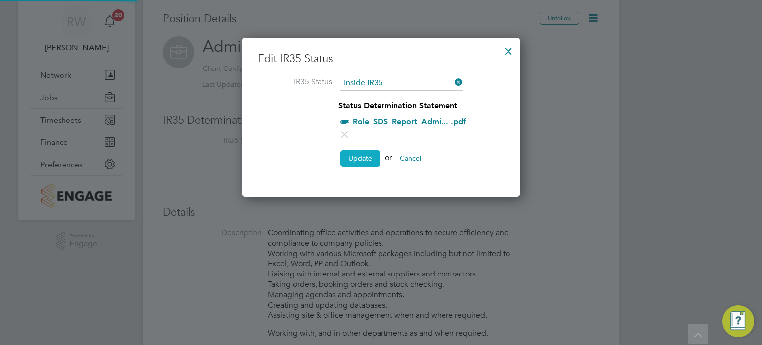
click at [355, 150] on button "Update" at bounding box center [360, 158] width 40 height 16
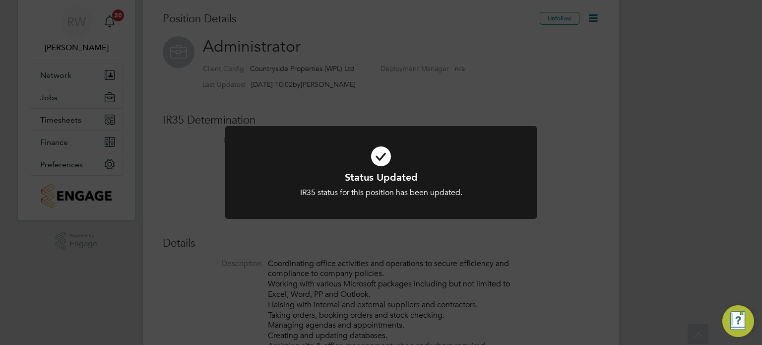
click at [383, 73] on div "Status Updated IR35 status for this position has been updated. Cancel Okay" at bounding box center [381, 172] width 762 height 345
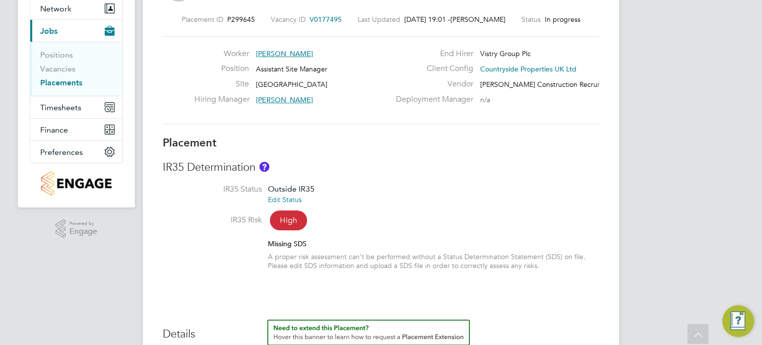
click at [296, 197] on link "Edit Status" at bounding box center [285, 199] width 34 height 9
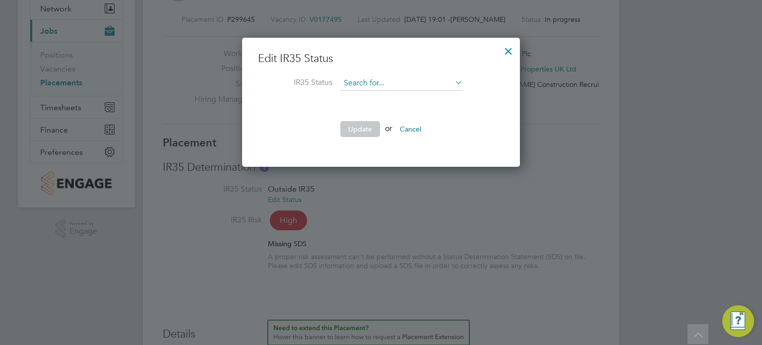
click at [384, 87] on input at bounding box center [401, 83] width 123 height 15
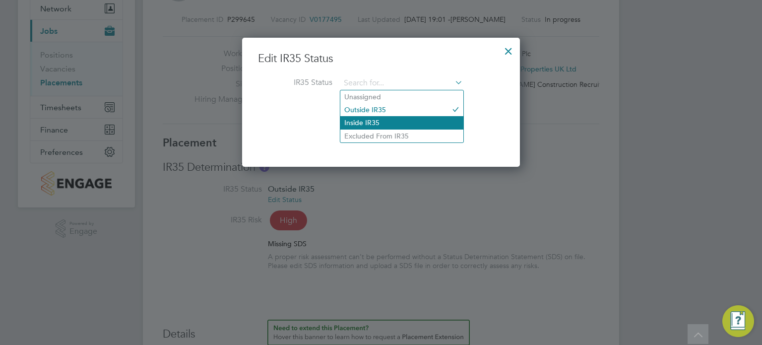
click at [372, 121] on li "Inside IR35" at bounding box center [401, 122] width 123 height 13
type input "Inside IR35"
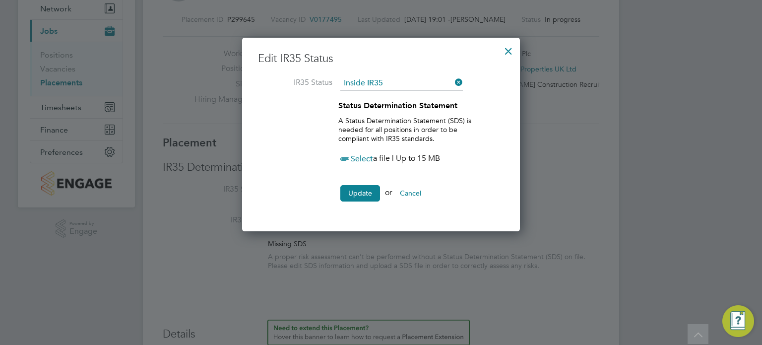
click at [364, 160] on span "Select" at bounding box center [355, 159] width 35 height 10
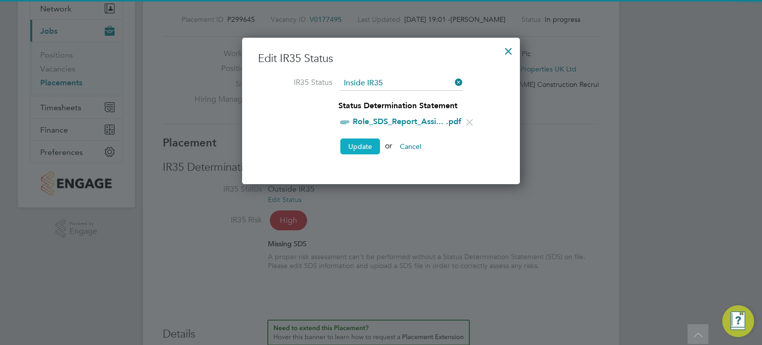
click at [354, 144] on button "Update" at bounding box center [360, 146] width 40 height 16
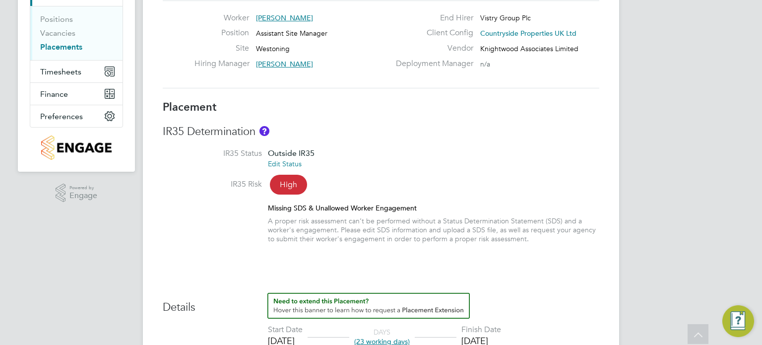
click at [292, 164] on link "Edit Status" at bounding box center [285, 163] width 34 height 9
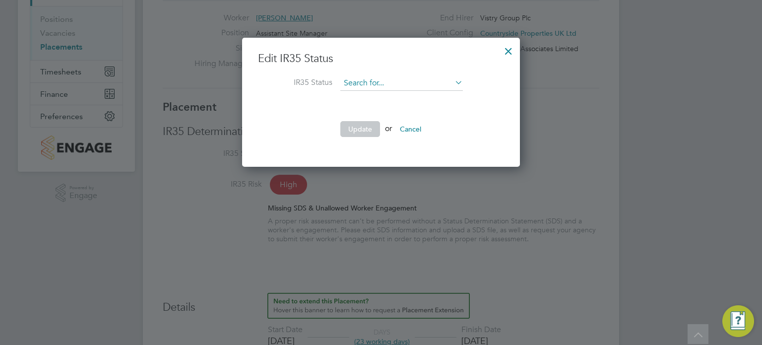
click at [391, 81] on input at bounding box center [401, 83] width 123 height 15
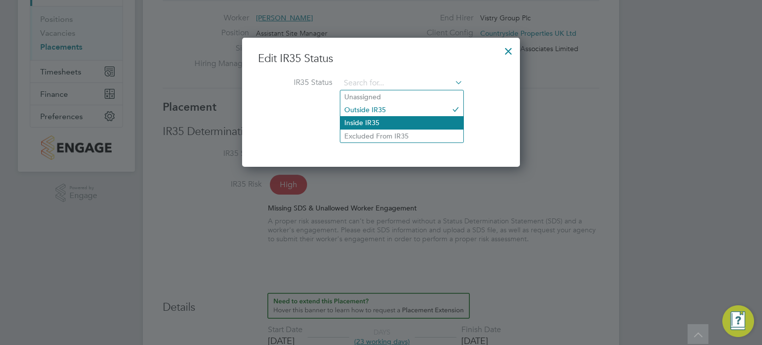
click at [371, 120] on li "Inside IR35" at bounding box center [401, 122] width 123 height 13
type input "Inside IR35"
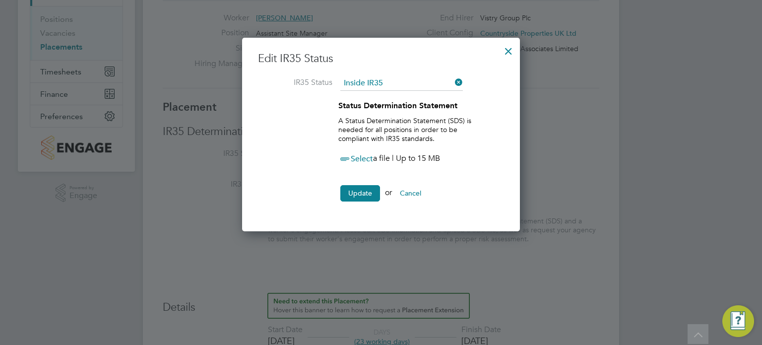
click at [360, 156] on span "Select" at bounding box center [355, 159] width 35 height 10
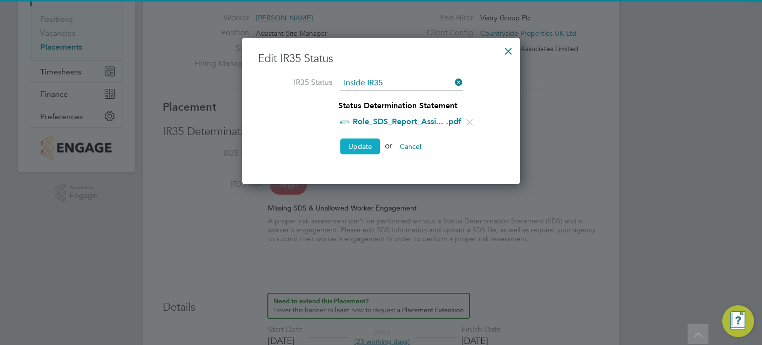
click at [362, 147] on button "Update" at bounding box center [360, 146] width 40 height 16
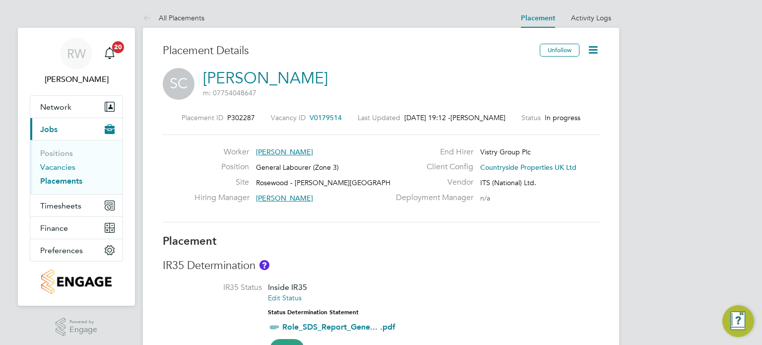
click at [66, 164] on link "Vacancies" at bounding box center [57, 166] width 35 height 9
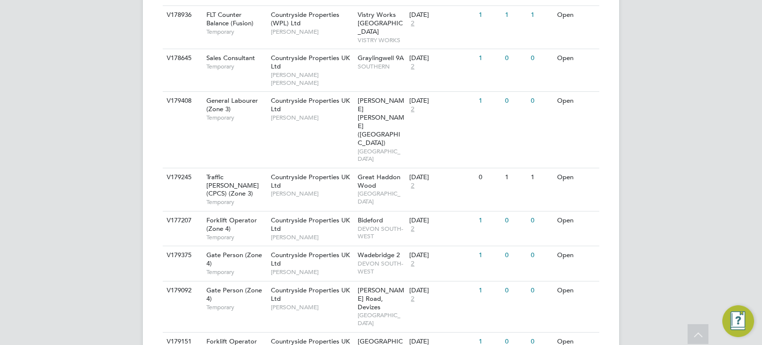
scroll to position [341, 0]
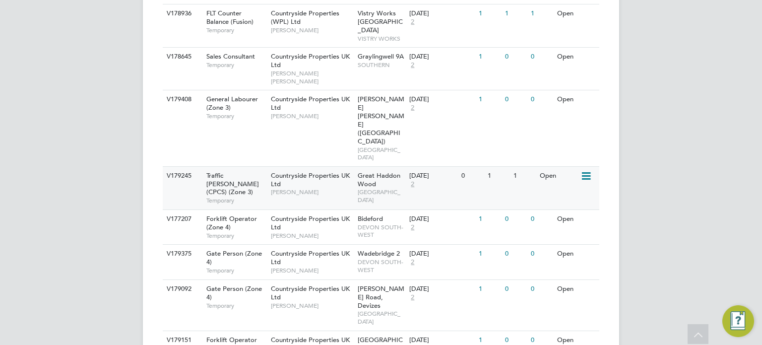
click at [395, 171] on span "Great Haddon Wood" at bounding box center [379, 179] width 43 height 17
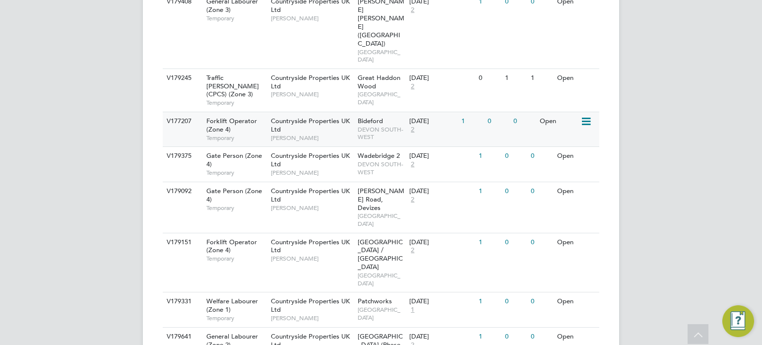
scroll to position [439, 0]
click at [381, 69] on div "Great Haddon Wood EAST ANGLIA" at bounding box center [381, 90] width 52 height 42
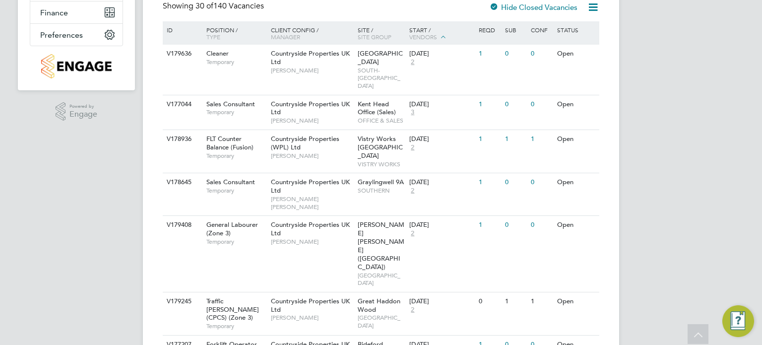
scroll to position [214, 0]
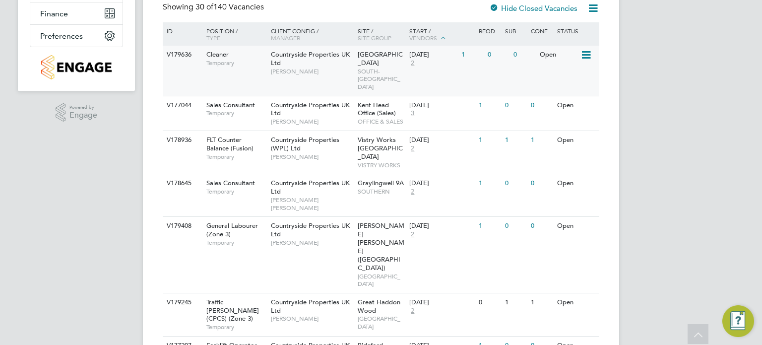
click at [371, 59] on span "Prospect Avenue" at bounding box center [380, 58] width 45 height 17
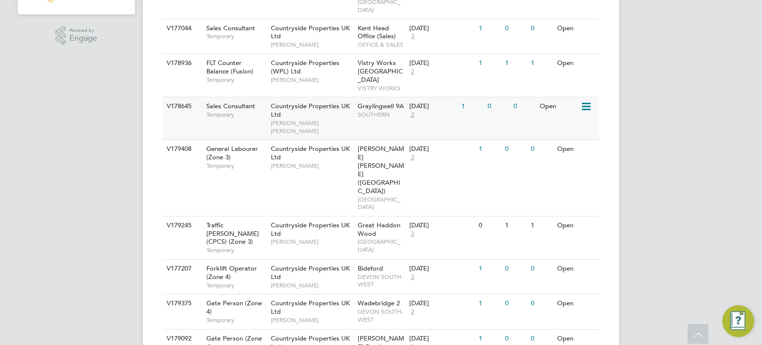
scroll to position [298, 0]
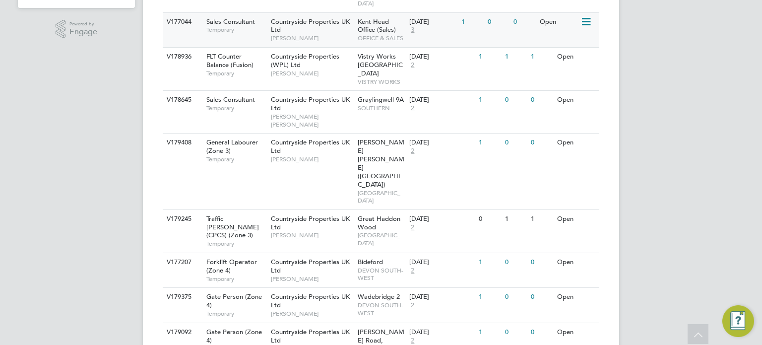
click at [586, 16] on icon at bounding box center [586, 22] width 10 height 12
click at [558, 63] on li "Update Status" at bounding box center [562, 65] width 58 height 14
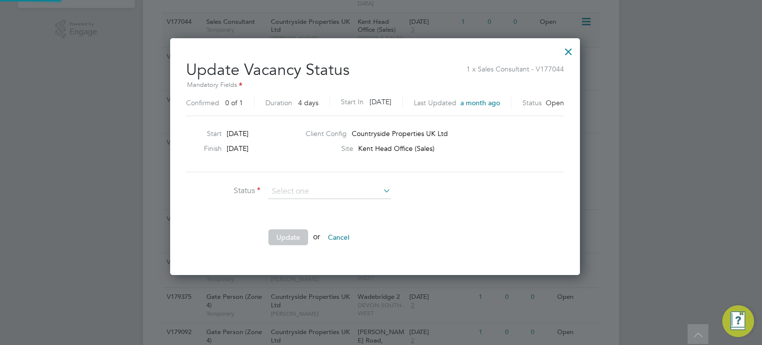
scroll to position [14, 271]
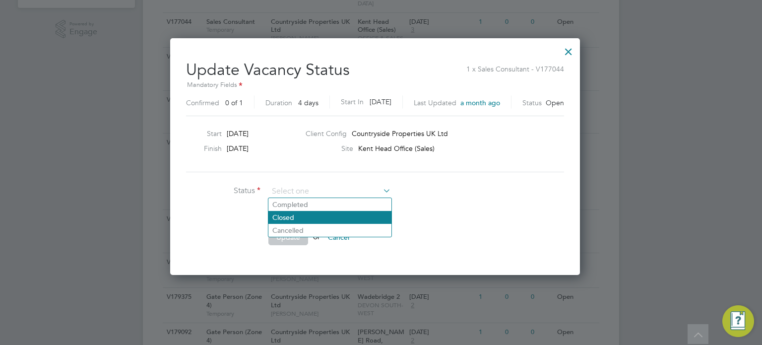
click at [282, 214] on li "Closed" at bounding box center [329, 217] width 123 height 13
type input "Closed"
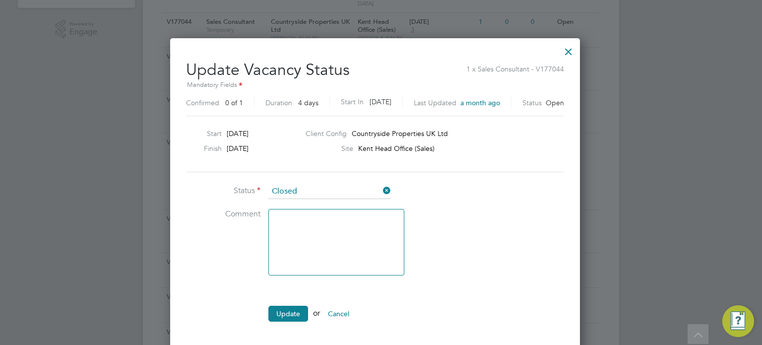
scroll to position [312, 422]
click at [287, 311] on button "Update" at bounding box center [288, 314] width 40 height 16
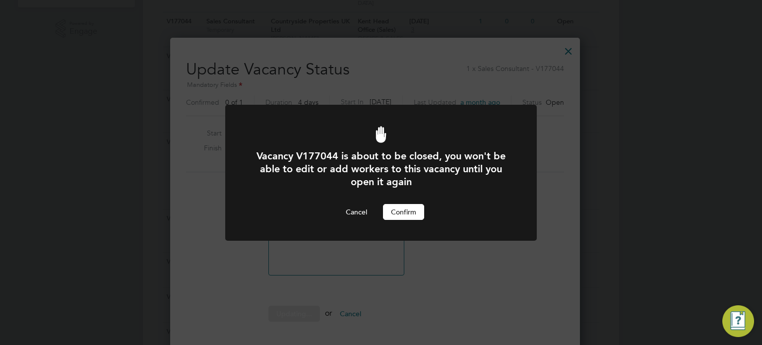
click at [402, 202] on div "Vacancy V177044 is about to be closed, you won't be able to edit or add workers…" at bounding box center [381, 184] width 258 height 70
click at [399, 210] on button "Confirm" at bounding box center [403, 212] width 41 height 16
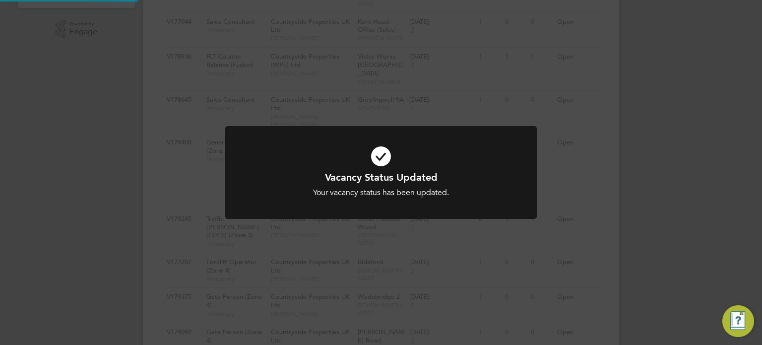
click at [404, 97] on div "Vacancy Status Updated Your vacancy status has been updated. Cancel Okay" at bounding box center [381, 172] width 762 height 345
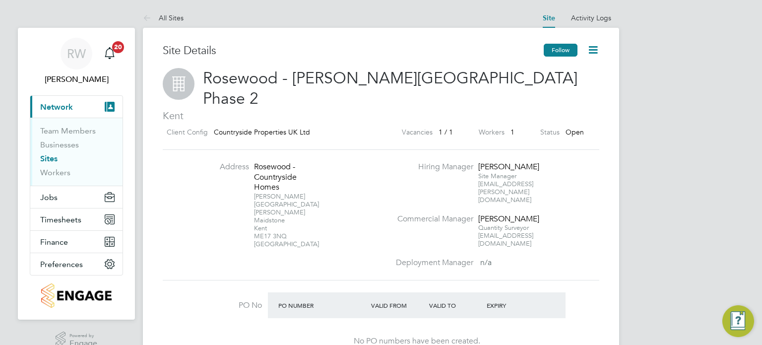
click at [560, 47] on button "Follow" at bounding box center [561, 50] width 34 height 13
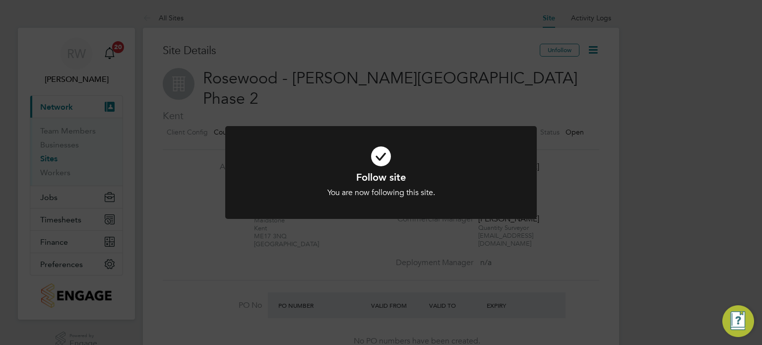
click at [597, 73] on div "Follow site You are now following this site. Cancel Okay" at bounding box center [381, 172] width 762 height 345
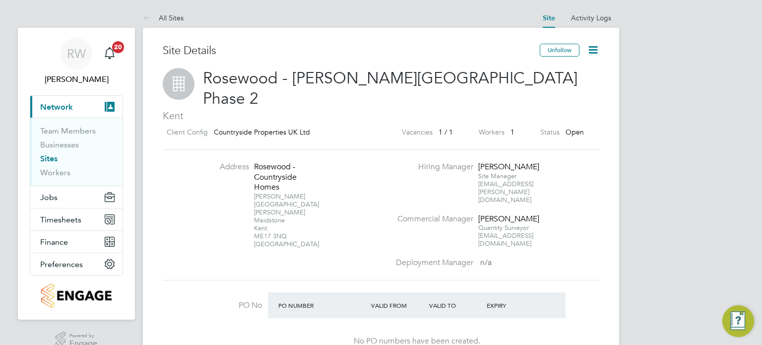
click at [595, 49] on icon at bounding box center [593, 50] width 12 height 12
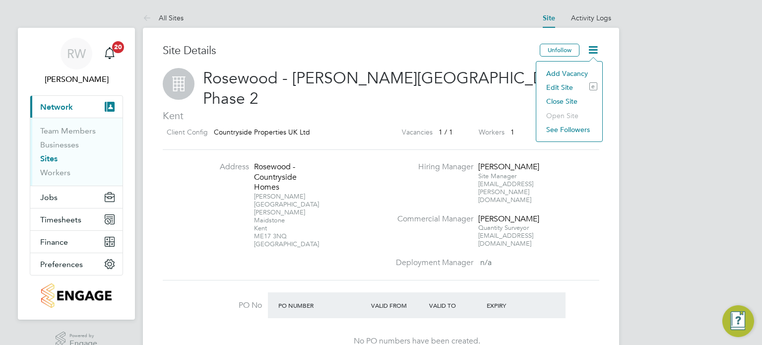
click at [558, 87] on li "Edit Site e" at bounding box center [569, 87] width 56 height 14
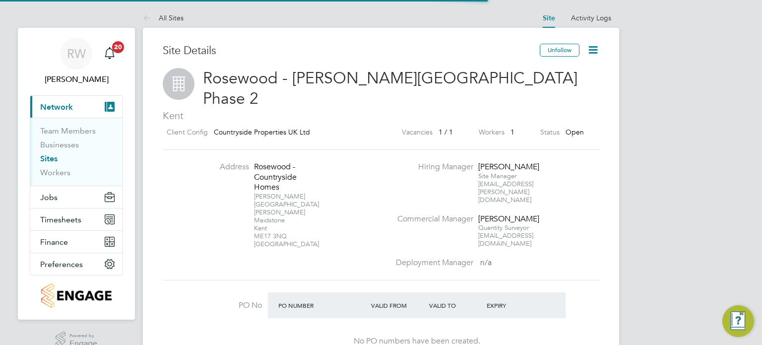
type input "[GEOGRAPHIC_DATA]"
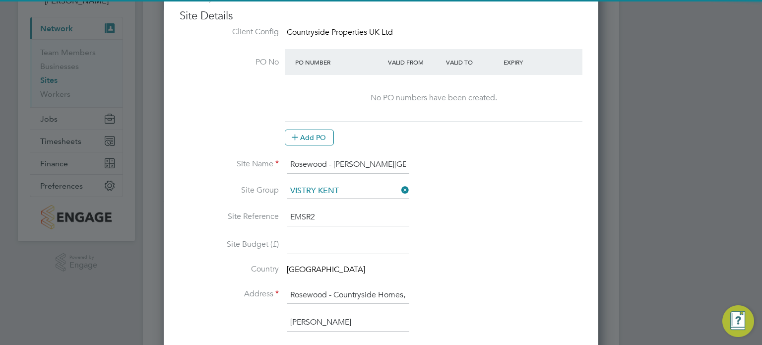
scroll to position [99, 0]
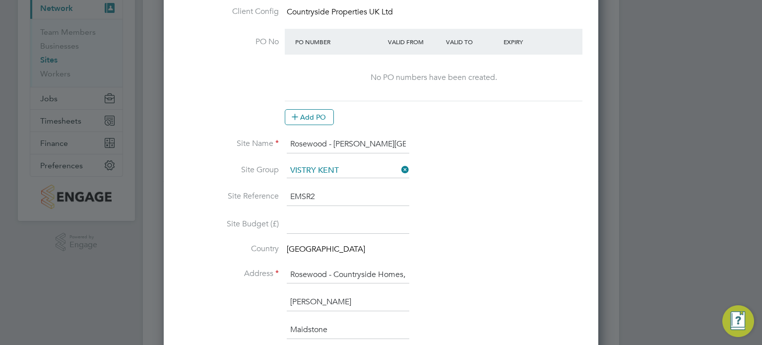
click at [399, 167] on icon at bounding box center [399, 170] width 0 height 14
click at [354, 169] on input at bounding box center [348, 170] width 123 height 15
type input "ken"
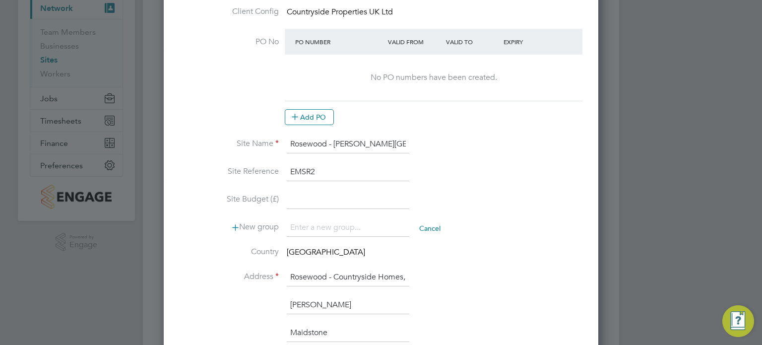
click at [320, 197] on li "+ Add new" at bounding box center [348, 197] width 123 height 13
click at [312, 231] on input at bounding box center [348, 228] width 123 height 18
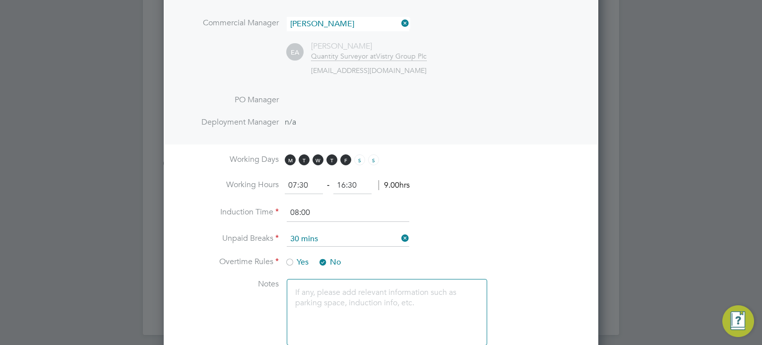
type input "Kent"
click at [450, 194] on li "Working Hours 07:30 ‐ 16:30 9.00hrs" at bounding box center [381, 191] width 403 height 28
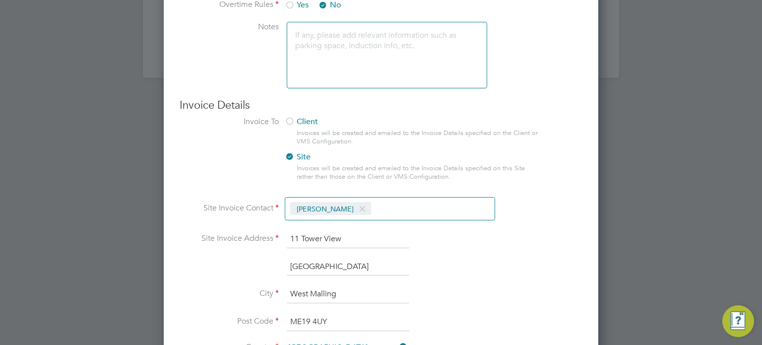
scroll to position [890, 0]
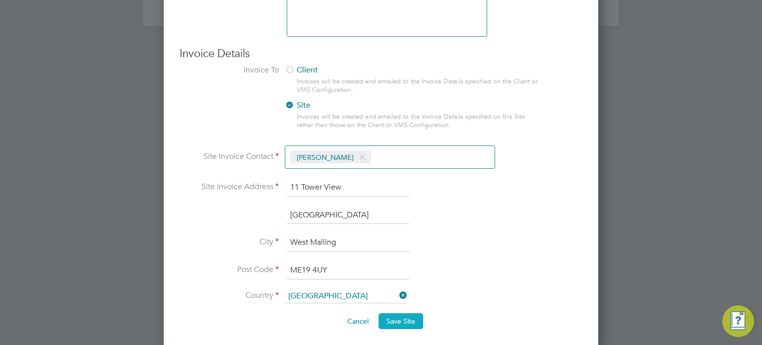
click at [394, 323] on button "Save Site" at bounding box center [401, 321] width 45 height 16
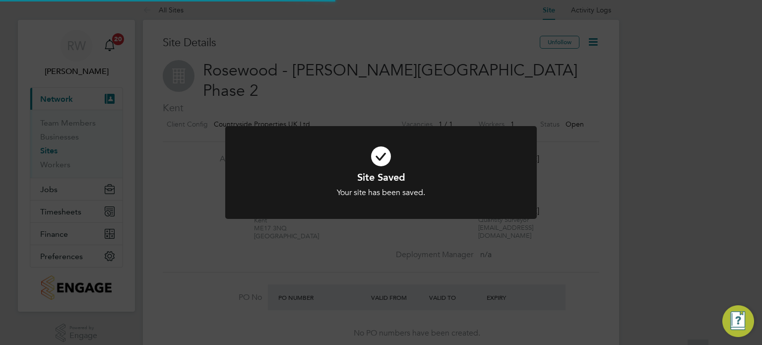
scroll to position [0, 0]
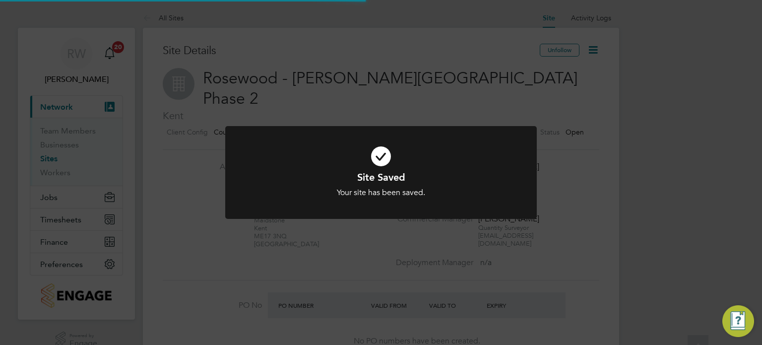
click at [477, 284] on div "Site Saved Your site has been saved. Cancel Okay" at bounding box center [381, 172] width 762 height 345
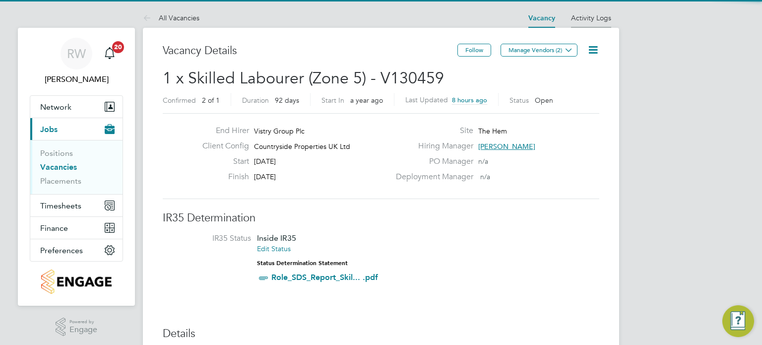
click at [586, 18] on link "Activity Logs" at bounding box center [591, 17] width 40 height 9
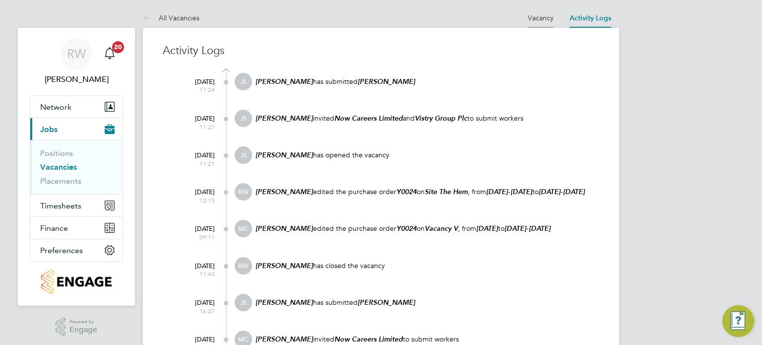
click at [541, 16] on link "Vacancy" at bounding box center [541, 17] width 26 height 9
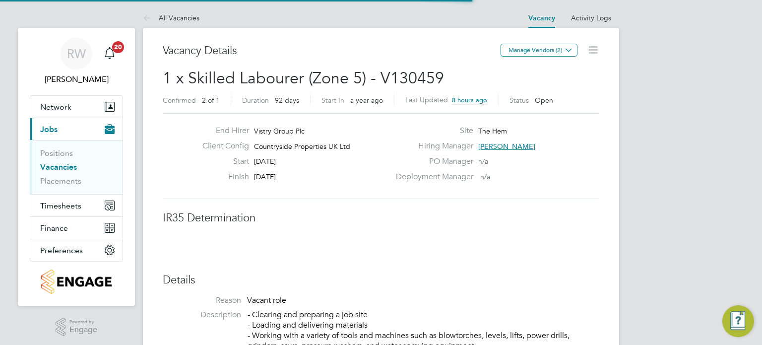
scroll to position [5, 4]
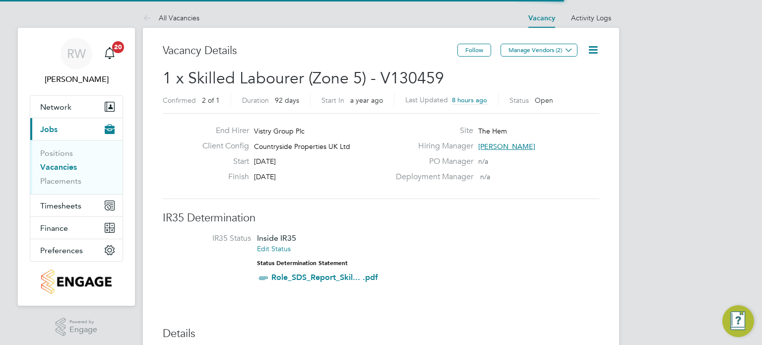
click at [596, 49] on icon at bounding box center [593, 50] width 12 height 12
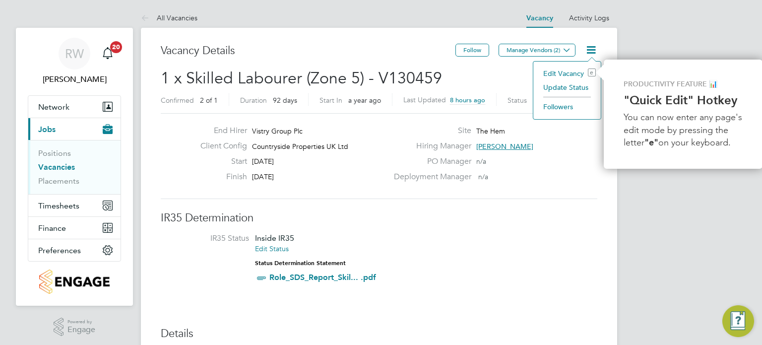
click at [576, 90] on li "Update Status" at bounding box center [567, 87] width 58 height 14
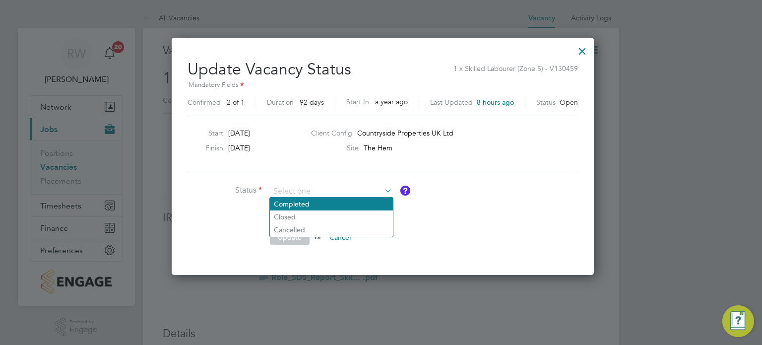
click at [303, 204] on li "Completed" at bounding box center [331, 203] width 123 height 13
type input "Completed"
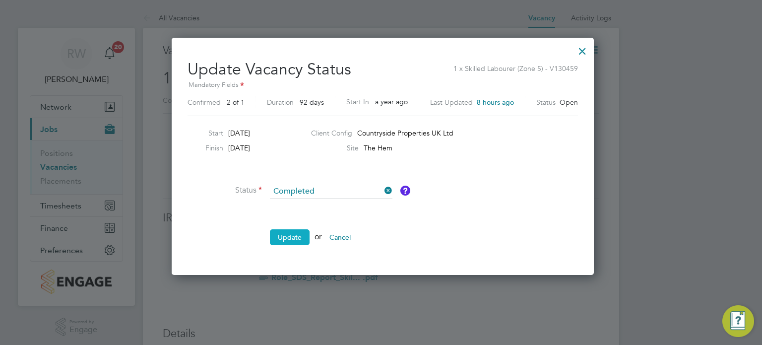
click at [286, 235] on button "Update" at bounding box center [290, 237] width 40 height 16
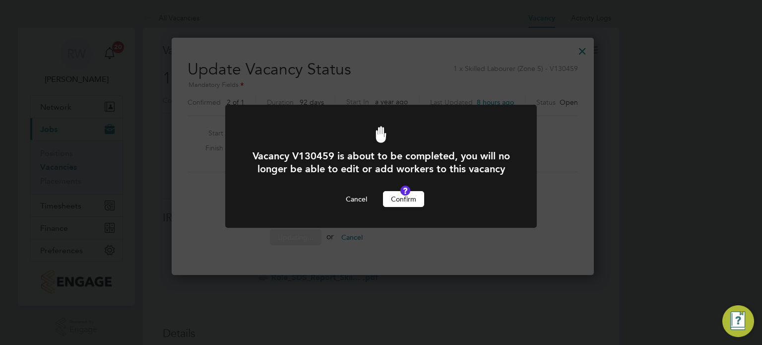
click at [413, 199] on div "Vacancy V130459 is about to be completed, you will no longer be able to edit or…" at bounding box center [381, 178] width 258 height 58
click at [405, 207] on button "Confirm" at bounding box center [403, 199] width 41 height 16
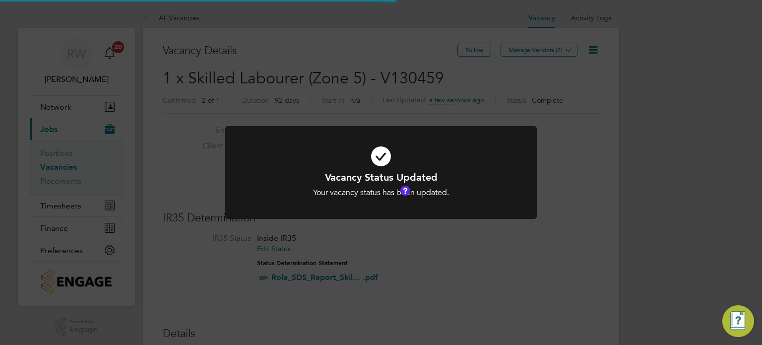
click at [385, 73] on div "Vacancy Status Updated Your vacancy status has been updated. Cancel Okay" at bounding box center [381, 172] width 762 height 345
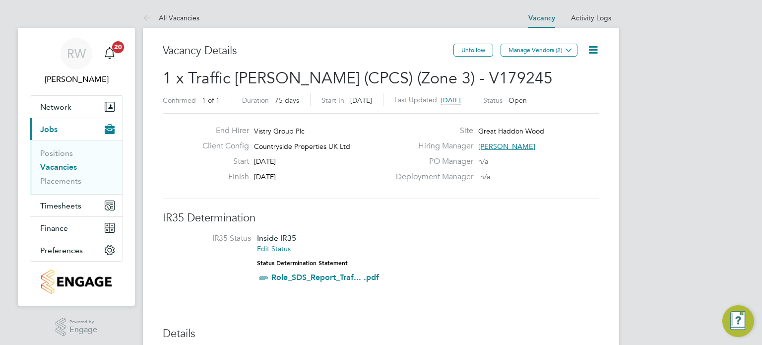
click at [589, 52] on icon at bounding box center [593, 50] width 12 height 12
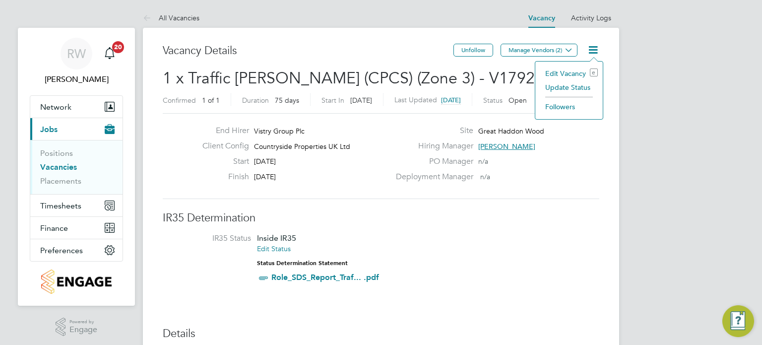
click at [570, 85] on li "Update Status" at bounding box center [569, 87] width 58 height 14
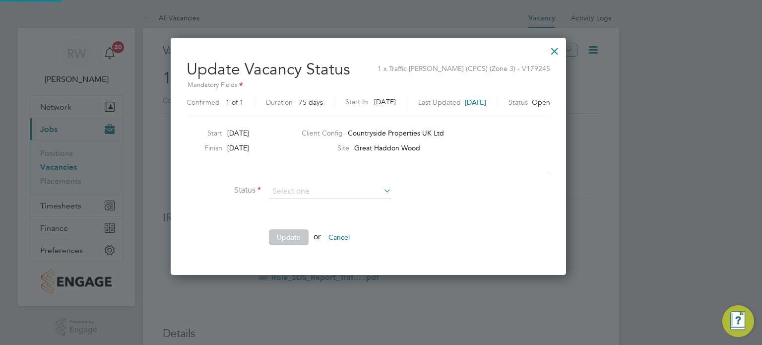
scroll to position [14, 270]
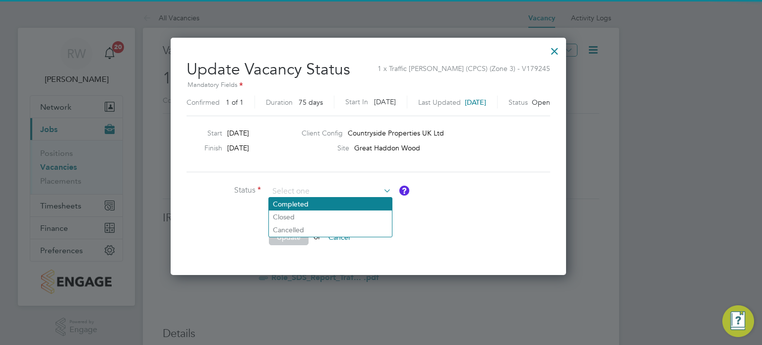
click at [316, 202] on li "Completed" at bounding box center [330, 203] width 123 height 13
type input "Completed"
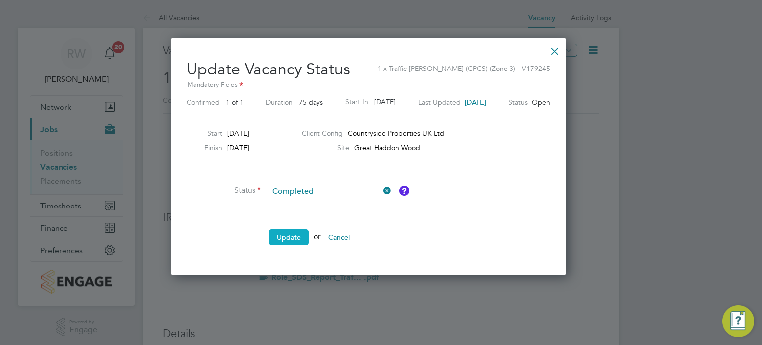
click at [281, 239] on button "Update" at bounding box center [289, 237] width 40 height 16
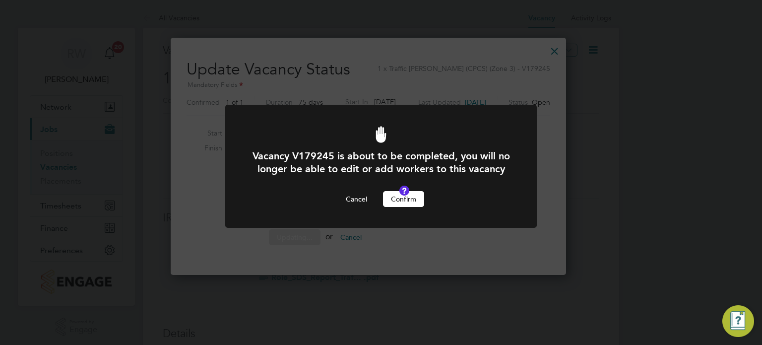
click at [407, 207] on button "Confirm" at bounding box center [403, 199] width 41 height 16
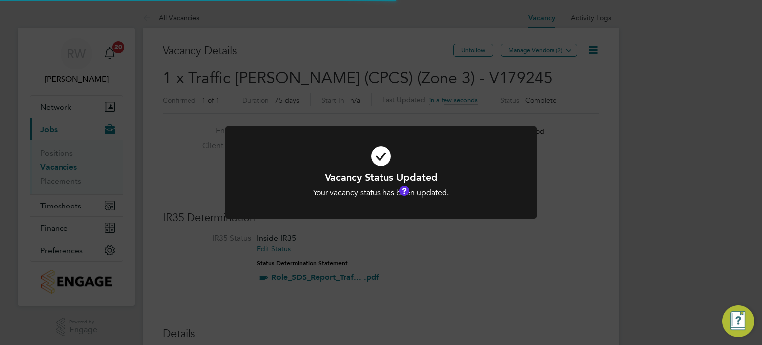
click at [434, 77] on div "Vacancy Status Updated Your vacancy status has been updated. Cancel Okay" at bounding box center [381, 172] width 762 height 345
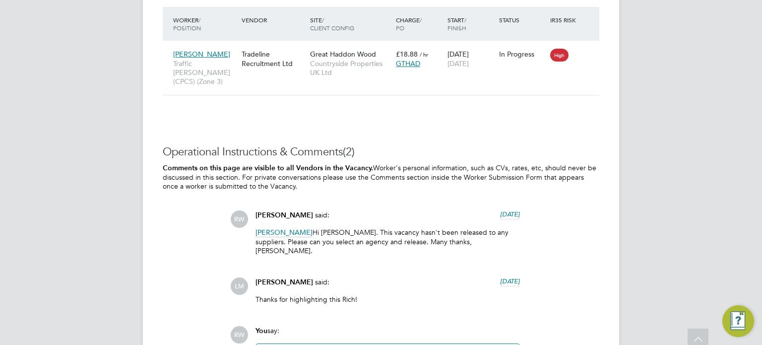
scroll to position [1075, 0]
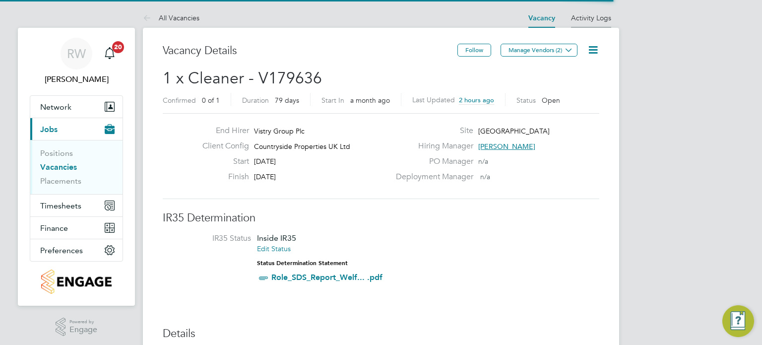
click at [588, 10] on li "Activity Logs" at bounding box center [591, 18] width 40 height 20
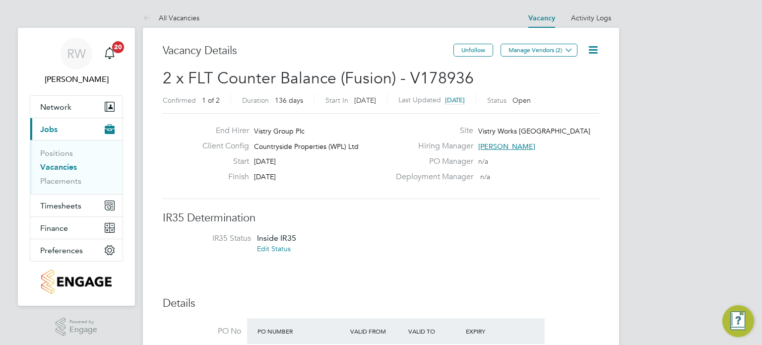
click at [593, 48] on icon at bounding box center [593, 50] width 12 height 12
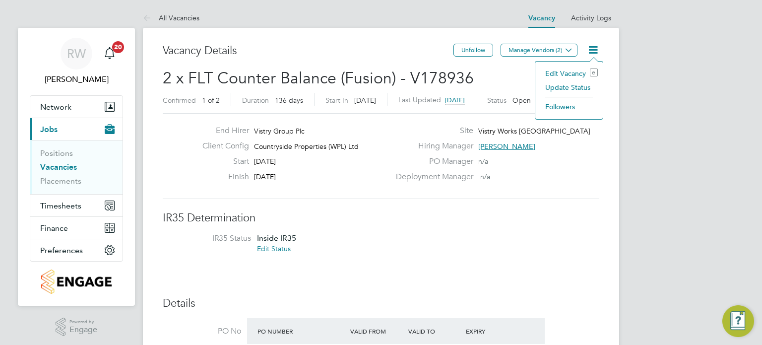
click at [570, 91] on li "Update Status" at bounding box center [569, 87] width 58 height 14
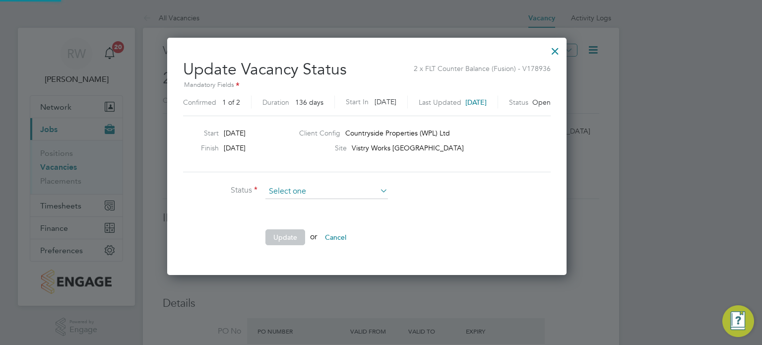
scroll to position [236, 428]
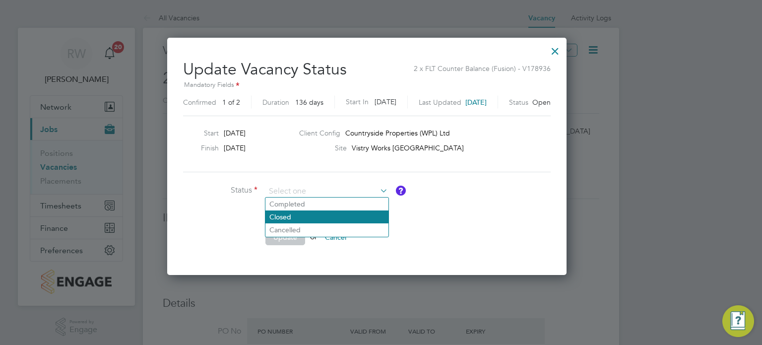
click at [303, 215] on li "Closed" at bounding box center [326, 216] width 123 height 13
type input "Closed"
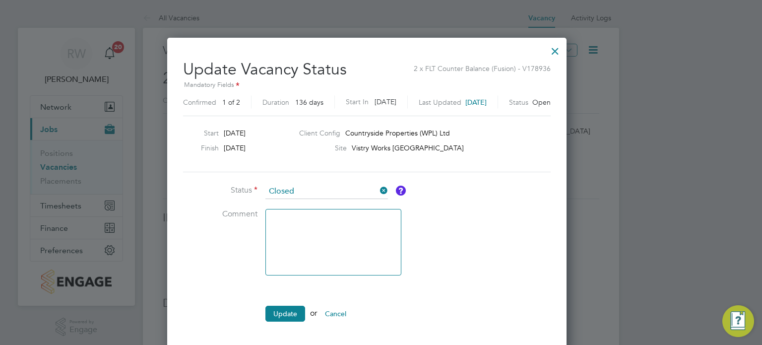
scroll to position [312, 428]
click at [286, 309] on button "Update" at bounding box center [285, 314] width 40 height 16
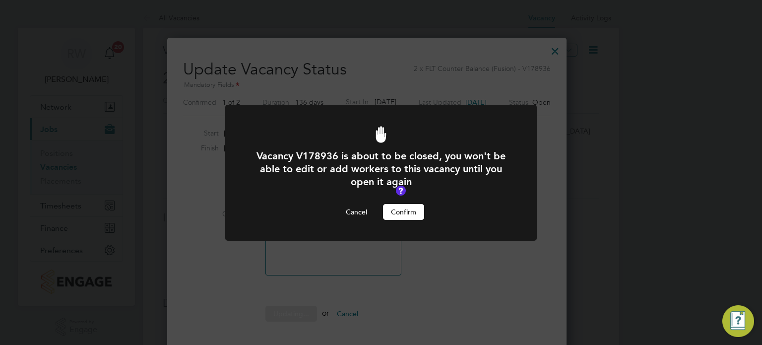
click at [409, 210] on button "Confirm" at bounding box center [403, 212] width 41 height 16
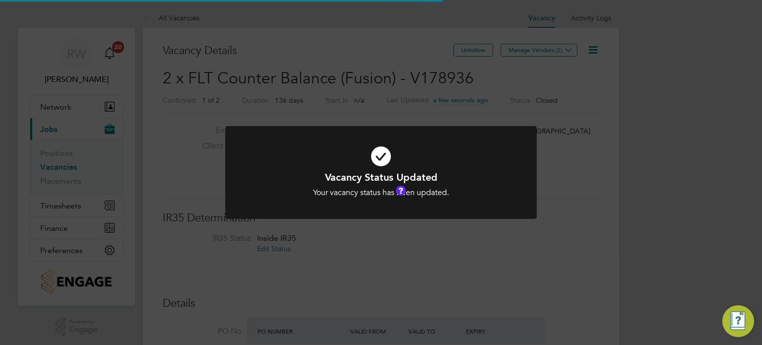
scroll to position [4, 5]
click at [405, 54] on div "Vacancy Status Updated Your vacancy status has been updated. Cancel Okay" at bounding box center [381, 172] width 762 height 345
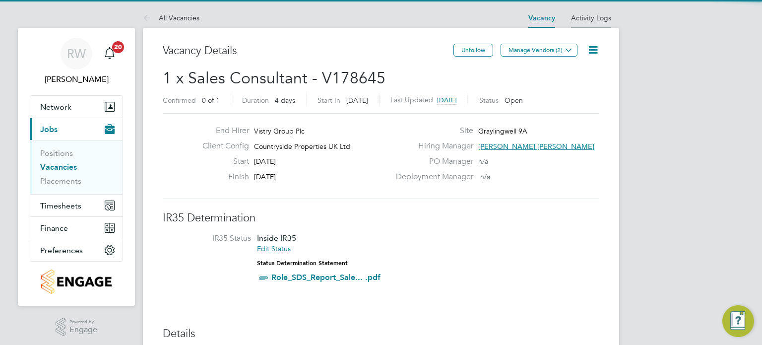
click at [584, 19] on link "Activity Logs" at bounding box center [591, 17] width 40 height 9
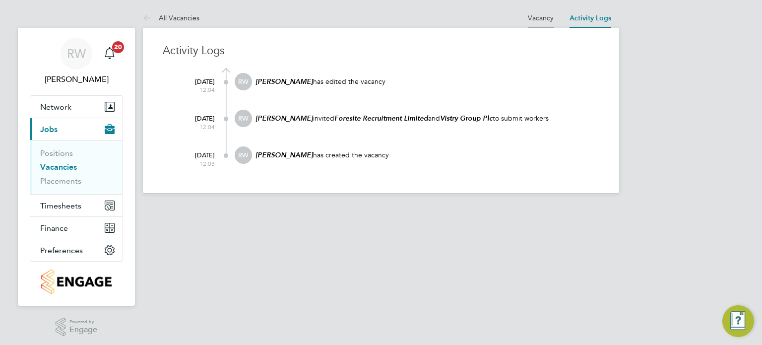
click at [542, 17] on link "Vacancy" at bounding box center [541, 17] width 26 height 9
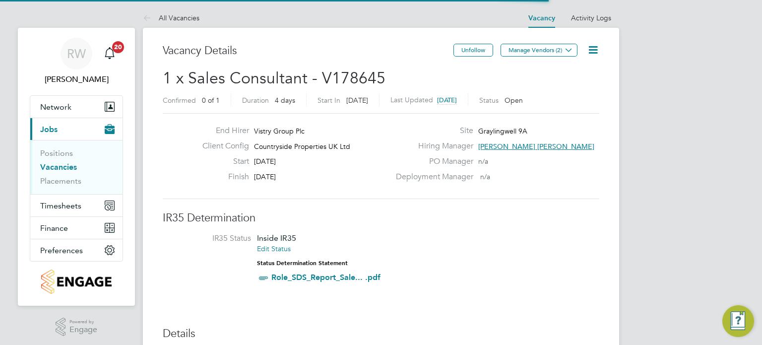
scroll to position [17, 93]
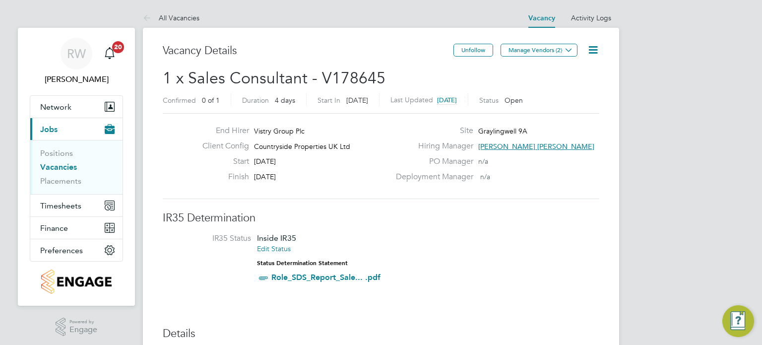
click at [595, 50] on icon at bounding box center [593, 50] width 12 height 12
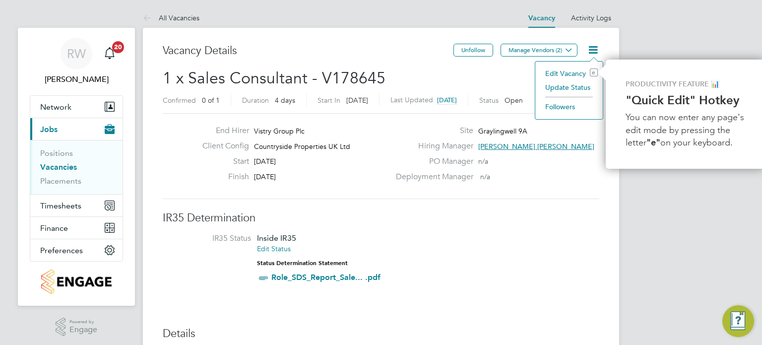
scroll to position [0, 2]
click at [578, 89] on li "Update Status" at bounding box center [567, 87] width 58 height 14
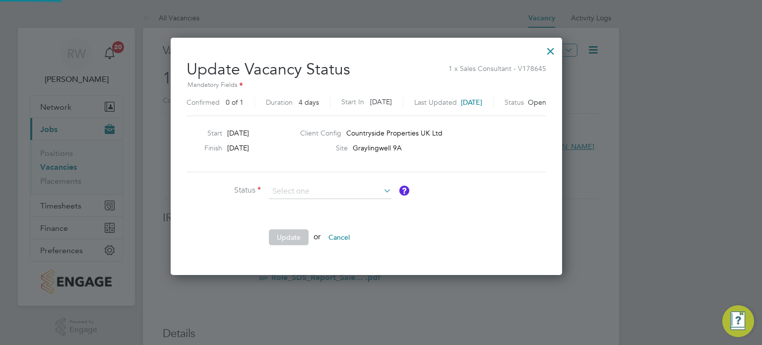
scroll to position [236, 420]
click at [345, 214] on li "Closed" at bounding box center [330, 216] width 123 height 13
type input "Closed"
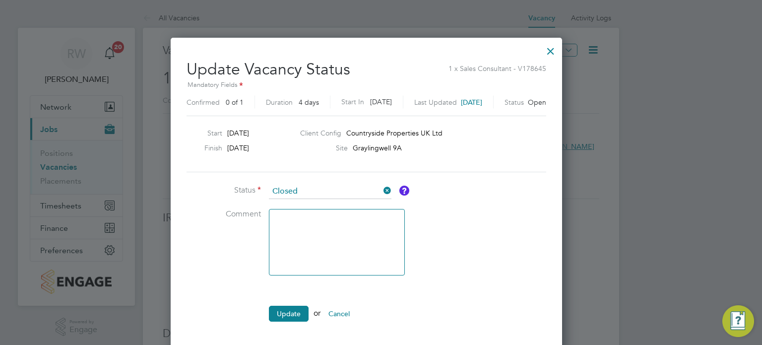
click at [285, 300] on ul "Status Closed Comment Update or Cancel" at bounding box center [336, 257] width 298 height 147
click at [283, 309] on button "Update" at bounding box center [289, 314] width 40 height 16
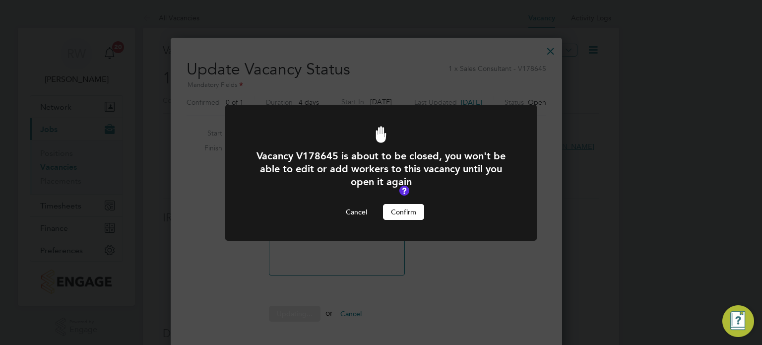
click at [401, 211] on button "Confirm" at bounding box center [403, 212] width 41 height 16
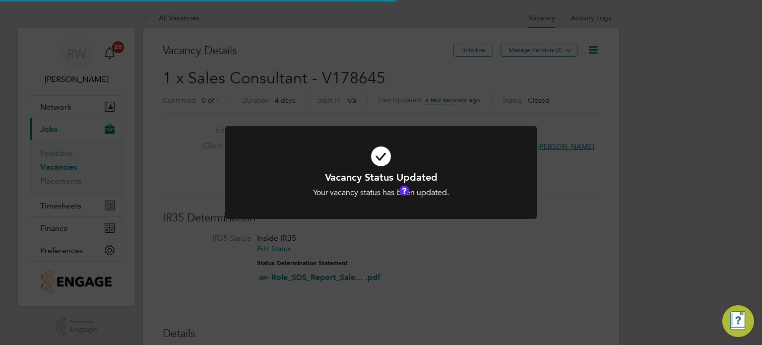
click at [365, 84] on div "Vacancy Status Updated Your vacancy status has been updated. Cancel Okay" at bounding box center [381, 172] width 762 height 345
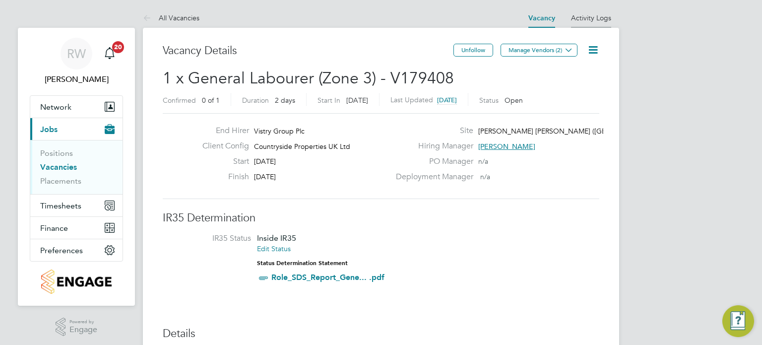
click at [589, 19] on link "Activity Logs" at bounding box center [591, 17] width 40 height 9
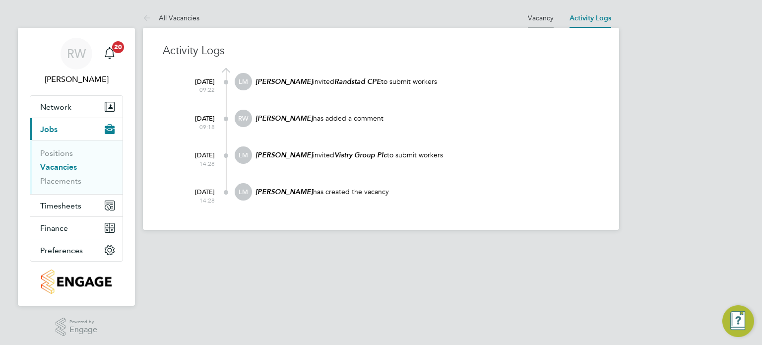
click at [537, 19] on link "Vacancy" at bounding box center [541, 17] width 26 height 9
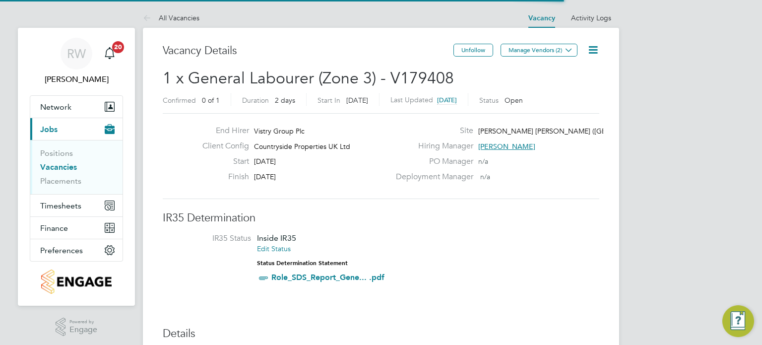
scroll to position [17, 93]
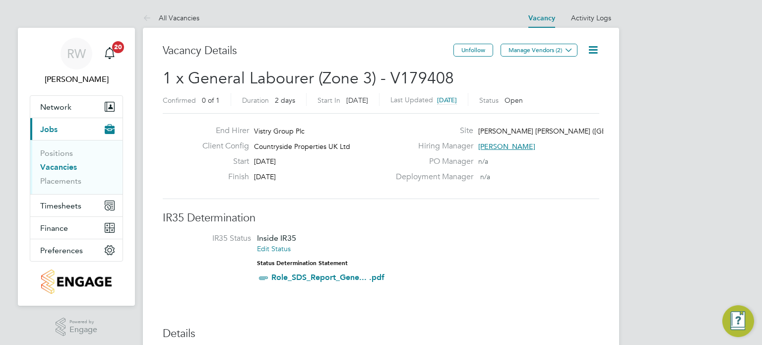
click at [594, 49] on icon at bounding box center [593, 50] width 12 height 12
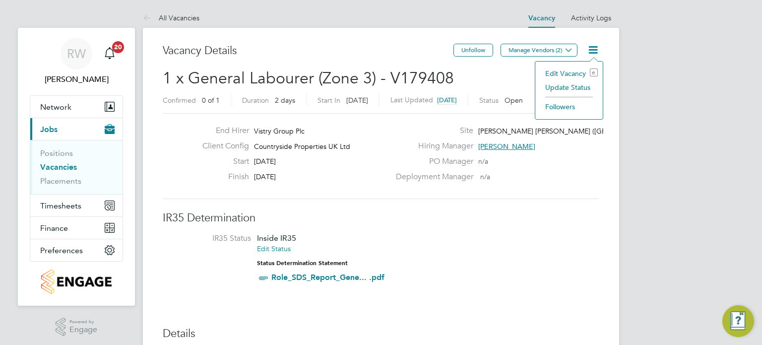
click at [575, 86] on li "Update Status" at bounding box center [569, 87] width 58 height 14
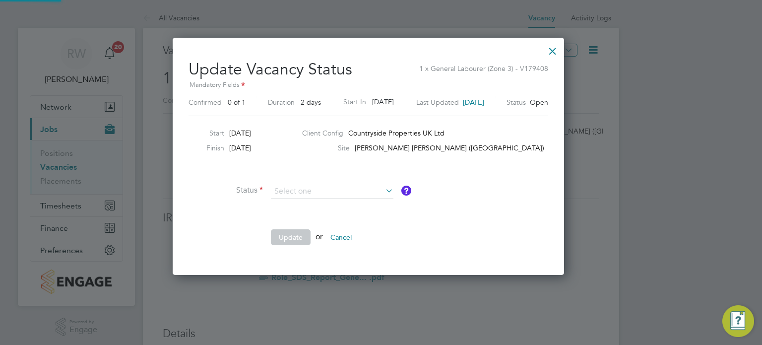
scroll to position [236, 417]
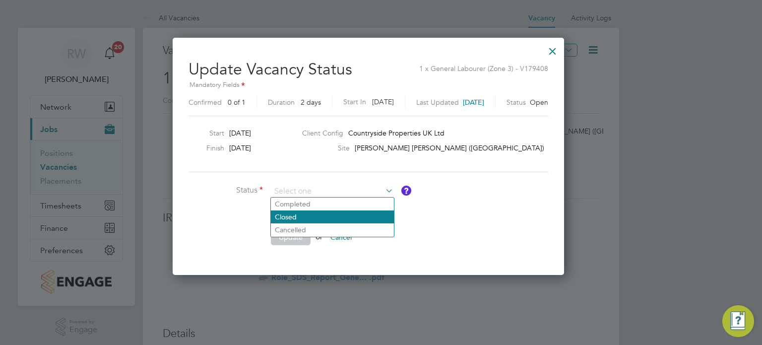
click at [338, 216] on li "Closed" at bounding box center [332, 216] width 123 height 13
type input "Closed"
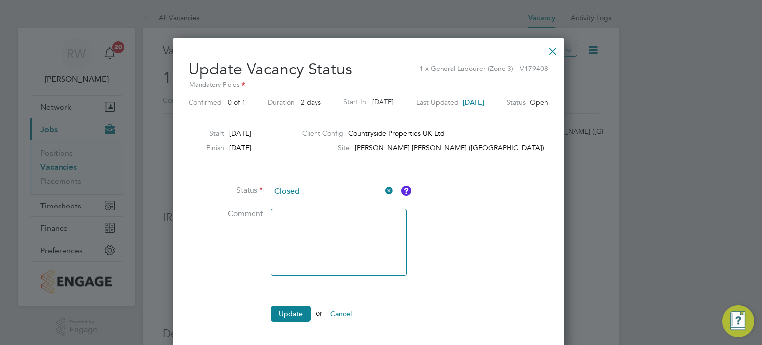
scroll to position [312, 417]
click at [286, 311] on button "Update" at bounding box center [291, 314] width 40 height 16
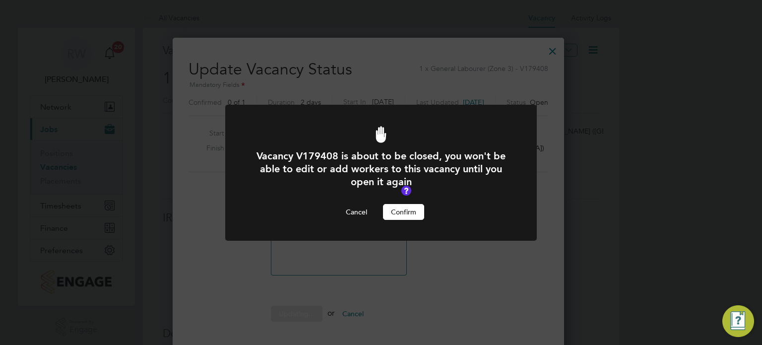
click at [403, 211] on button "Confirm" at bounding box center [403, 212] width 41 height 16
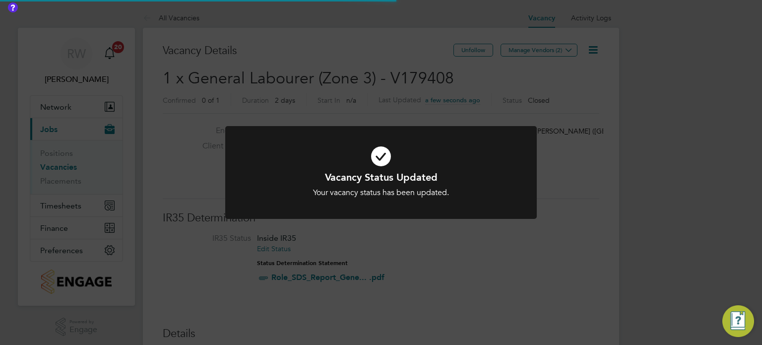
click at [352, 89] on div "Vacancy Status Updated Your vacancy status has been updated. Cancel Okay" at bounding box center [381, 172] width 762 height 345
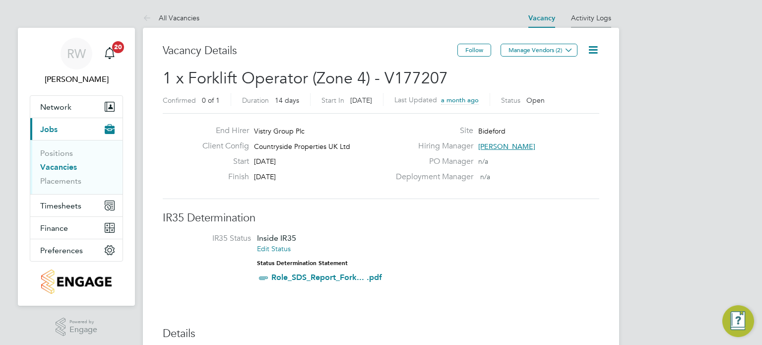
click at [586, 25] on li "Activity Logs" at bounding box center [591, 18] width 40 height 20
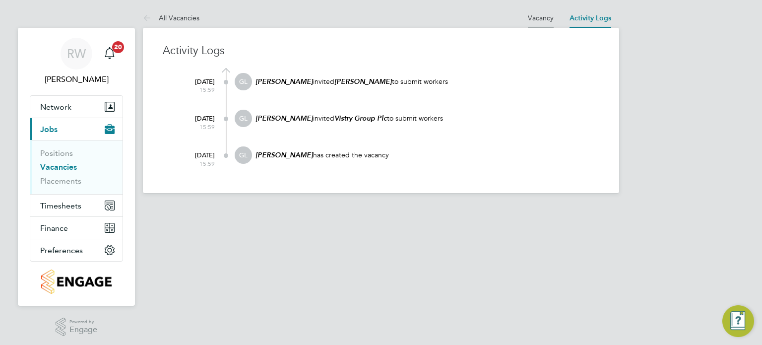
click at [536, 16] on link "Vacancy" at bounding box center [541, 17] width 26 height 9
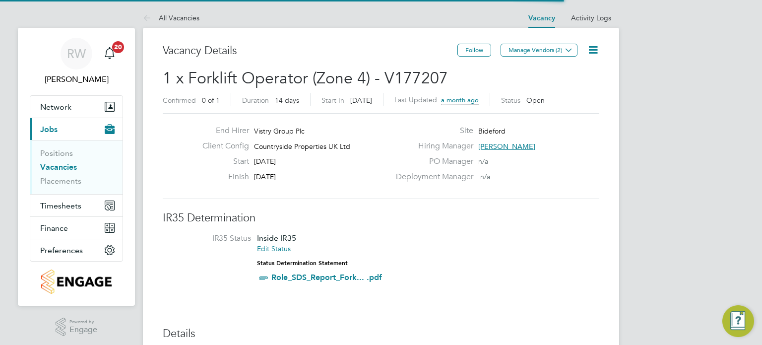
scroll to position [17, 93]
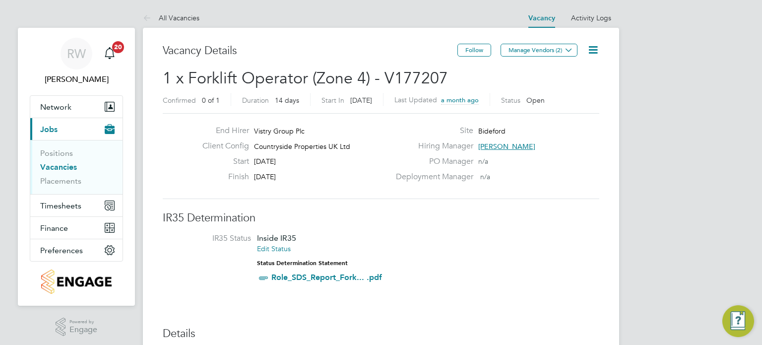
click at [595, 48] on icon at bounding box center [593, 50] width 12 height 12
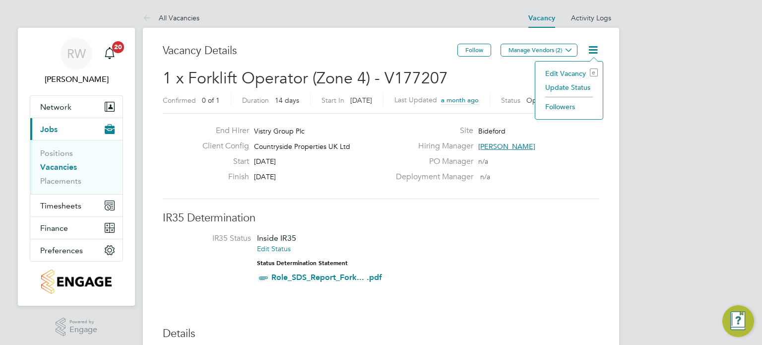
click at [579, 87] on li "Update Status" at bounding box center [569, 87] width 58 height 14
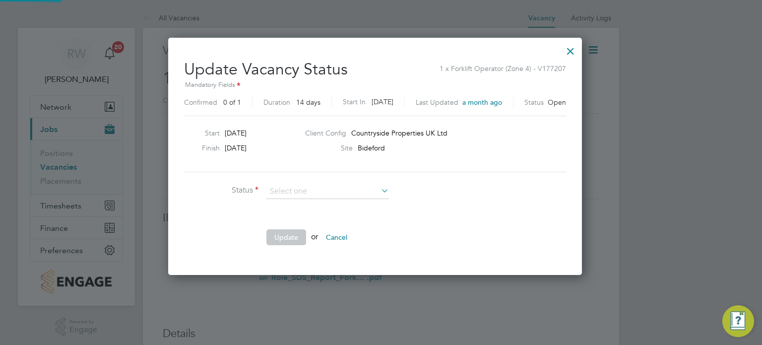
scroll to position [236, 426]
click at [347, 188] on input at bounding box center [327, 191] width 123 height 15
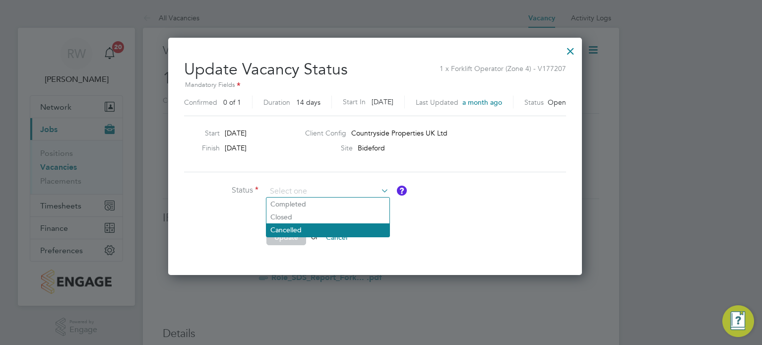
click at [302, 229] on li "Cancelled" at bounding box center [327, 229] width 123 height 13
type input "Cancelled"
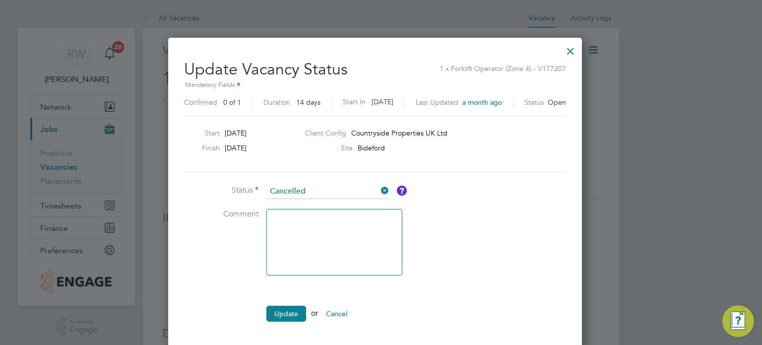
scroll to position [312, 426]
click at [277, 307] on button "Update" at bounding box center [286, 314] width 40 height 16
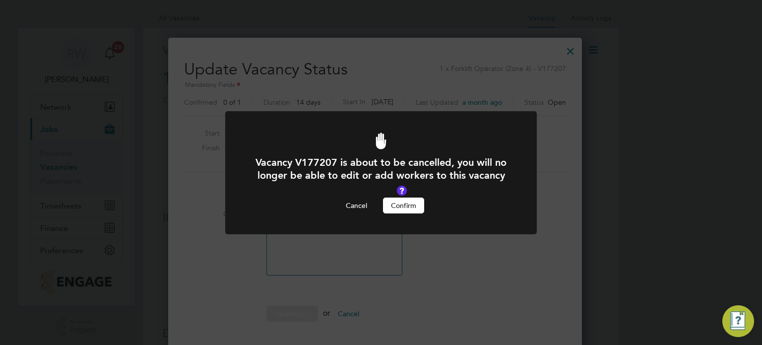
click at [406, 202] on button "Confirm" at bounding box center [403, 205] width 41 height 16
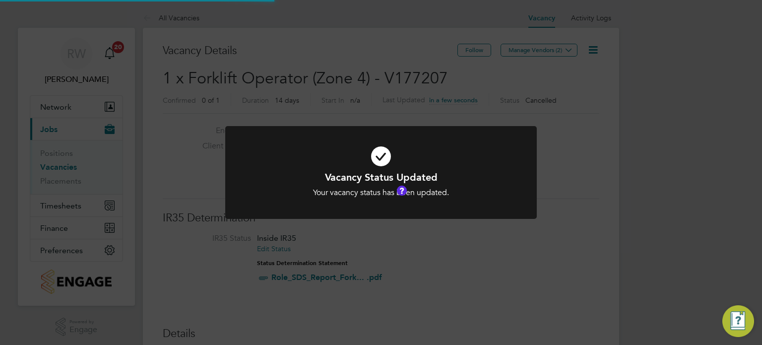
scroll to position [29, 69]
click at [392, 70] on div "Vacancy Status Updated Your vacancy status has been updated. Cancel Okay" at bounding box center [381, 172] width 762 height 345
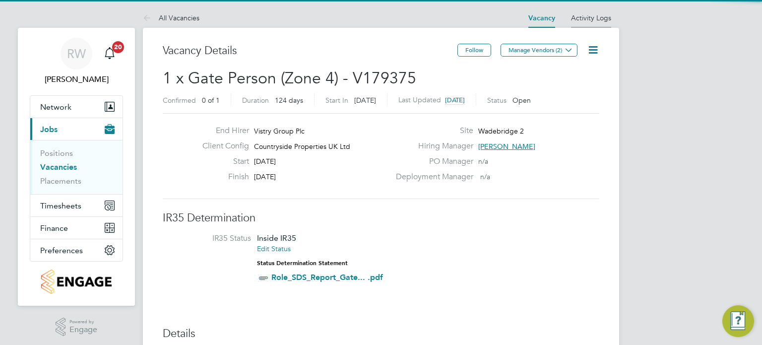
click at [590, 21] on link "Activity Logs" at bounding box center [591, 17] width 40 height 9
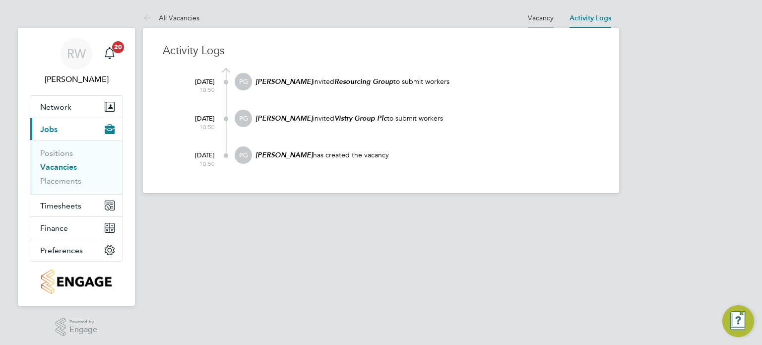
click at [530, 19] on link "Vacancy" at bounding box center [541, 17] width 26 height 9
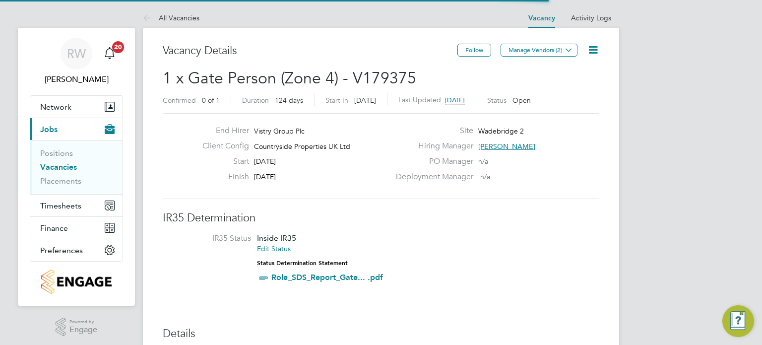
scroll to position [17, 93]
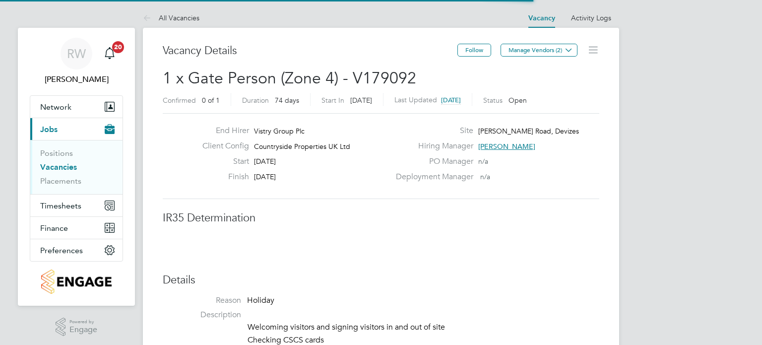
scroll to position [29, 69]
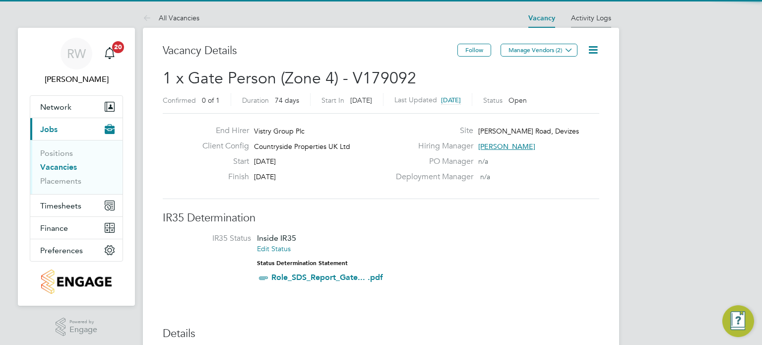
click at [582, 16] on link "Activity Logs" at bounding box center [591, 17] width 40 height 9
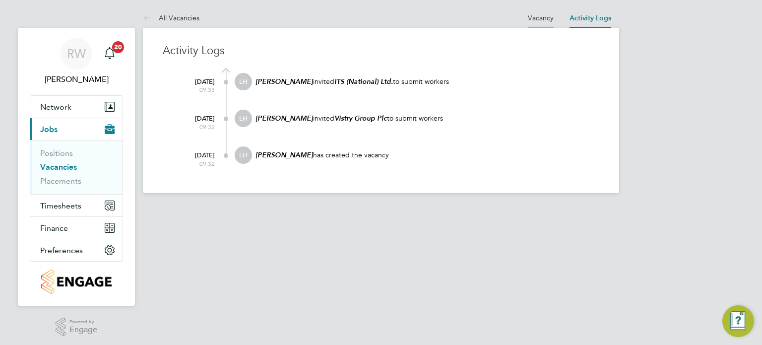
click at [540, 19] on link "Vacancy" at bounding box center [541, 17] width 26 height 9
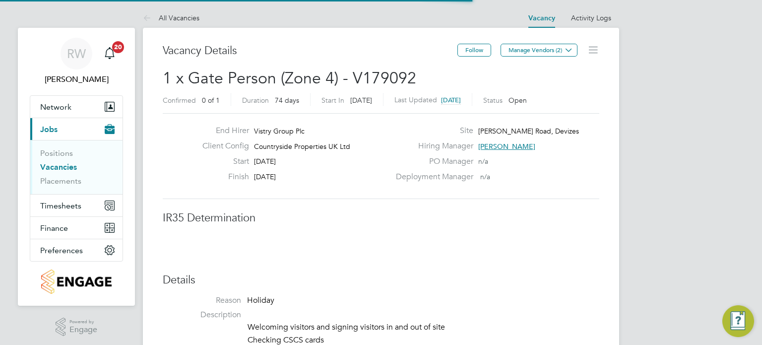
scroll to position [29, 69]
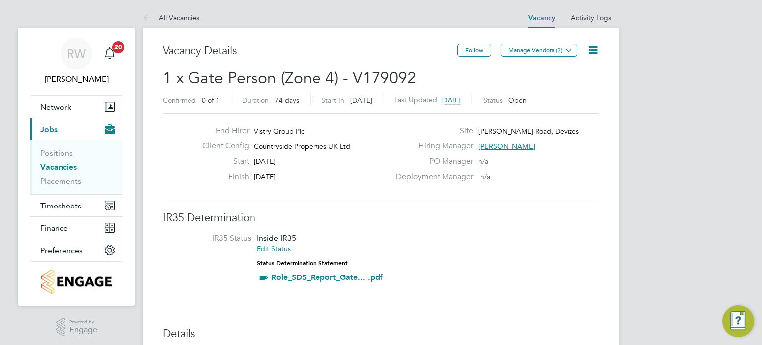
click at [593, 51] on icon at bounding box center [593, 50] width 12 height 12
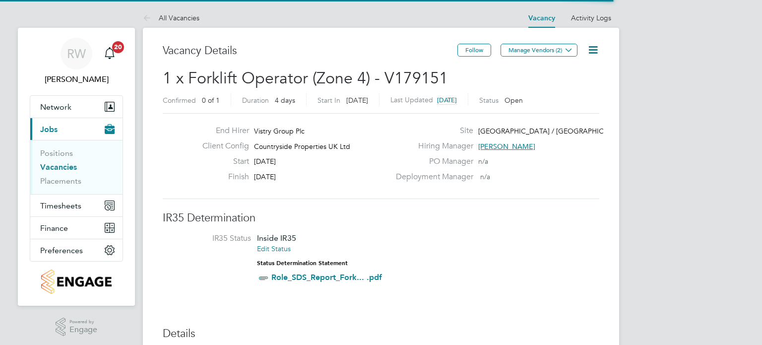
scroll to position [29, 69]
click at [588, 23] on li "Activity Logs" at bounding box center [591, 18] width 40 height 20
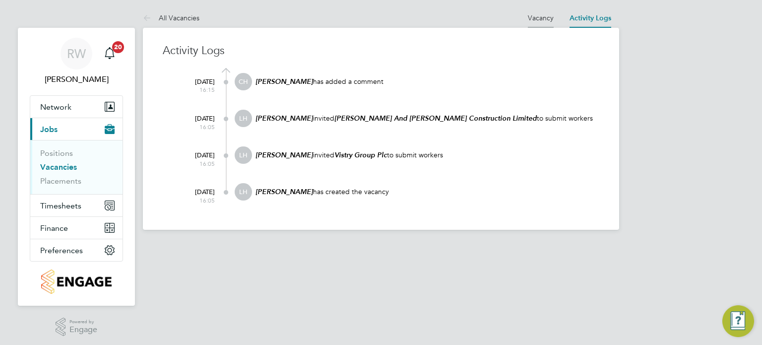
click at [548, 17] on link "Vacancy" at bounding box center [541, 17] width 26 height 9
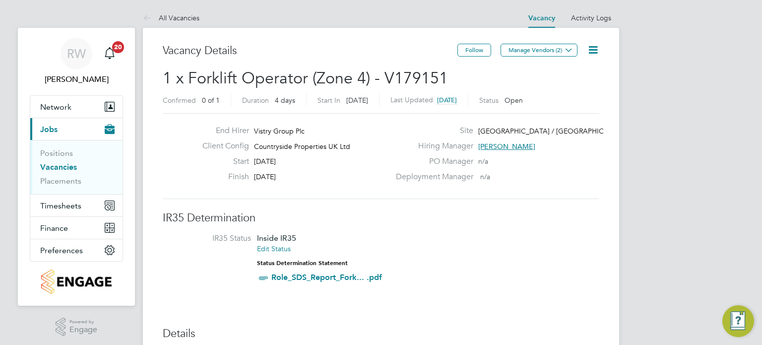
click at [595, 49] on icon at bounding box center [593, 50] width 12 height 12
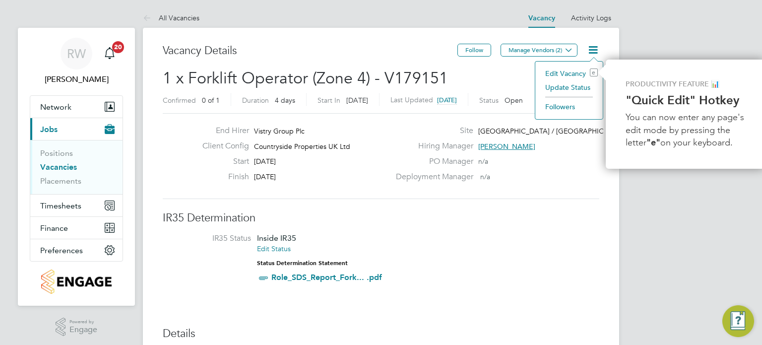
scroll to position [0, 2]
click at [566, 198] on div "End Hirer Vistry Group Plc Client Config Countryside Properties UK Ltd Start 19…" at bounding box center [379, 156] width 437 height 86
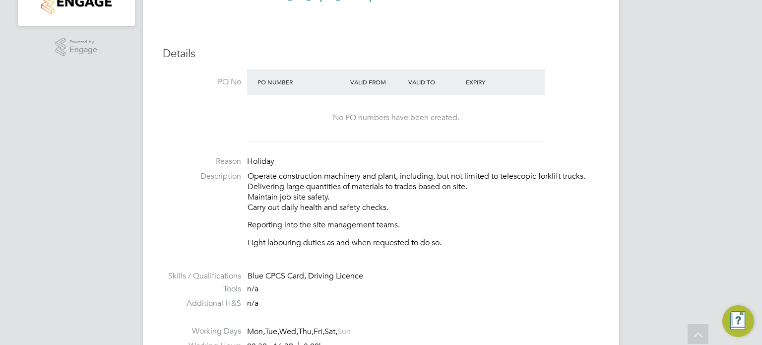
scroll to position [0, 0]
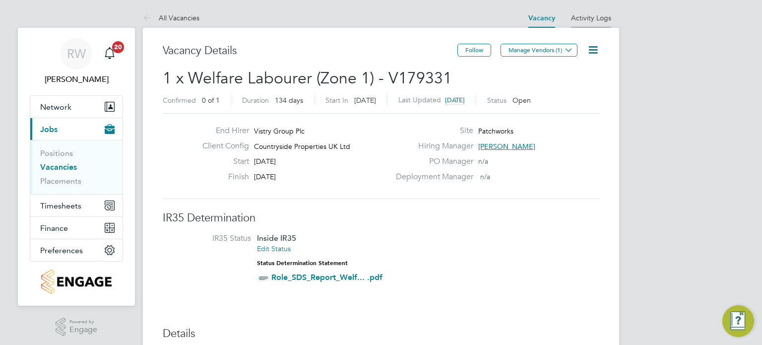
click at [593, 19] on link "Activity Logs" at bounding box center [591, 17] width 40 height 9
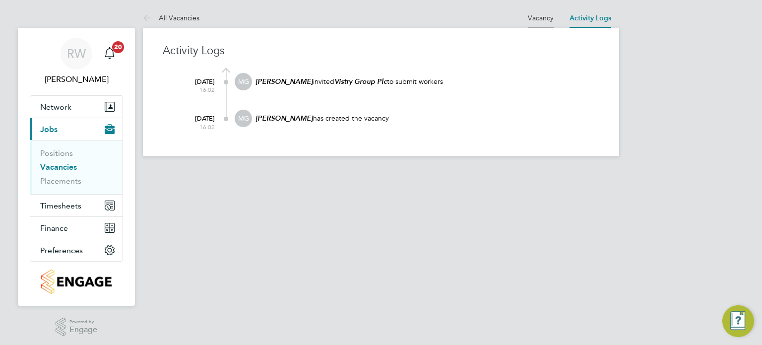
click at [550, 16] on link "Vacancy" at bounding box center [541, 17] width 26 height 9
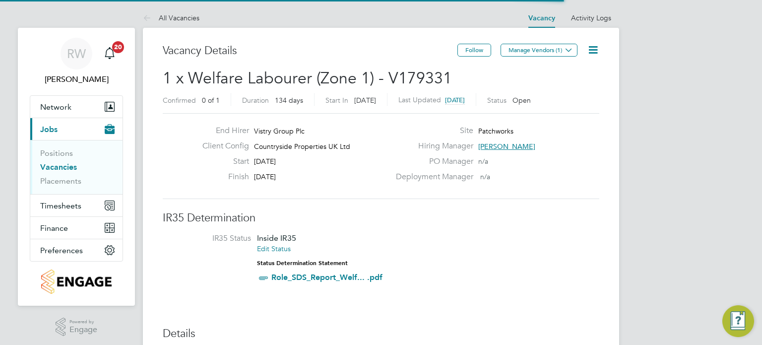
scroll to position [17, 93]
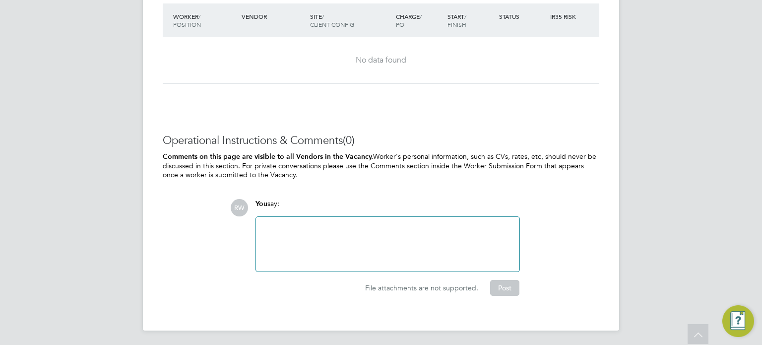
click at [357, 237] on div at bounding box center [388, 244] width 252 height 43
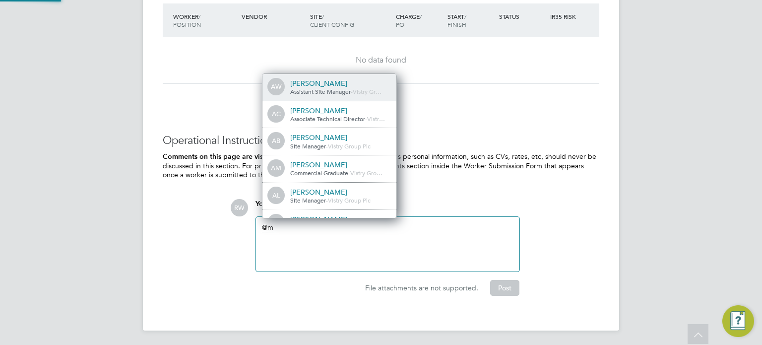
scroll to position [8, 100]
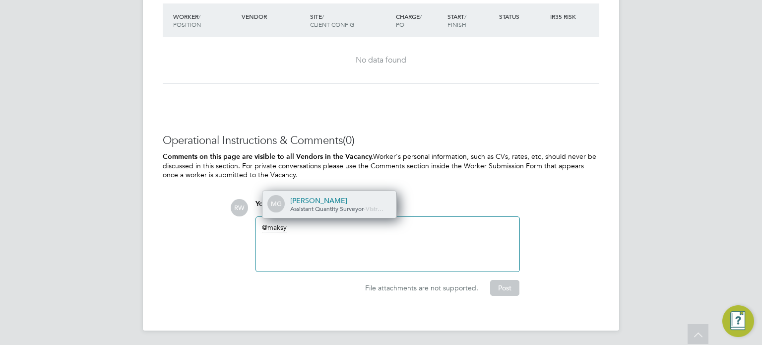
click at [339, 200] on div "Maksymilian Grobelny" at bounding box center [339, 200] width 99 height 9
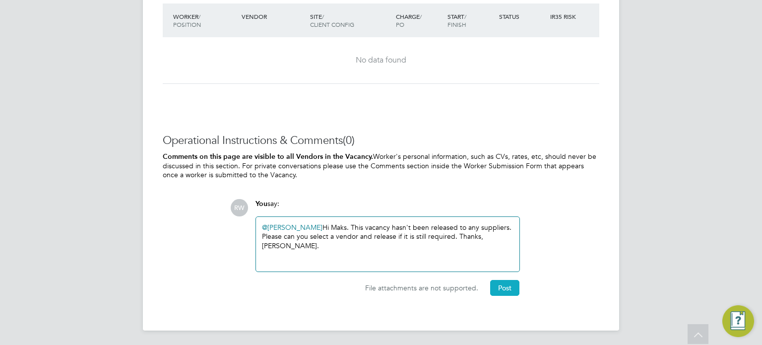
click at [500, 287] on button "Post" at bounding box center [504, 288] width 29 height 16
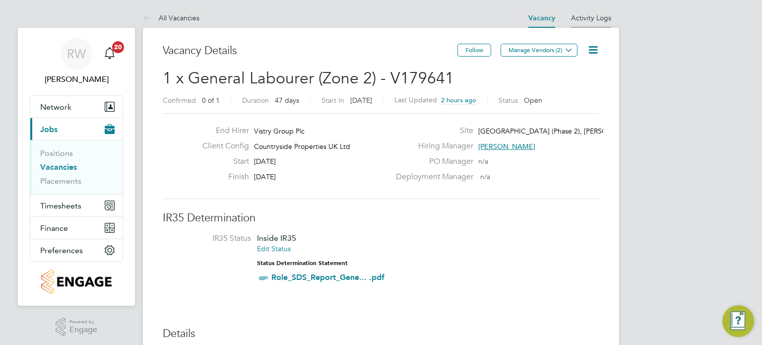
click at [593, 11] on li "Activity Logs" at bounding box center [591, 18] width 40 height 20
click at [605, 13] on link "Activity Logs" at bounding box center [591, 17] width 40 height 9
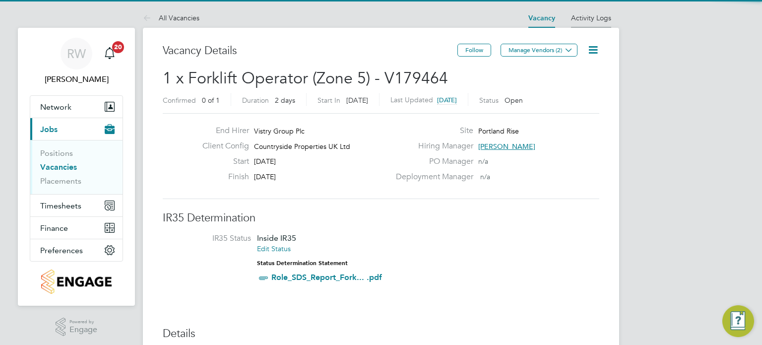
click at [597, 23] on li "Activity Logs" at bounding box center [591, 18] width 40 height 20
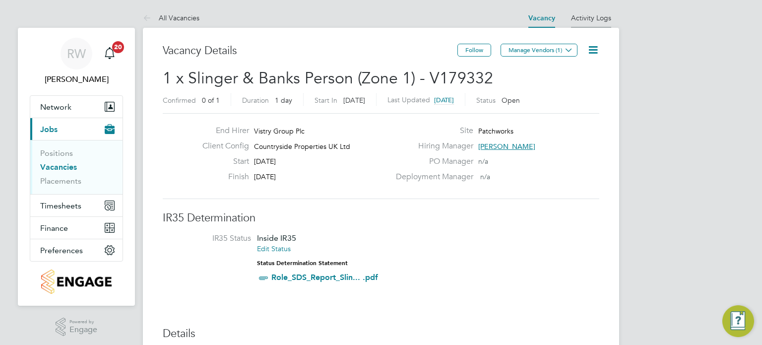
click at [591, 21] on link "Activity Logs" at bounding box center [591, 17] width 40 height 9
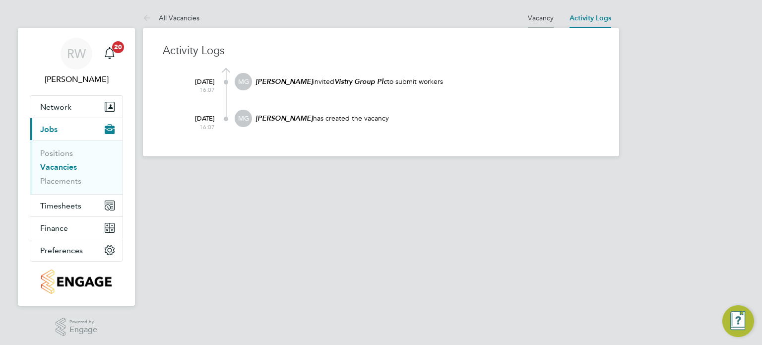
click at [533, 16] on link "Vacancy" at bounding box center [541, 17] width 26 height 9
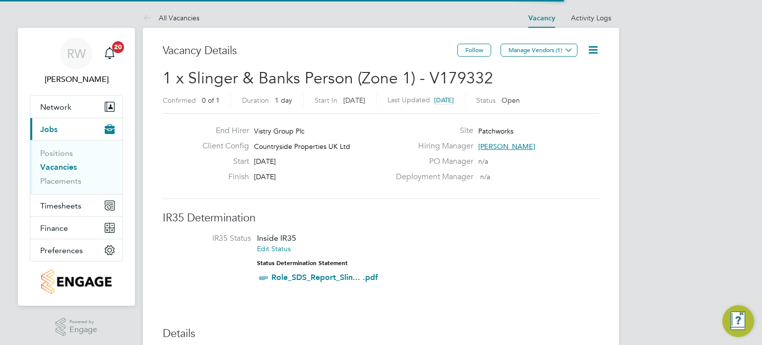
scroll to position [17, 93]
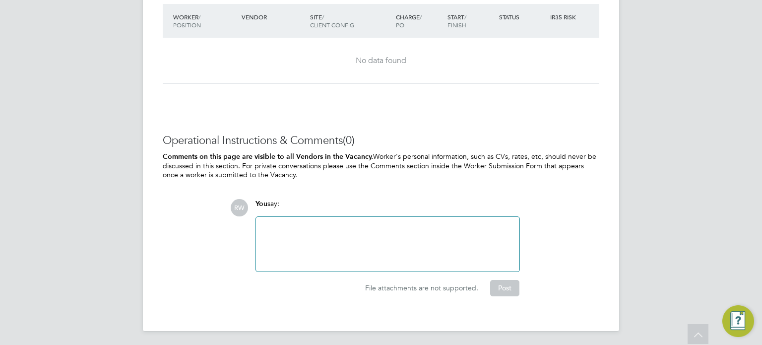
click at [345, 233] on div at bounding box center [388, 244] width 252 height 43
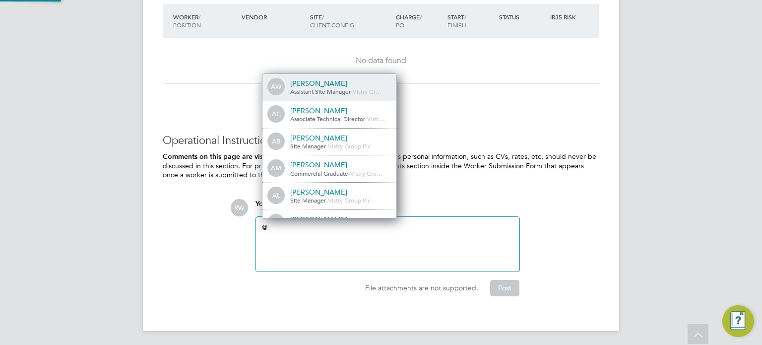
scroll to position [8, 100]
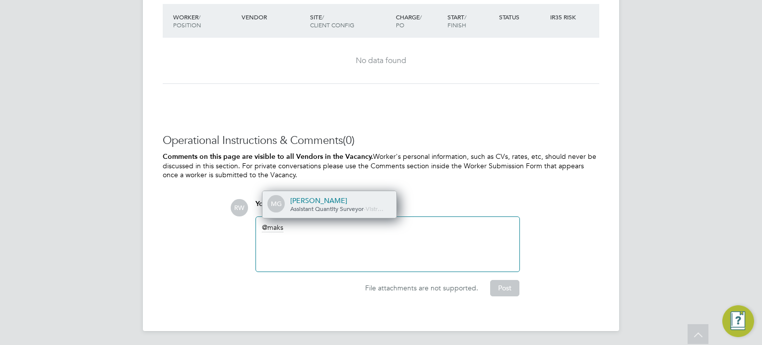
click at [336, 199] on div "Maksymilian Grobelny" at bounding box center [339, 200] width 99 height 9
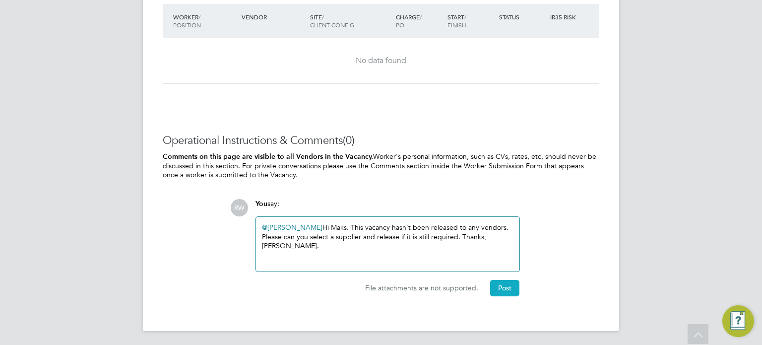
click at [506, 284] on button "Post" at bounding box center [504, 288] width 29 height 16
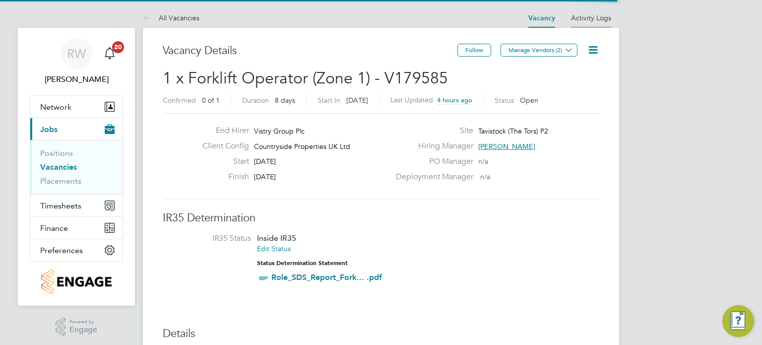
click at [582, 21] on link "Activity Logs" at bounding box center [591, 17] width 40 height 9
click at [585, 15] on link "Activity Logs" at bounding box center [591, 17] width 40 height 9
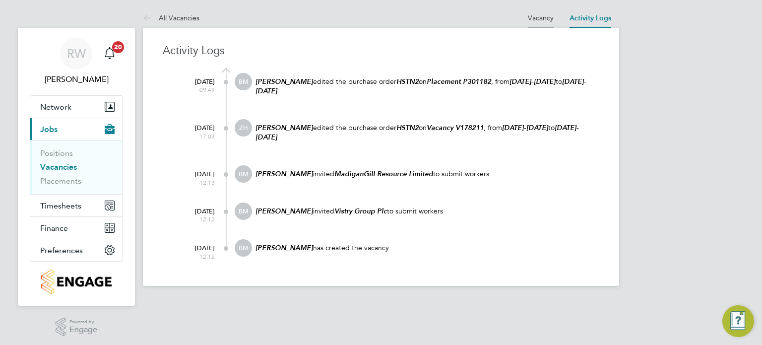
click at [532, 14] on link "Vacancy" at bounding box center [541, 17] width 26 height 9
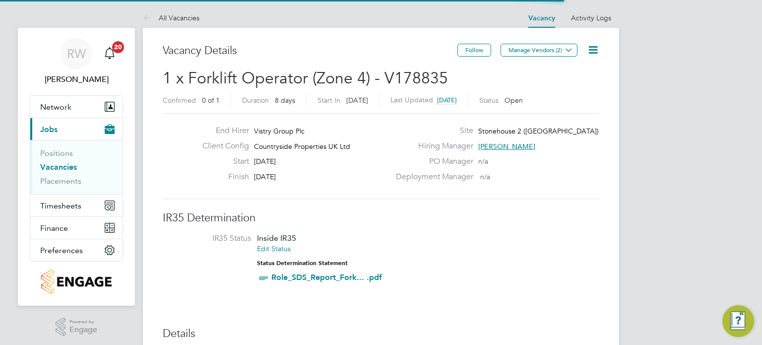
scroll to position [17, 93]
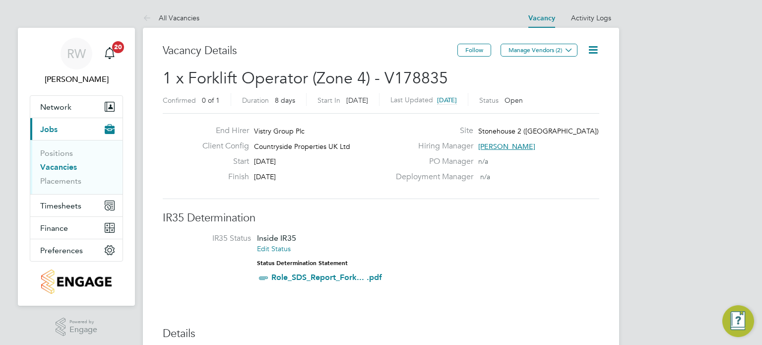
click at [594, 47] on icon at bounding box center [593, 50] width 12 height 12
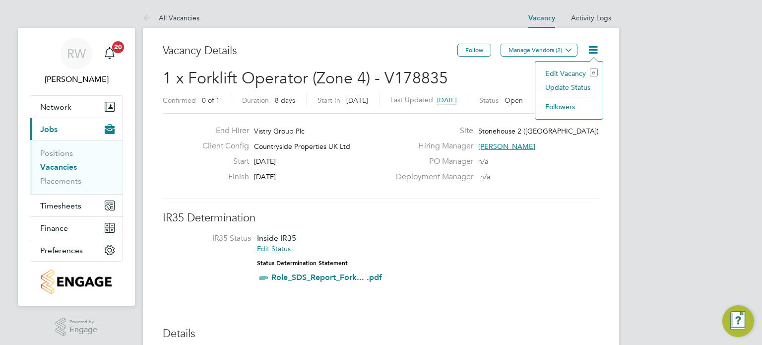
click at [571, 89] on li "Update Status" at bounding box center [569, 87] width 58 height 14
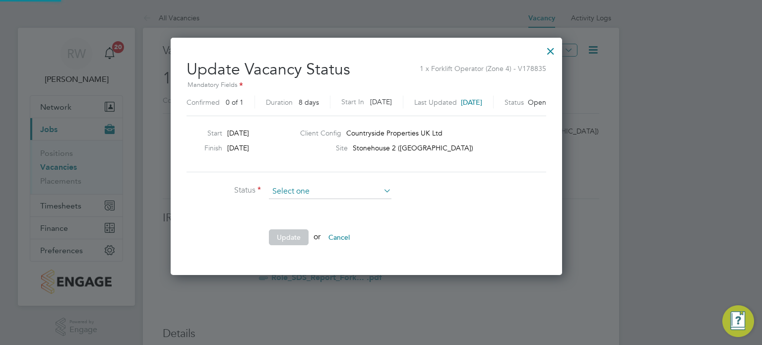
scroll to position [236, 420]
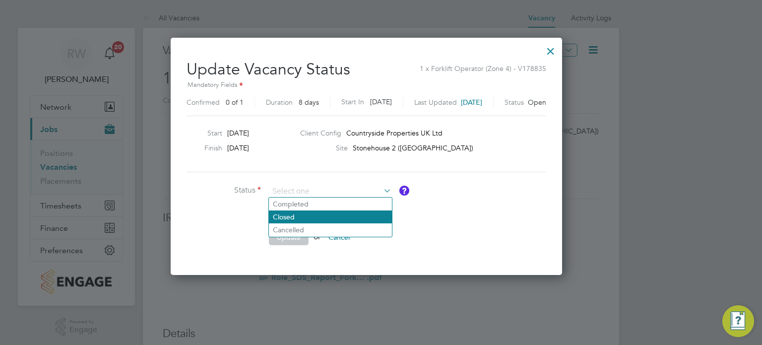
click at [307, 214] on li "Closed" at bounding box center [330, 216] width 123 height 13
type input "Closed"
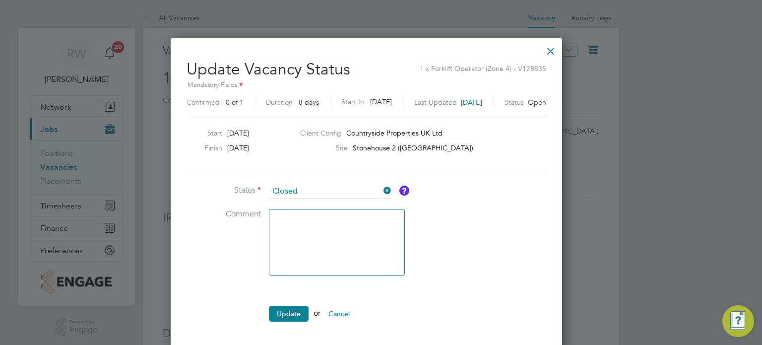
scroll to position [312, 420]
click at [291, 317] on button "Update" at bounding box center [289, 314] width 40 height 16
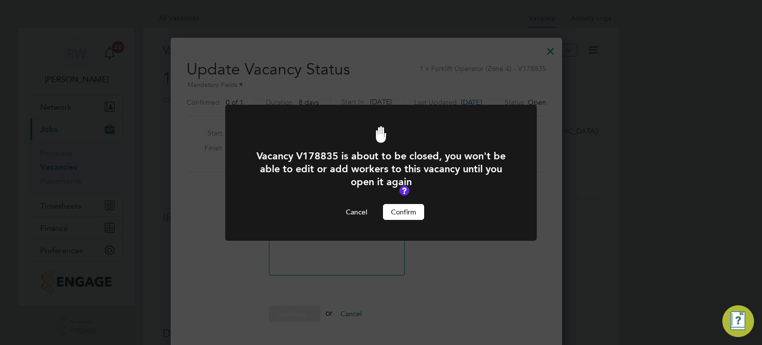
click at [404, 210] on button "Confirm" at bounding box center [403, 212] width 41 height 16
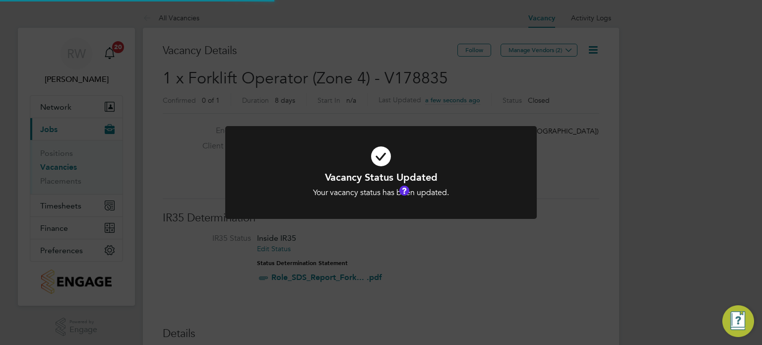
scroll to position [29, 69]
click at [363, 55] on div "Vacancy Status Updated Your vacancy status has been updated. Cancel Okay" at bounding box center [381, 172] width 762 height 345
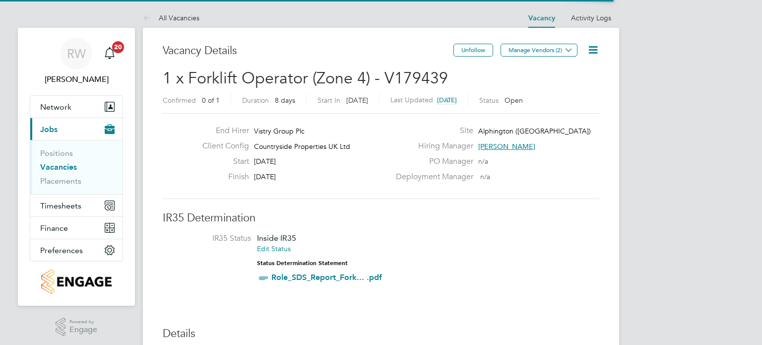
scroll to position [29, 69]
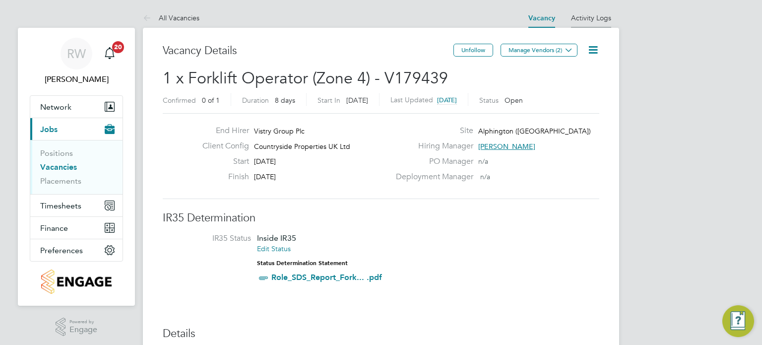
click at [589, 16] on link "Activity Logs" at bounding box center [591, 17] width 40 height 9
click at [594, 49] on icon at bounding box center [593, 50] width 12 height 12
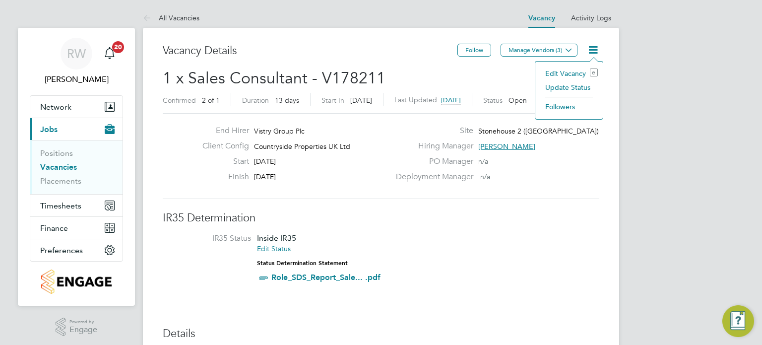
click at [574, 89] on li "Update Status" at bounding box center [569, 87] width 58 height 14
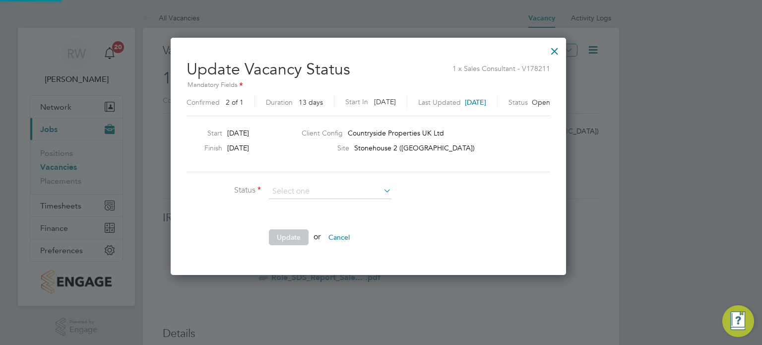
scroll to position [236, 420]
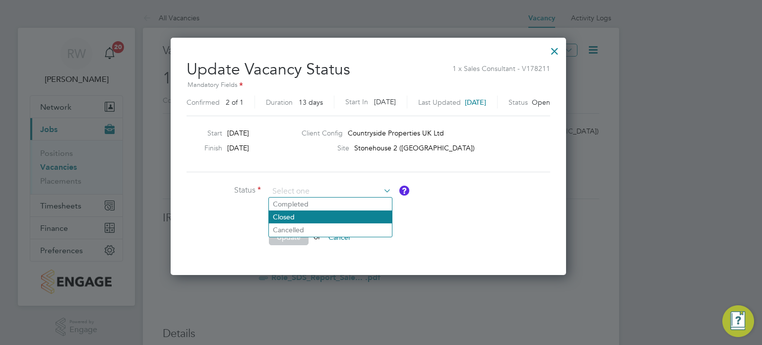
click at [330, 216] on li "Closed" at bounding box center [330, 216] width 123 height 13
type input "Closed"
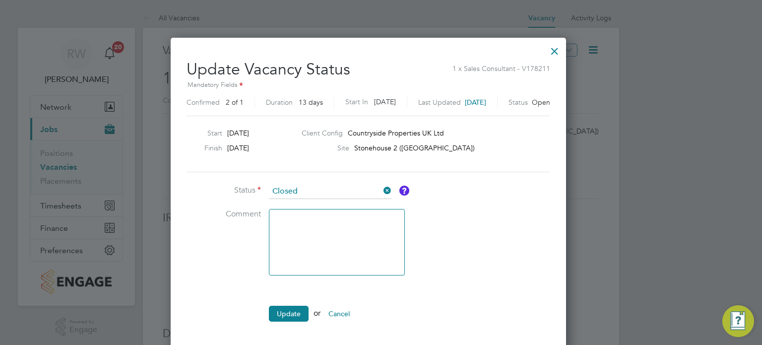
scroll to position [312, 420]
click at [284, 311] on button "Update" at bounding box center [289, 314] width 40 height 16
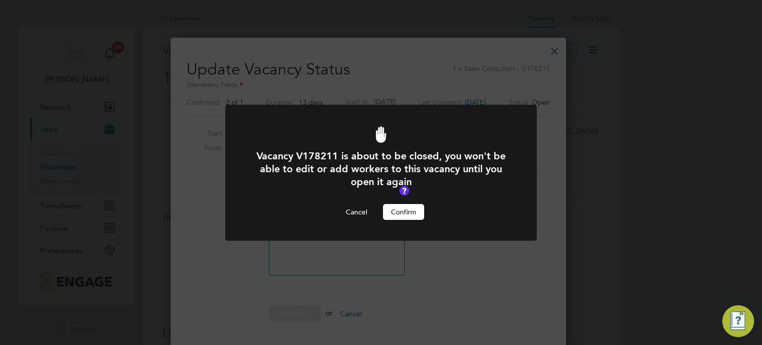
click at [399, 211] on button "Confirm" at bounding box center [403, 212] width 41 height 16
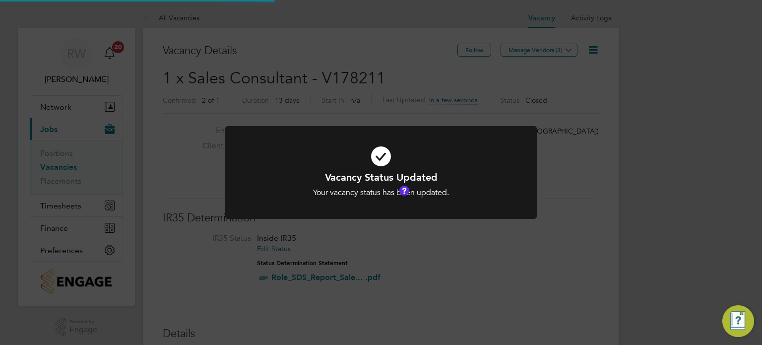
click at [377, 77] on div "Vacancy Status Updated Your vacancy status has been updated. Cancel Okay" at bounding box center [381, 172] width 762 height 345
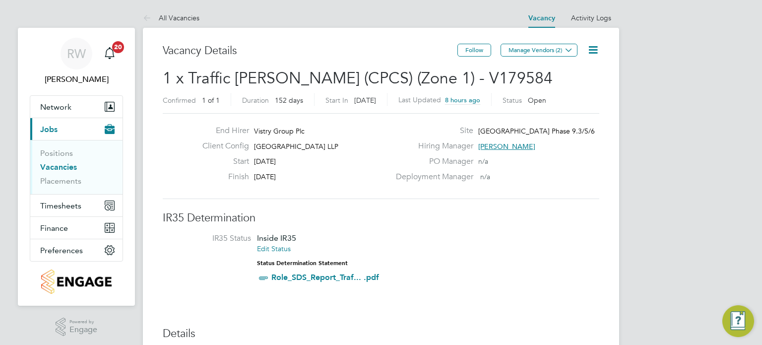
click at [593, 54] on icon at bounding box center [593, 50] width 12 height 12
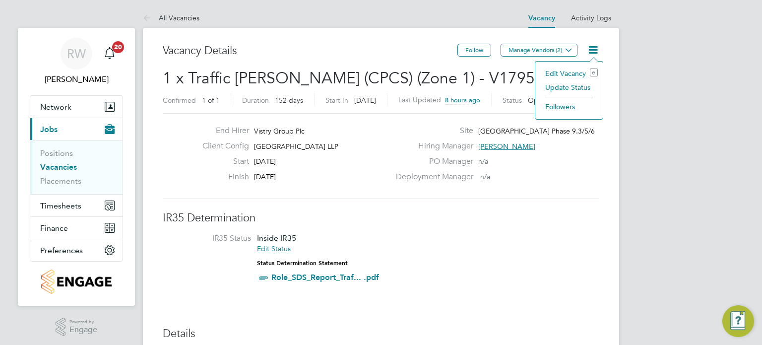
click at [578, 86] on li "Update Status" at bounding box center [569, 87] width 58 height 14
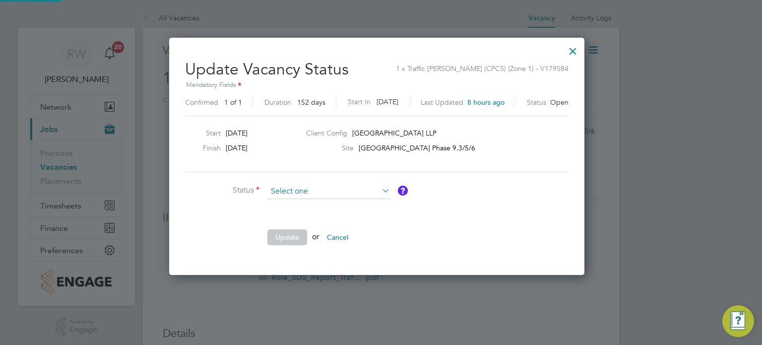
scroll to position [236, 423]
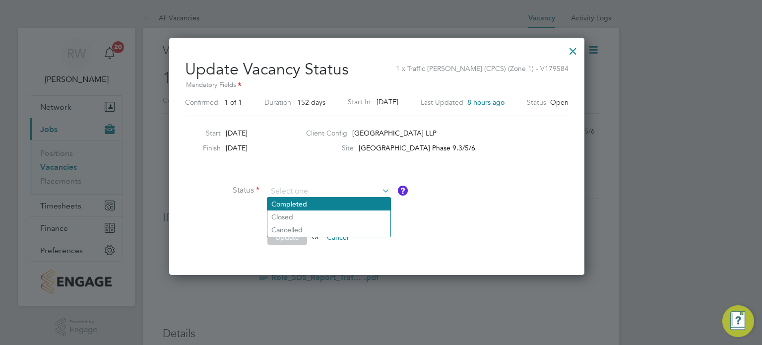
click at [331, 207] on li "Completed" at bounding box center [328, 203] width 123 height 13
type input "Completed"
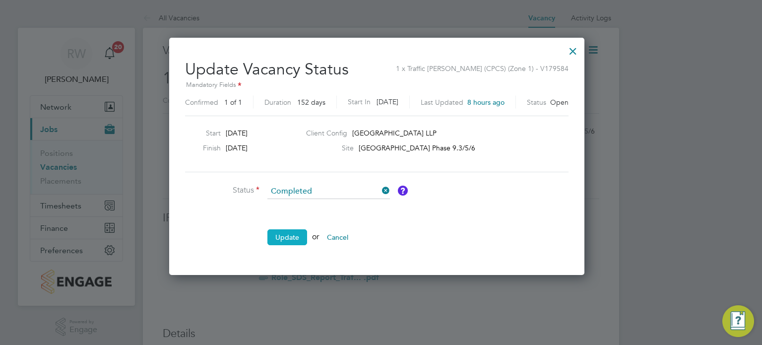
click at [293, 235] on button "Update" at bounding box center [287, 237] width 40 height 16
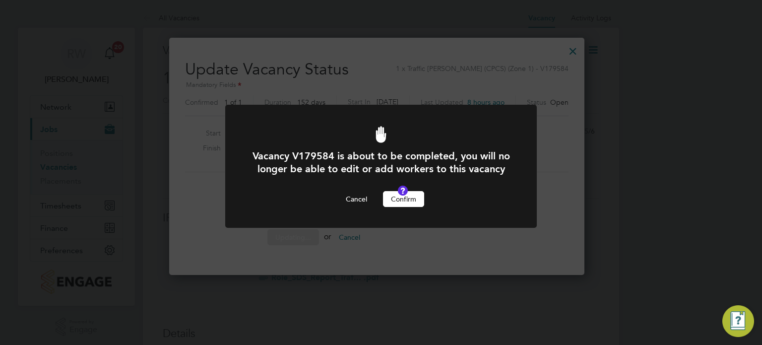
click at [394, 203] on button "Confirm" at bounding box center [403, 199] width 41 height 16
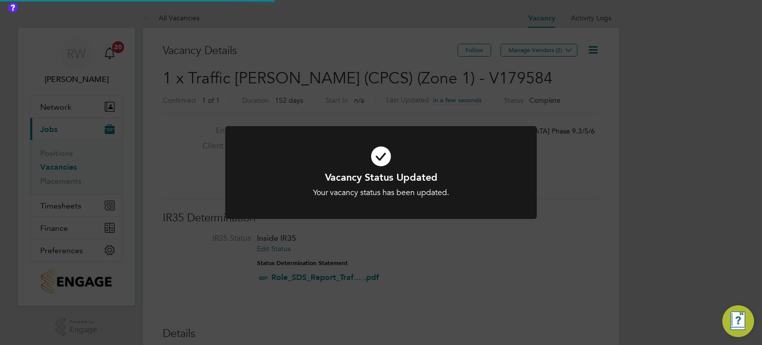
scroll to position [29, 69]
click at [362, 99] on div "Vacancy Status Updated Your vacancy status has been updated. Cancel Okay" at bounding box center [381, 172] width 762 height 345
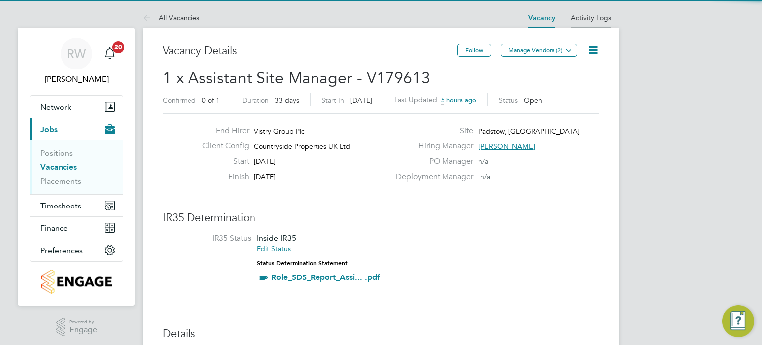
click at [605, 15] on link "Activity Logs" at bounding box center [591, 17] width 40 height 9
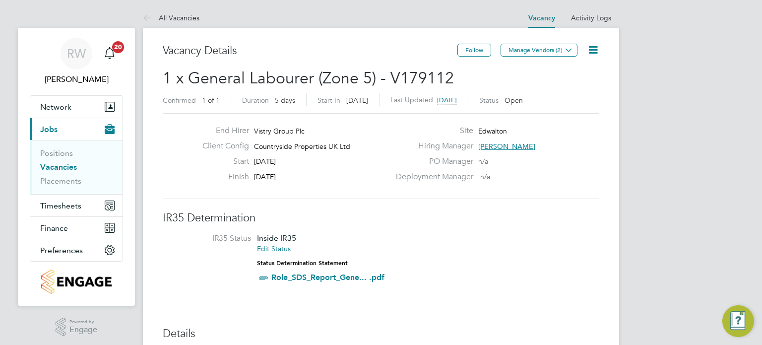
click at [595, 51] on icon at bounding box center [593, 50] width 12 height 12
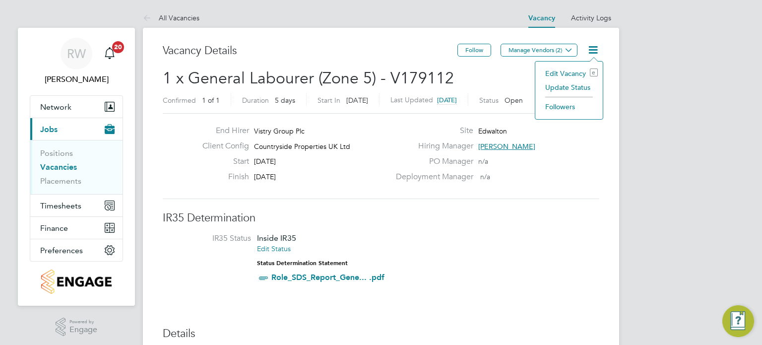
click at [577, 82] on li "Update Status" at bounding box center [569, 87] width 58 height 14
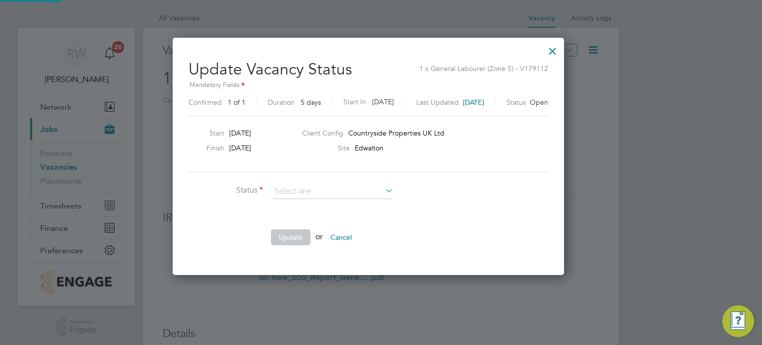
scroll to position [236, 417]
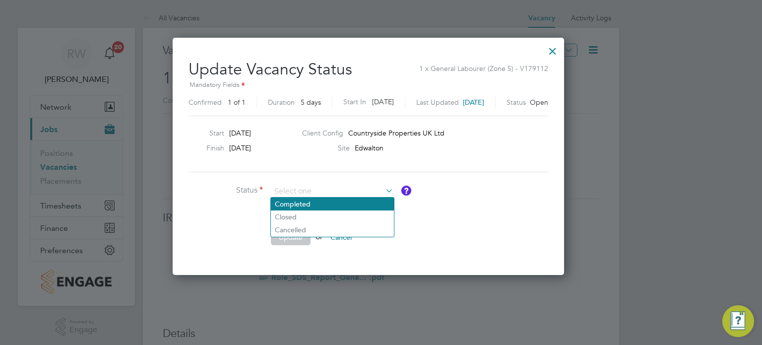
click at [350, 202] on li "Completed" at bounding box center [332, 203] width 123 height 13
type input "Completed"
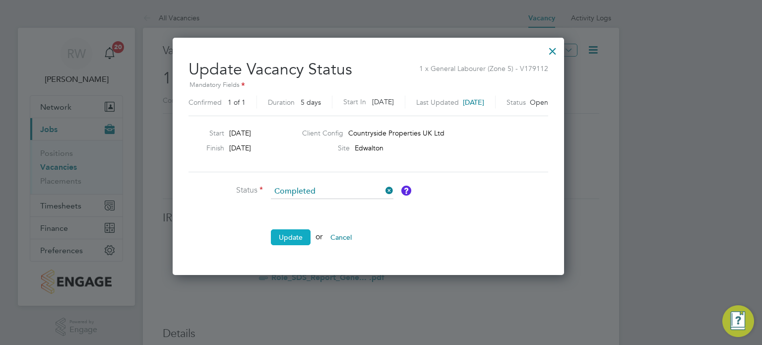
click at [292, 229] on button "Update" at bounding box center [291, 237] width 40 height 16
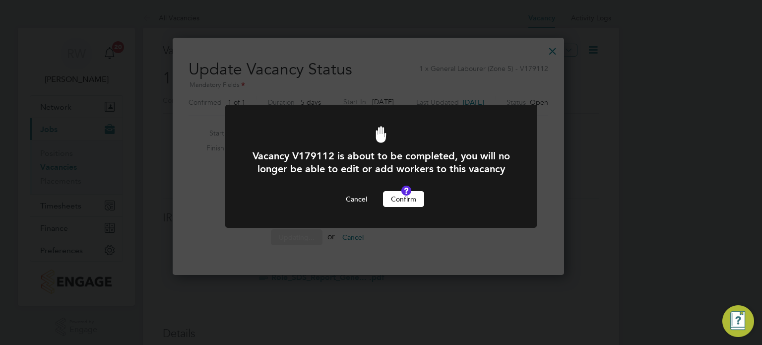
click at [405, 201] on div "Vacancy V179112 is about to be completed, you will no longer be able to edit or…" at bounding box center [381, 178] width 258 height 58
click at [406, 207] on button "Confirm" at bounding box center [403, 199] width 41 height 16
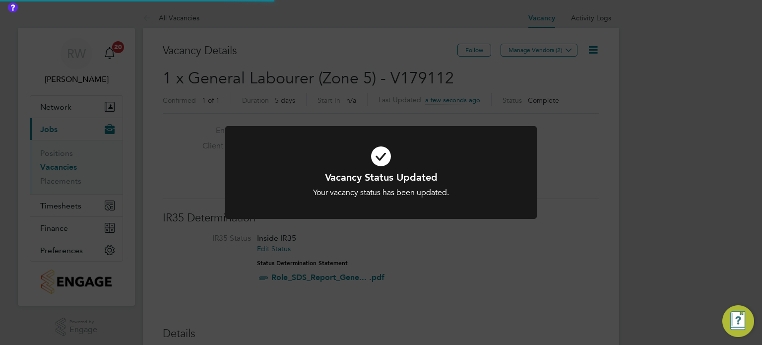
scroll to position [29, 69]
click at [366, 71] on div "Vacancy Status Updated Your vacancy status has been updated. Cancel Okay" at bounding box center [381, 172] width 762 height 345
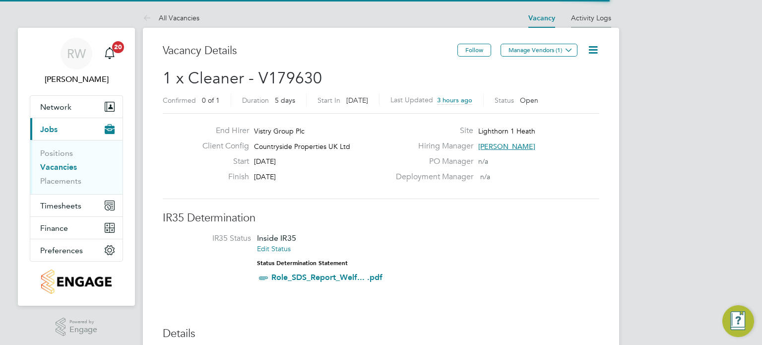
click at [588, 18] on link "Activity Logs" at bounding box center [591, 17] width 40 height 9
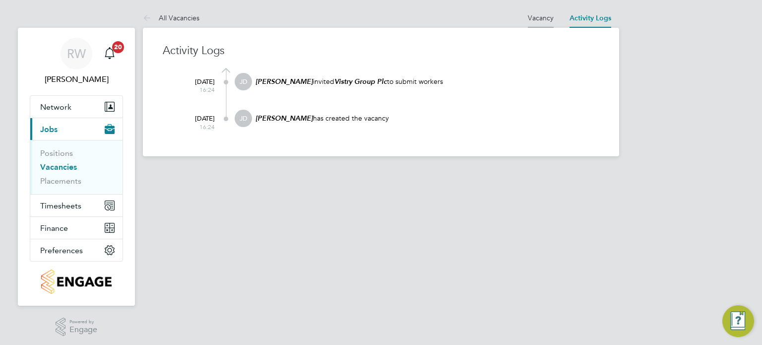
click at [538, 20] on link "Vacancy" at bounding box center [541, 17] width 26 height 9
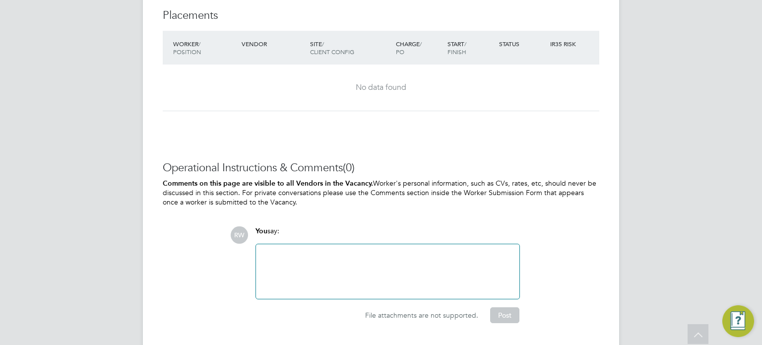
scroll to position [945, 0]
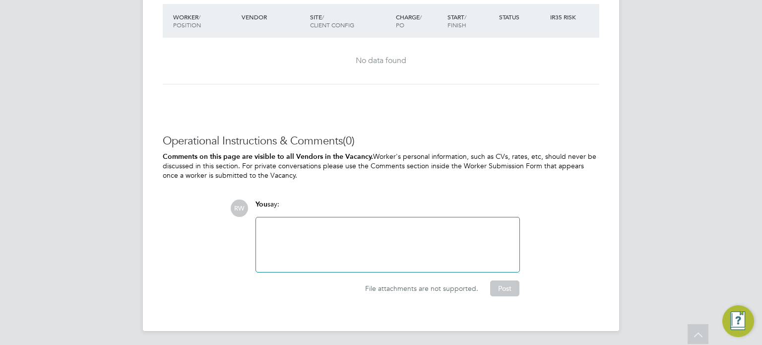
click at [310, 240] on div at bounding box center [388, 244] width 252 height 43
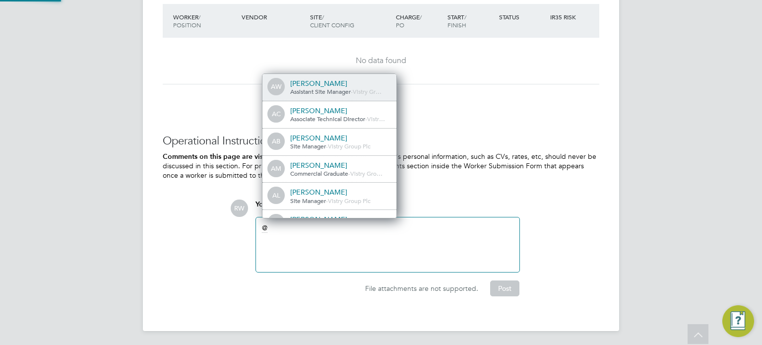
scroll to position [8, 100]
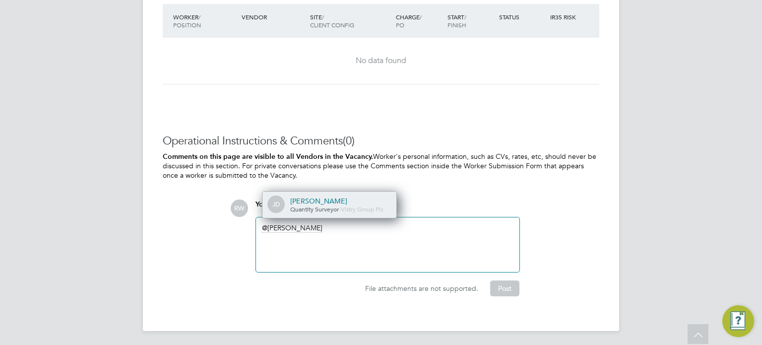
click at [303, 196] on div "Jenna Deehan" at bounding box center [339, 200] width 99 height 9
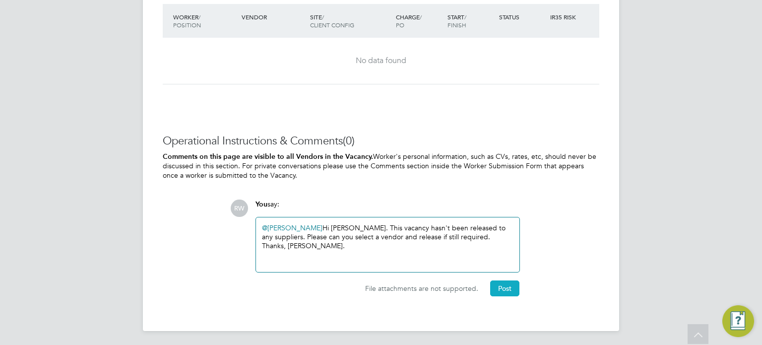
click at [499, 285] on button "Post" at bounding box center [504, 288] width 29 height 16
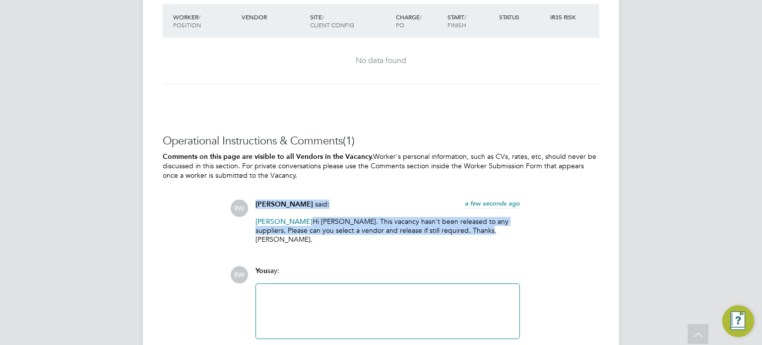
drag, startPoint x: 471, startPoint y: 229, endPoint x: 217, endPoint y: 198, distance: 255.4
click at [217, 198] on div "Operational Instructions & Comments (1) Comments on this page are visible to al…" at bounding box center [381, 248] width 437 height 229
click at [351, 186] on div "Operational Instructions & Comments (1) Comments on this page are visible to al…" at bounding box center [381, 248] width 437 height 229
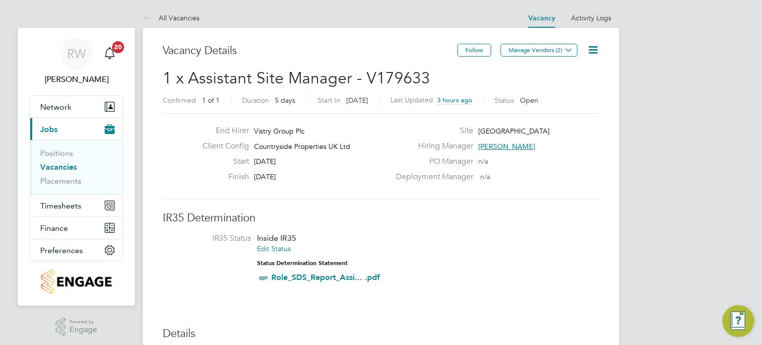
click at [598, 49] on icon at bounding box center [593, 50] width 12 height 12
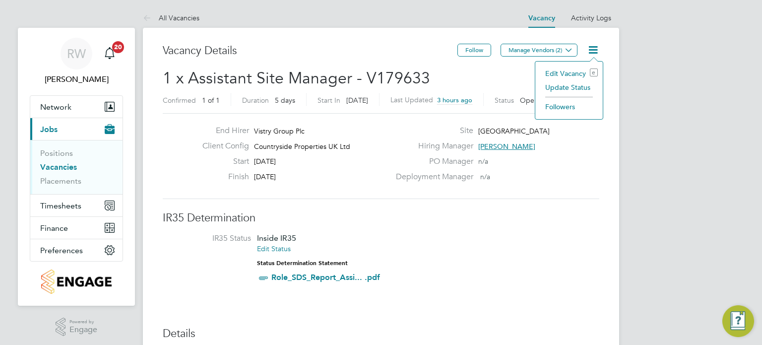
click at [576, 89] on li "Update Status" at bounding box center [569, 87] width 58 height 14
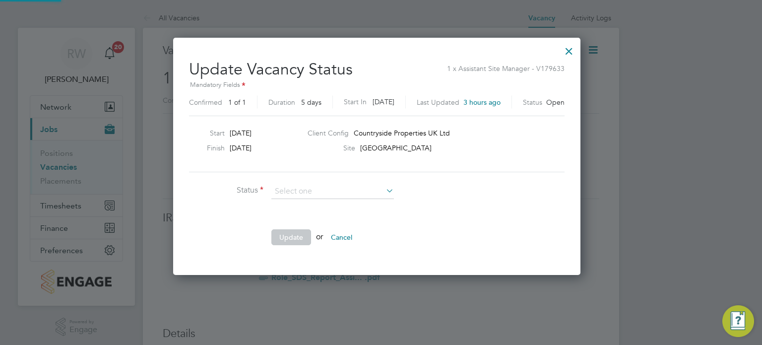
scroll to position [236, 416]
click at [322, 201] on li "Completed" at bounding box center [332, 203] width 123 height 13
type input "Completed"
click at [299, 234] on button "Update" at bounding box center [291, 237] width 40 height 16
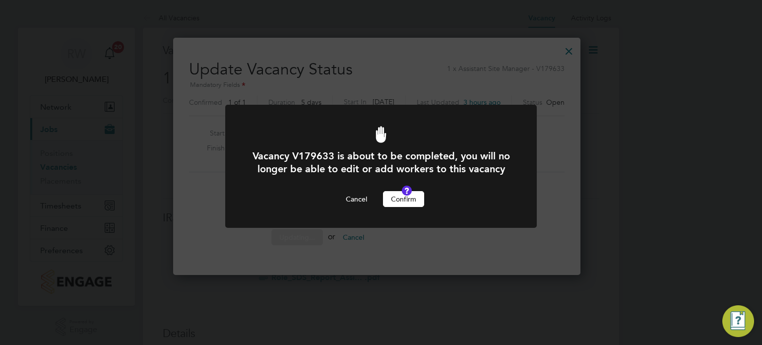
click at [409, 207] on button "Confirm" at bounding box center [403, 199] width 41 height 16
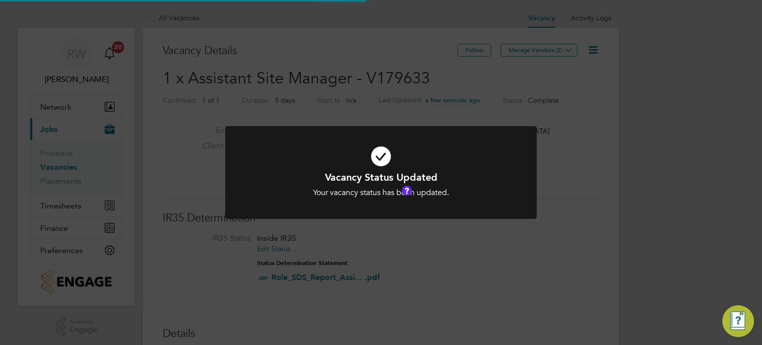
scroll to position [29, 69]
click at [353, 96] on div "Vacancy Status Updated Your vacancy status has been updated. Cancel Okay" at bounding box center [381, 172] width 762 height 345
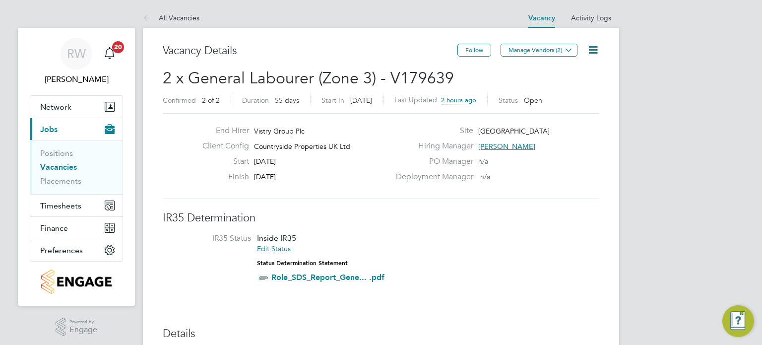
click at [589, 50] on icon at bounding box center [593, 50] width 12 height 12
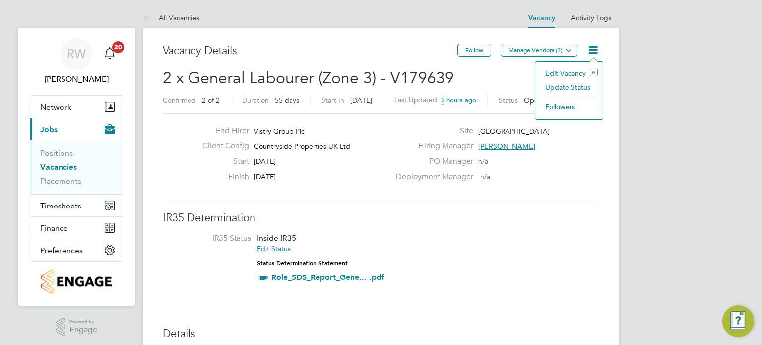
click at [574, 81] on li "Update Status" at bounding box center [569, 87] width 58 height 14
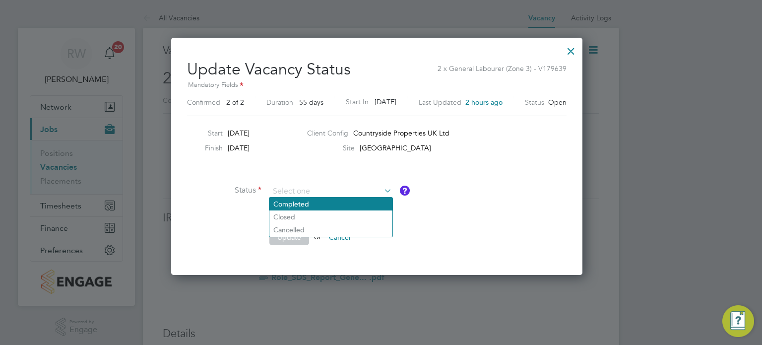
click at [347, 205] on li "Completed" at bounding box center [330, 203] width 123 height 13
type input "Completed"
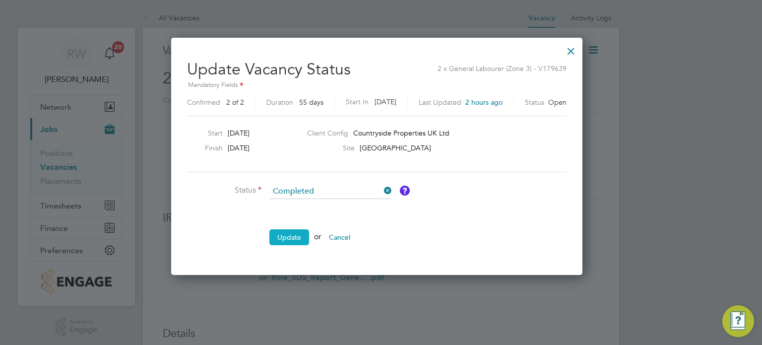
click at [291, 240] on button "Update" at bounding box center [289, 237] width 40 height 16
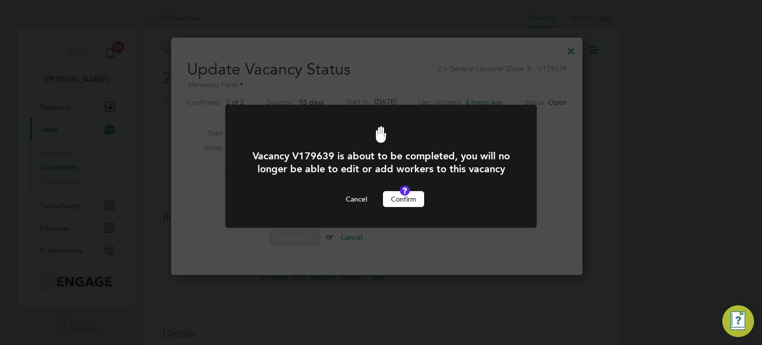
click at [405, 207] on button "Confirm" at bounding box center [403, 199] width 41 height 16
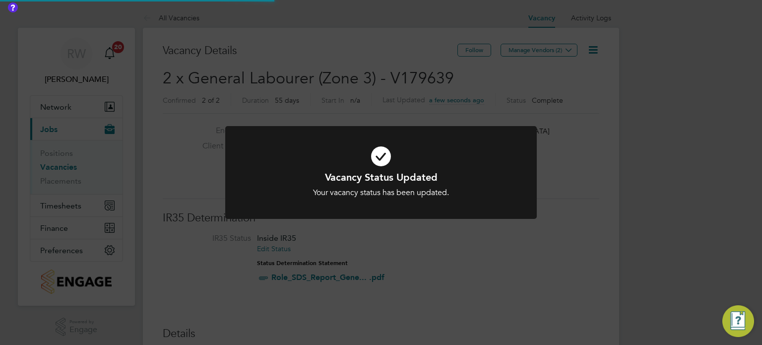
click at [332, 103] on div "Vacancy Status Updated Your vacancy status has been updated. Cancel Okay" at bounding box center [381, 172] width 762 height 345
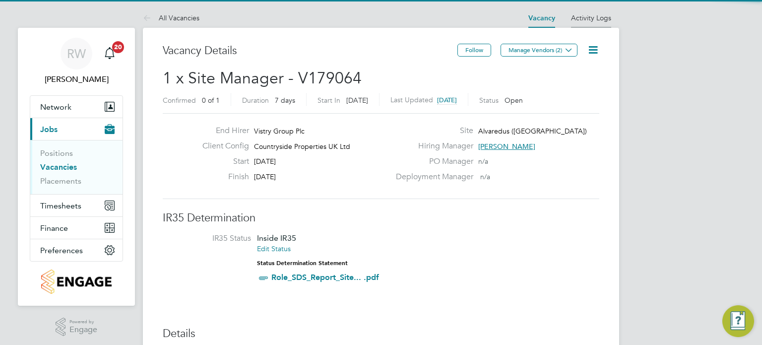
click at [588, 17] on link "Activity Logs" at bounding box center [591, 17] width 40 height 9
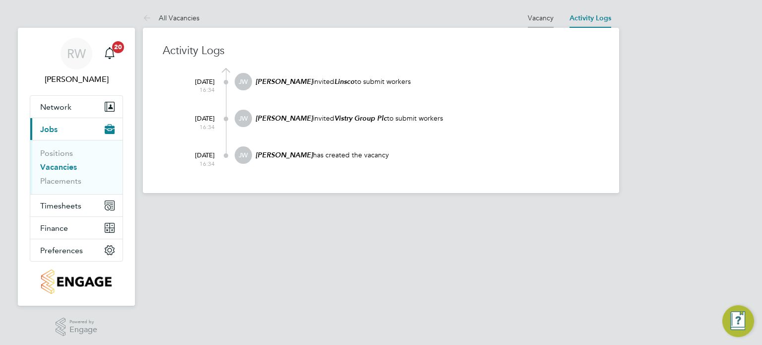
click at [536, 15] on link "Vacancy" at bounding box center [541, 17] width 26 height 9
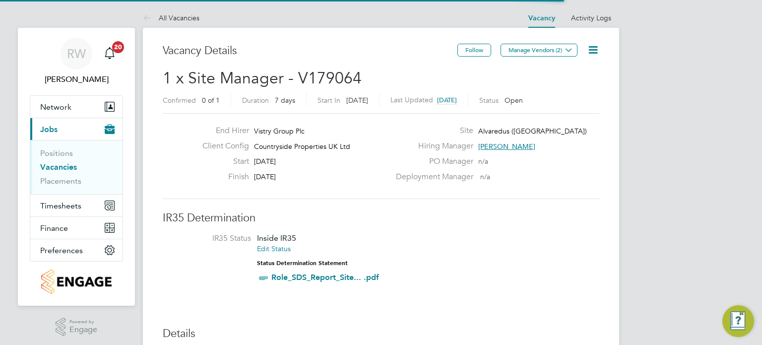
scroll to position [29, 69]
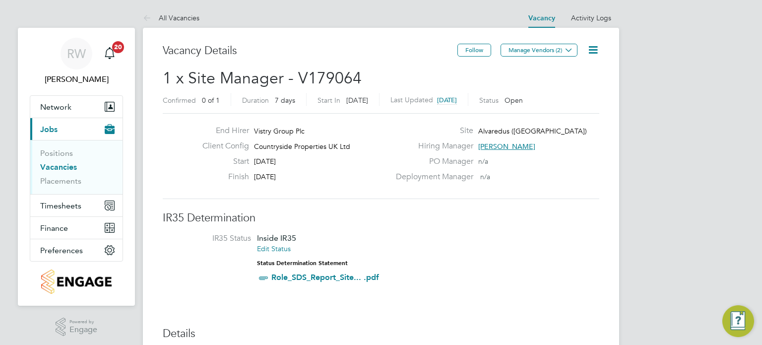
click at [595, 44] on icon at bounding box center [593, 50] width 12 height 12
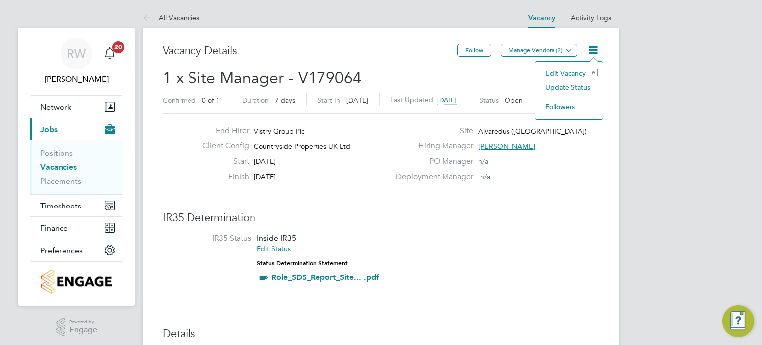
click at [576, 84] on li "Update Status" at bounding box center [569, 87] width 58 height 14
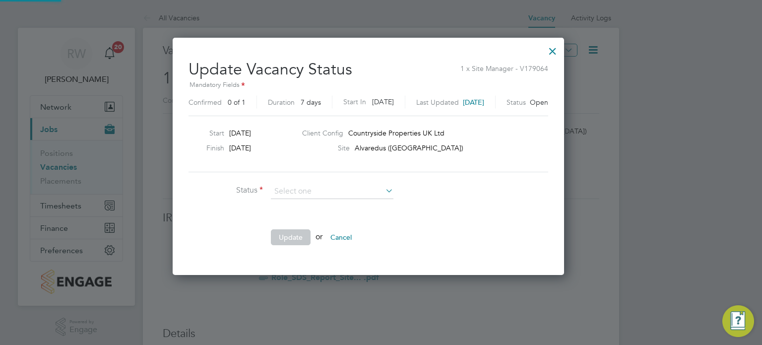
scroll to position [236, 417]
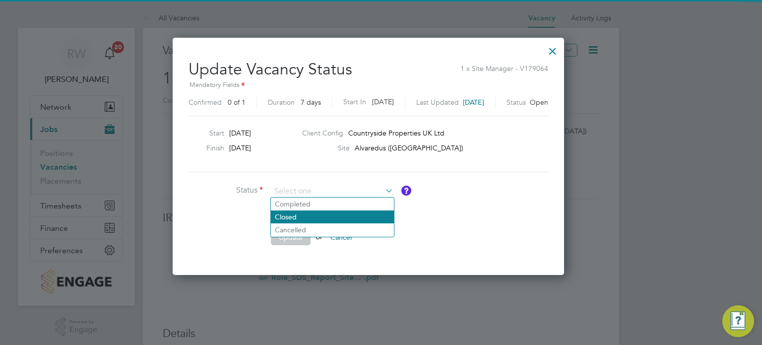
click at [347, 217] on li "Closed" at bounding box center [332, 216] width 123 height 13
type input "Closed"
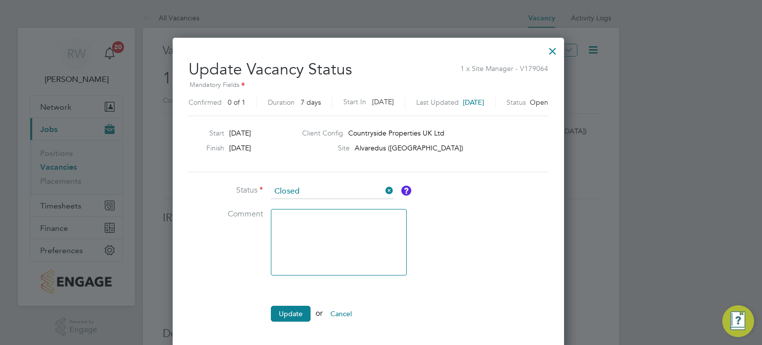
scroll to position [312, 417]
click at [292, 306] on button "Update" at bounding box center [291, 314] width 40 height 16
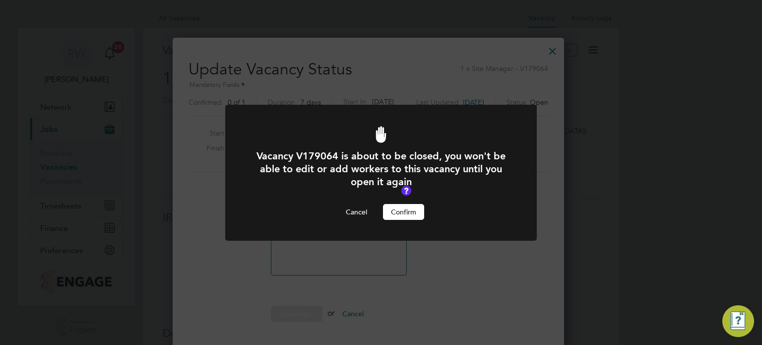
click at [407, 213] on button "Confirm" at bounding box center [403, 212] width 41 height 16
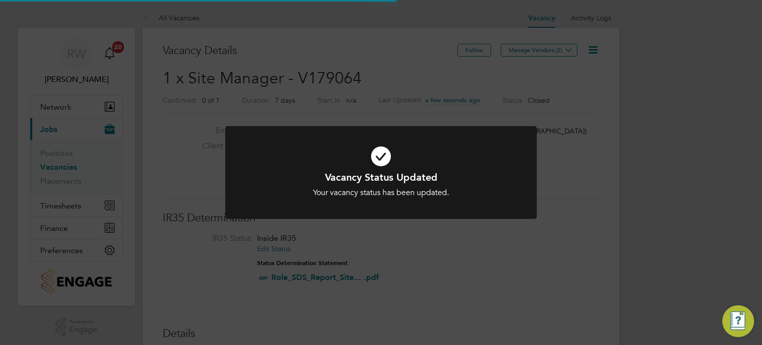
scroll to position [29, 69]
click at [357, 91] on div "Vacancy Status Updated Your vacancy status has been updated. Cancel Okay" at bounding box center [381, 172] width 762 height 345
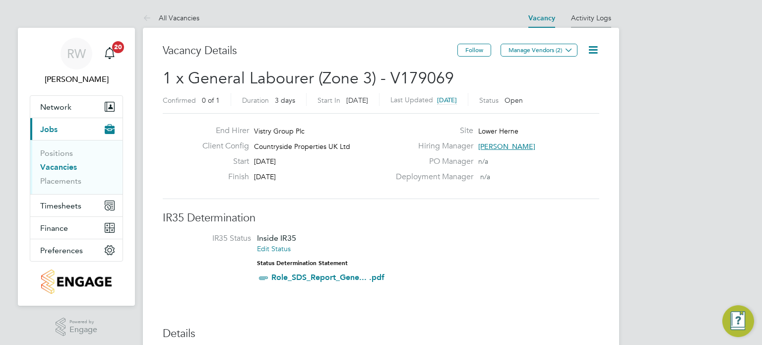
click at [594, 17] on link "Activity Logs" at bounding box center [591, 17] width 40 height 9
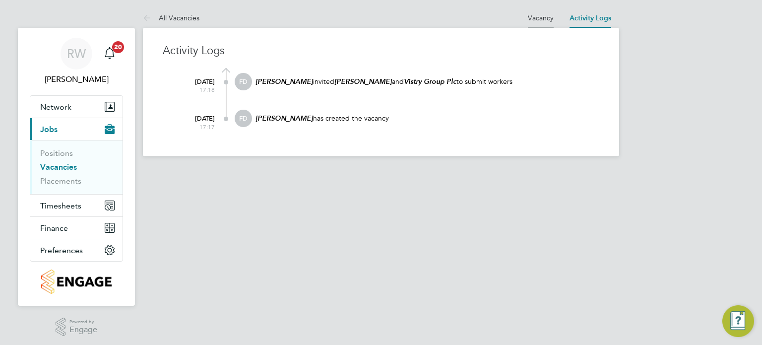
click at [541, 17] on link "Vacancy" at bounding box center [541, 17] width 26 height 9
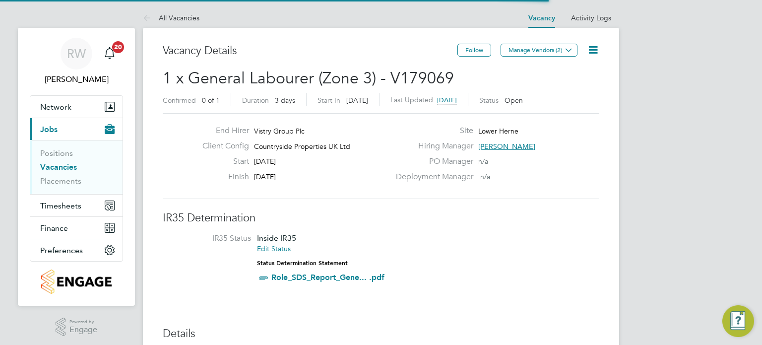
scroll to position [17, 93]
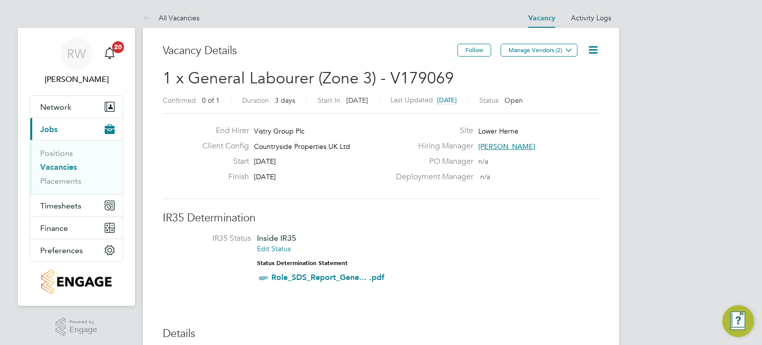
click at [596, 44] on icon at bounding box center [593, 50] width 12 height 12
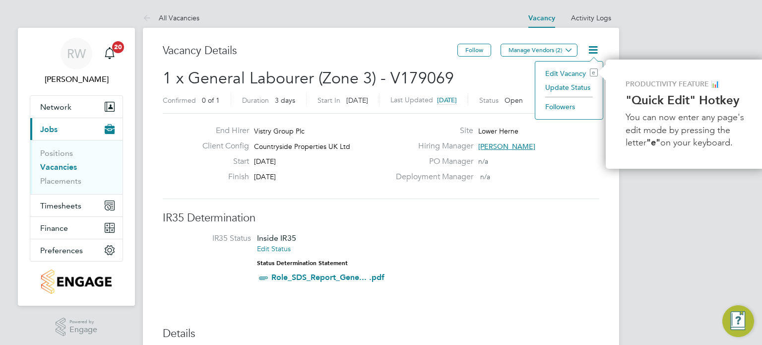
scroll to position [0, 2]
click at [582, 85] on li "Update Status" at bounding box center [567, 87] width 58 height 14
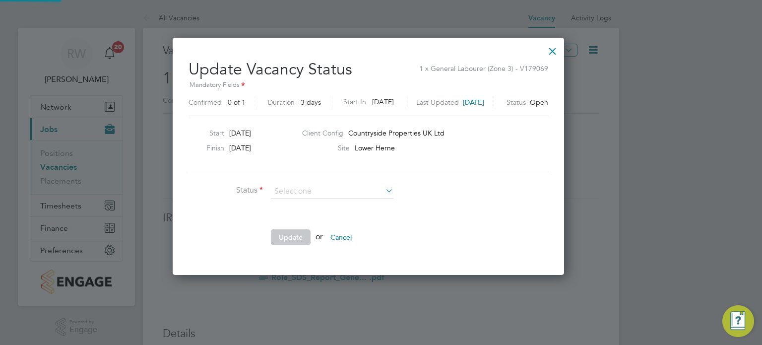
scroll to position [236, 417]
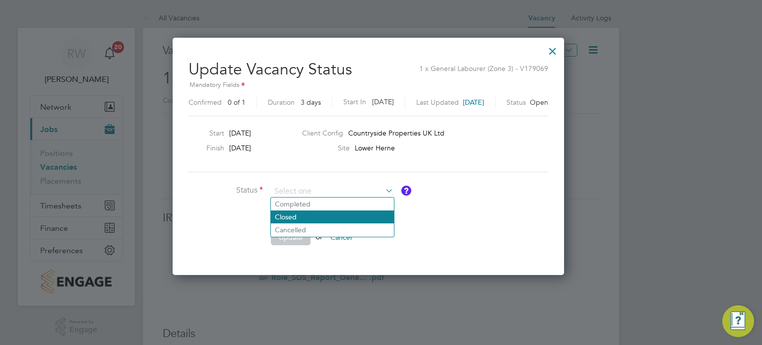
click at [345, 212] on li "Closed" at bounding box center [332, 216] width 123 height 13
type input "Closed"
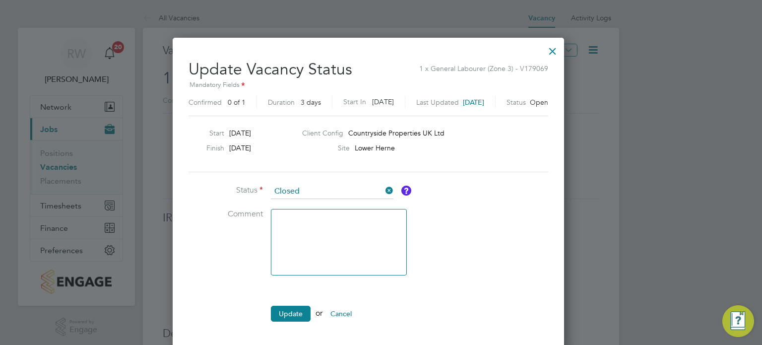
scroll to position [312, 417]
click at [295, 306] on button "Update" at bounding box center [291, 314] width 40 height 16
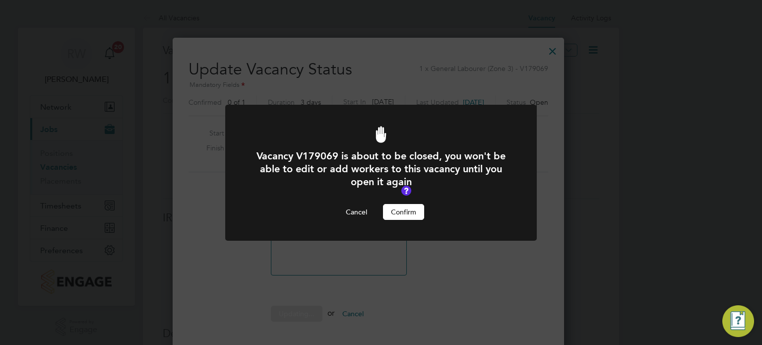
click at [408, 210] on button "Confirm" at bounding box center [403, 212] width 41 height 16
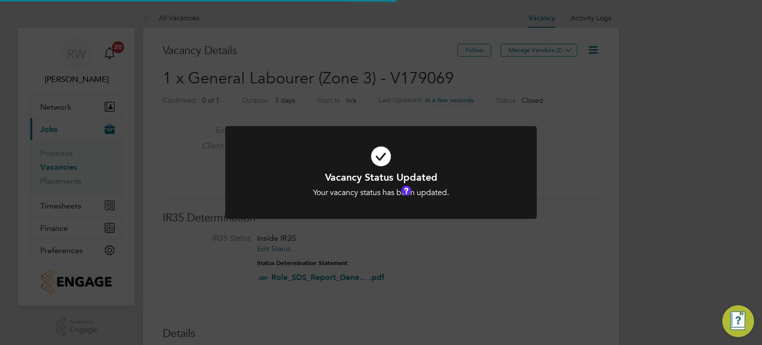
scroll to position [4, 5]
click at [331, 92] on div "Vacancy Status Updated Your vacancy status has been updated. Cancel Okay" at bounding box center [381, 172] width 762 height 345
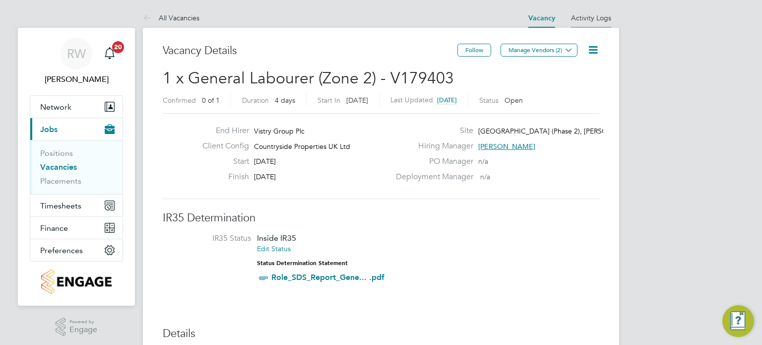
click at [587, 17] on link "Activity Logs" at bounding box center [591, 17] width 40 height 9
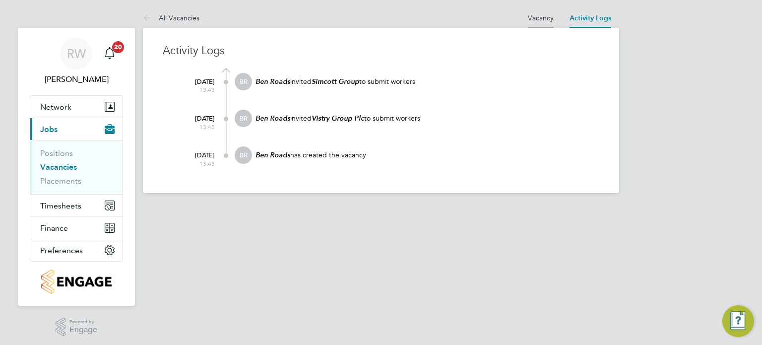
click at [541, 19] on link "Vacancy" at bounding box center [541, 17] width 26 height 9
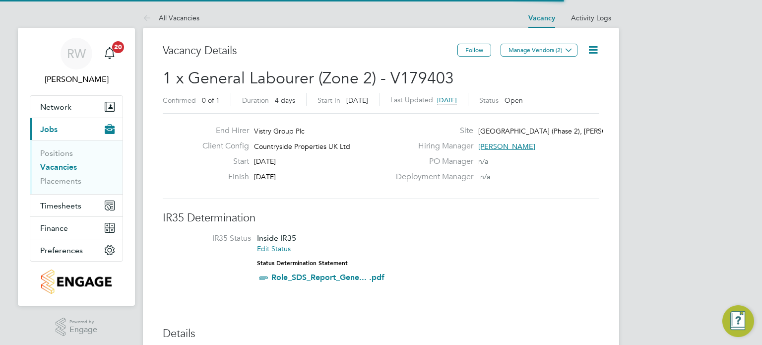
scroll to position [17, 93]
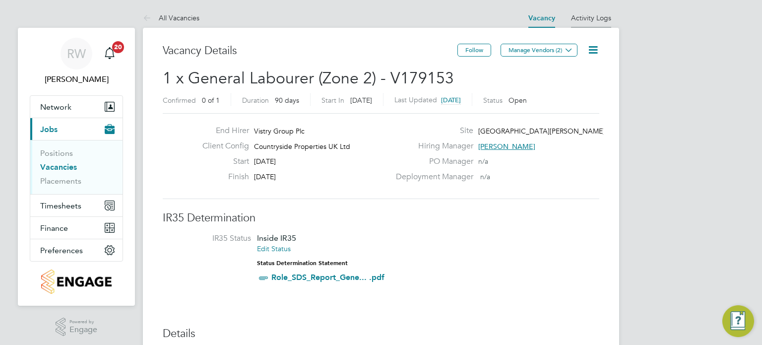
click at [588, 17] on link "Activity Logs" at bounding box center [591, 17] width 40 height 9
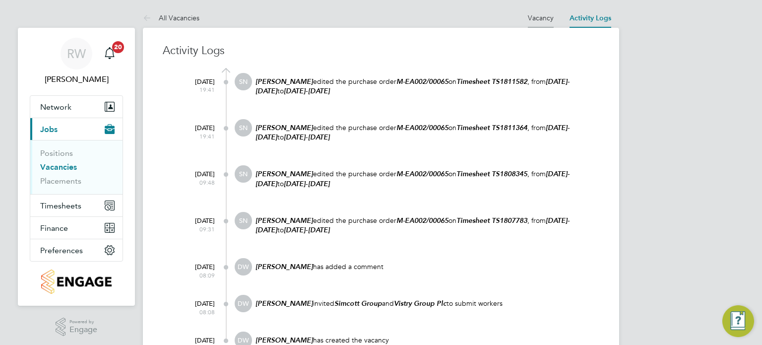
click at [542, 11] on li "Vacancy" at bounding box center [541, 18] width 26 height 20
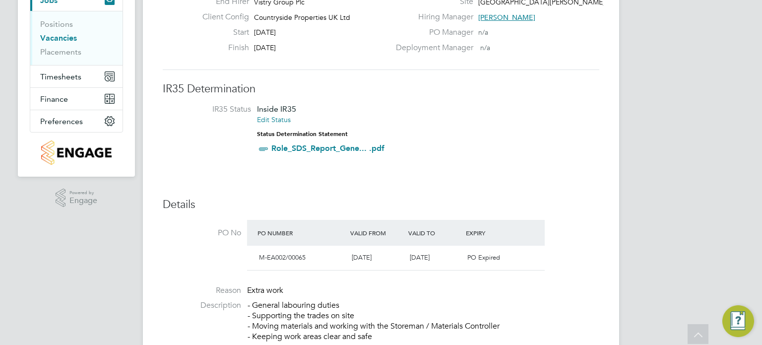
scroll to position [75, 0]
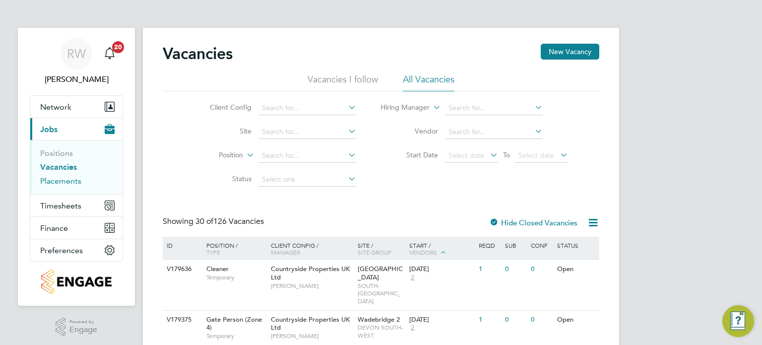
click at [67, 181] on link "Placements" at bounding box center [60, 180] width 41 height 9
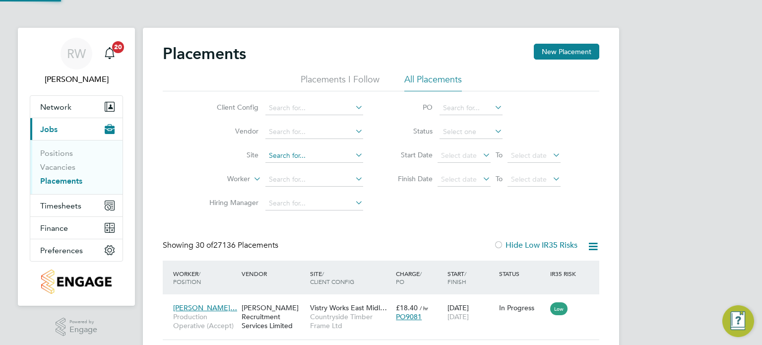
click at [299, 159] on input at bounding box center [314, 156] width 98 height 14
type input "[PERSON_NAME]"
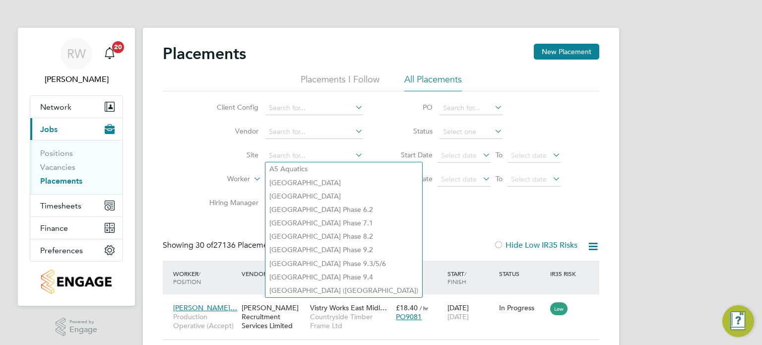
click at [444, 200] on div "Client Config Vendor Site Worker Hiring Manager PO Status Start Date Select dat…" at bounding box center [381, 153] width 437 height 124
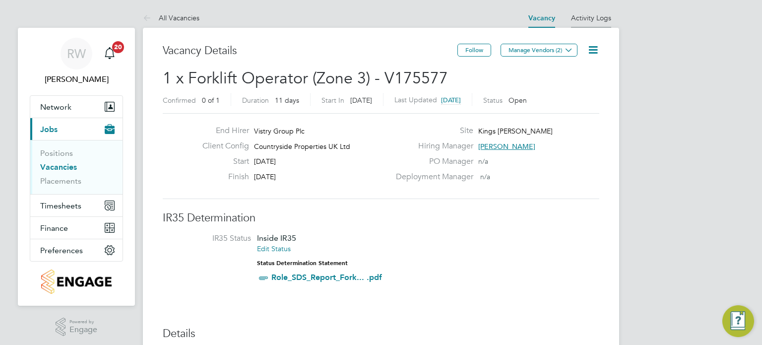
click at [583, 13] on li "Activity Logs" at bounding box center [591, 18] width 40 height 20
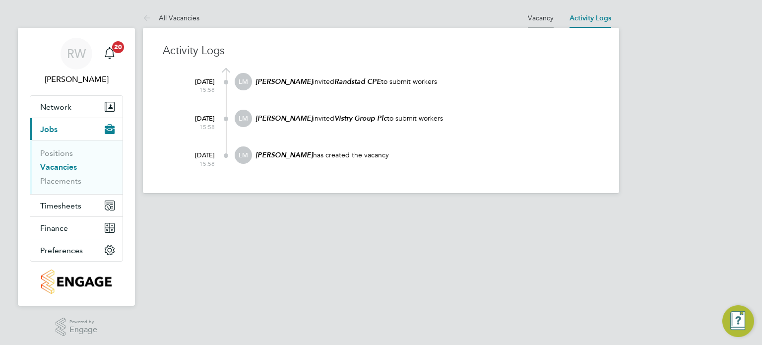
click at [537, 19] on link "Vacancy" at bounding box center [541, 17] width 26 height 9
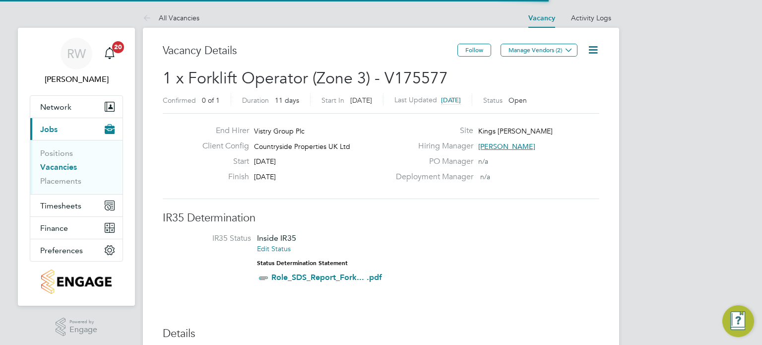
scroll to position [17, 93]
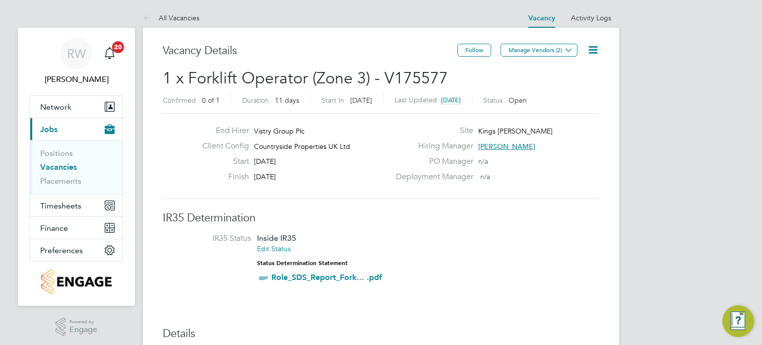
click at [592, 48] on icon at bounding box center [593, 50] width 12 height 12
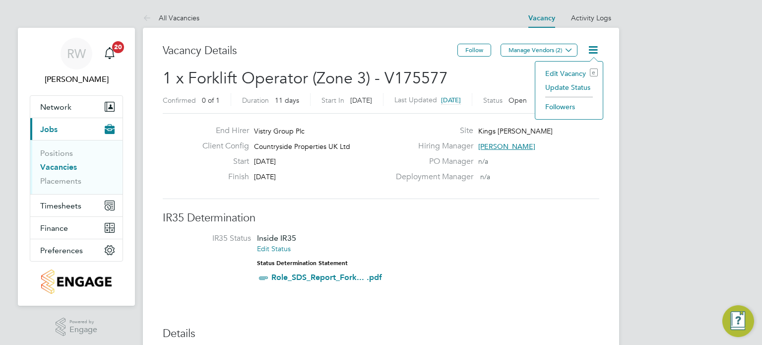
click at [575, 87] on li "Update Status" at bounding box center [569, 87] width 58 height 14
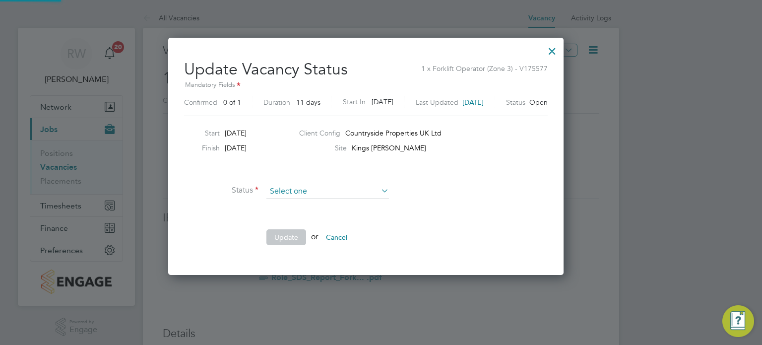
scroll to position [236, 425]
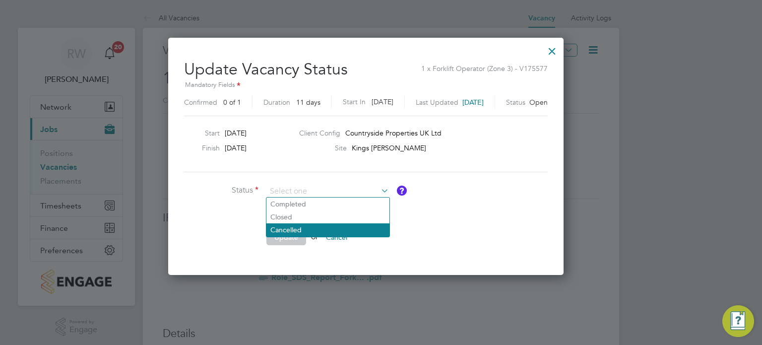
click at [333, 229] on li "Cancelled" at bounding box center [327, 229] width 123 height 13
type input "Cancelled"
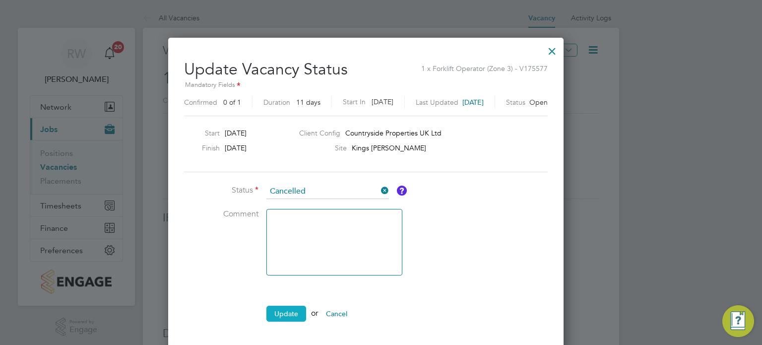
click at [282, 318] on button "Update" at bounding box center [286, 314] width 40 height 16
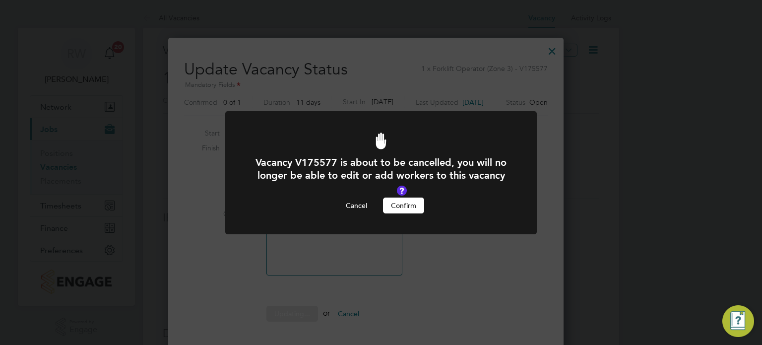
click at [406, 204] on button "Confirm" at bounding box center [403, 205] width 41 height 16
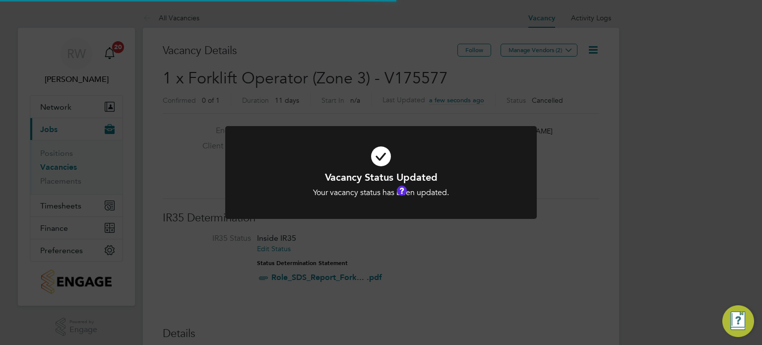
scroll to position [29, 69]
click at [397, 69] on div "Vacancy Status Updated Your vacancy status has been updated. Cancel Okay" at bounding box center [381, 172] width 762 height 345
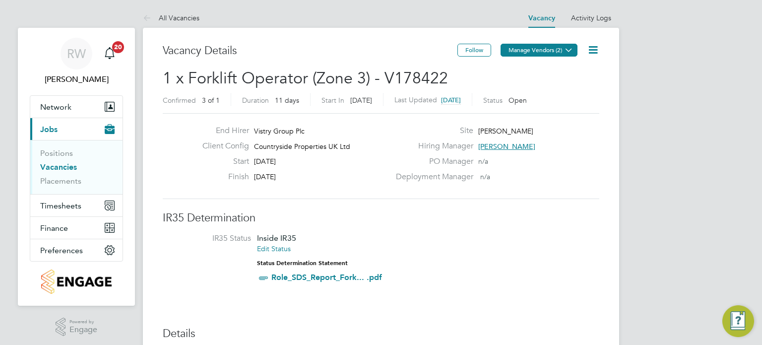
click at [550, 47] on button "Manage Vendors (2)" at bounding box center [539, 50] width 77 height 13
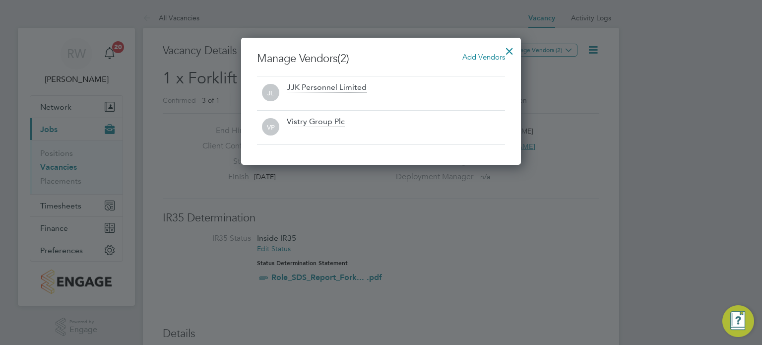
click at [510, 48] on div at bounding box center [510, 49] width 18 height 18
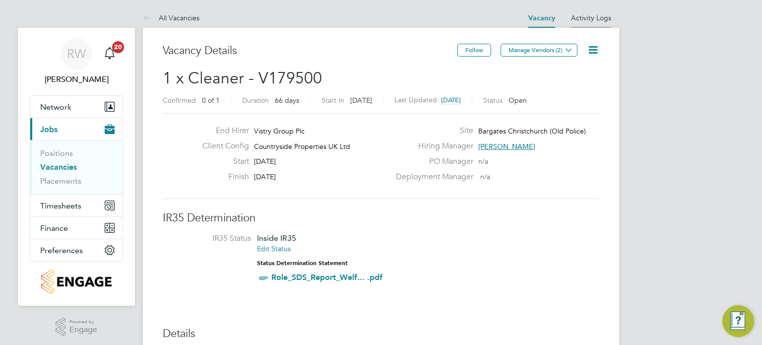
click at [586, 18] on link "Activity Logs" at bounding box center [591, 17] width 40 height 9
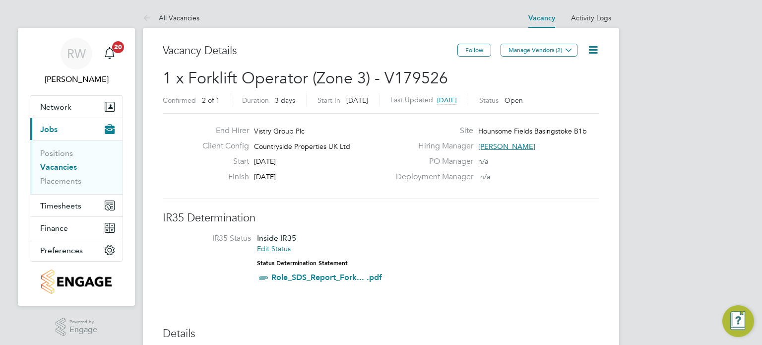
click at [589, 49] on icon at bounding box center [593, 50] width 12 height 12
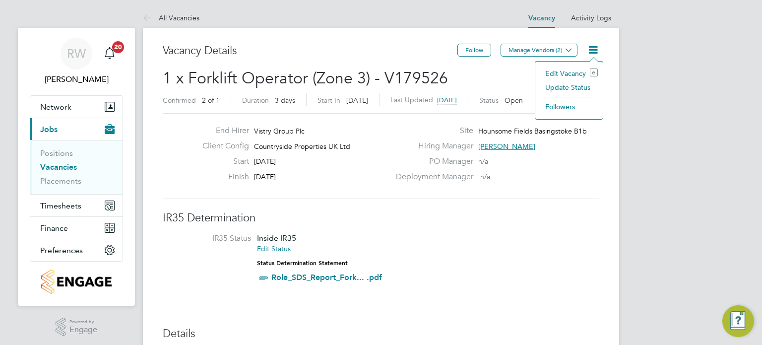
click at [572, 85] on li "Update Status" at bounding box center [569, 87] width 58 height 14
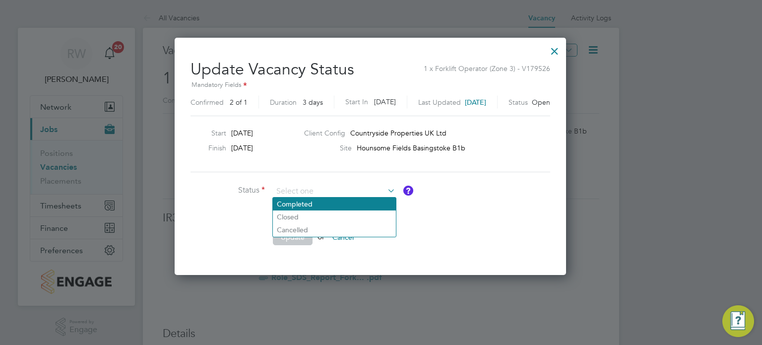
click at [334, 201] on li "Completed" at bounding box center [334, 203] width 123 height 13
type input "Completed"
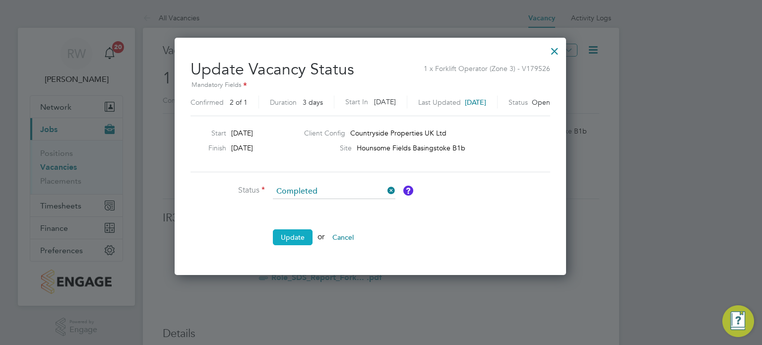
click at [292, 243] on button "Update" at bounding box center [293, 237] width 40 height 16
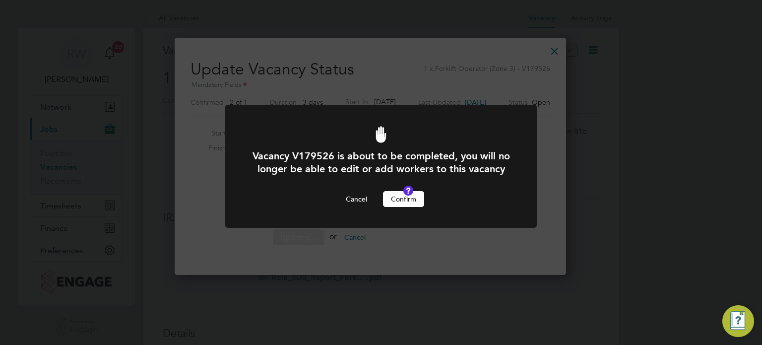
click at [403, 206] on button "Confirm" at bounding box center [403, 199] width 41 height 16
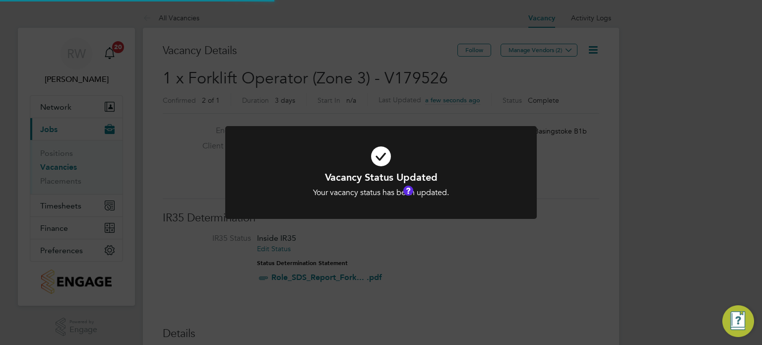
click at [373, 76] on div "Vacancy Status Updated Your vacancy status has been updated. Cancel Okay" at bounding box center [381, 172] width 762 height 345
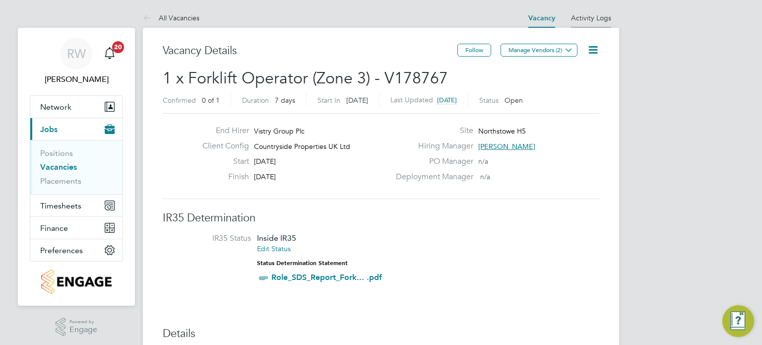
click at [585, 16] on link "Activity Logs" at bounding box center [591, 17] width 40 height 9
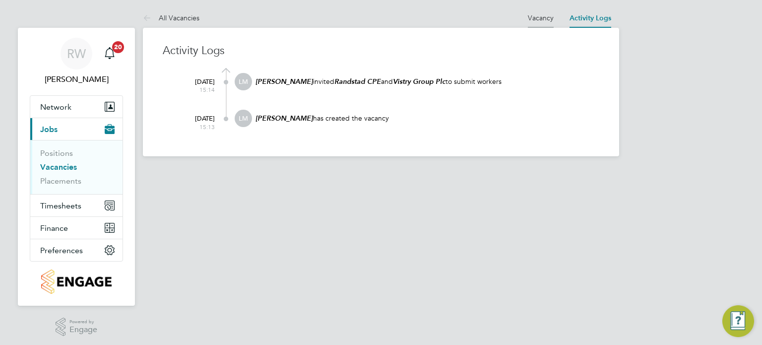
click at [539, 14] on link "Vacancy" at bounding box center [541, 17] width 26 height 9
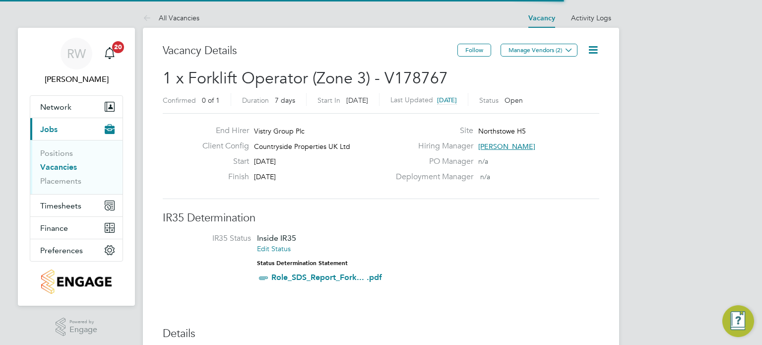
scroll to position [17, 93]
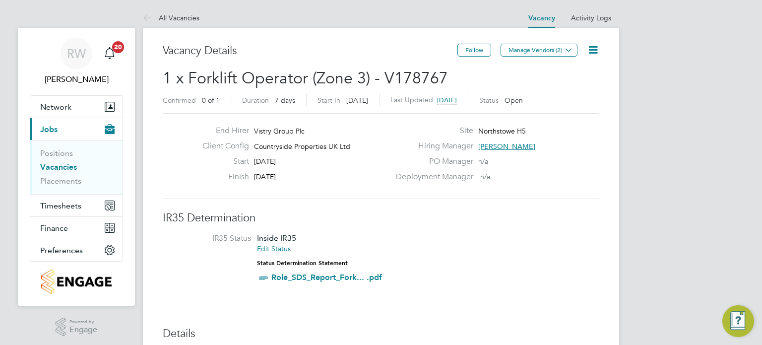
click at [591, 50] on icon at bounding box center [593, 50] width 12 height 12
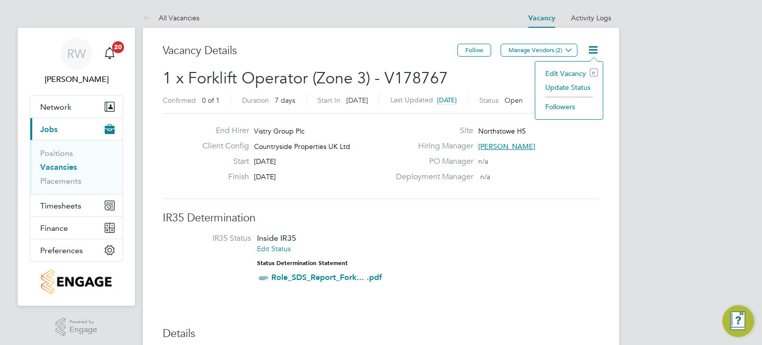
click at [572, 87] on li "Update Status" at bounding box center [569, 87] width 58 height 14
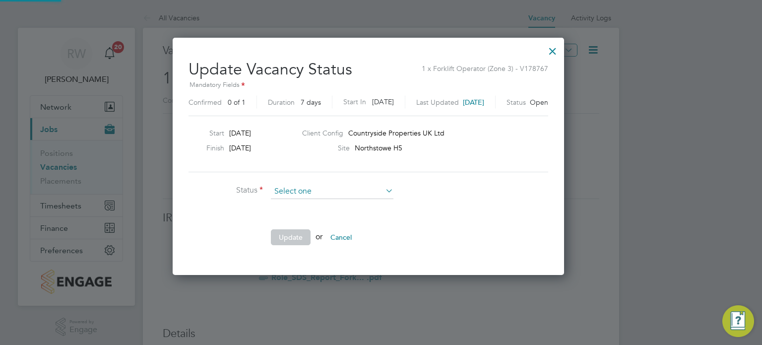
scroll to position [236, 417]
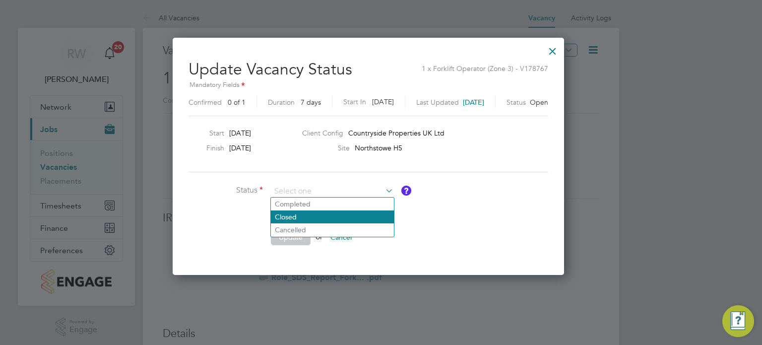
click at [336, 214] on li "Closed" at bounding box center [332, 216] width 123 height 13
type input "Closed"
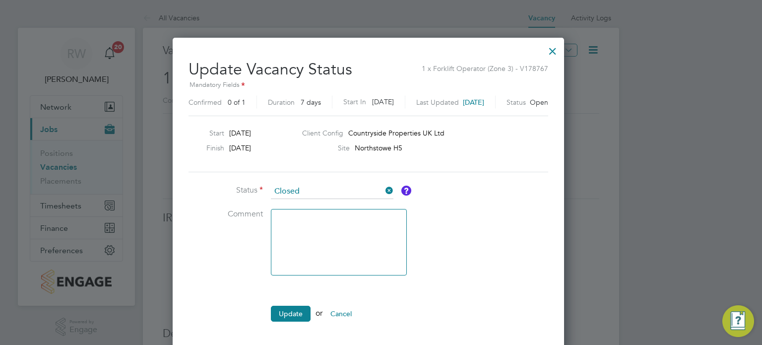
scroll to position [312, 417]
click at [285, 315] on button "Update" at bounding box center [291, 314] width 40 height 16
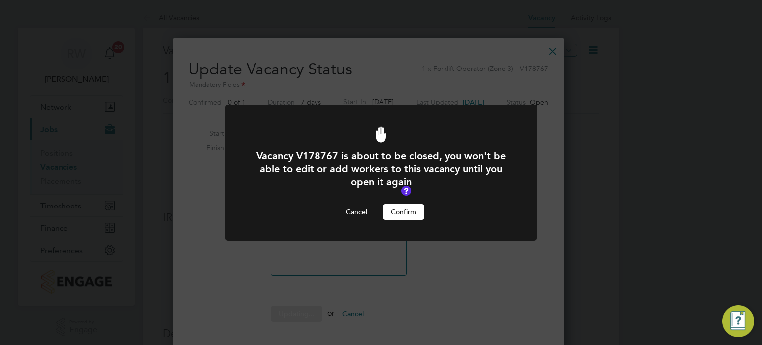
click at [399, 206] on button "Confirm" at bounding box center [403, 212] width 41 height 16
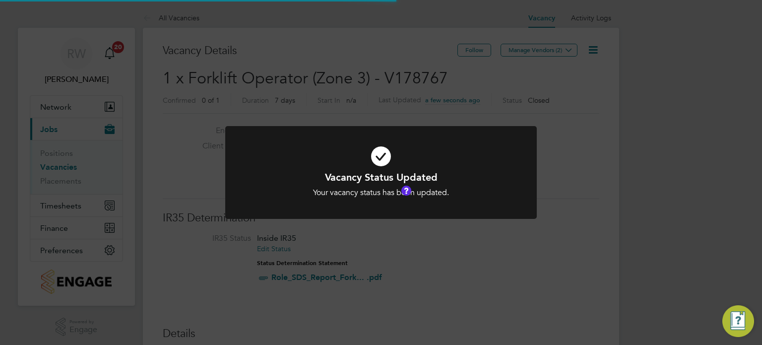
scroll to position [29, 69]
click at [365, 64] on div "Vacancy Status Updated Your vacancy status has been updated. Cancel Okay" at bounding box center [381, 172] width 762 height 345
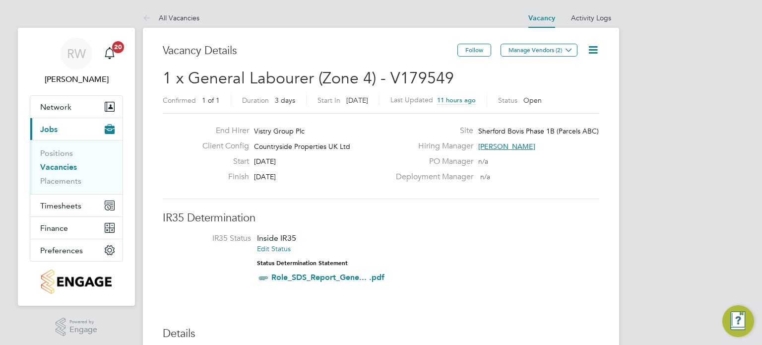
click at [591, 48] on icon at bounding box center [593, 50] width 12 height 12
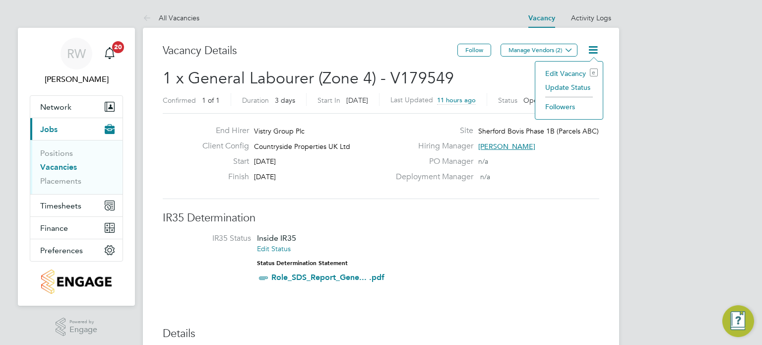
click at [577, 81] on li "Update Status" at bounding box center [569, 87] width 58 height 14
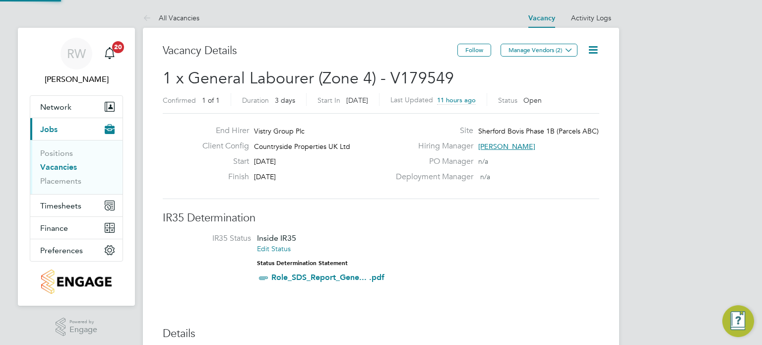
scroll to position [14, 269]
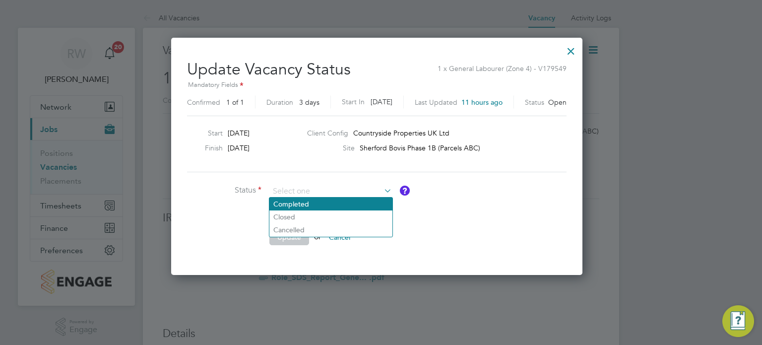
click at [338, 203] on li "Completed" at bounding box center [330, 203] width 123 height 13
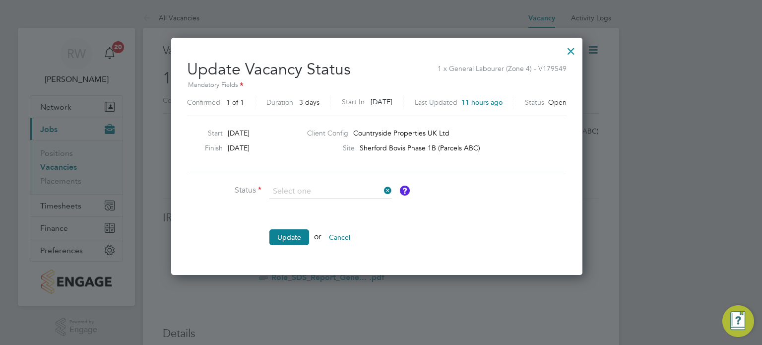
type input "Completed"
click at [293, 231] on button "Update" at bounding box center [289, 237] width 40 height 16
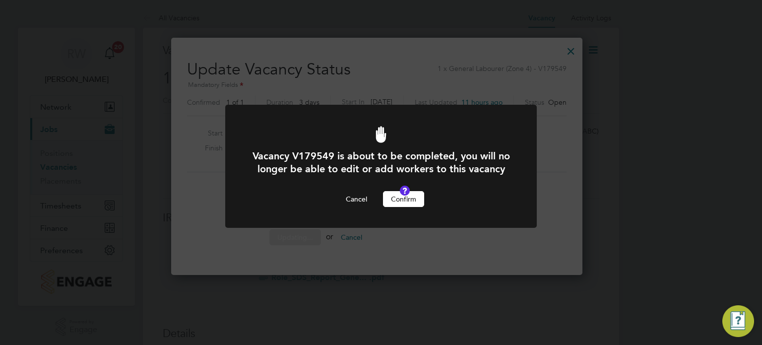
click at [406, 207] on button "Confirm" at bounding box center [403, 199] width 41 height 16
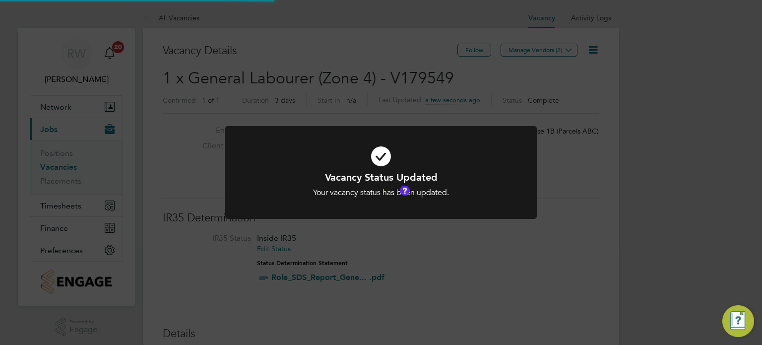
scroll to position [29, 69]
click at [359, 85] on div "Vacancy Status Updated Your vacancy status has been updated. Cancel Okay" at bounding box center [381, 172] width 762 height 345
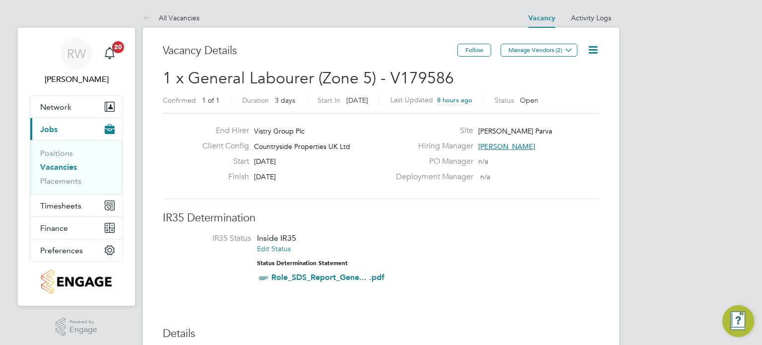
click at [591, 50] on icon at bounding box center [593, 50] width 12 height 12
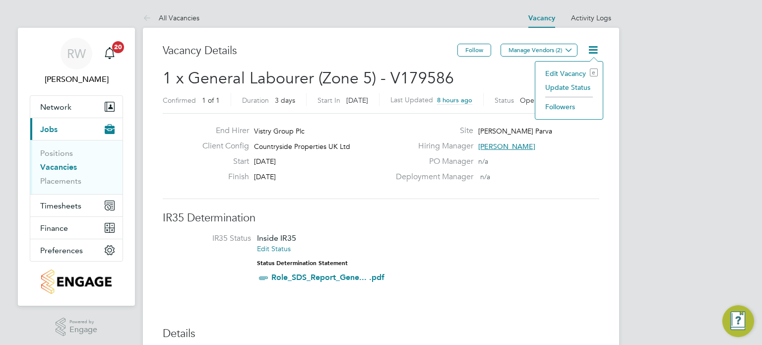
click at [574, 86] on li "Update Status" at bounding box center [569, 87] width 58 height 14
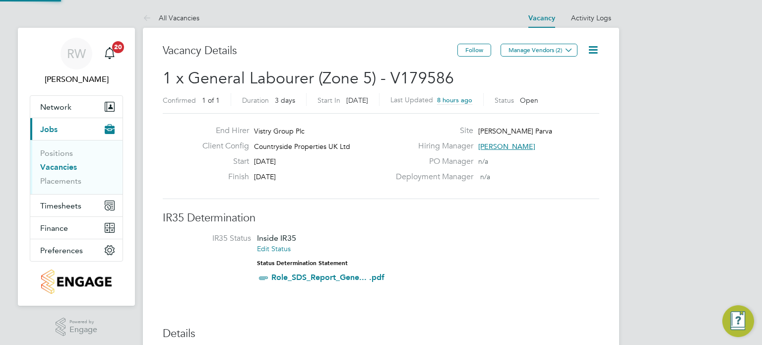
scroll to position [14, 266]
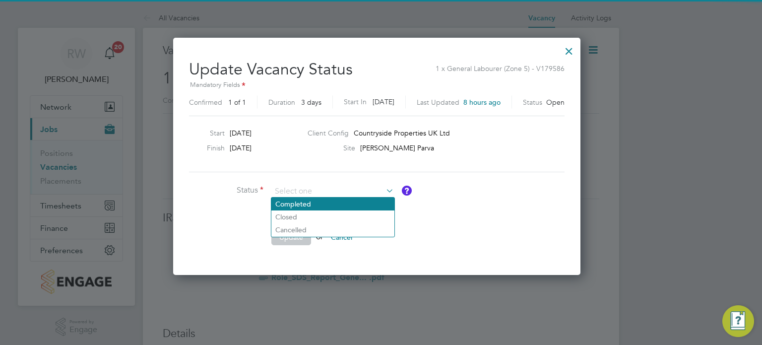
click at [346, 208] on li "Completed" at bounding box center [332, 203] width 123 height 13
type input "Completed"
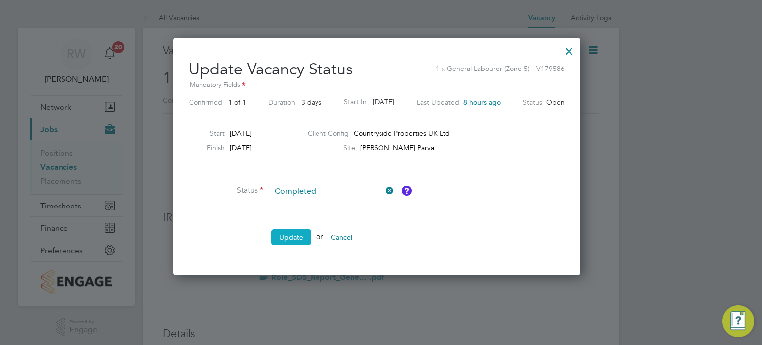
click at [298, 238] on button "Update" at bounding box center [291, 237] width 40 height 16
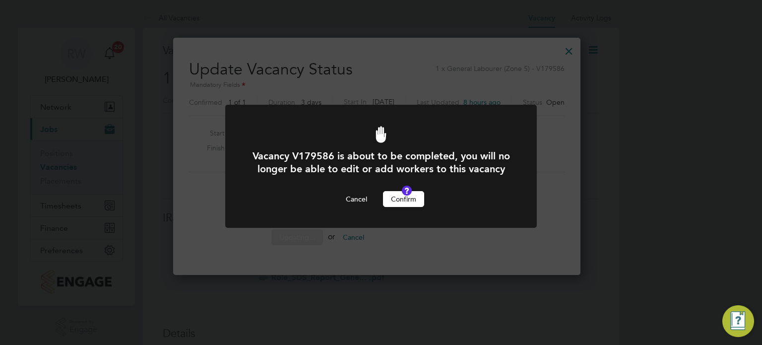
click at [392, 207] on button "Confirm" at bounding box center [403, 199] width 41 height 16
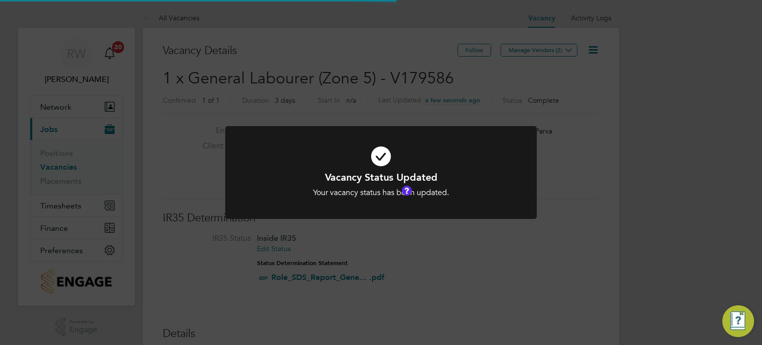
scroll to position [29, 69]
click at [377, 70] on div "Vacancy Status Updated Your vacancy status has been updated. Cancel Okay" at bounding box center [381, 172] width 762 height 345
